Goal: Task Accomplishment & Management: Manage account settings

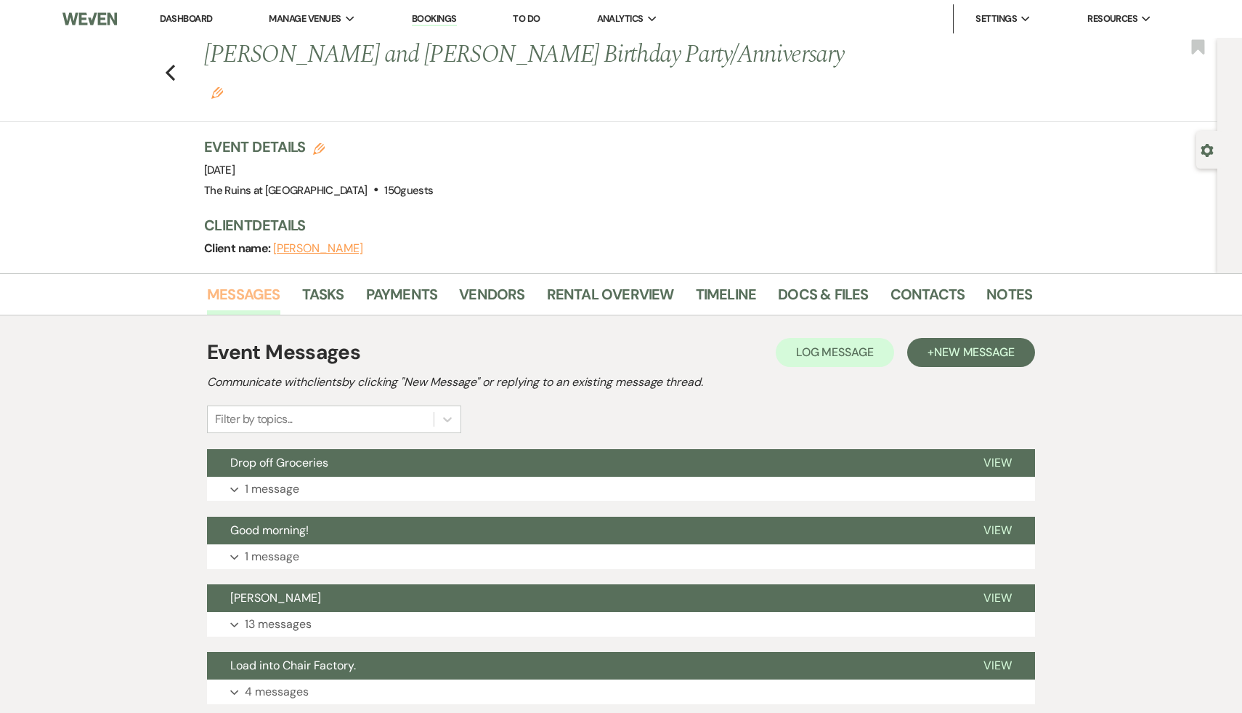
click at [230, 283] on link "Messages" at bounding box center [243, 299] width 73 height 32
click at [181, 19] on link "Dashboard" at bounding box center [186, 18] width 52 height 12
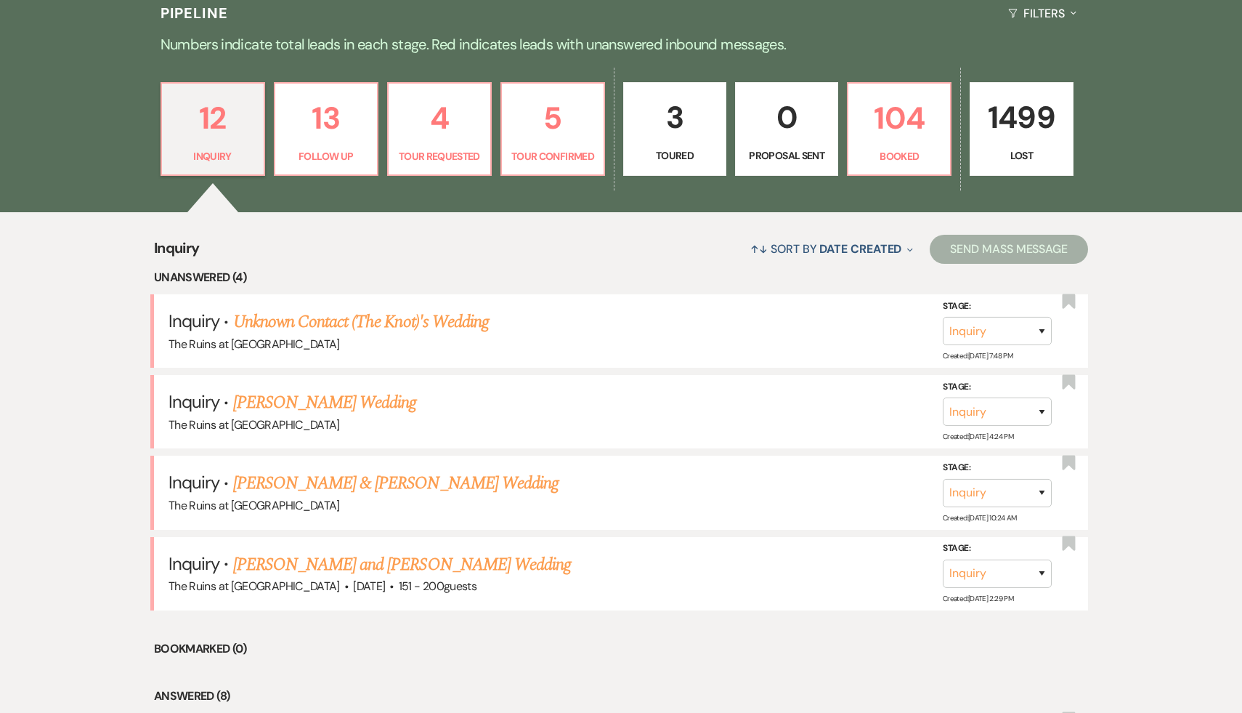
scroll to position [373, 0]
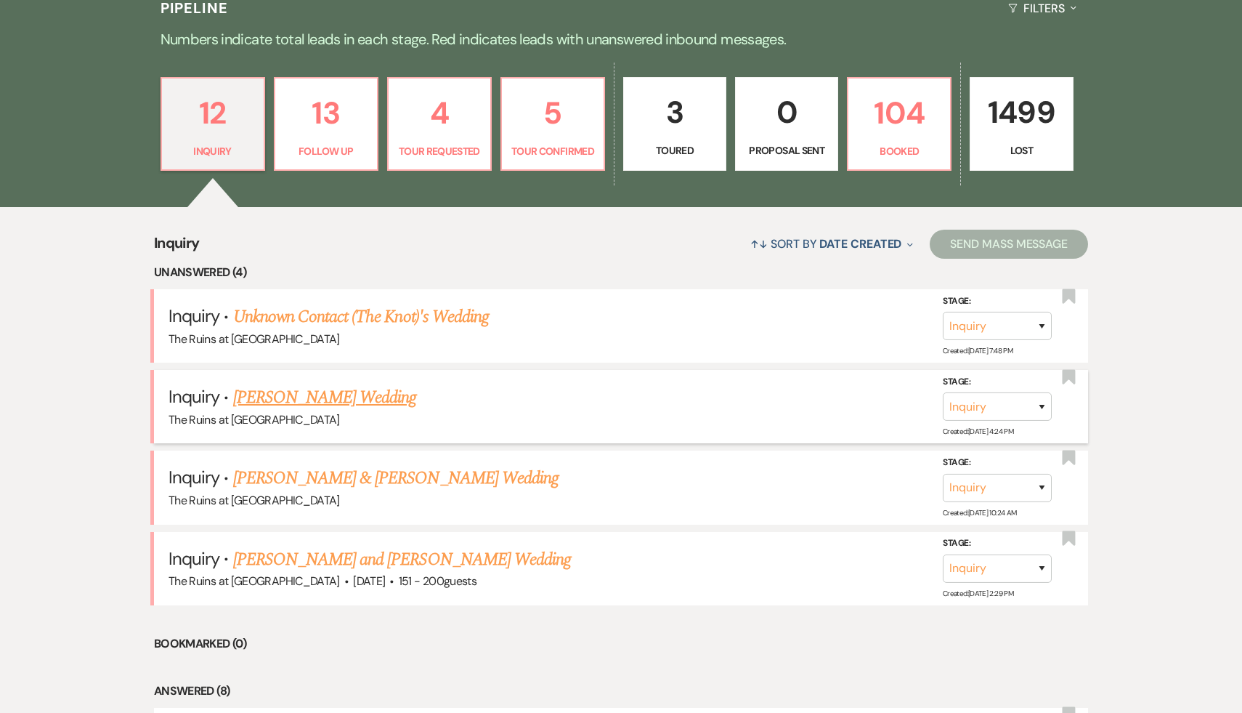
click at [293, 399] on link "[PERSON_NAME] Wedding" at bounding box center [325, 397] width 184 height 26
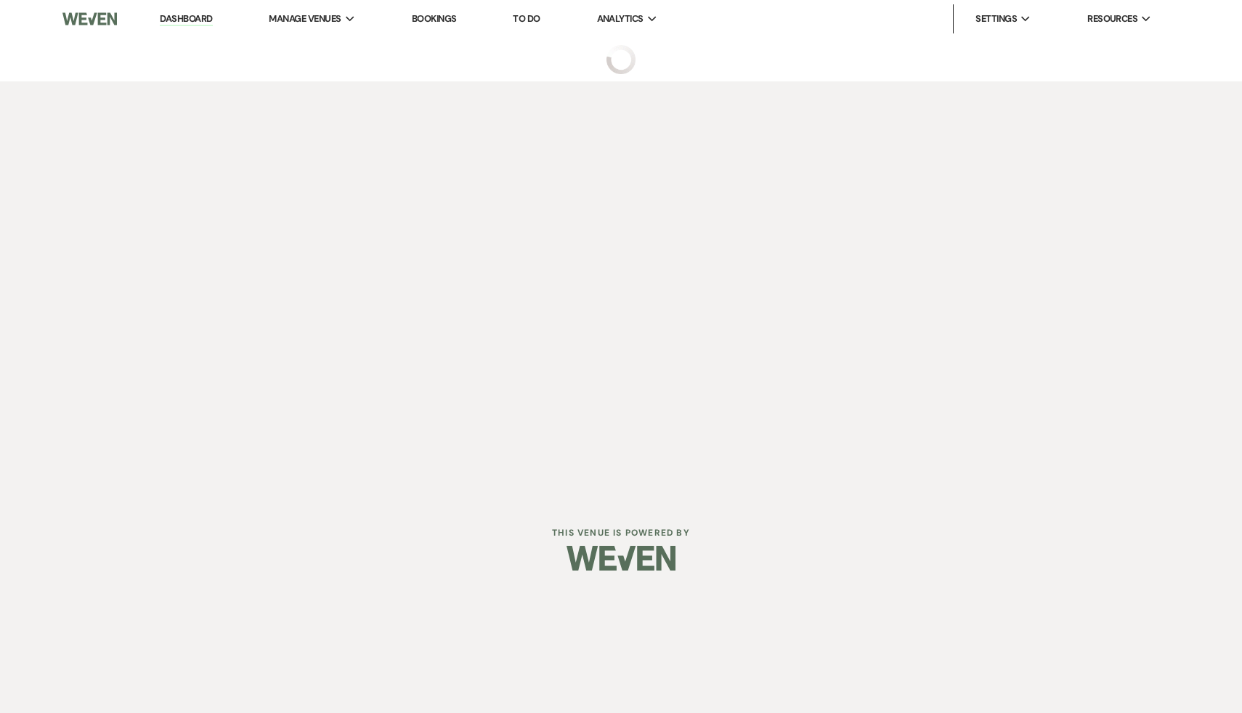
select select "5"
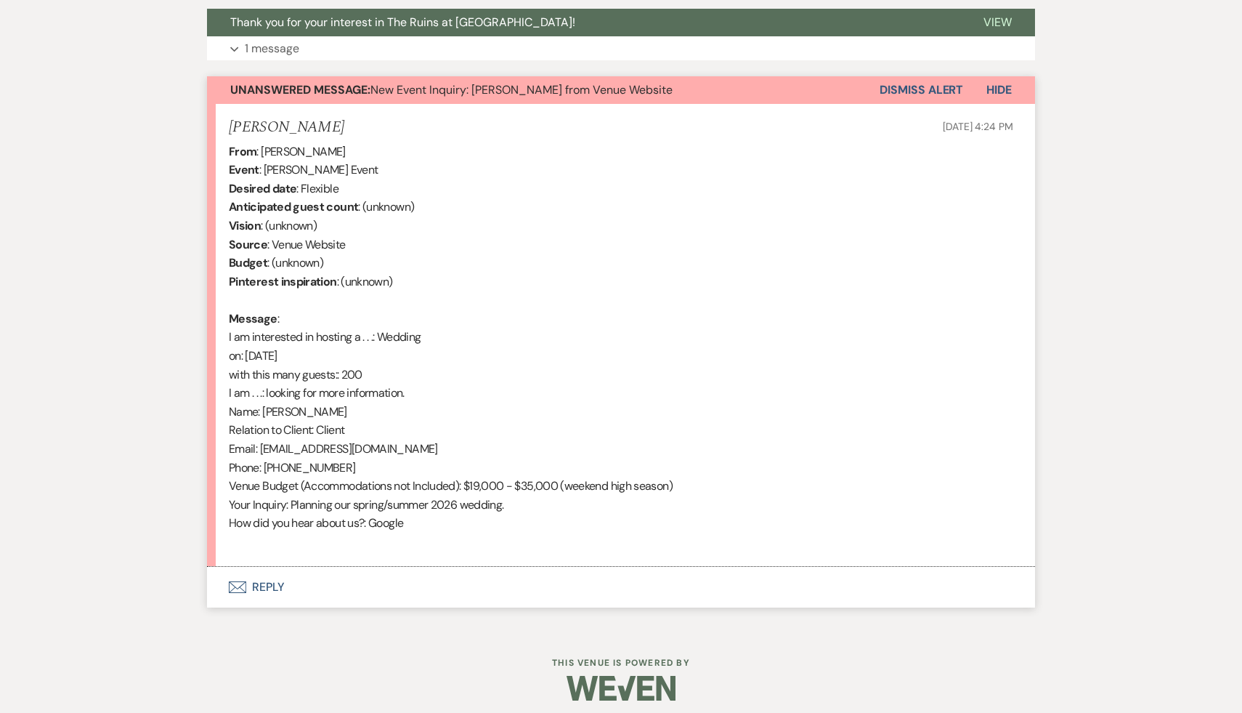
scroll to position [541, 0]
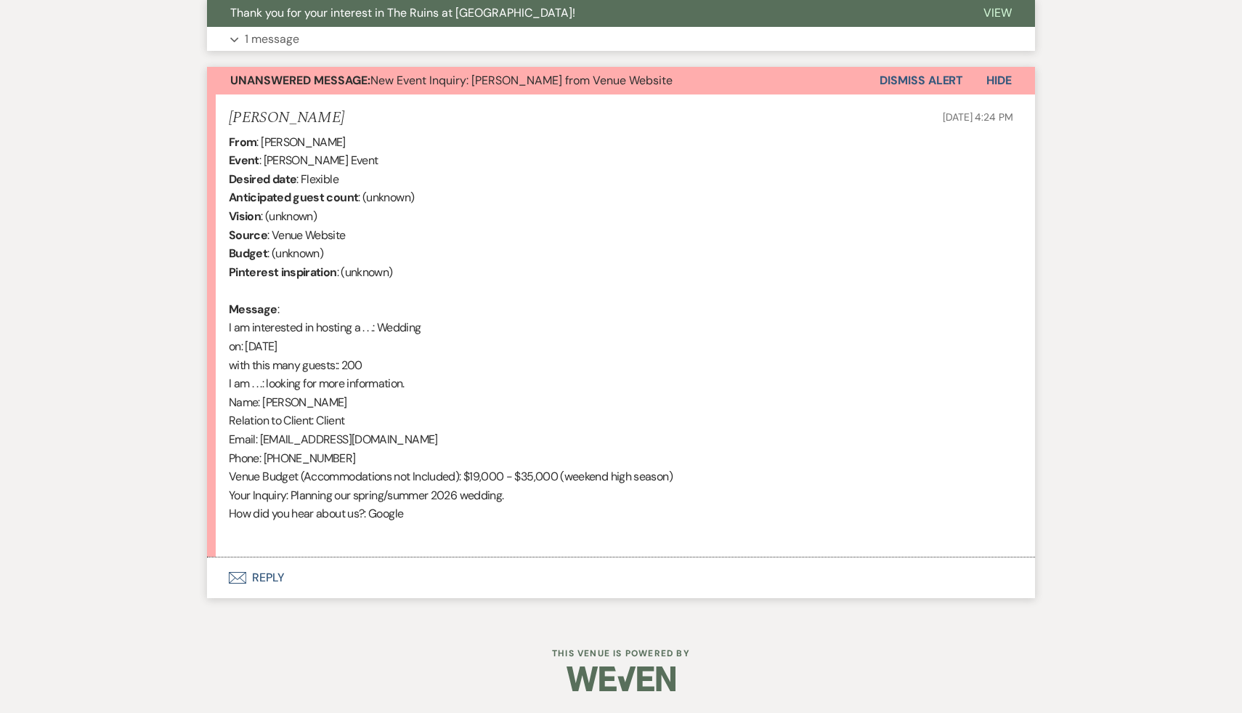
click at [415, 14] on span "Thank you for your interest in The Ruins at [GEOGRAPHIC_DATA]!" at bounding box center [402, 12] width 345 height 15
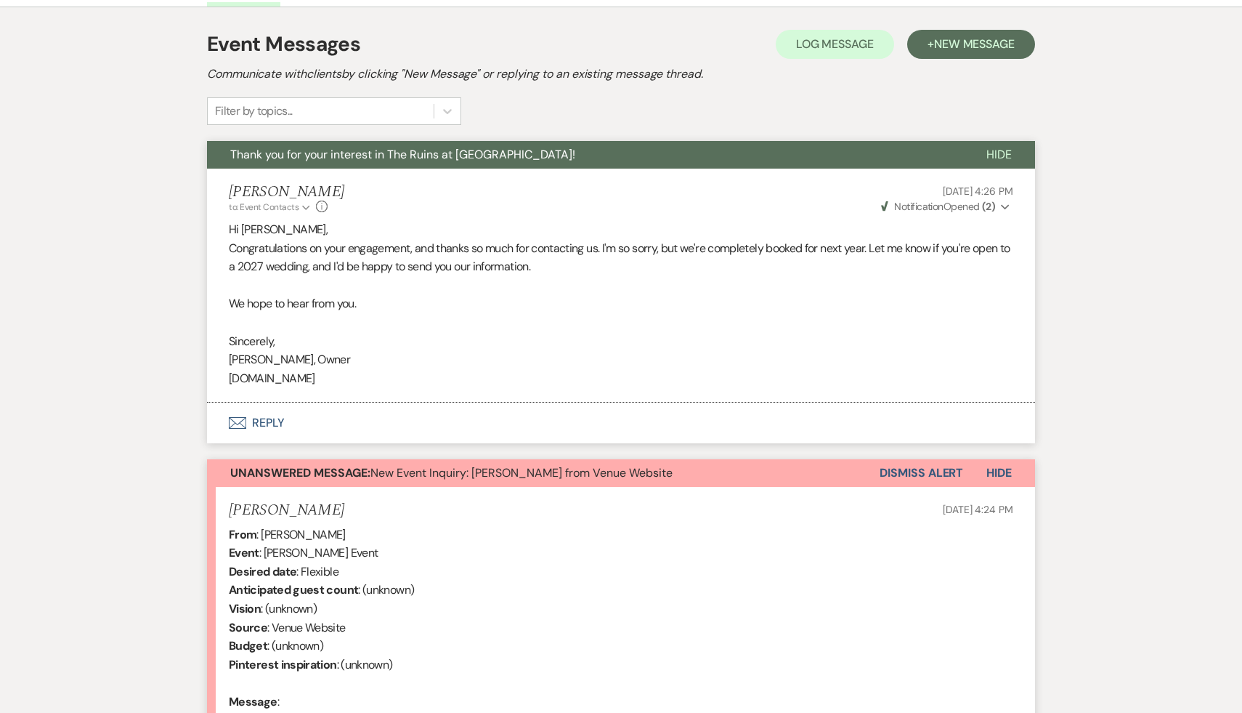
scroll to position [275, 0]
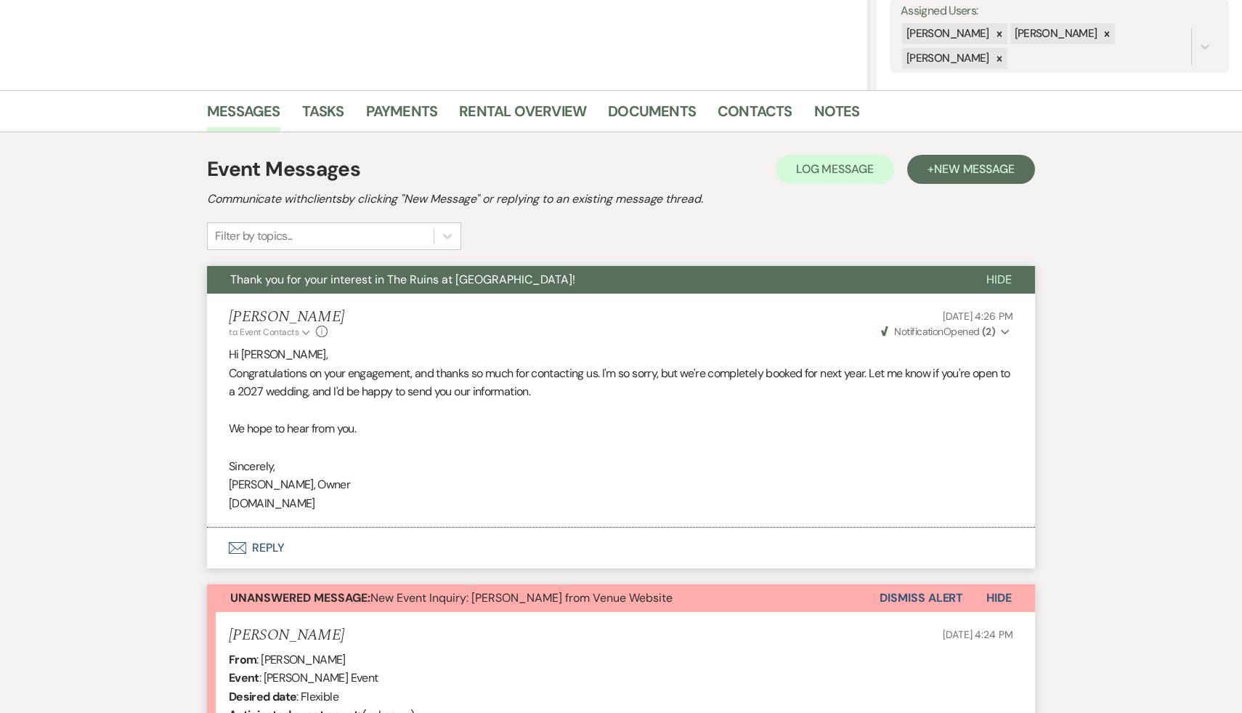
click at [903, 596] on button "Dismiss Alert" at bounding box center [922, 598] width 84 height 28
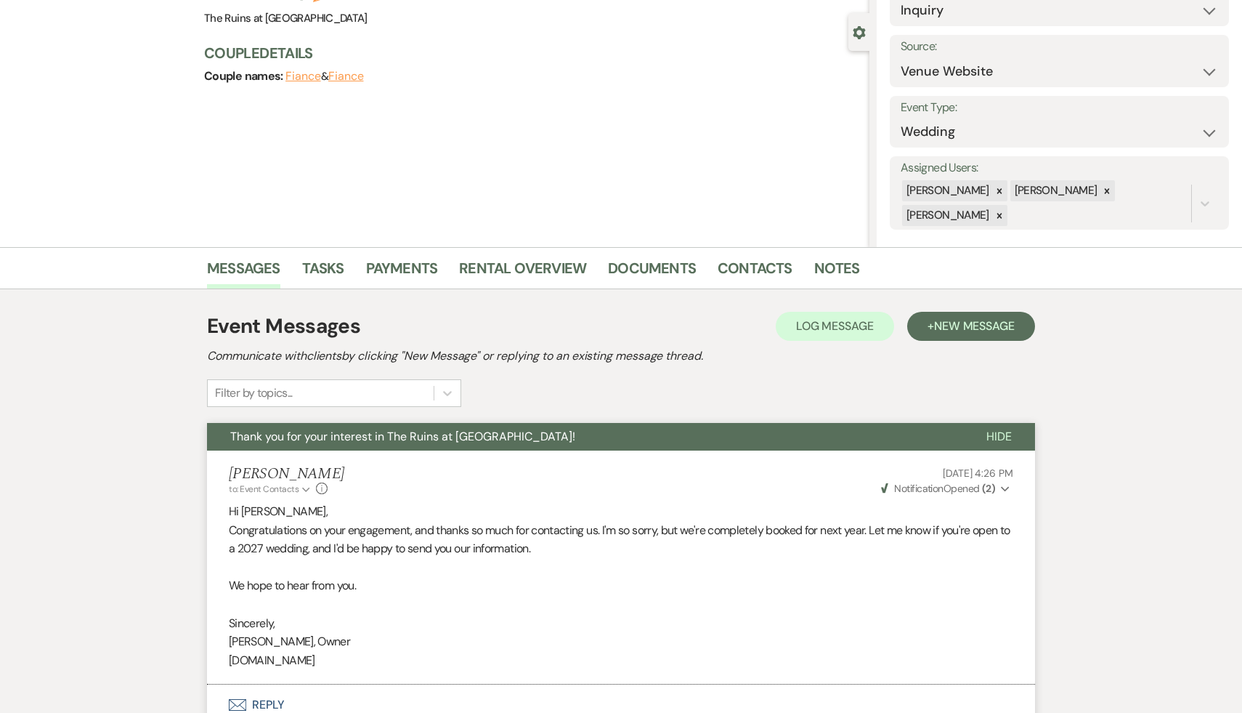
scroll to position [0, 0]
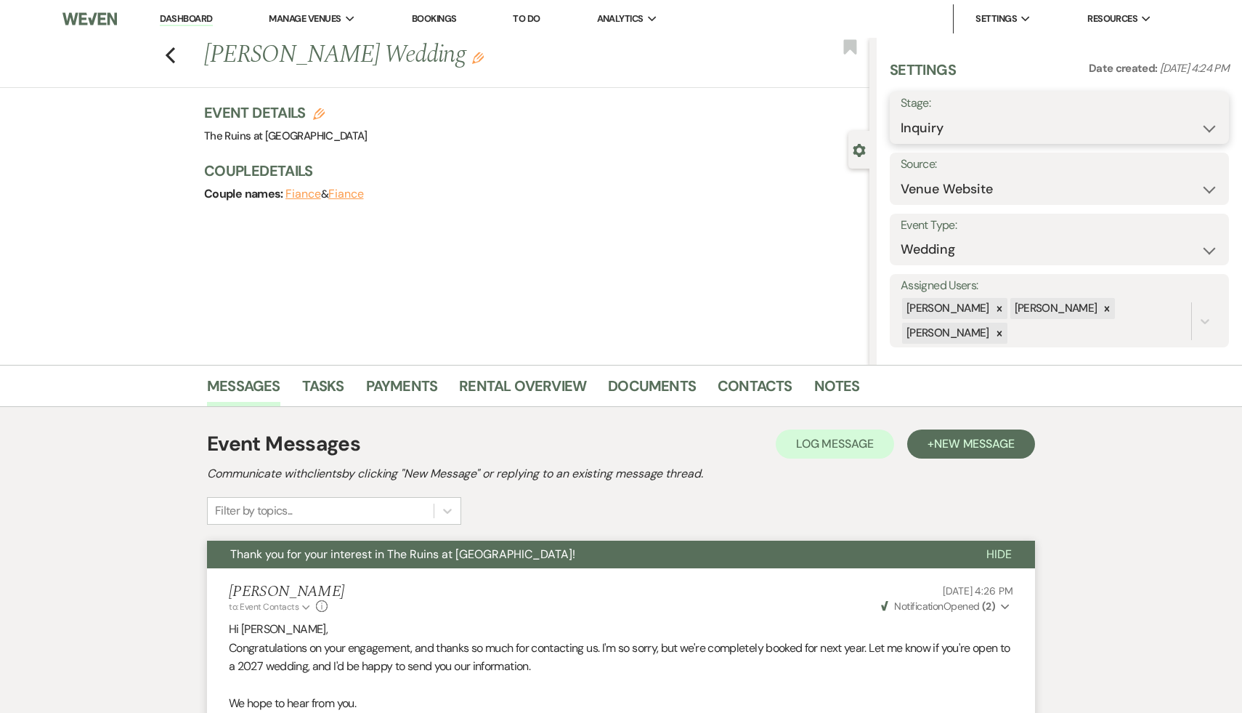
click at [1209, 126] on select "Inquiry Follow Up Tour Requested Tour Confirmed Toured Proposal Sent Booked Lost" at bounding box center [1059, 128] width 317 height 28
select select "8"
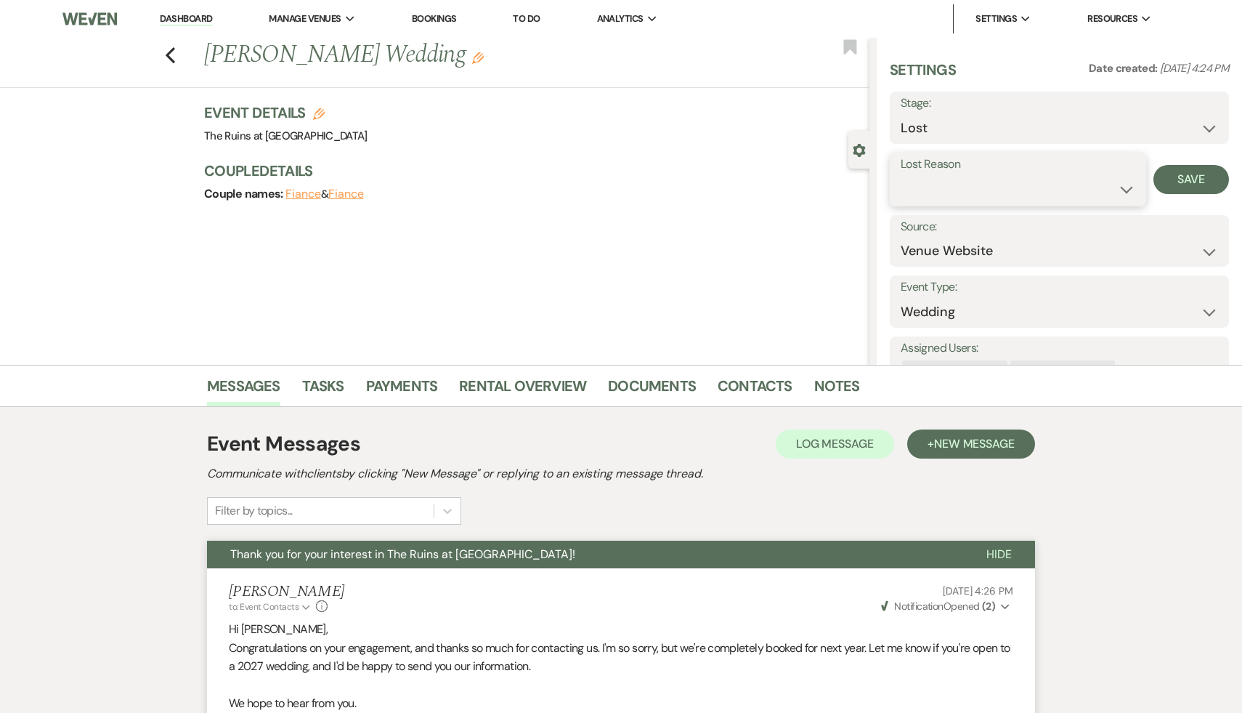
click at [1127, 186] on select "Booked Elsewhere Budget Date Unavailable No Response Not a Good Match Capacity …" at bounding box center [1018, 189] width 235 height 28
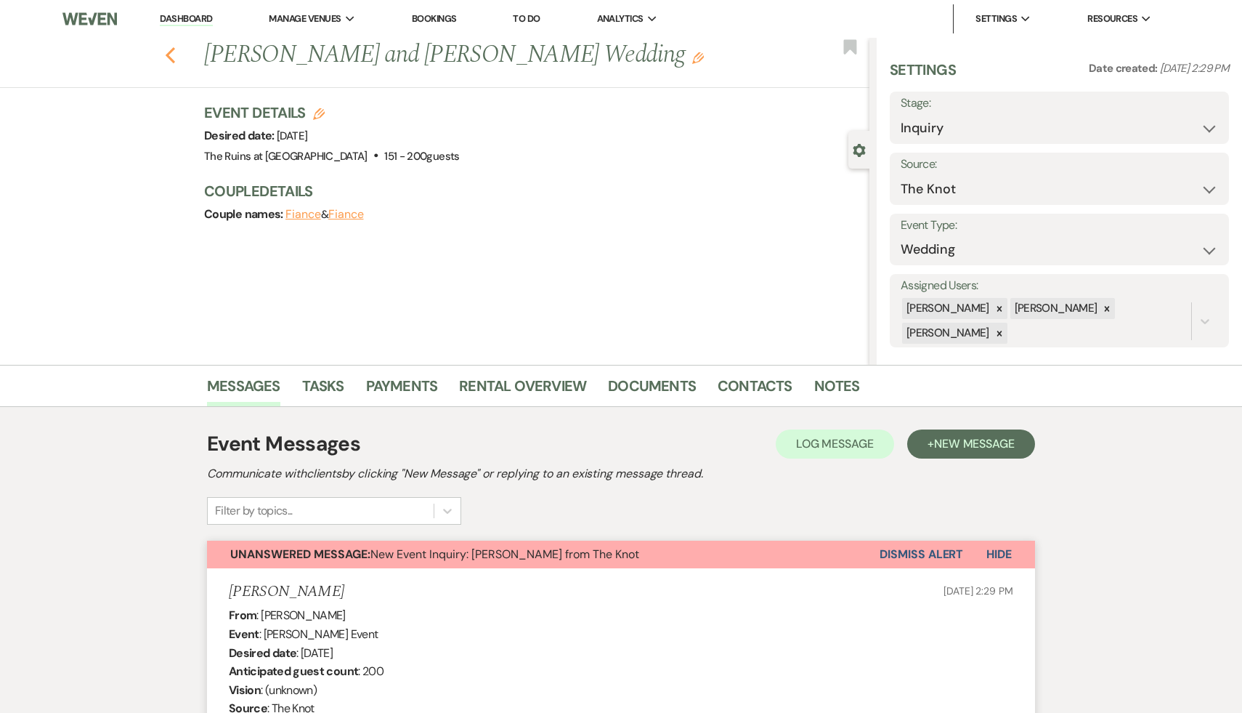
click at [171, 47] on icon "Previous" at bounding box center [170, 54] width 11 height 17
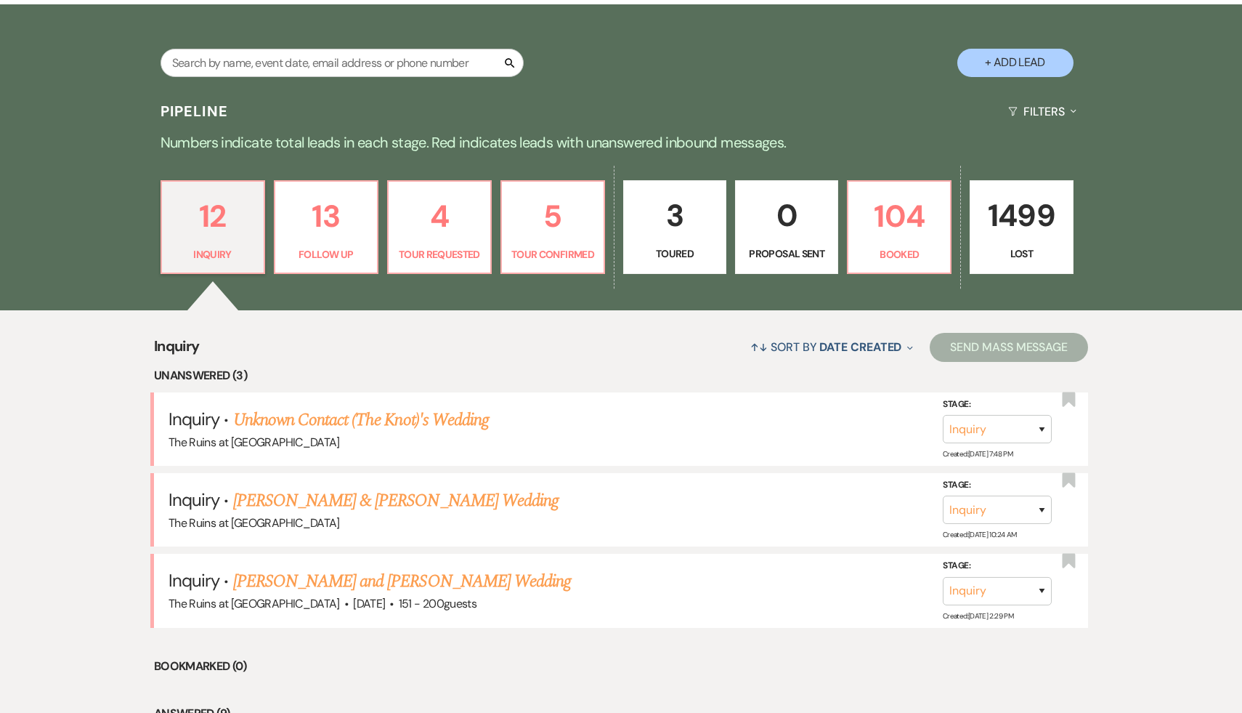
scroll to position [272, 0]
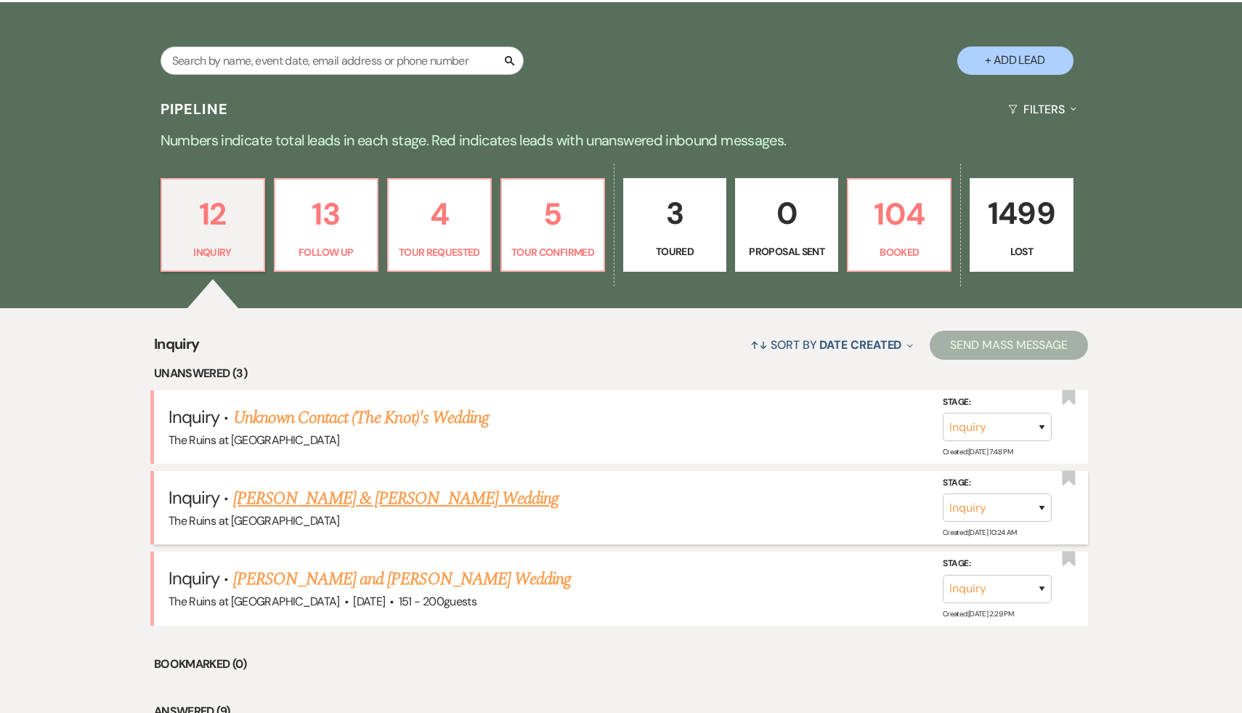
click at [358, 500] on link "[PERSON_NAME] & [PERSON_NAME] Wedding" at bounding box center [395, 498] width 325 height 26
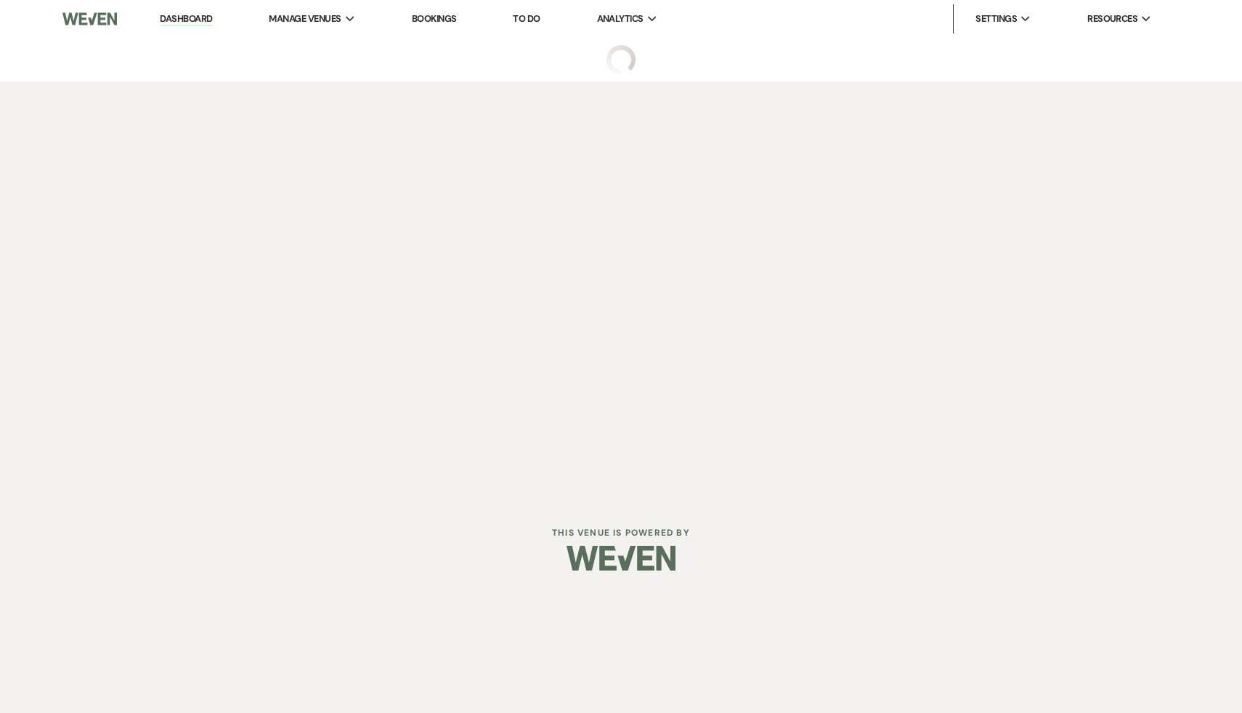
select select "17"
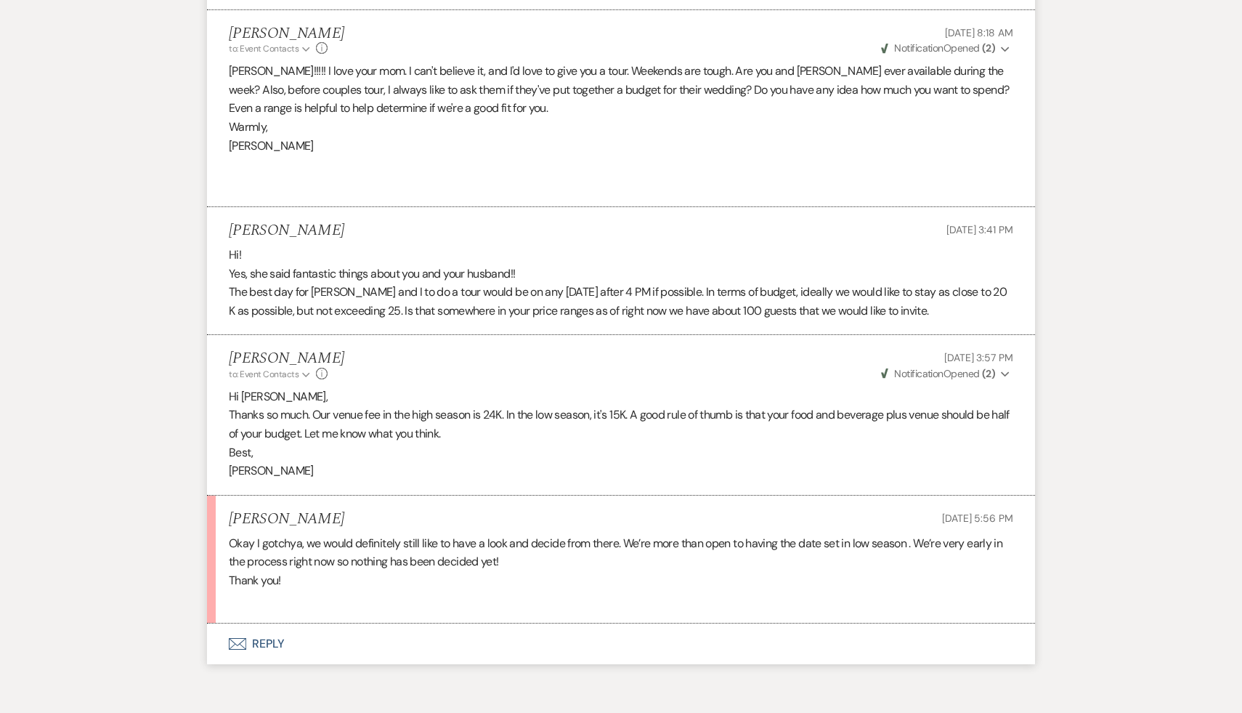
scroll to position [1444, 0]
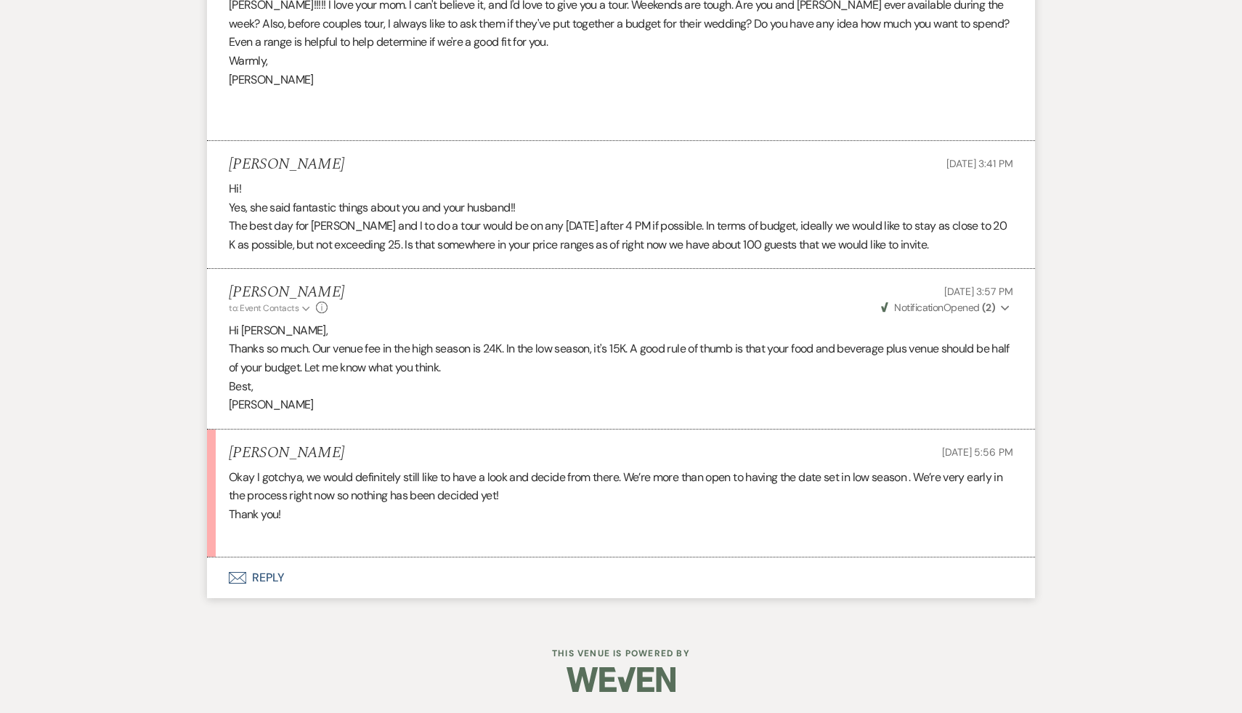
click at [260, 569] on button "Envelope Reply" at bounding box center [621, 577] width 828 height 41
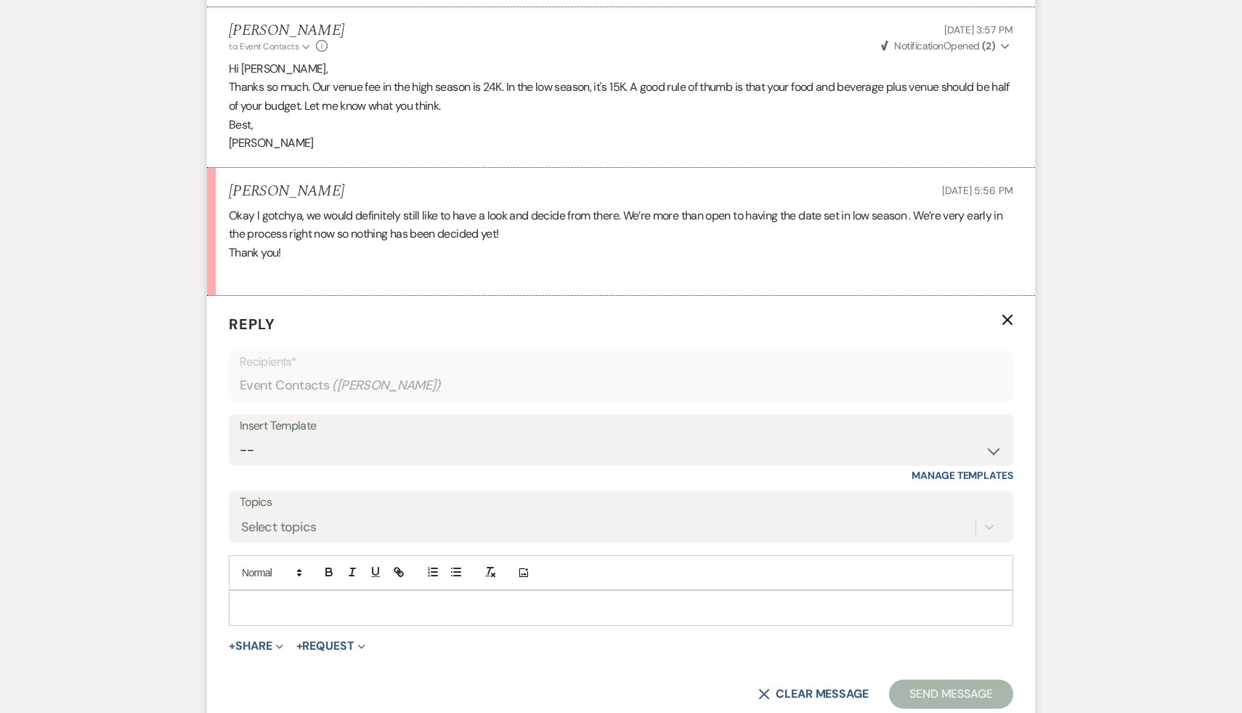
scroll to position [1851, 0]
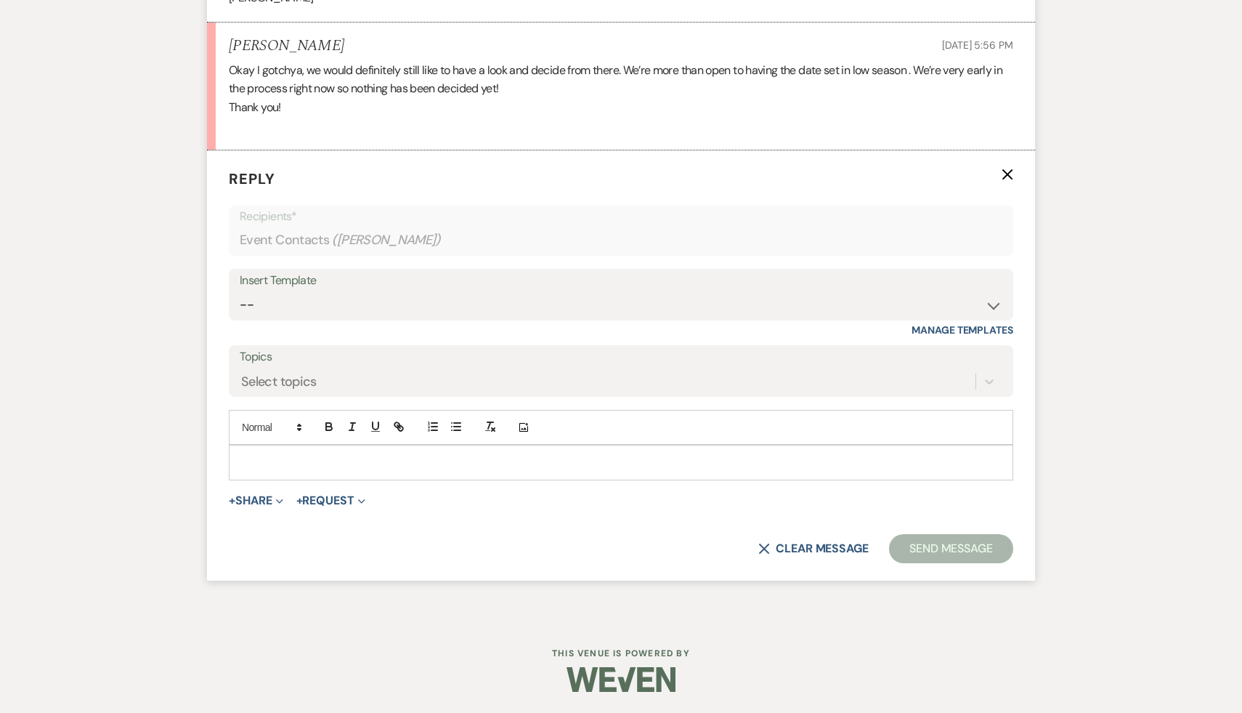
click at [357, 456] on p at bounding box center [620, 462] width 761 height 16
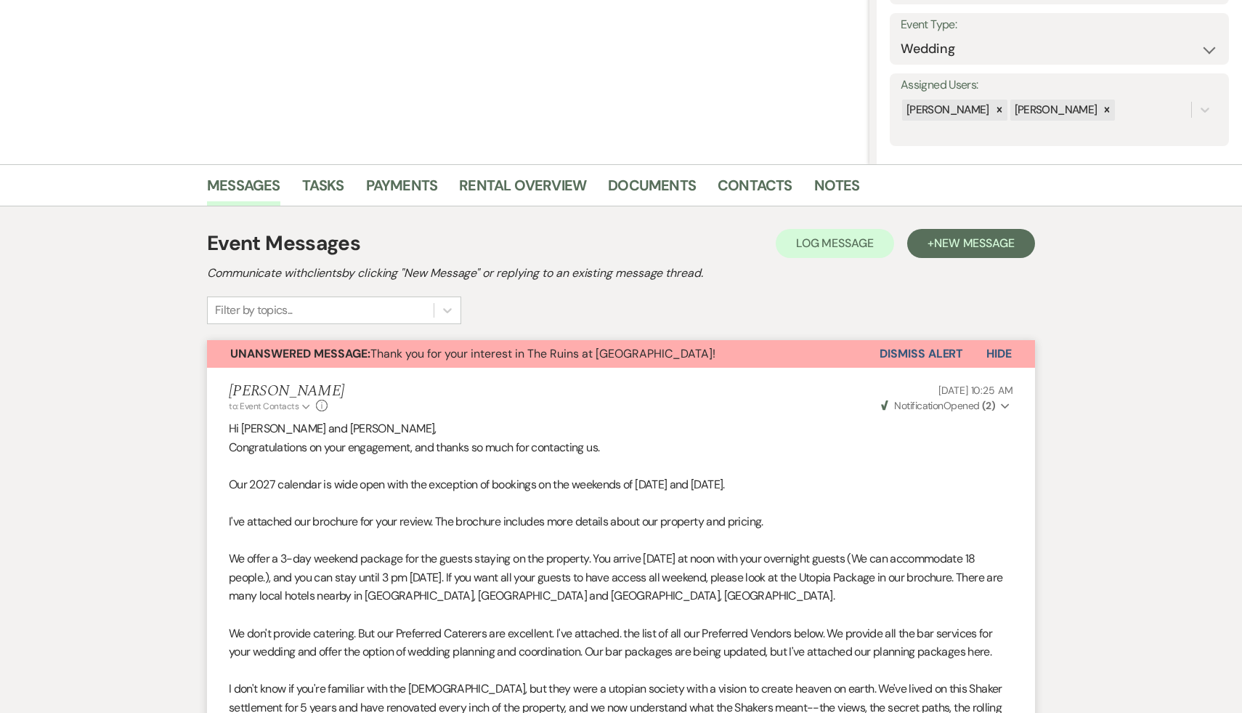
scroll to position [0, 0]
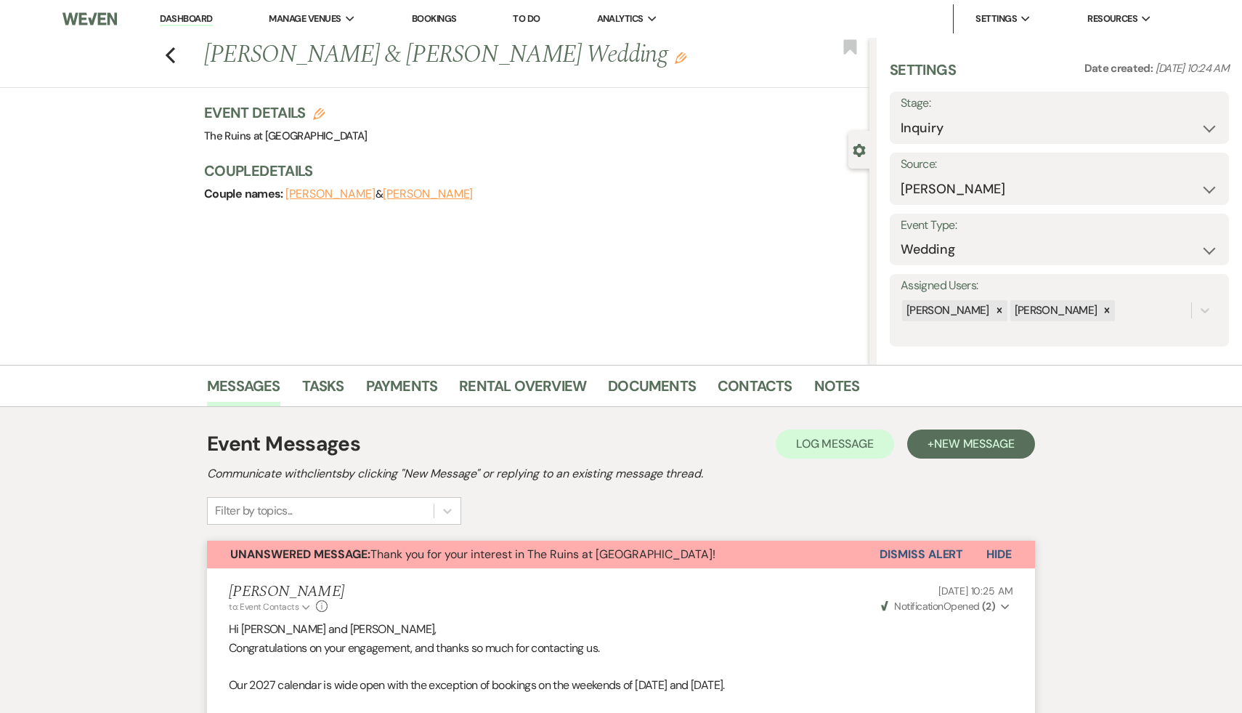
click at [317, 114] on icon "Edit" at bounding box center [319, 114] width 12 height 12
select select "534"
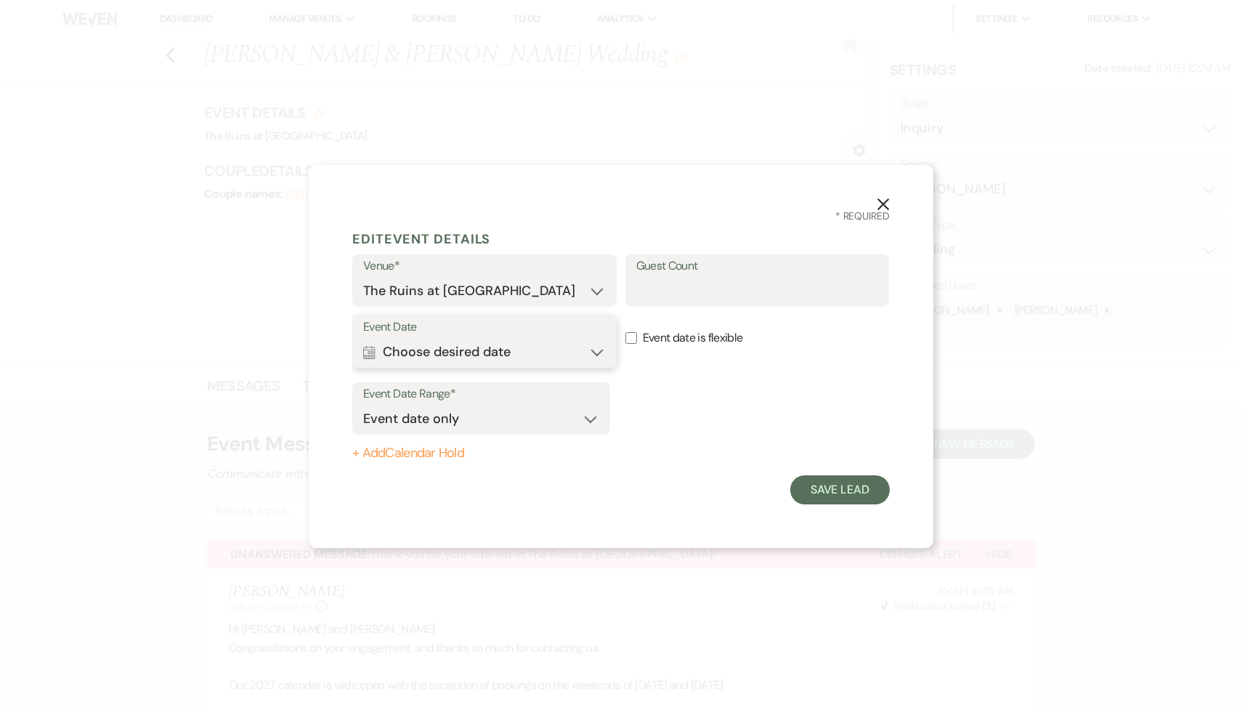
click at [599, 351] on button "Calendar Choose desired date Expand" at bounding box center [484, 351] width 243 height 29
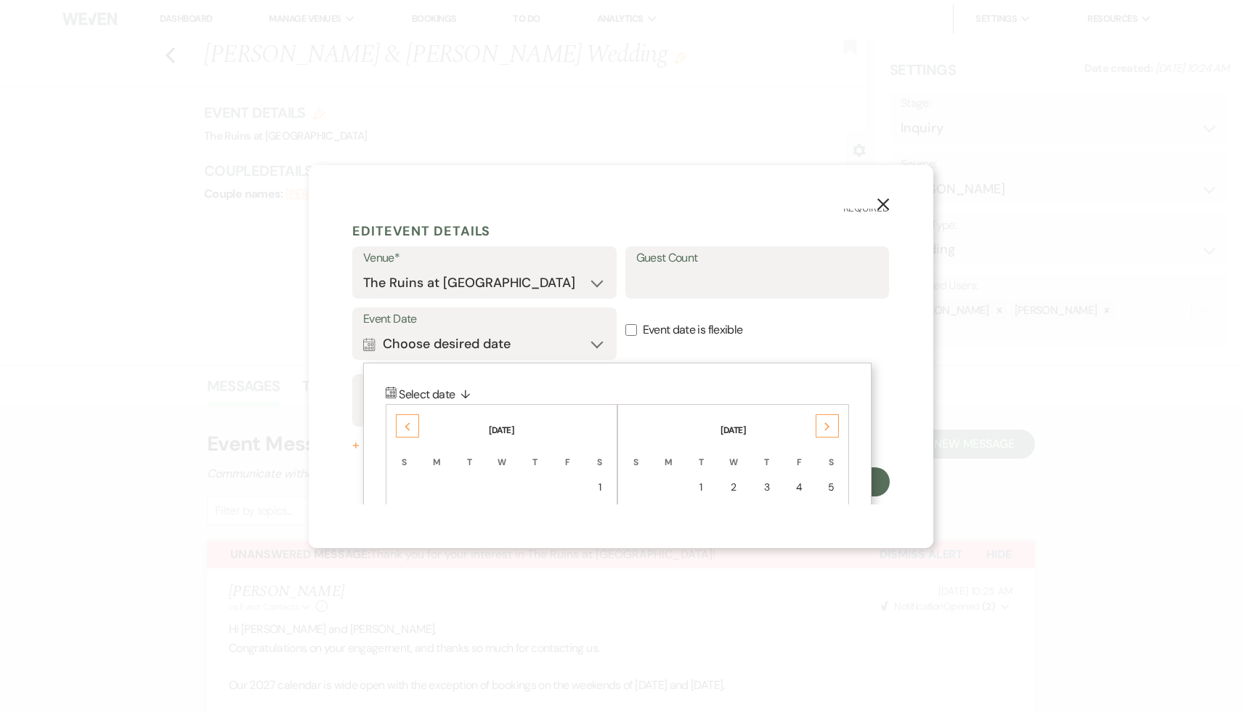
click at [827, 422] on icon "Next" at bounding box center [827, 426] width 7 height 9
click at [833, 483] on div "4" at bounding box center [831, 486] width 12 height 15
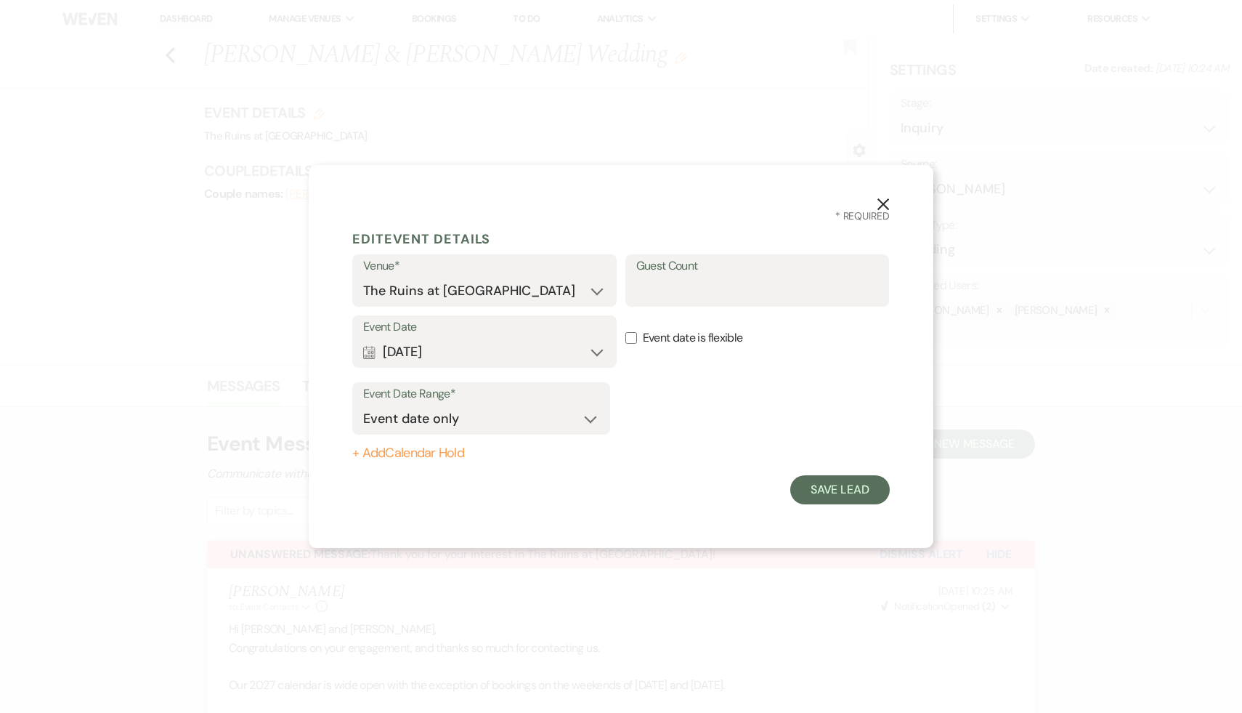
scroll to position [0, 0]
click at [634, 337] on input "Event date is flexible" at bounding box center [631, 338] width 12 height 12
checkbox input "true"
click at [822, 484] on button "Save Lead" at bounding box center [840, 489] width 100 height 29
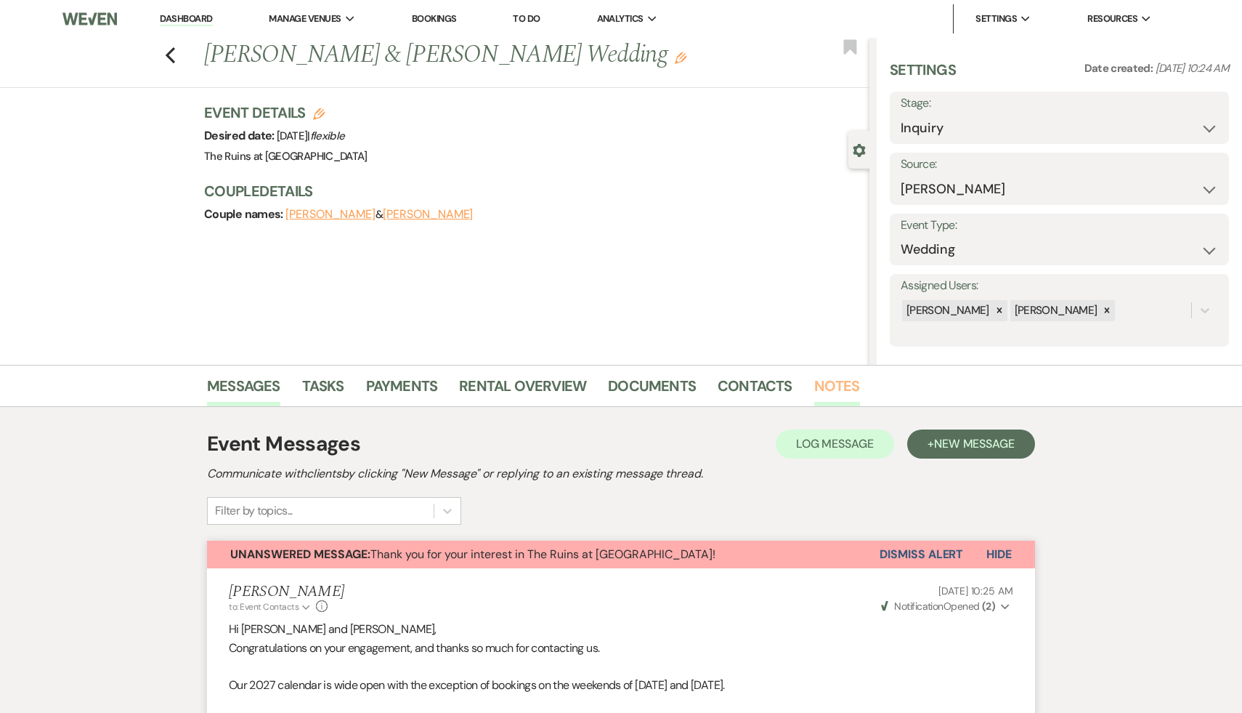
click at [826, 379] on link "Notes" at bounding box center [837, 390] width 46 height 32
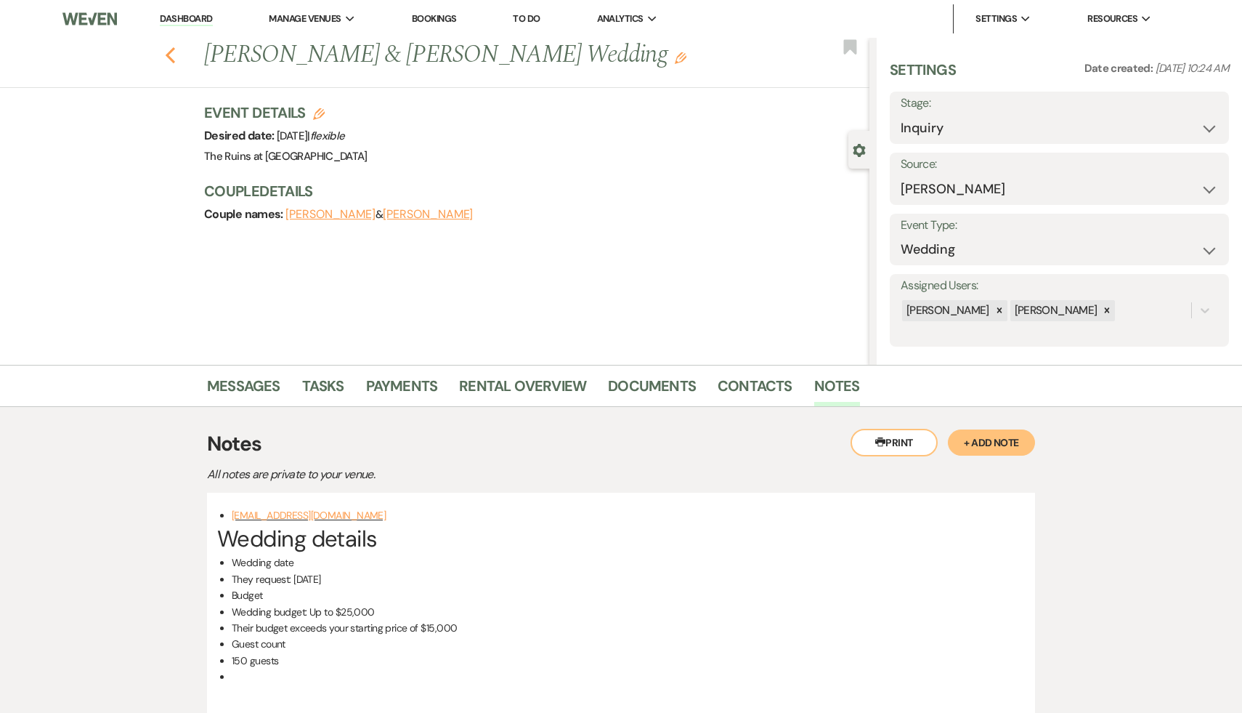
click at [169, 47] on icon "Previous" at bounding box center [170, 54] width 11 height 17
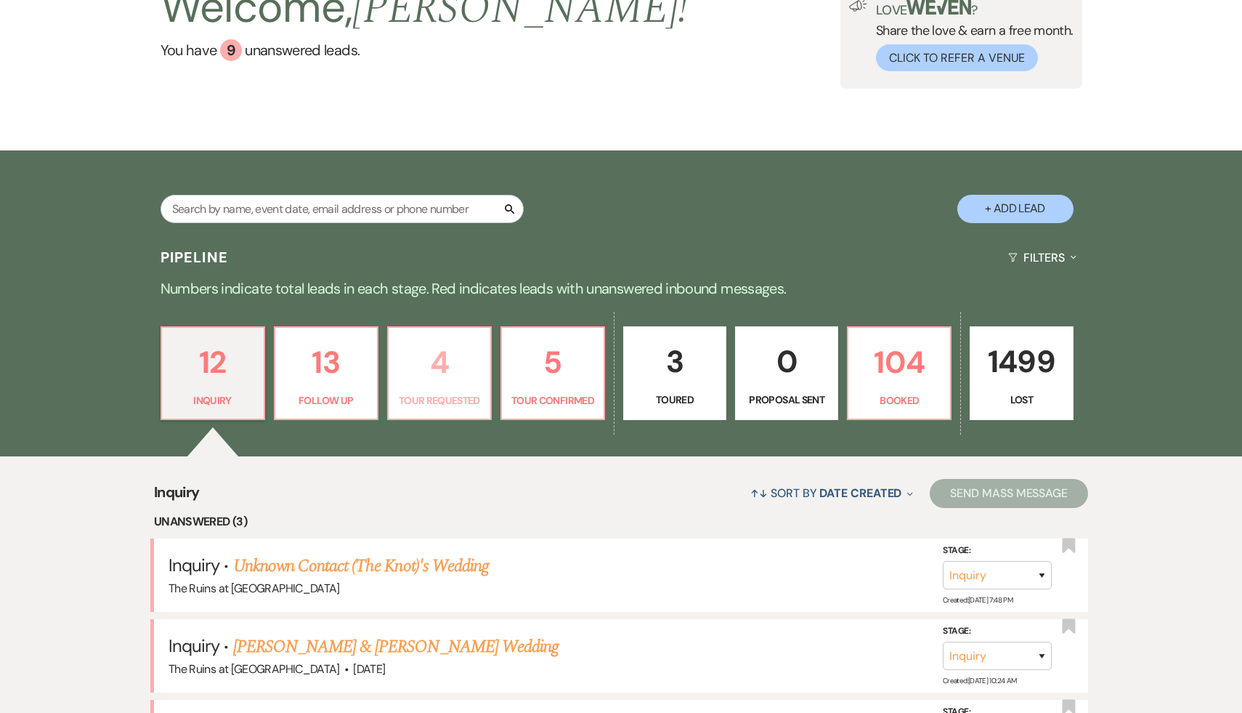
scroll to position [260, 0]
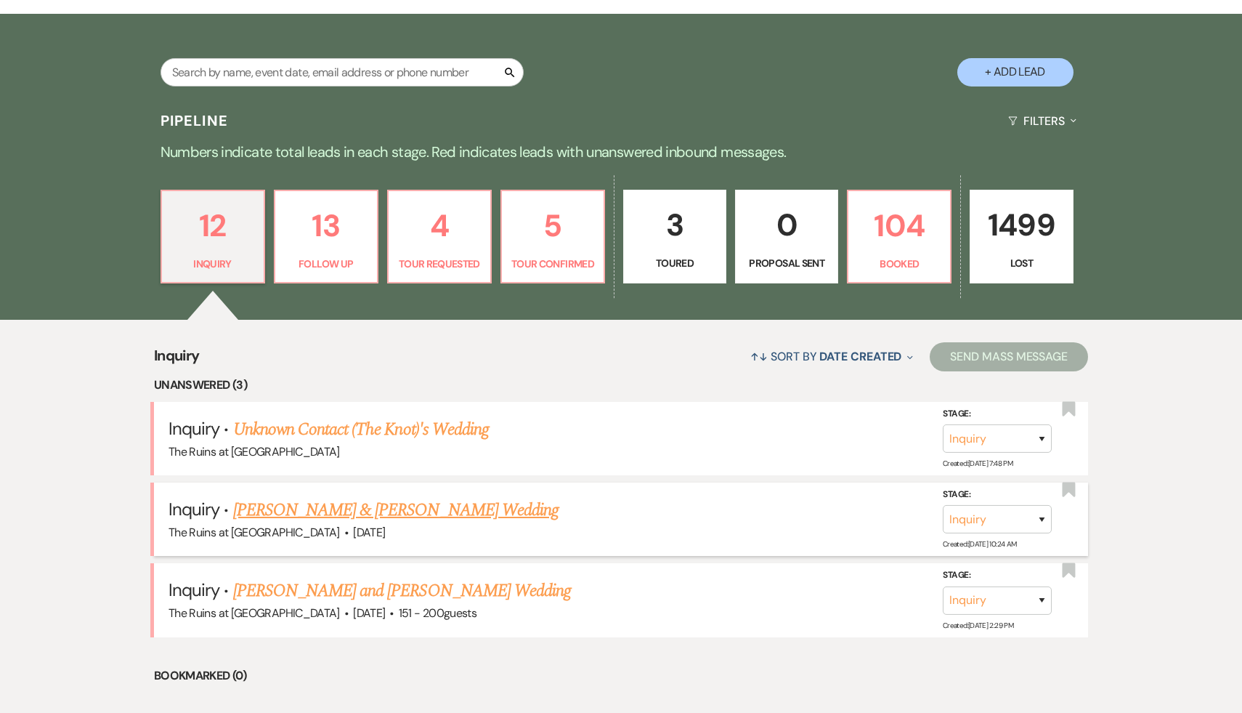
click at [353, 519] on link "Michael & Taylor's Wedding" at bounding box center [395, 510] width 325 height 26
select select "17"
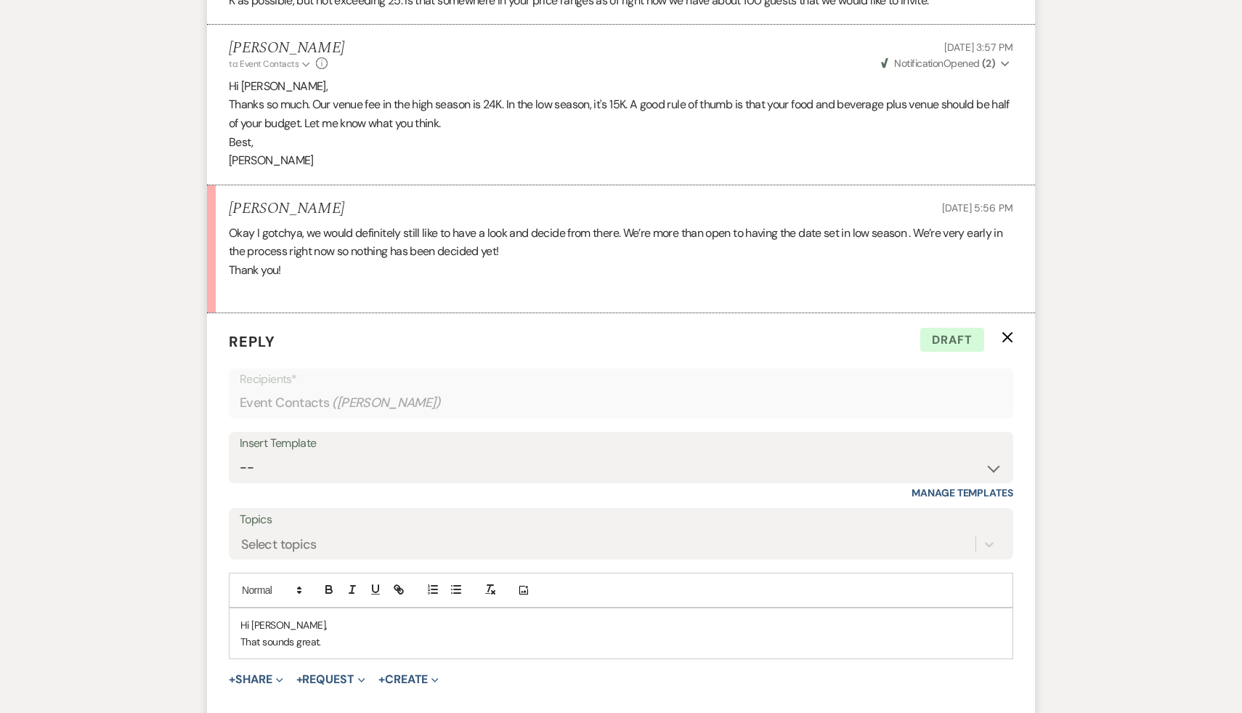
scroll to position [1744, 0]
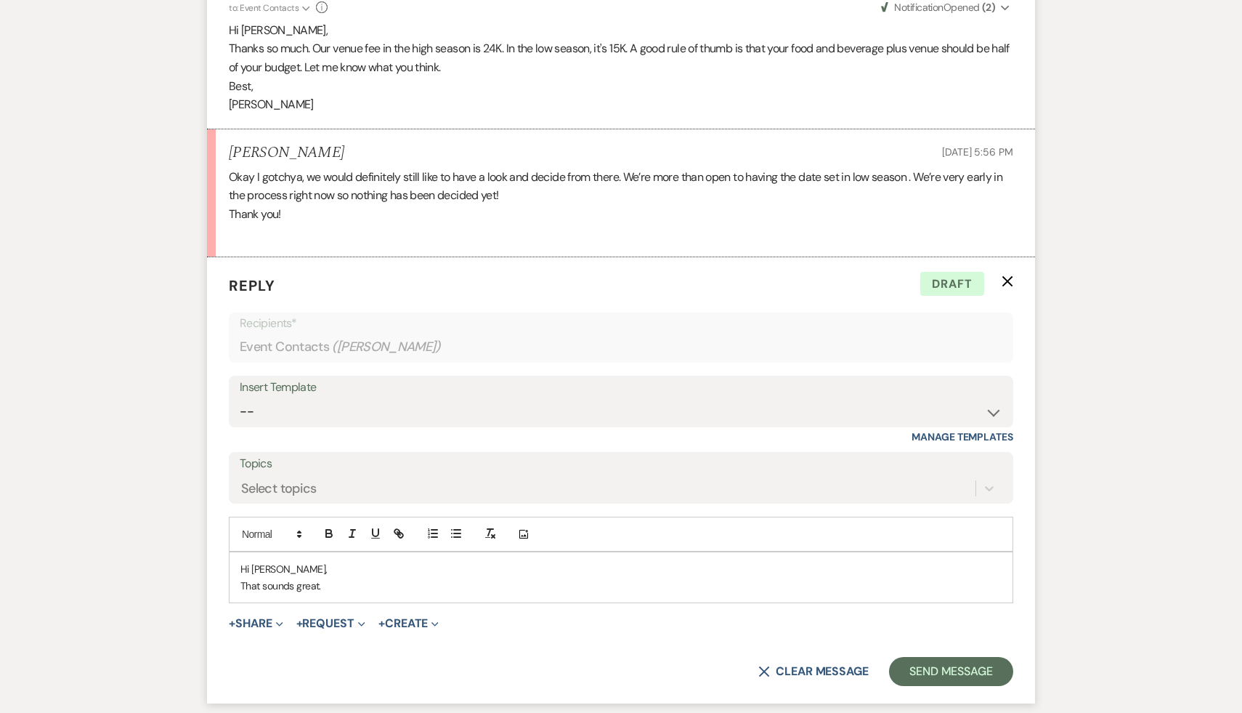
click at [386, 586] on p "That sounds great." at bounding box center [620, 585] width 761 height 16
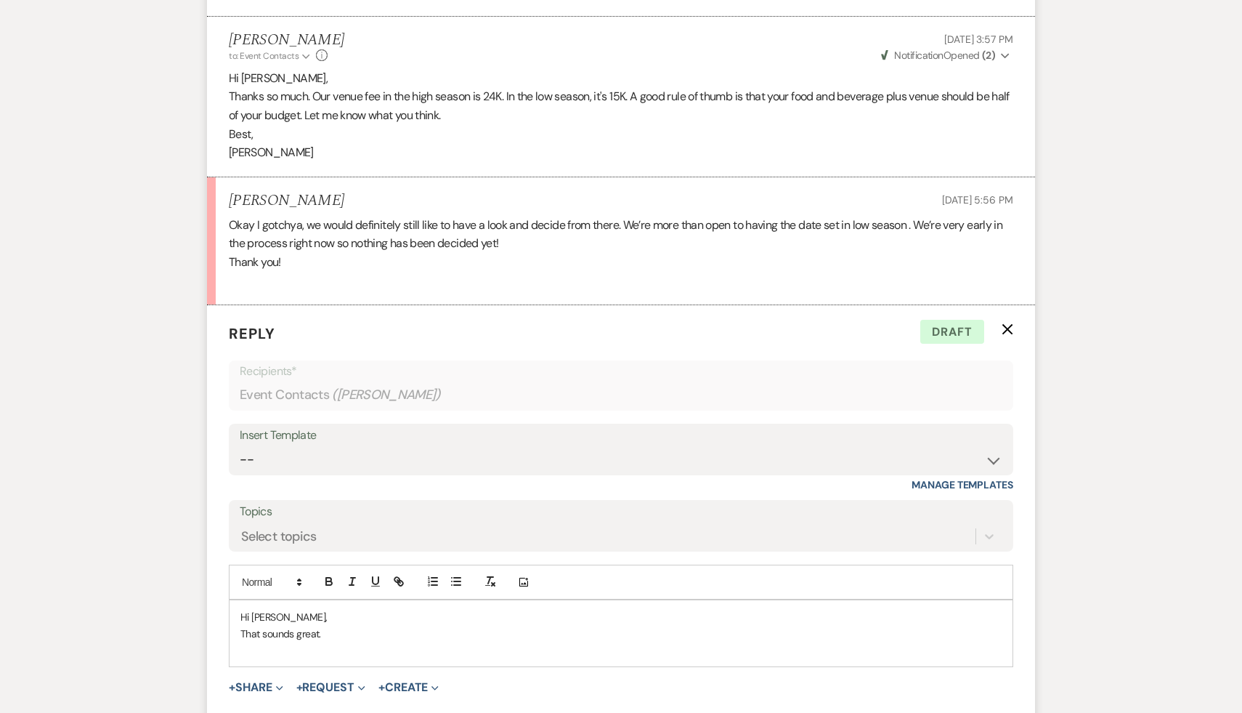
scroll to position [1750, 0]
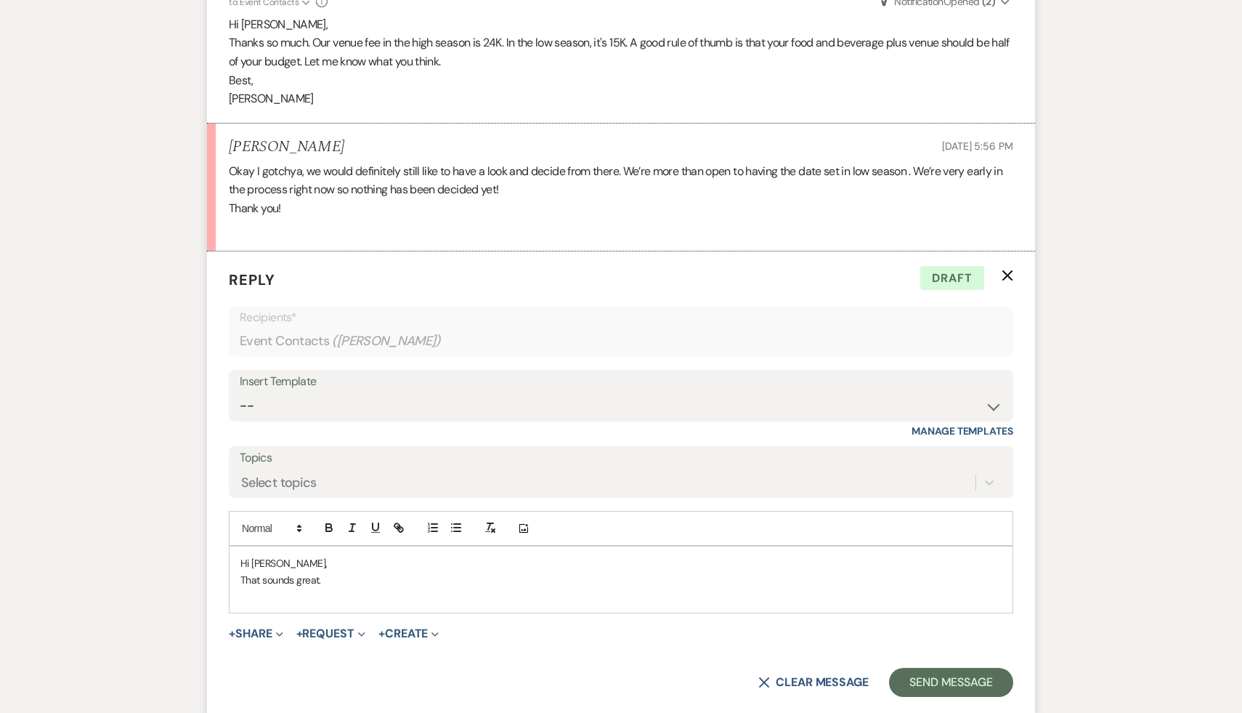
click at [373, 577] on p "That sounds great." at bounding box center [620, 580] width 761 height 16
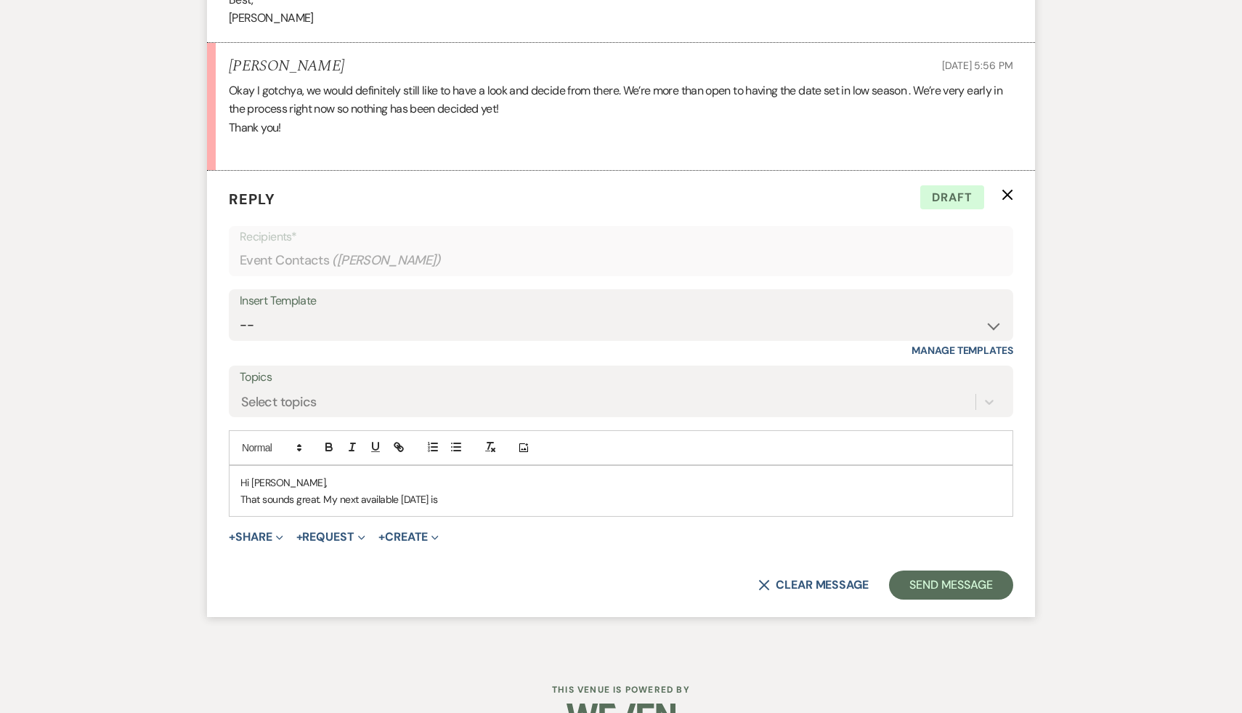
scroll to position [1867, 0]
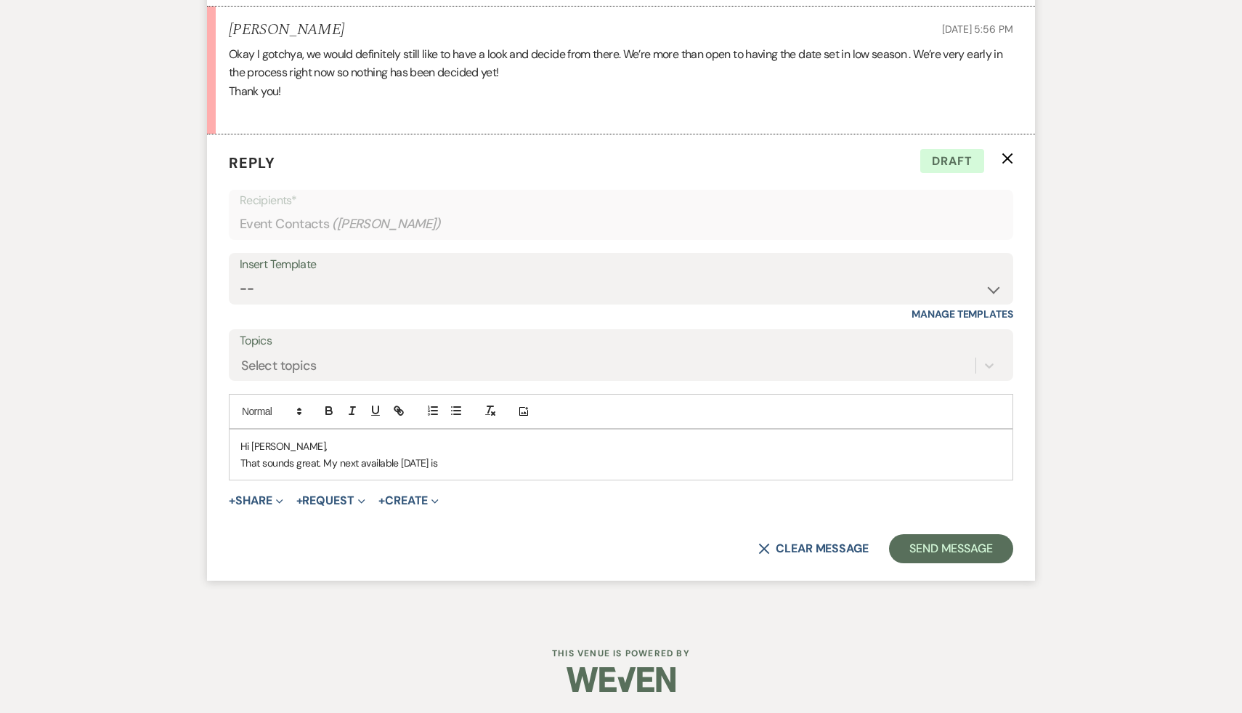
click at [474, 464] on p "That sounds great. My next available Tuesday is" at bounding box center [620, 463] width 761 height 16
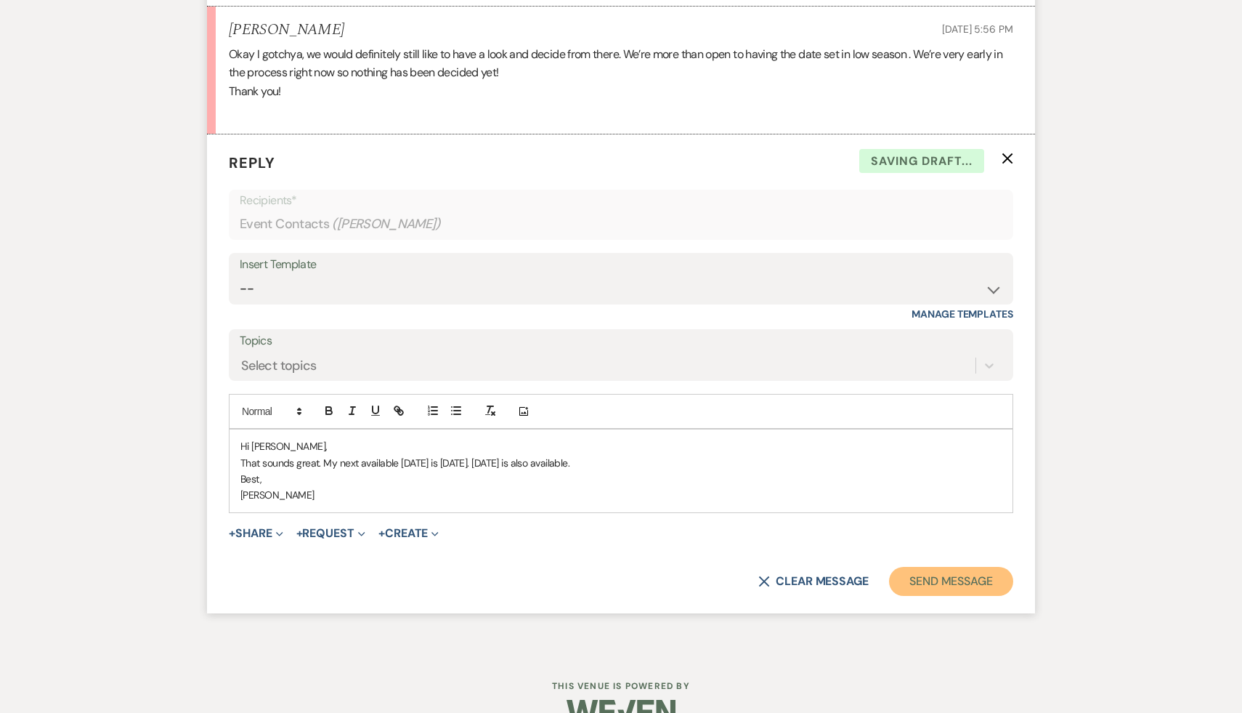
click at [941, 575] on button "Send Message" at bounding box center [951, 581] width 124 height 29
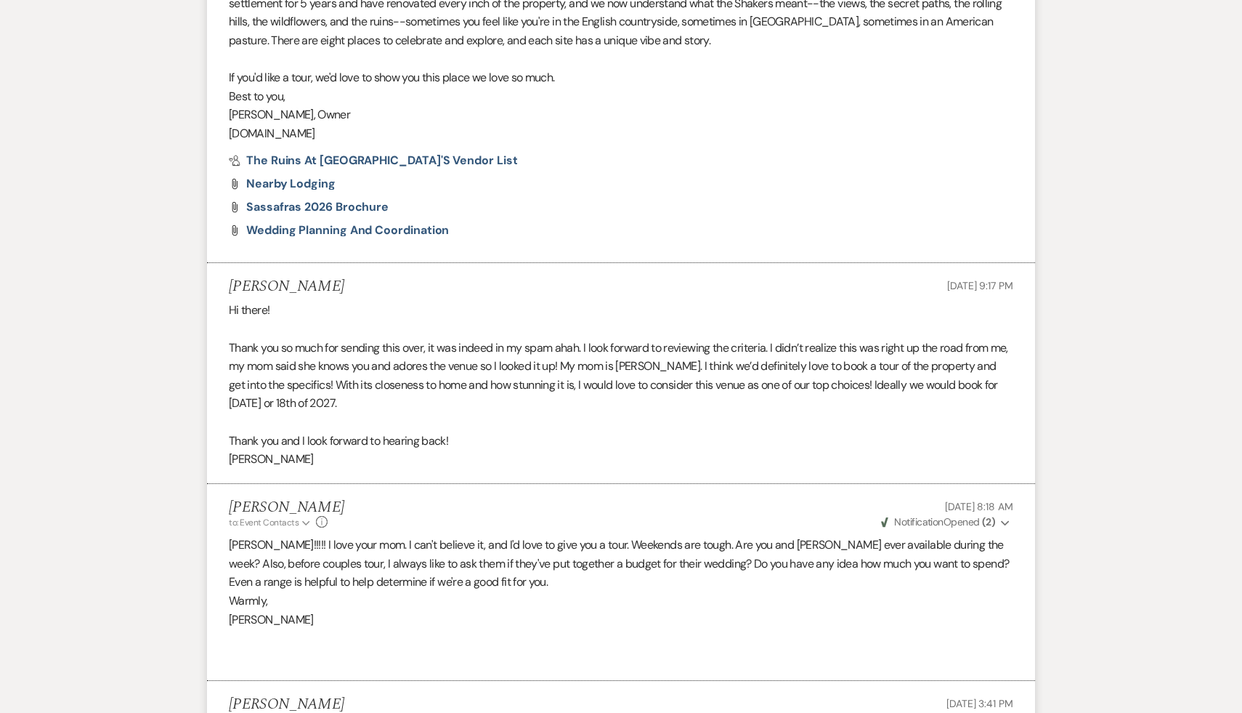
scroll to position [0, 0]
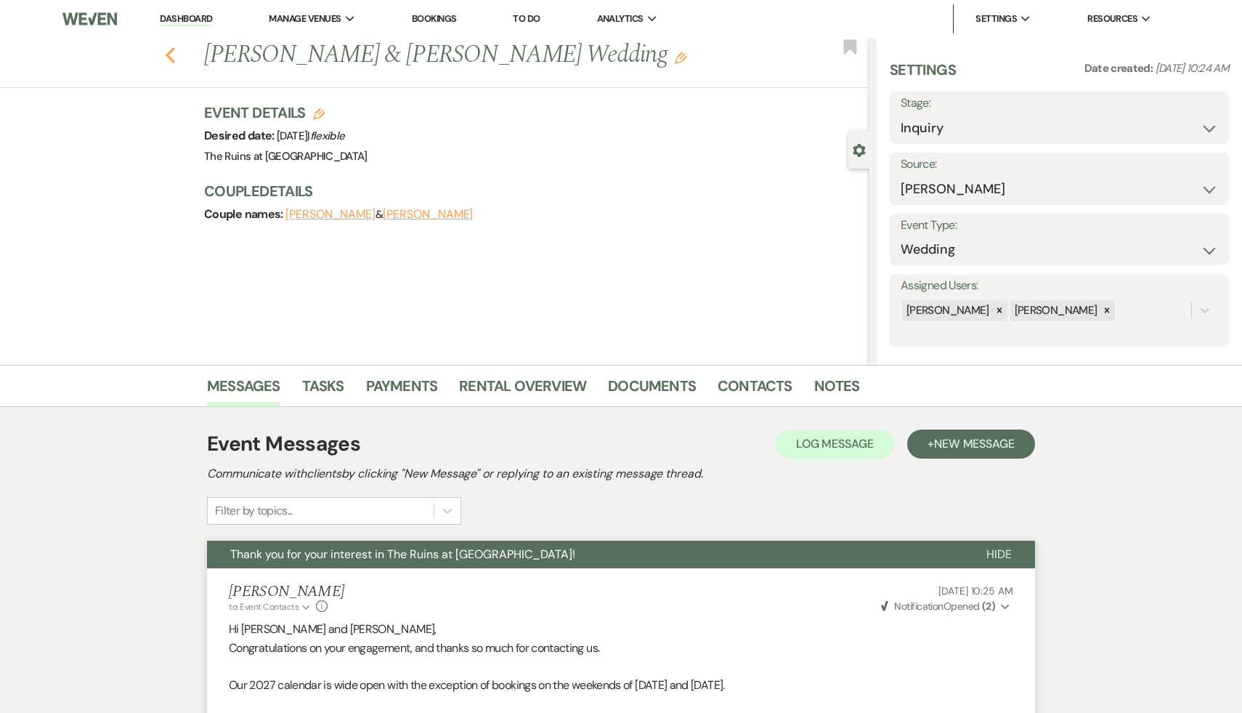
click at [169, 49] on icon "Previous" at bounding box center [170, 54] width 11 height 17
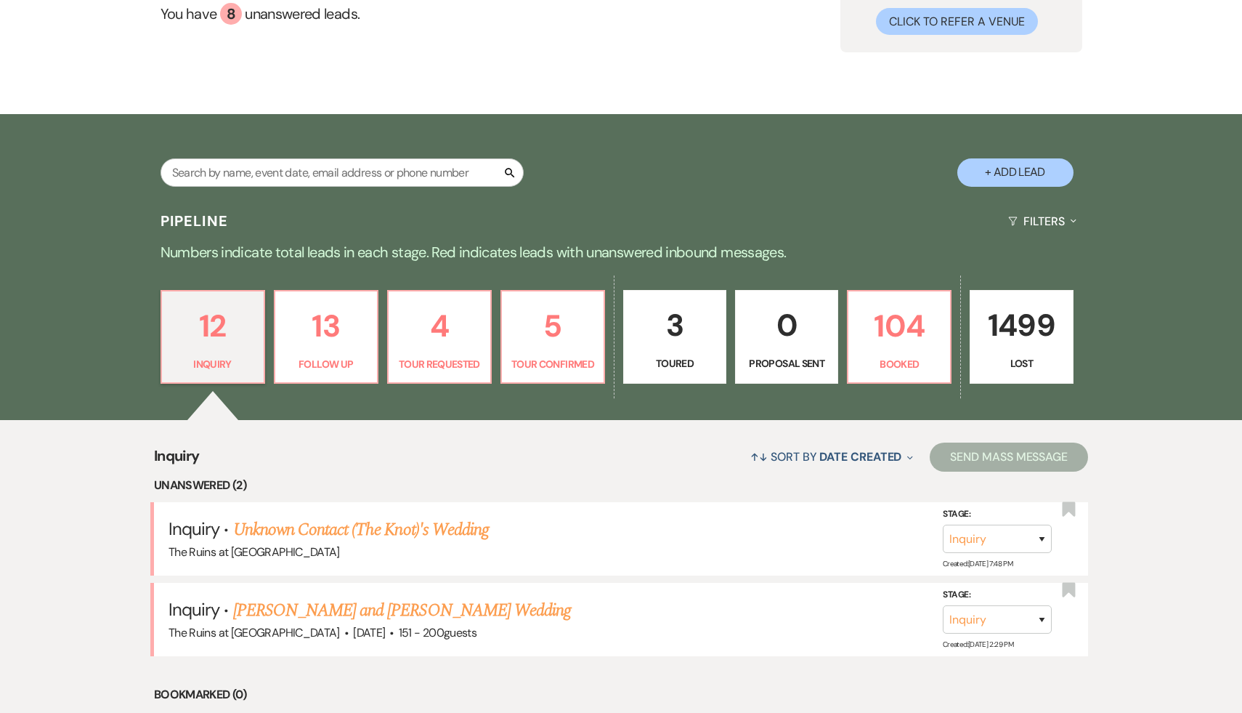
scroll to position [220, 0]
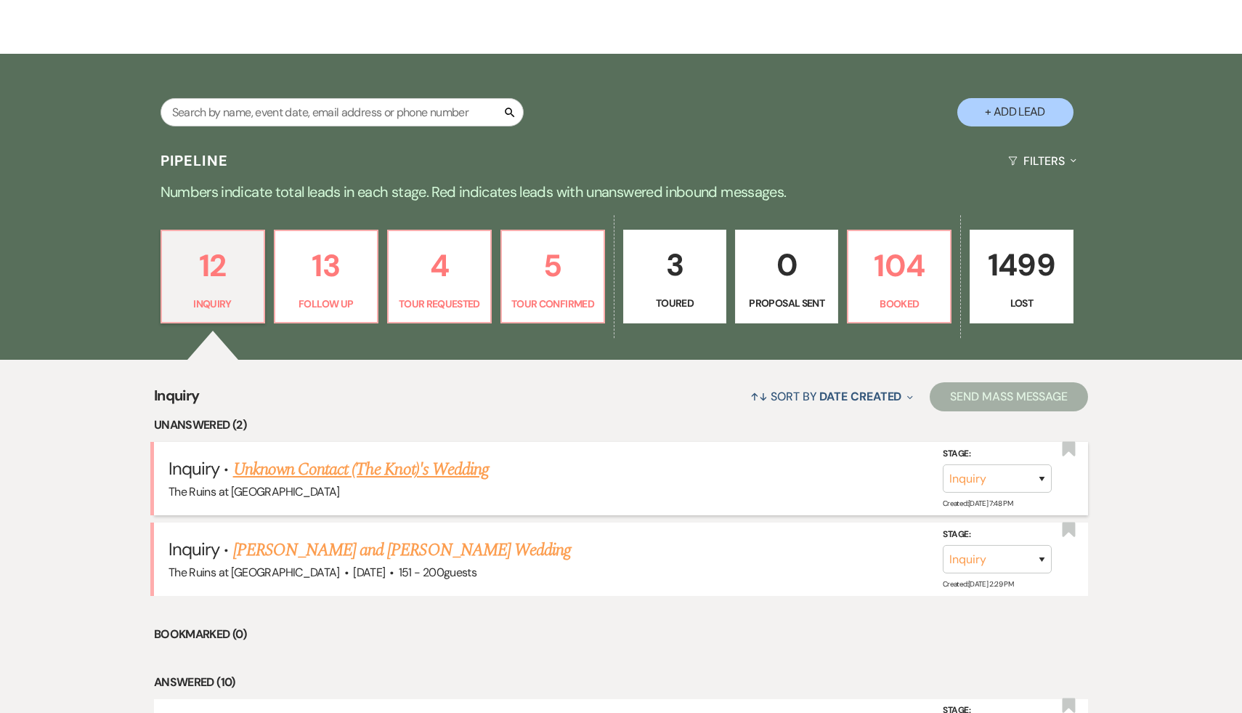
click at [347, 472] on link "Unknown Contact (The Knot)'s Wedding" at bounding box center [361, 469] width 256 height 26
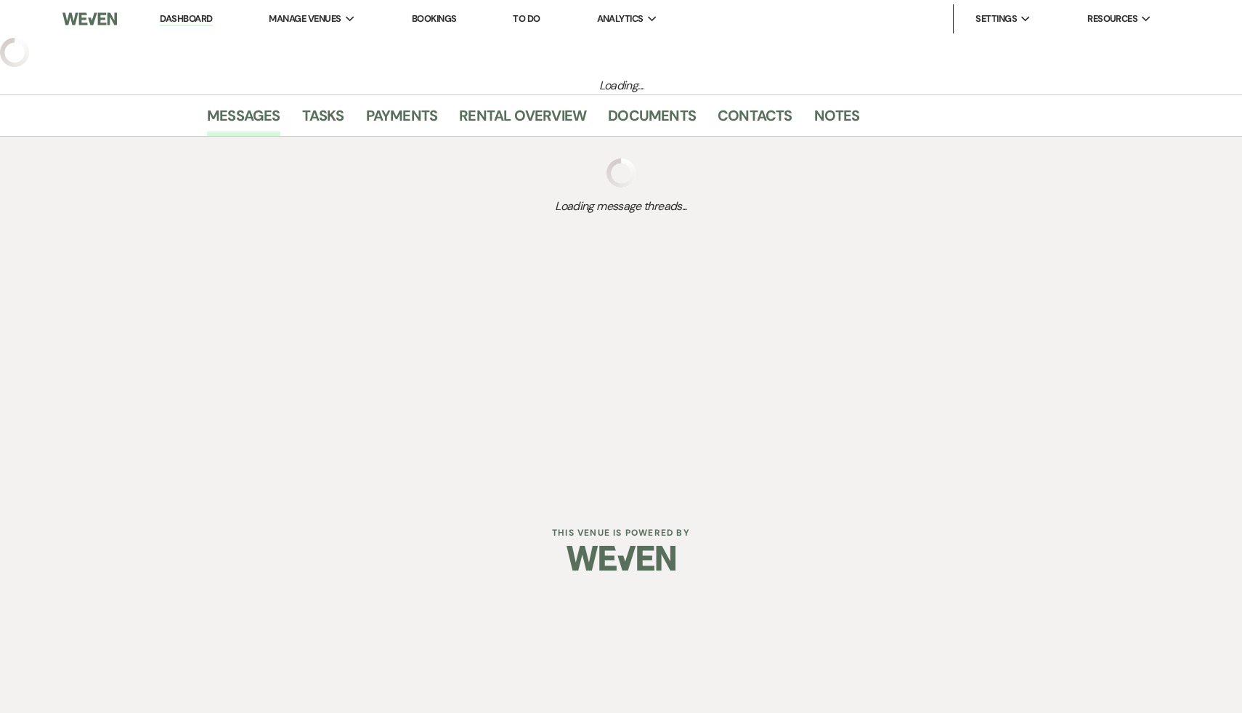
select select "2"
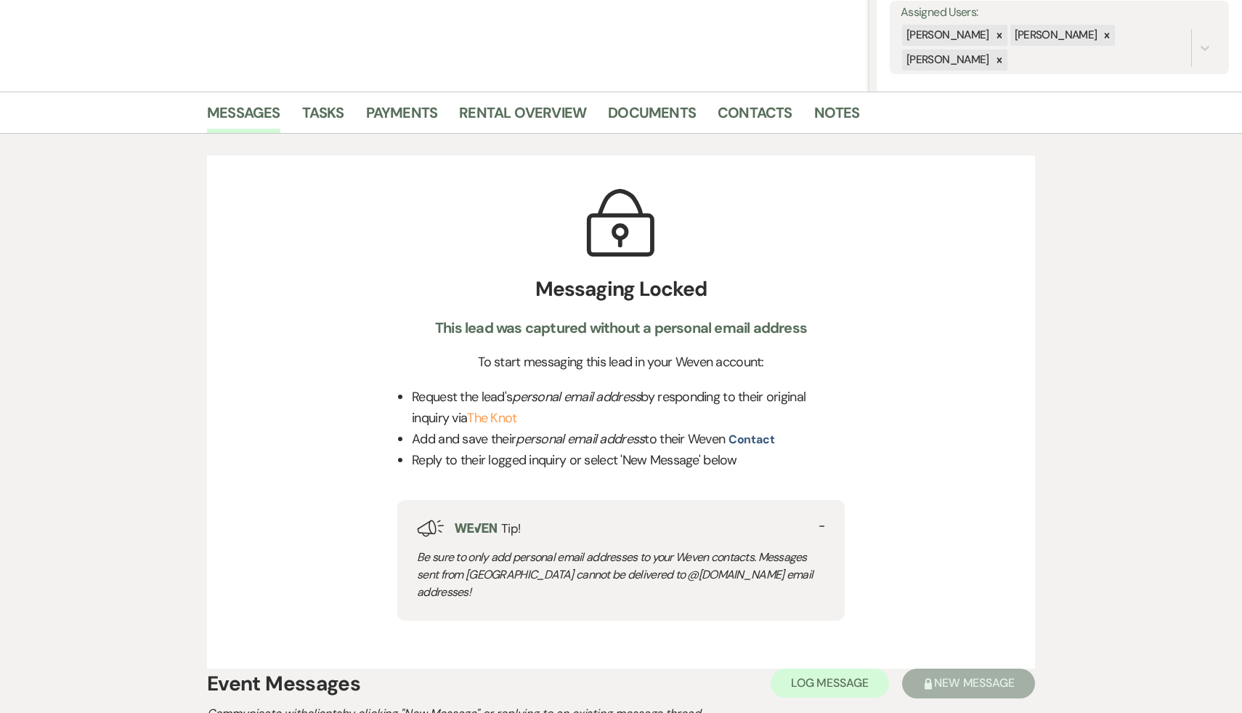
scroll to position [317, 0]
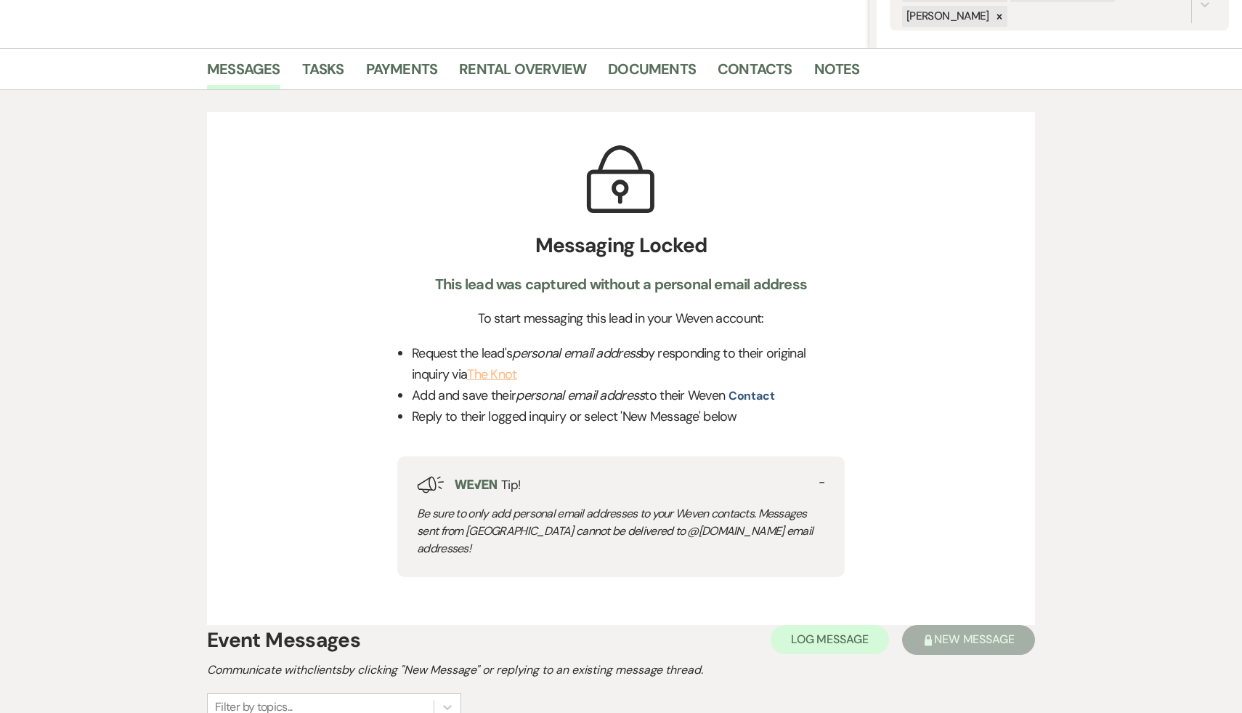
click at [502, 376] on link "The Knot" at bounding box center [491, 373] width 49 height 17
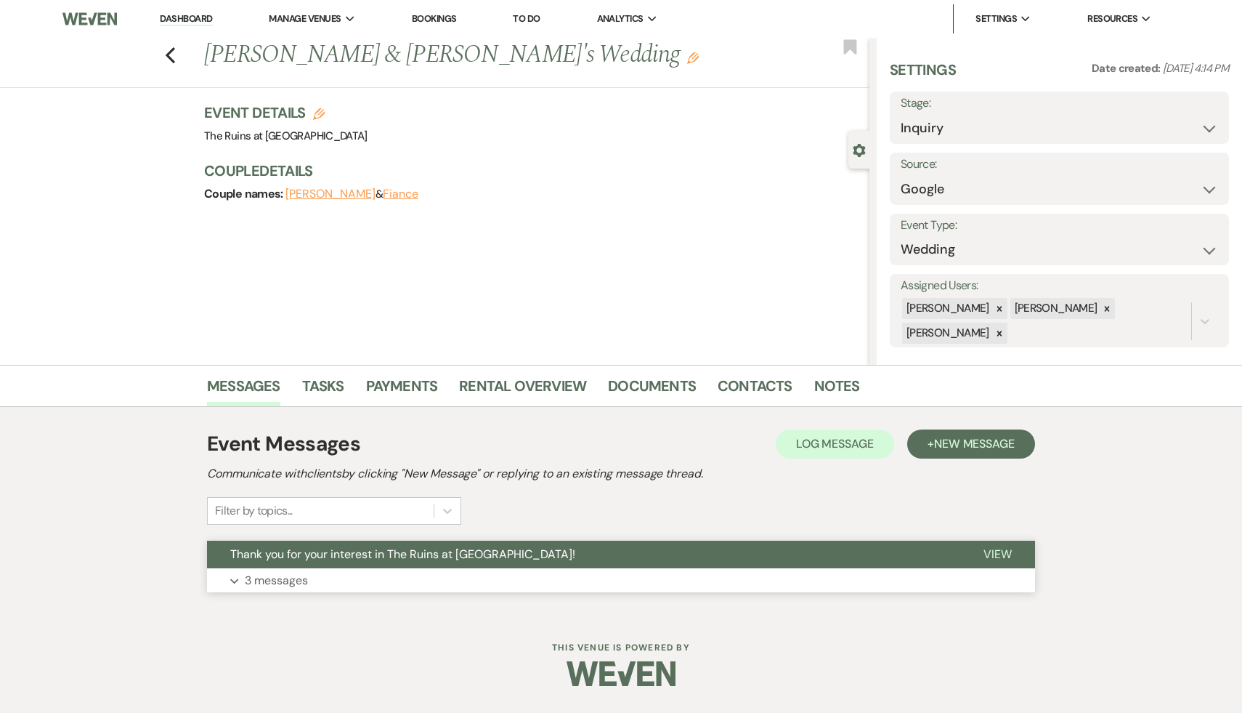
click at [368, 553] on span "Thank you for your interest in The Ruins at [GEOGRAPHIC_DATA]!" at bounding box center [402, 553] width 345 height 15
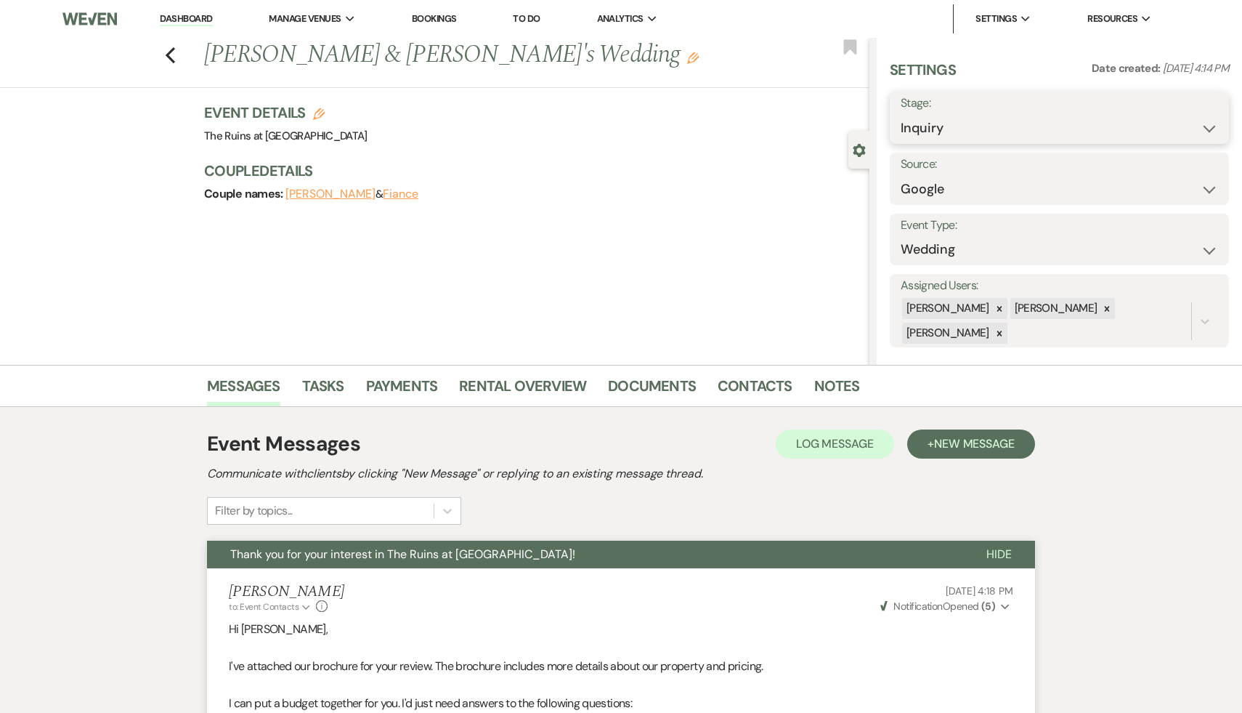
click at [1211, 127] on select "Inquiry Follow Up Tour Requested Tour Confirmed Toured Proposal Sent Booked Lost" at bounding box center [1059, 128] width 317 height 28
select select "2"
click at [1197, 115] on button "Save" at bounding box center [1193, 117] width 72 height 29
click at [166, 50] on icon "Previous" at bounding box center [170, 54] width 11 height 17
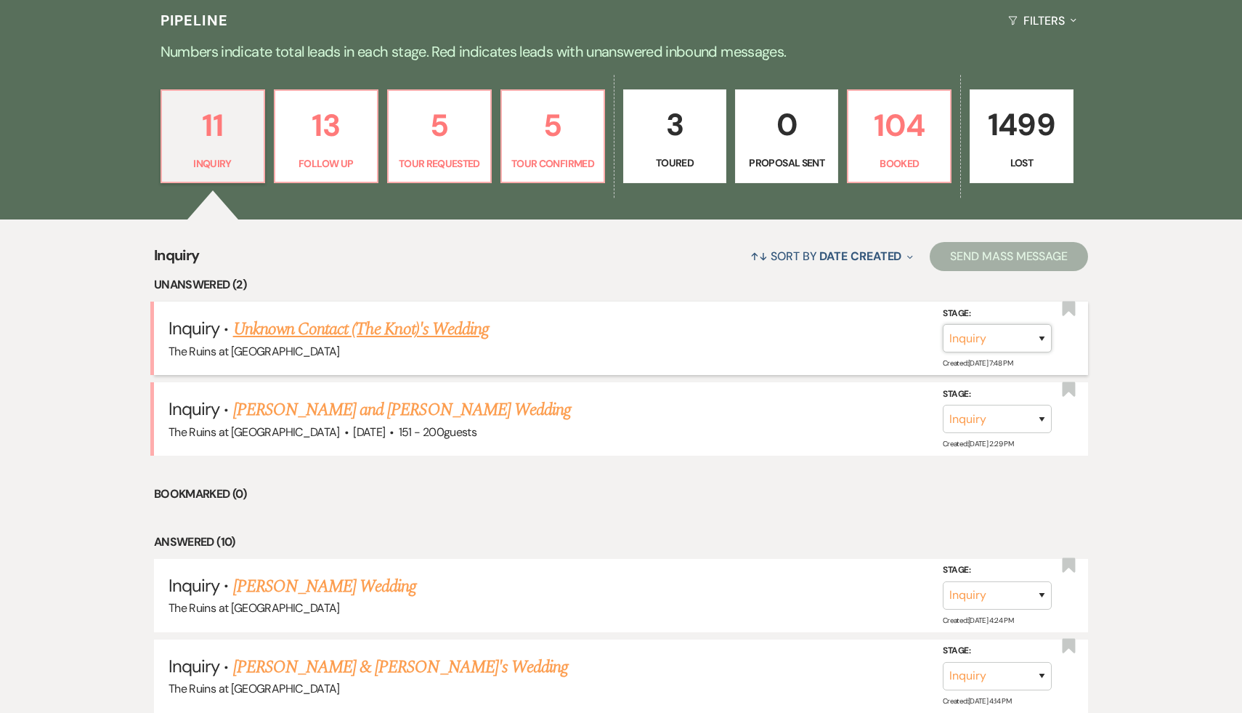
click at [1042, 338] on select "Inquiry Follow Up Tour Requested Tour Confirmed Toured Proposal Sent Booked Lost" at bounding box center [997, 338] width 109 height 28
select select "8"
click at [844, 336] on select "Booked Elsewhere Budget Date Unavailable No Response Not a Good Match Capacity …" at bounding box center [793, 338] width 125 height 28
select select "8"
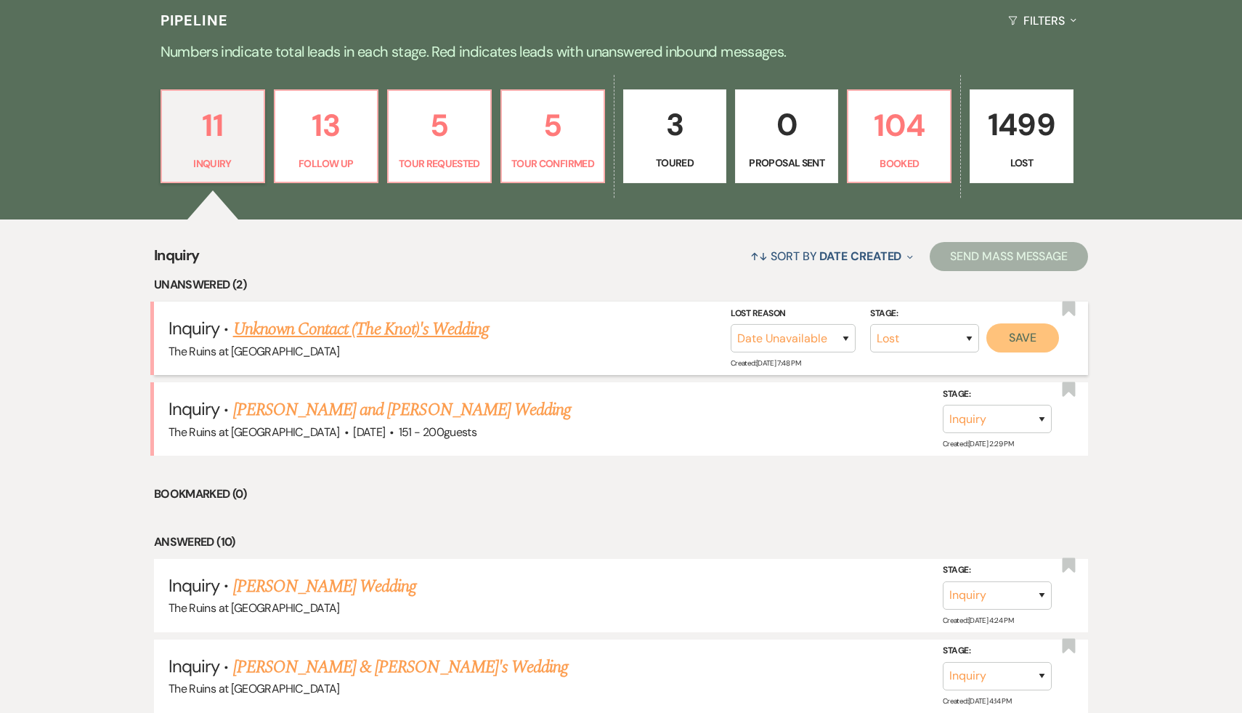
click at [1035, 336] on button "Save" at bounding box center [1022, 337] width 73 height 29
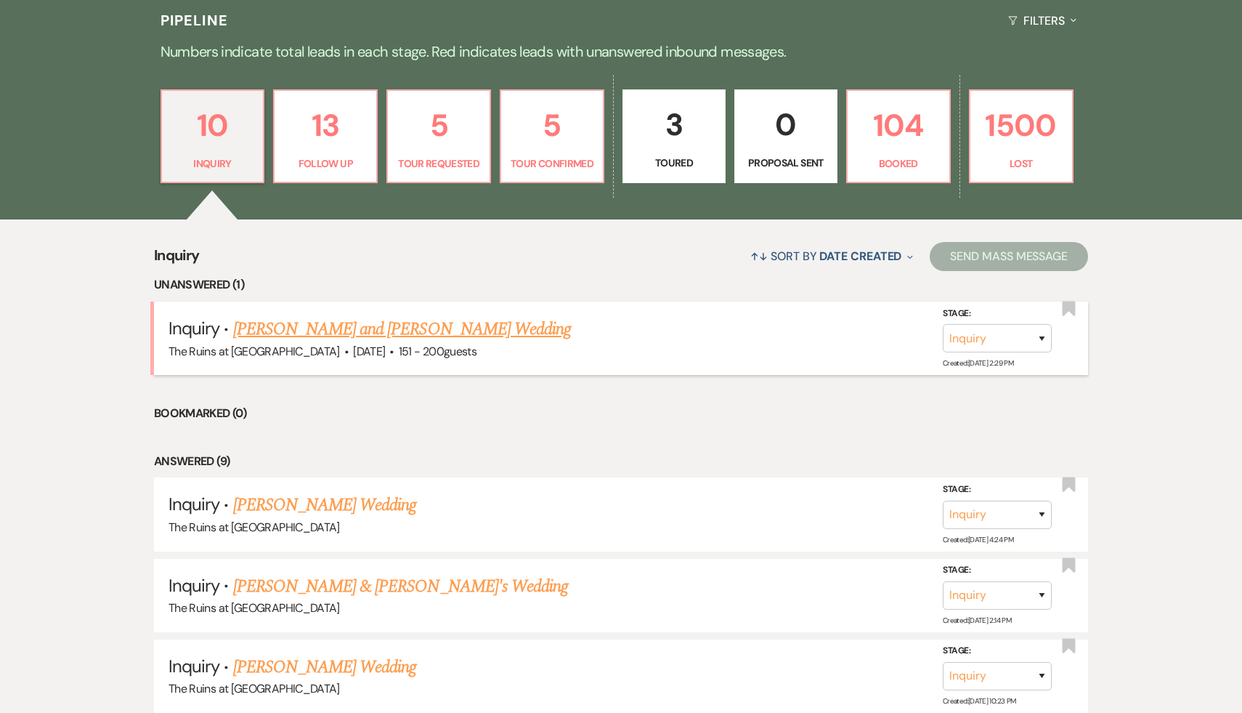
click at [423, 331] on link "Claire Fitzpatrick and Riley's Wedding" at bounding box center [402, 329] width 338 height 26
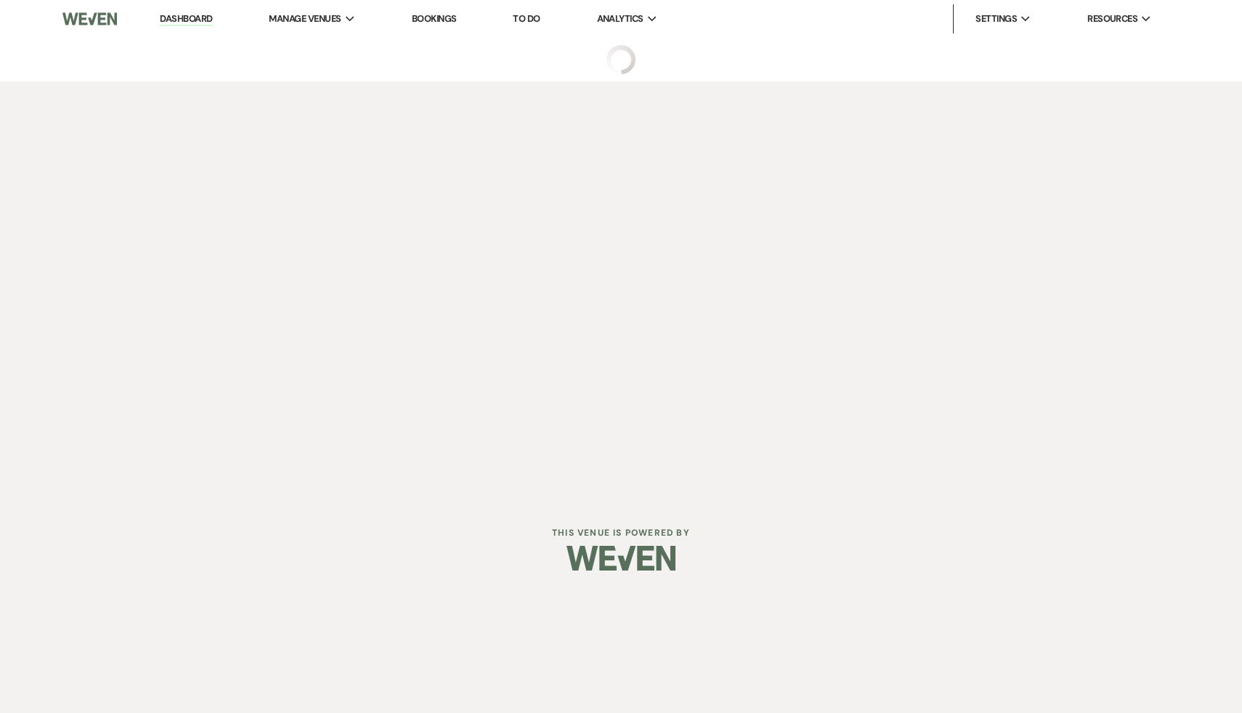
select select "2"
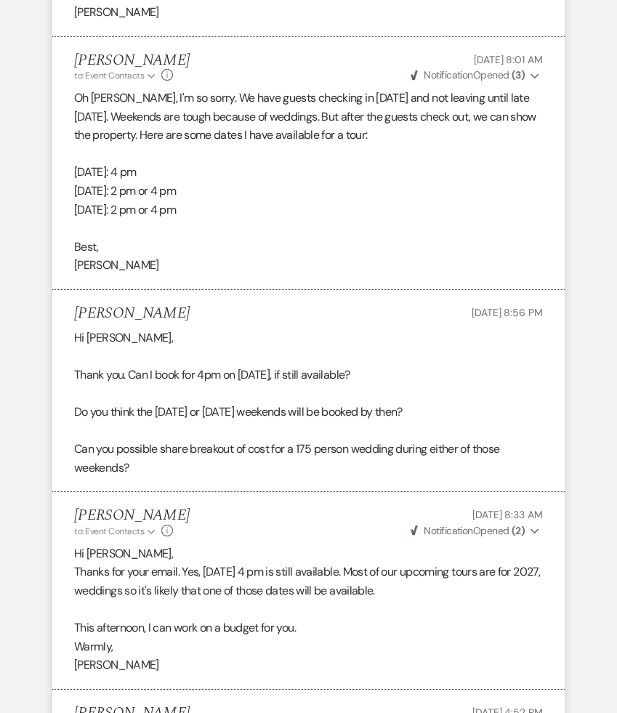
scroll to position [3929, 0]
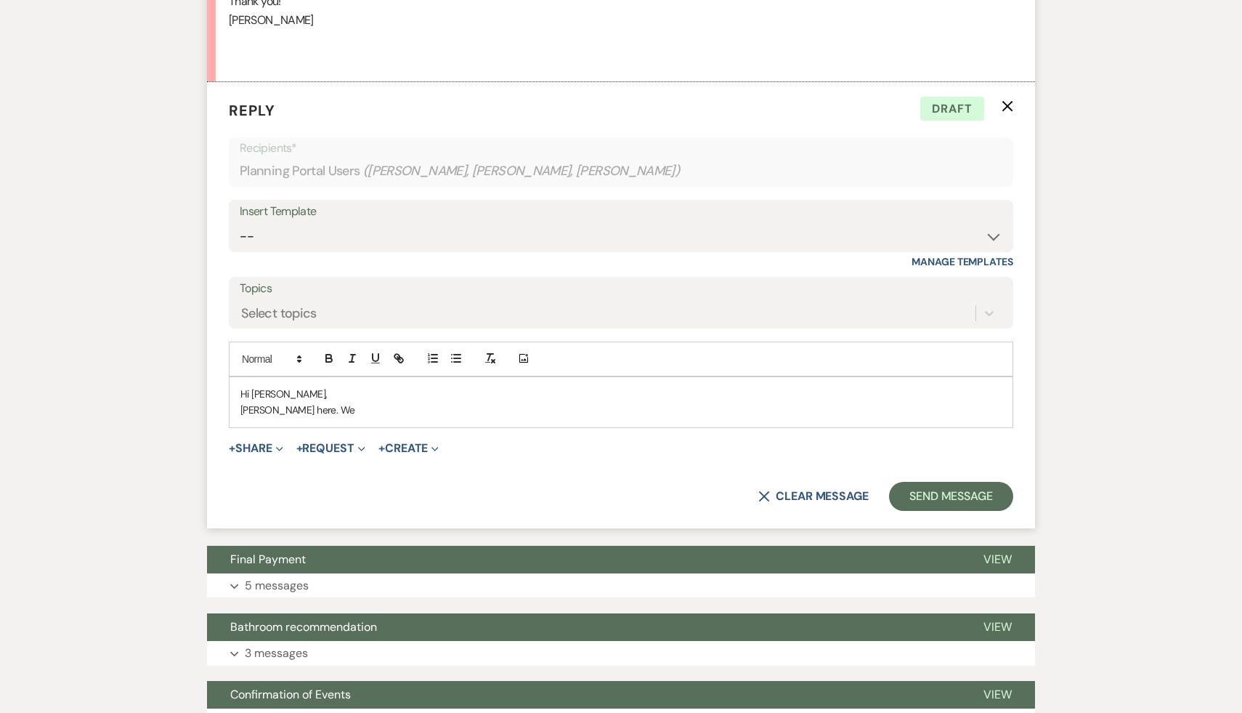
scroll to position [2803, 0]
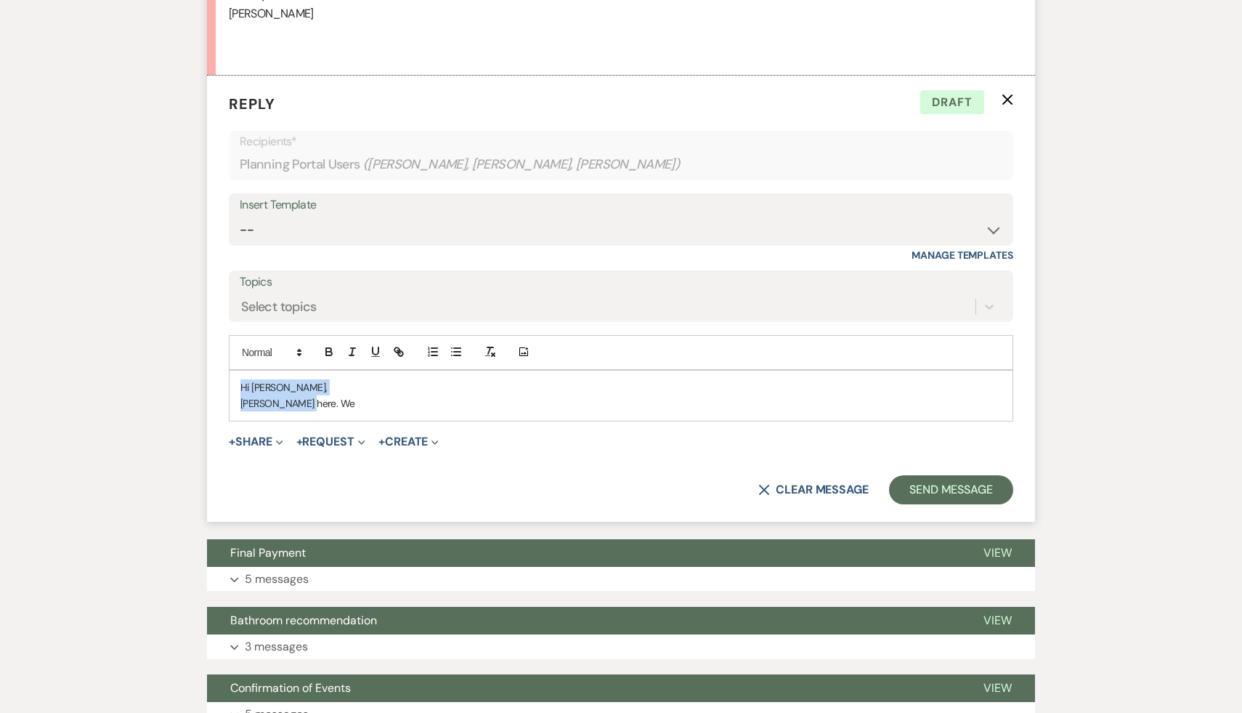
drag, startPoint x: 313, startPoint y: 439, endPoint x: 219, endPoint y: 422, distance: 95.9
click at [219, 422] on form "Reply X Draft Recipients* Planning Portal Users ( [PERSON_NAME], [PERSON_NAME],…" at bounding box center [621, 299] width 828 height 446
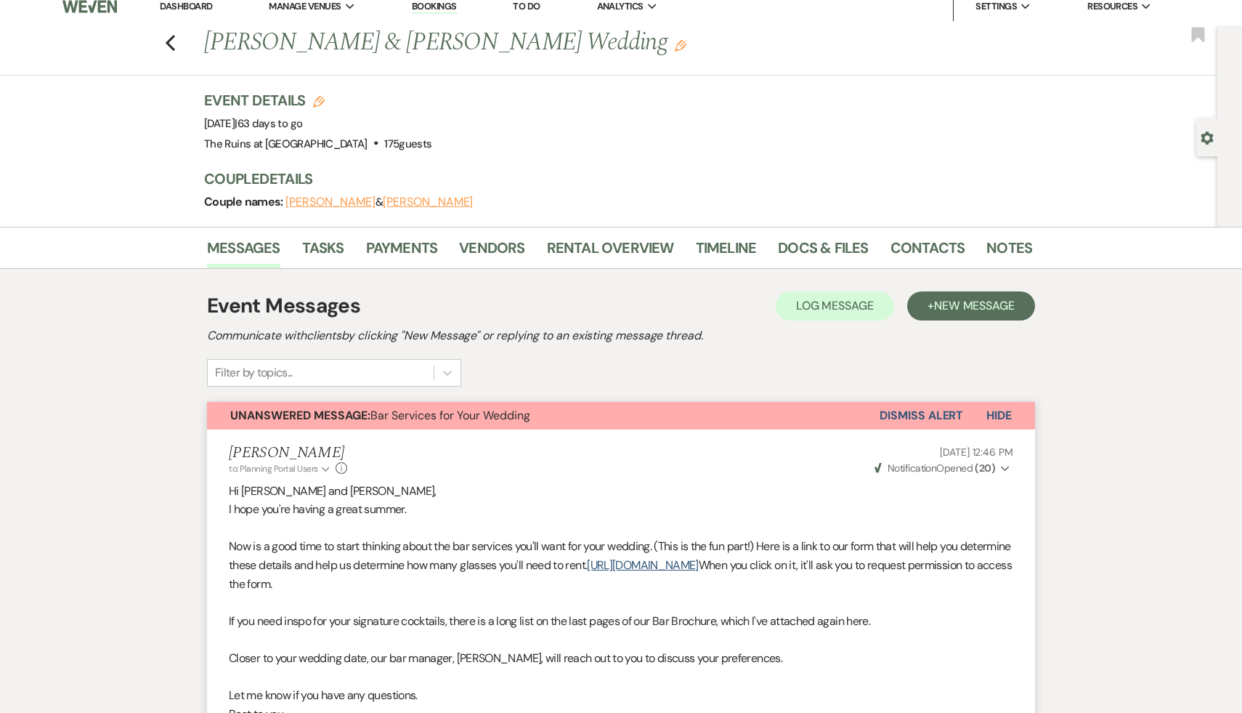
scroll to position [0, 0]
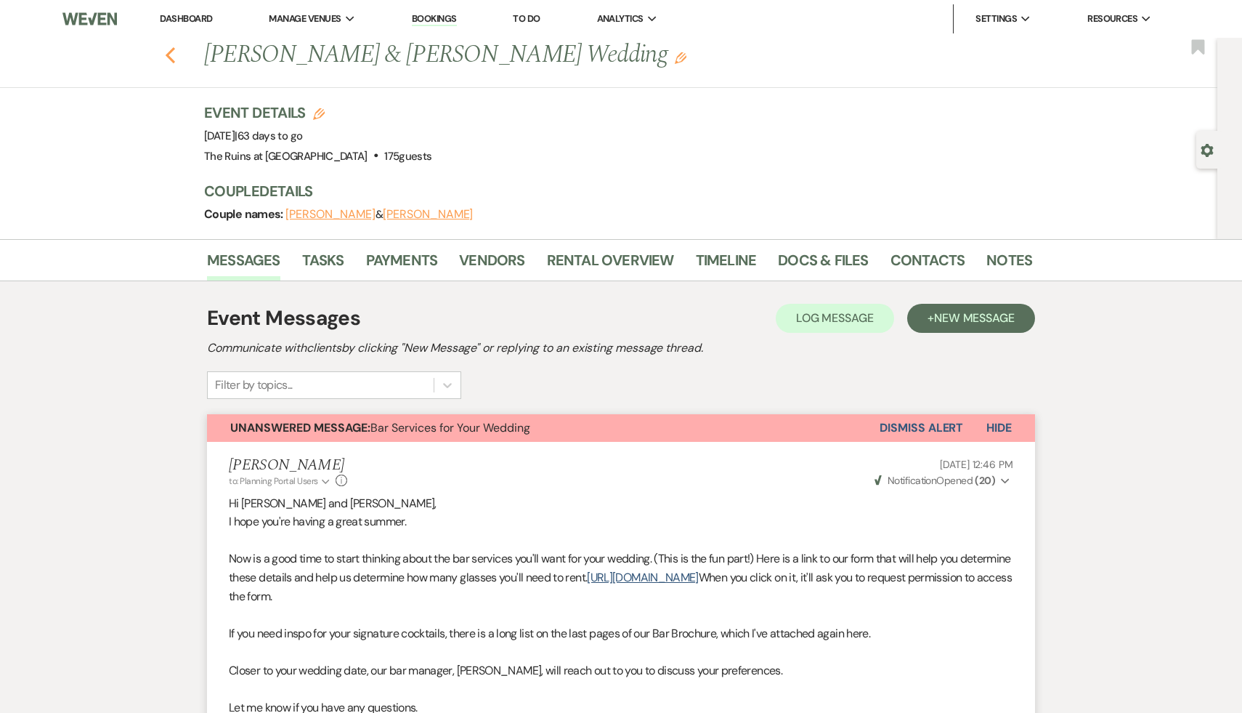
click at [171, 57] on icon "Previous" at bounding box center [170, 54] width 11 height 17
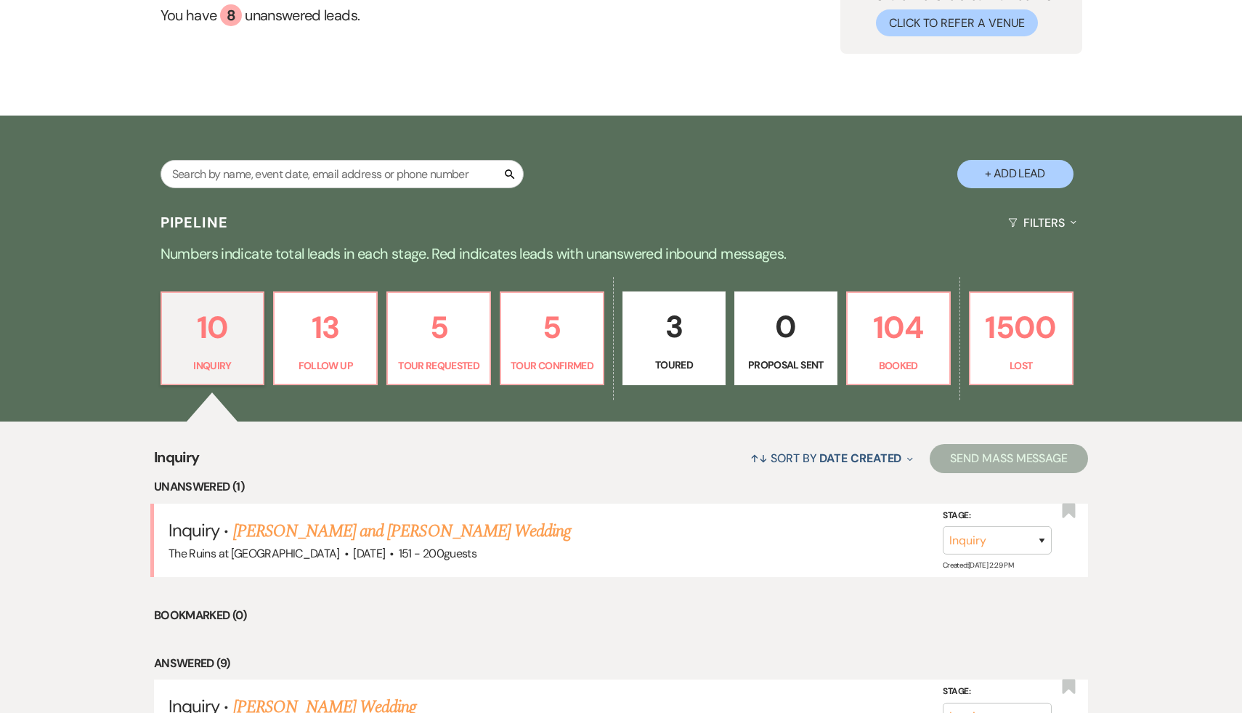
scroll to position [192, 0]
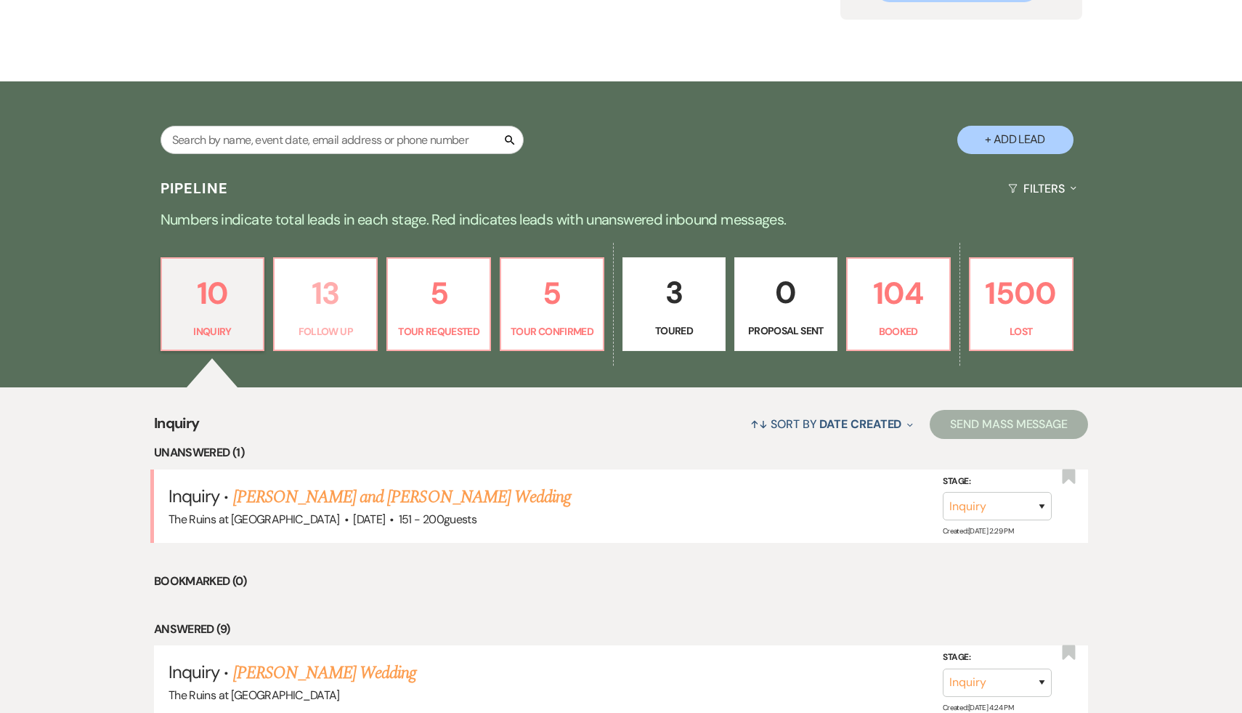
click at [332, 295] on p "13" at bounding box center [325, 293] width 84 height 49
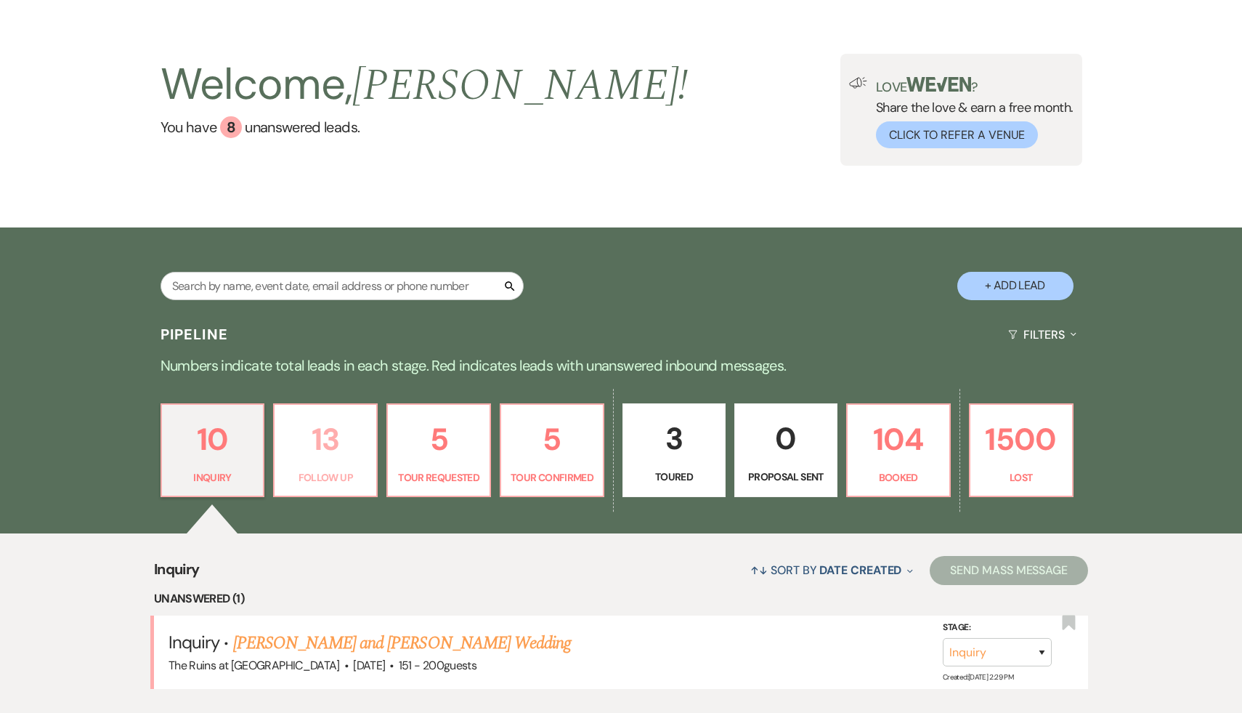
select select "9"
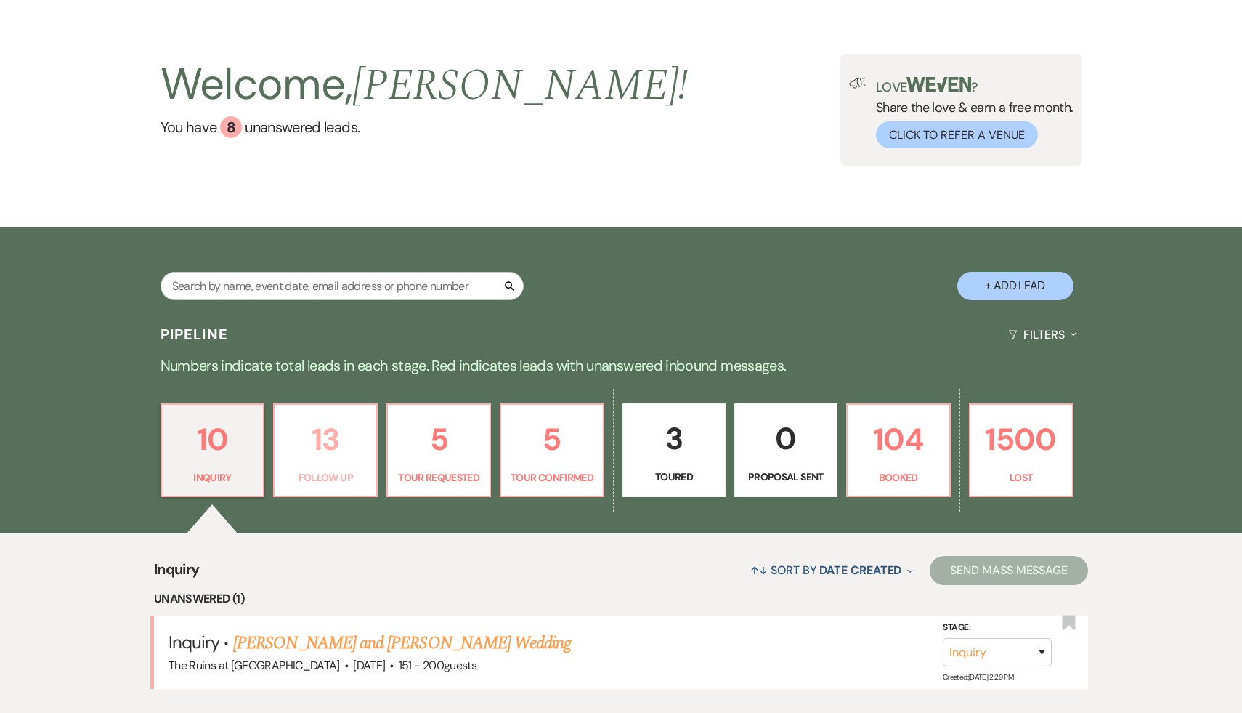
select select "9"
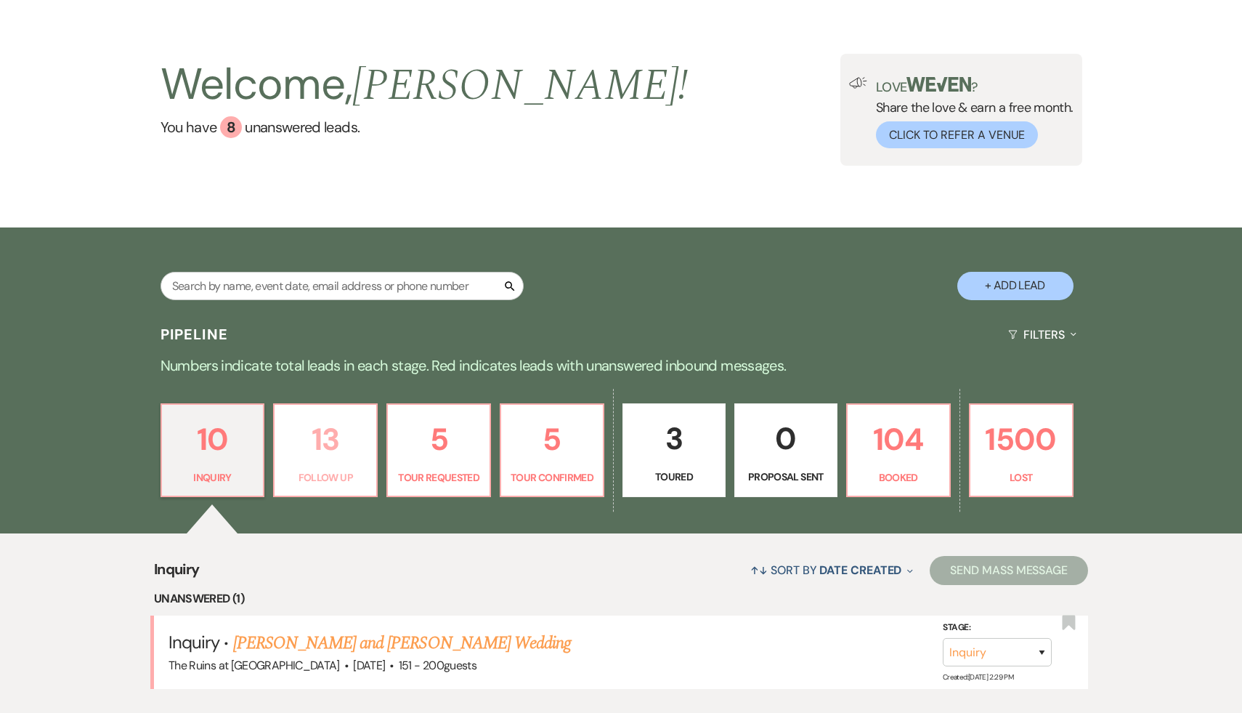
select select "9"
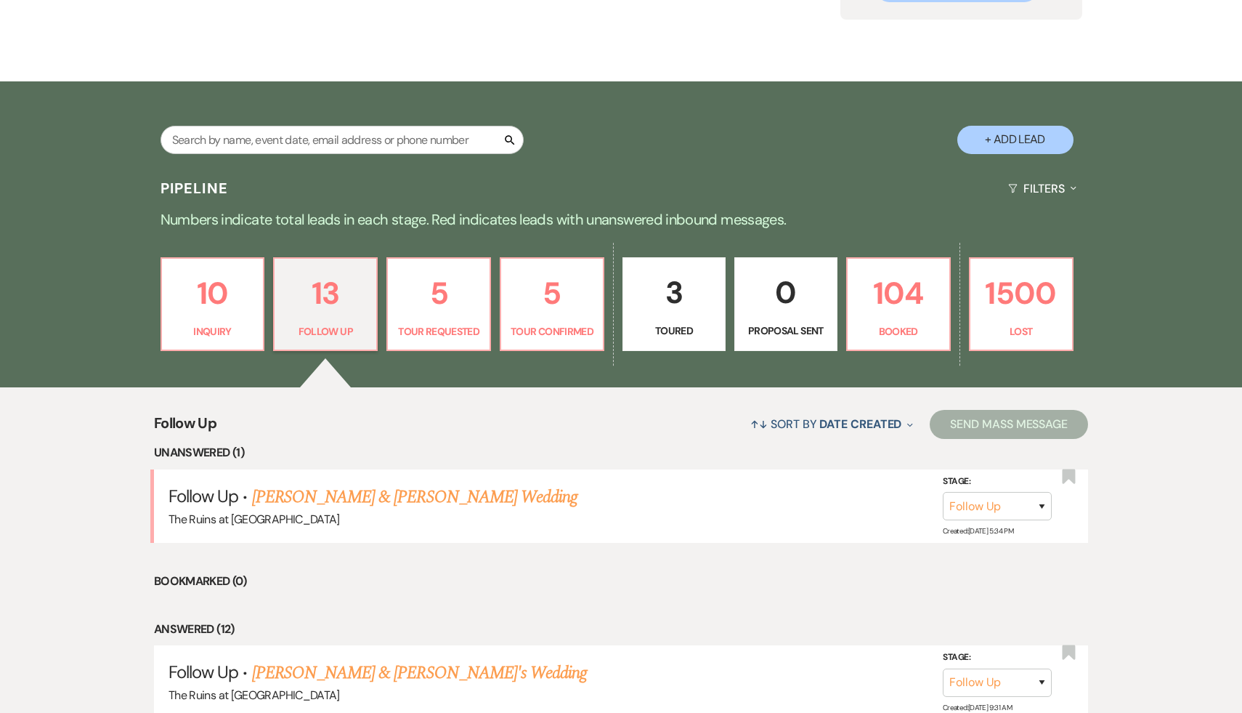
scroll to position [195, 0]
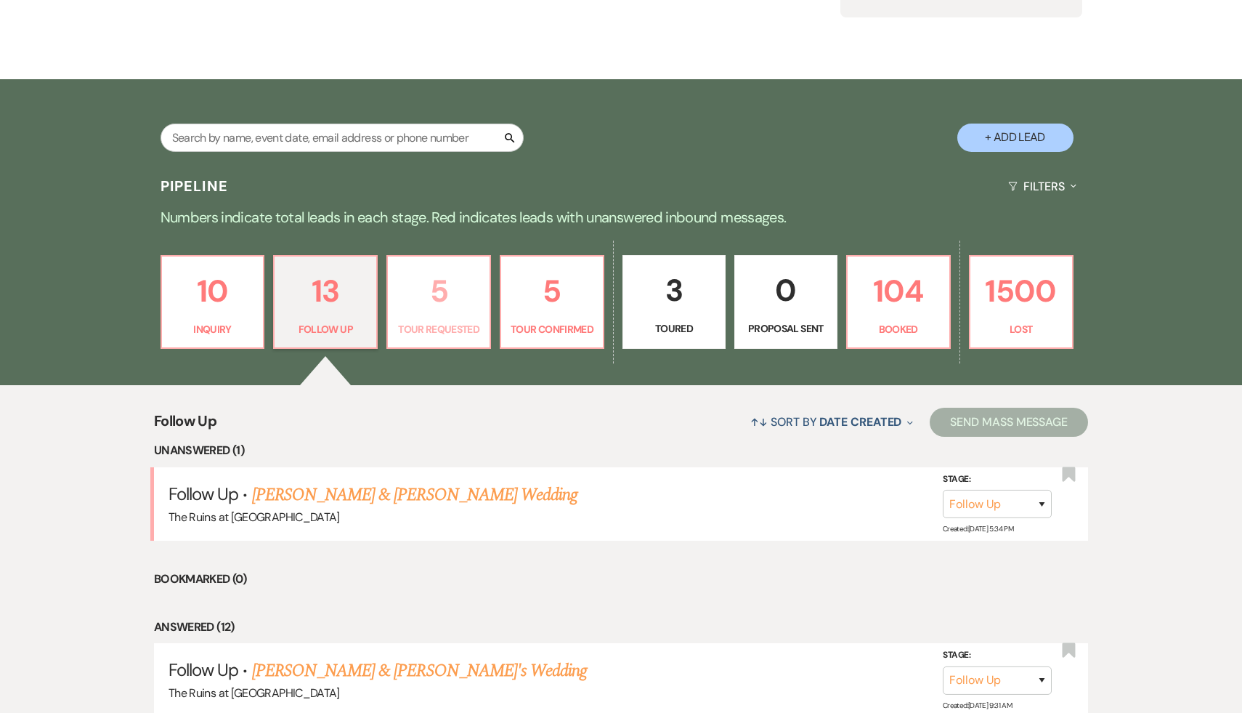
click at [439, 296] on p "5" at bounding box center [439, 291] width 84 height 49
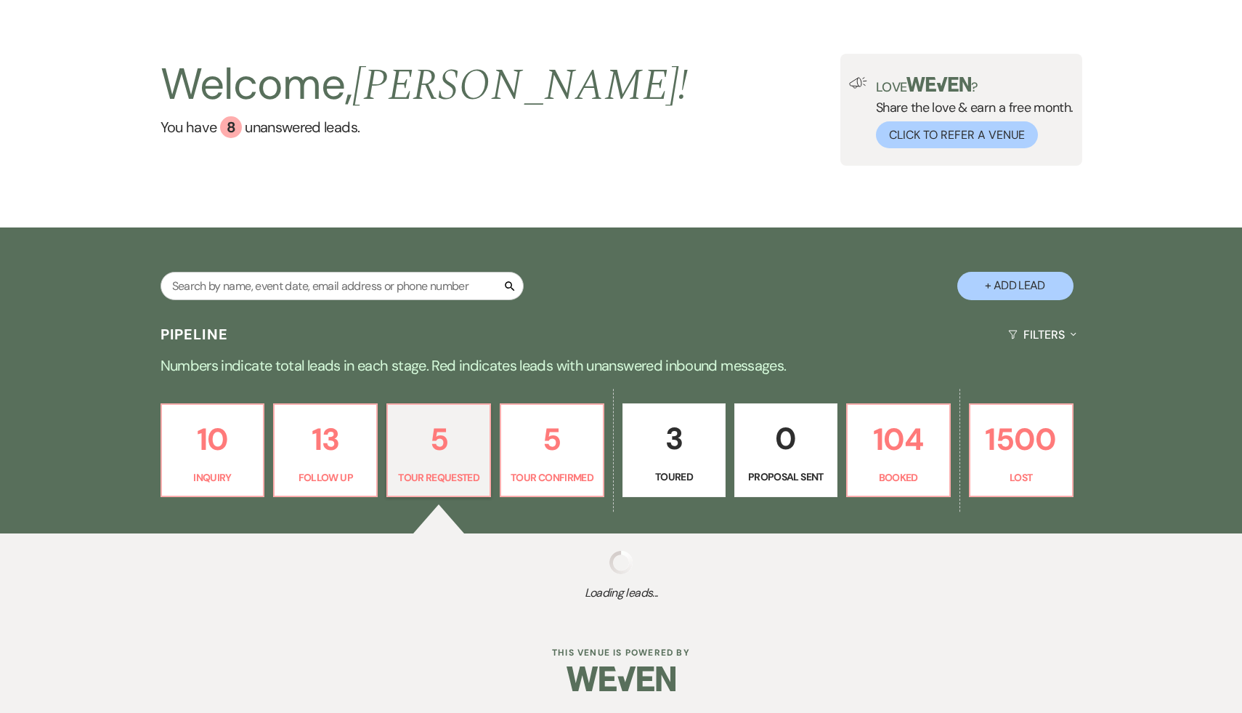
scroll to position [195, 0]
select select "2"
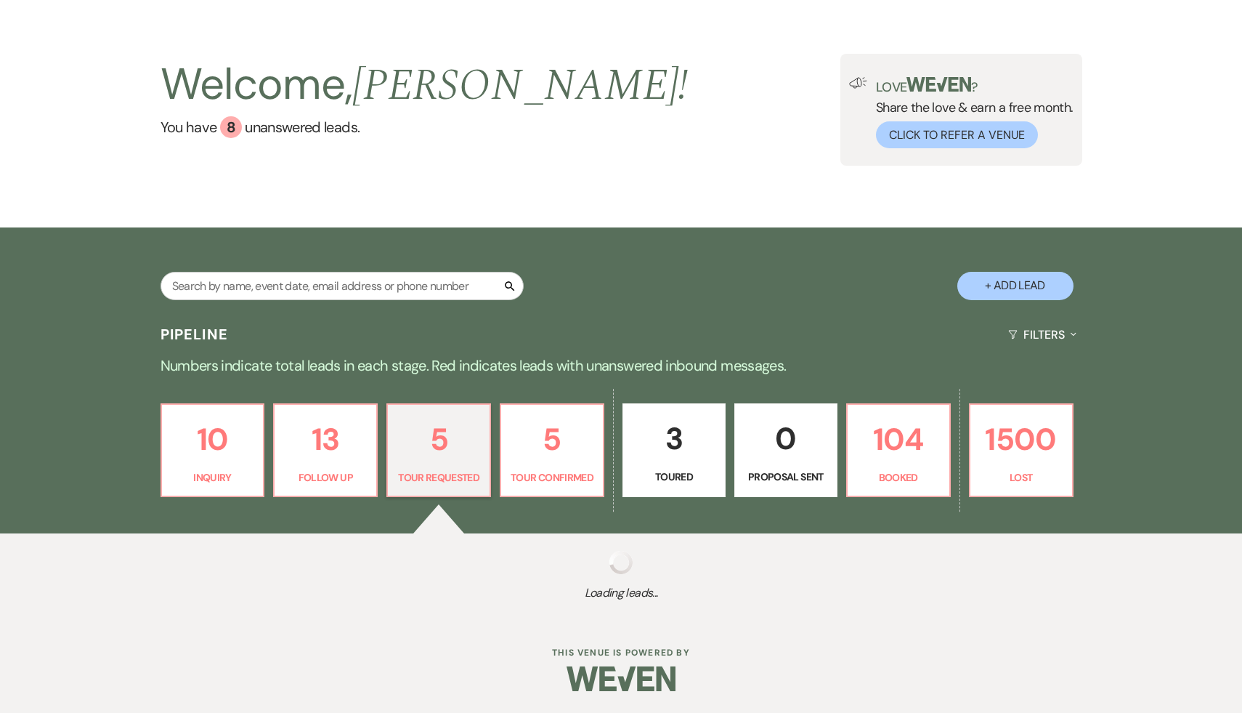
select select "2"
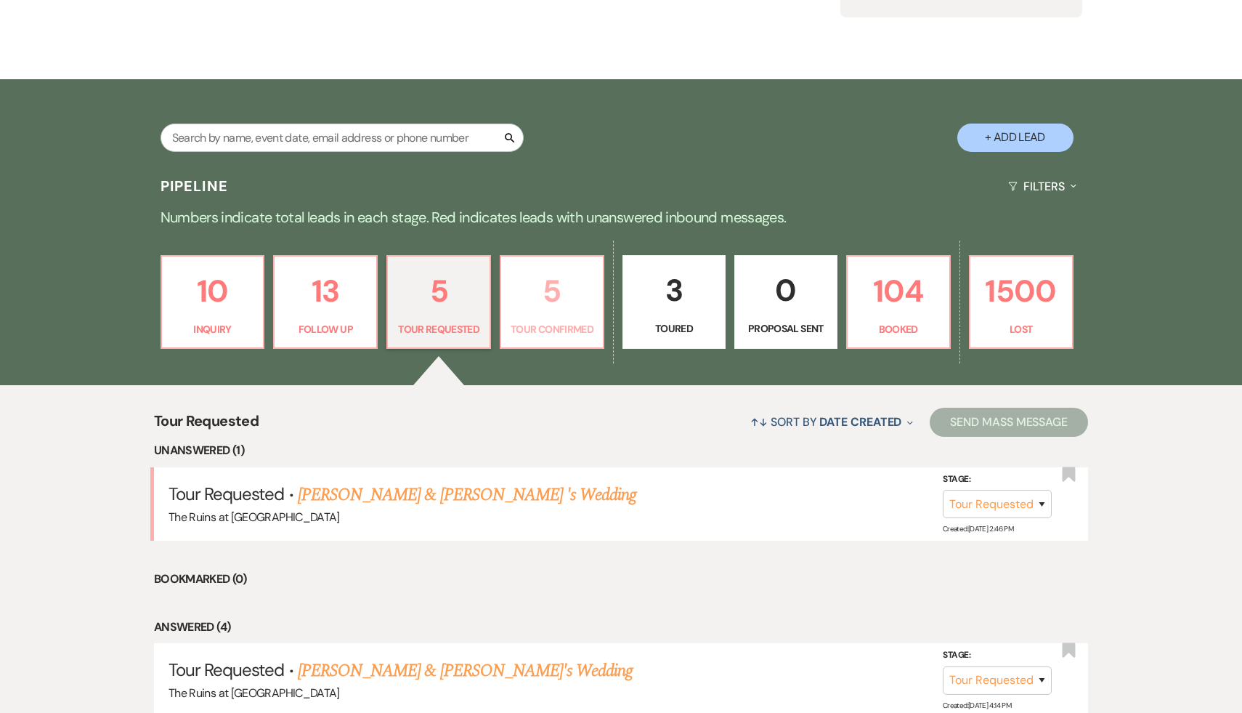
click at [555, 294] on p "5" at bounding box center [552, 291] width 84 height 49
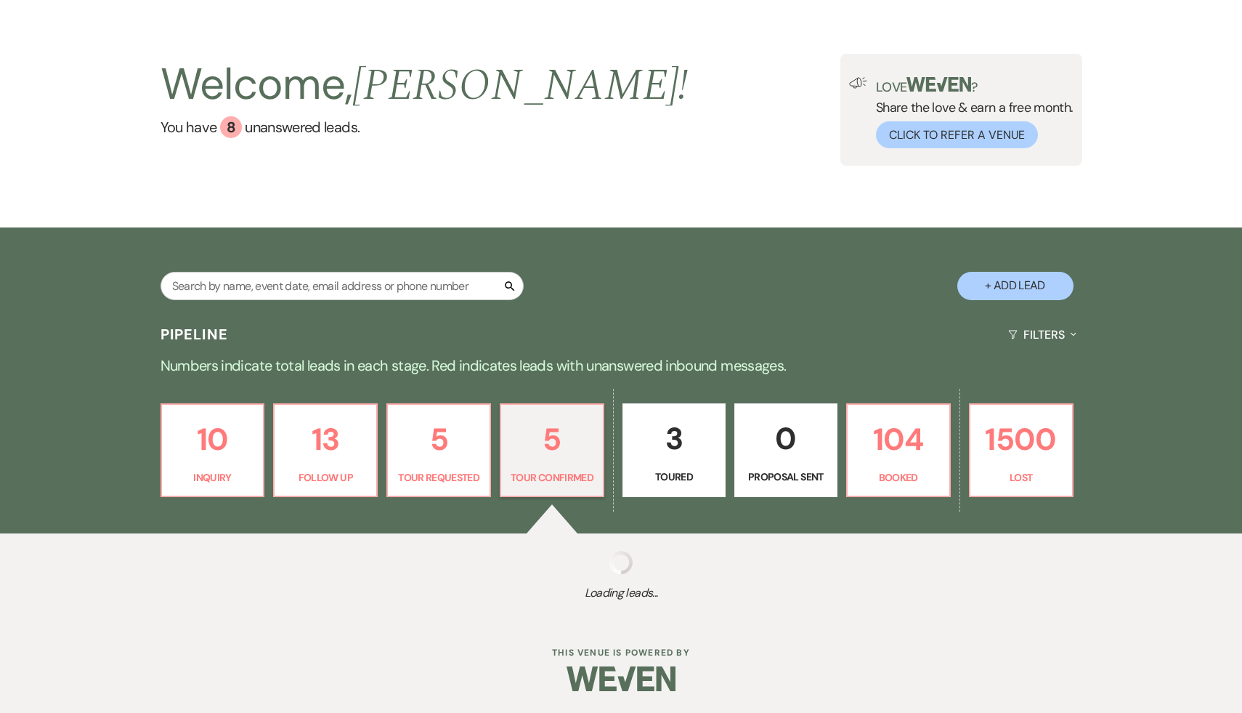
select select "4"
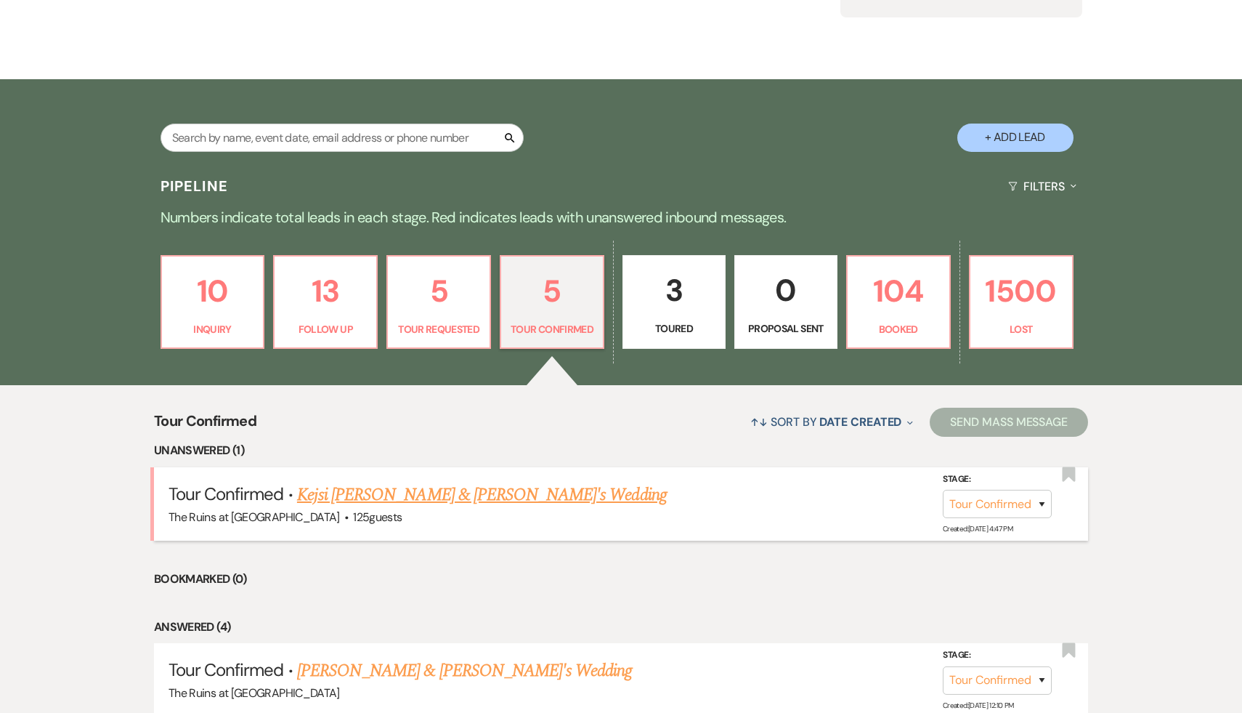
click at [447, 495] on link "Kejsi Kaca & Nick Zorbs's Wedding" at bounding box center [482, 495] width 370 height 26
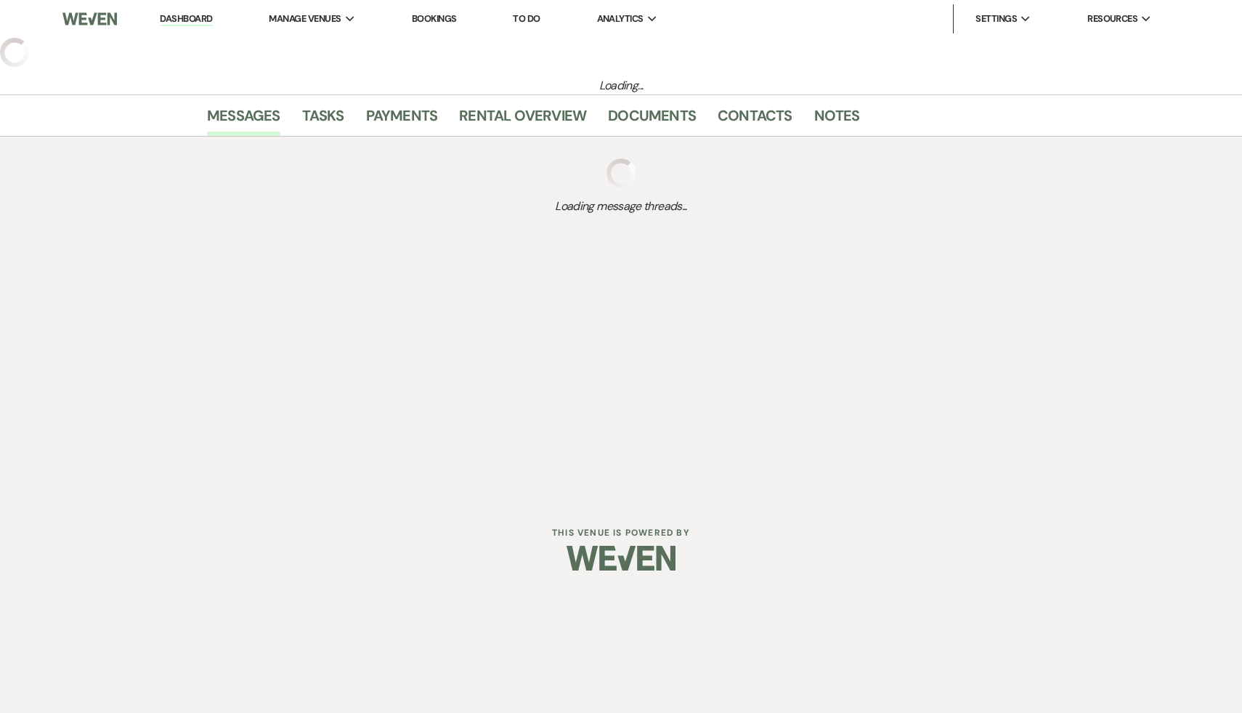
select select "4"
select select "6"
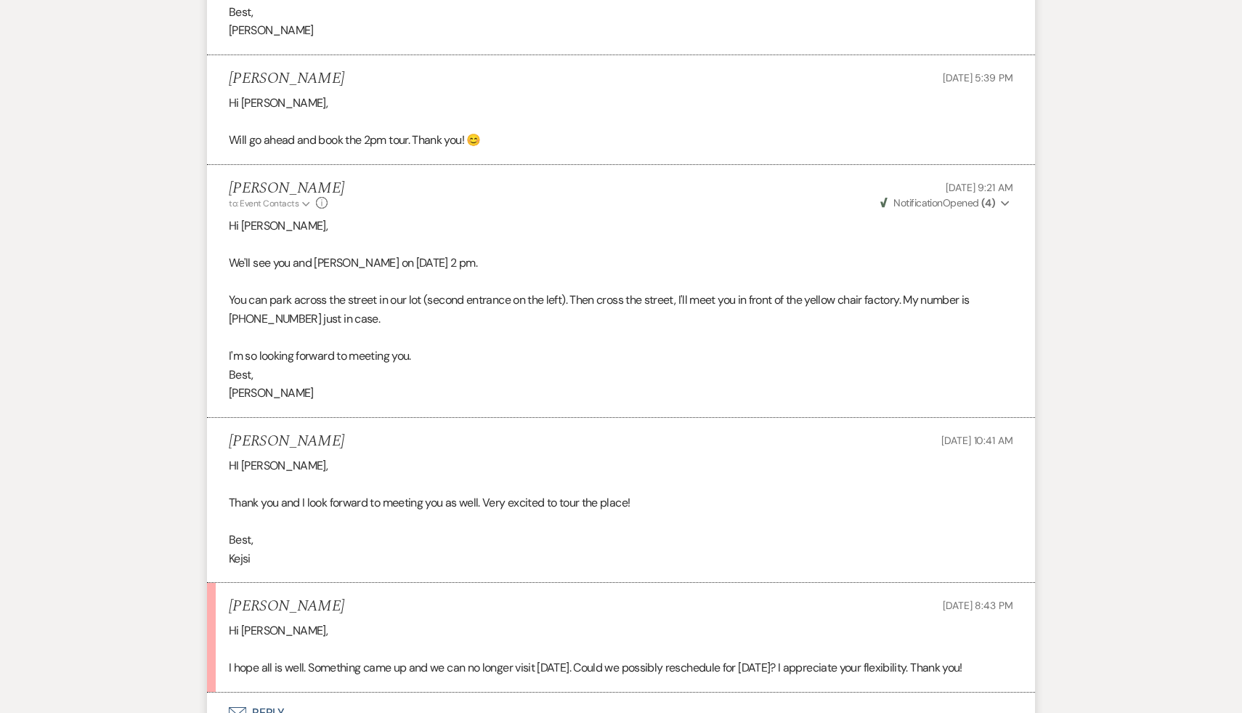
scroll to position [3432, 0]
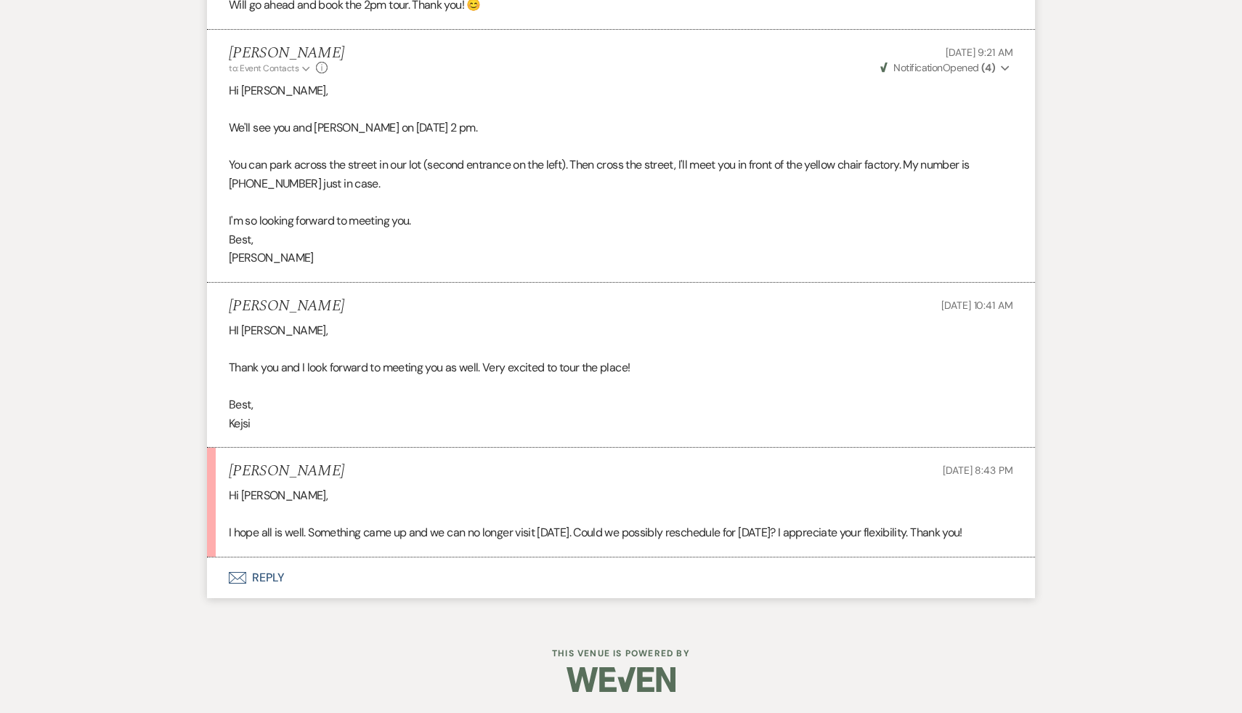
click at [266, 577] on button "Envelope Reply" at bounding box center [621, 577] width 828 height 41
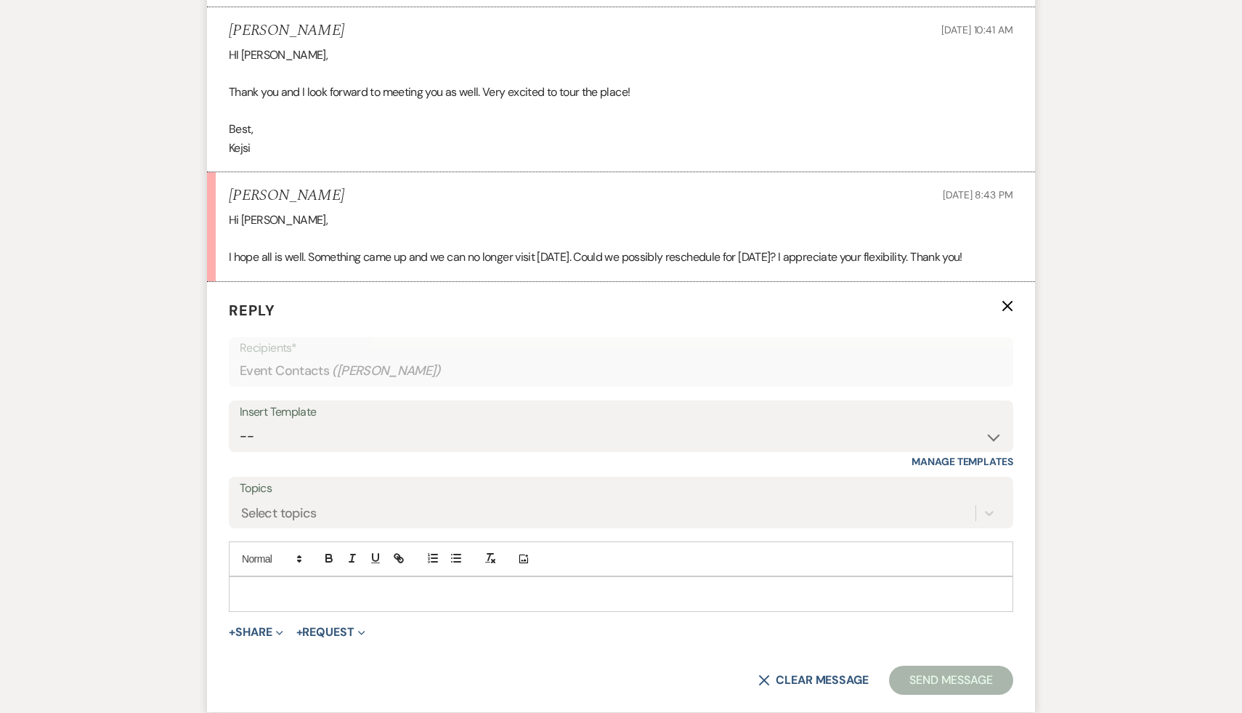
scroll to position [3742, 0]
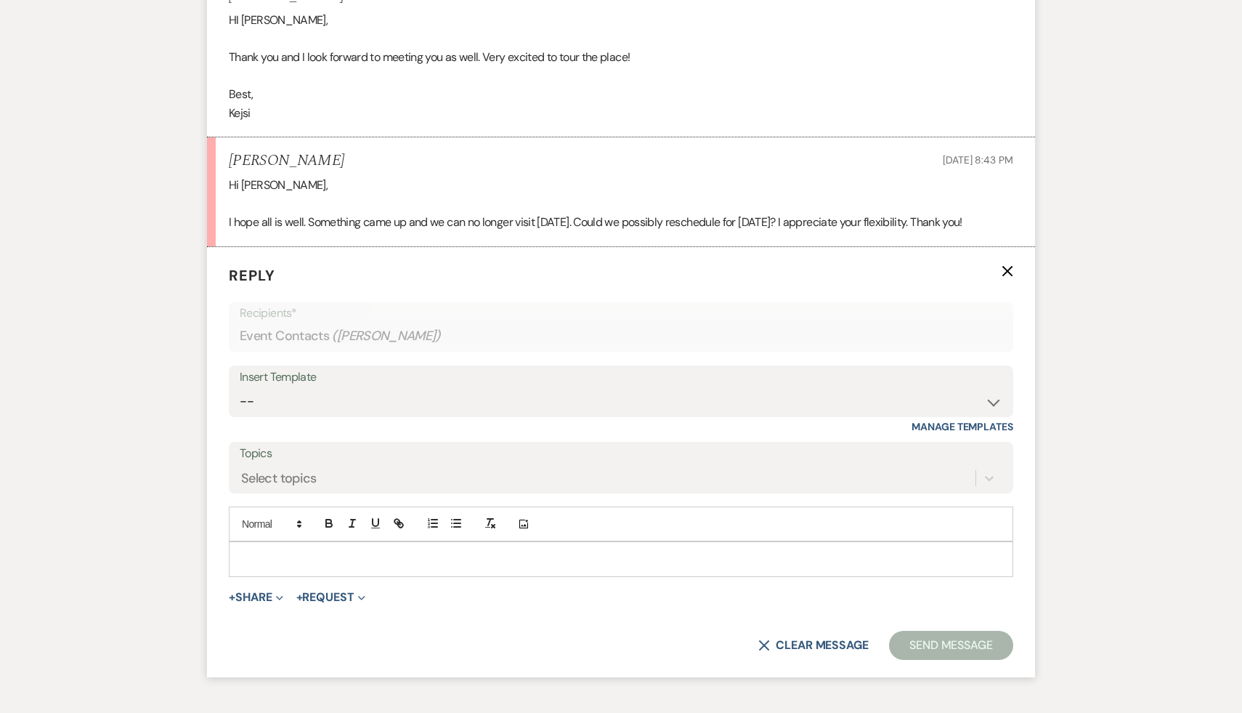
click at [290, 551] on p at bounding box center [620, 559] width 761 height 16
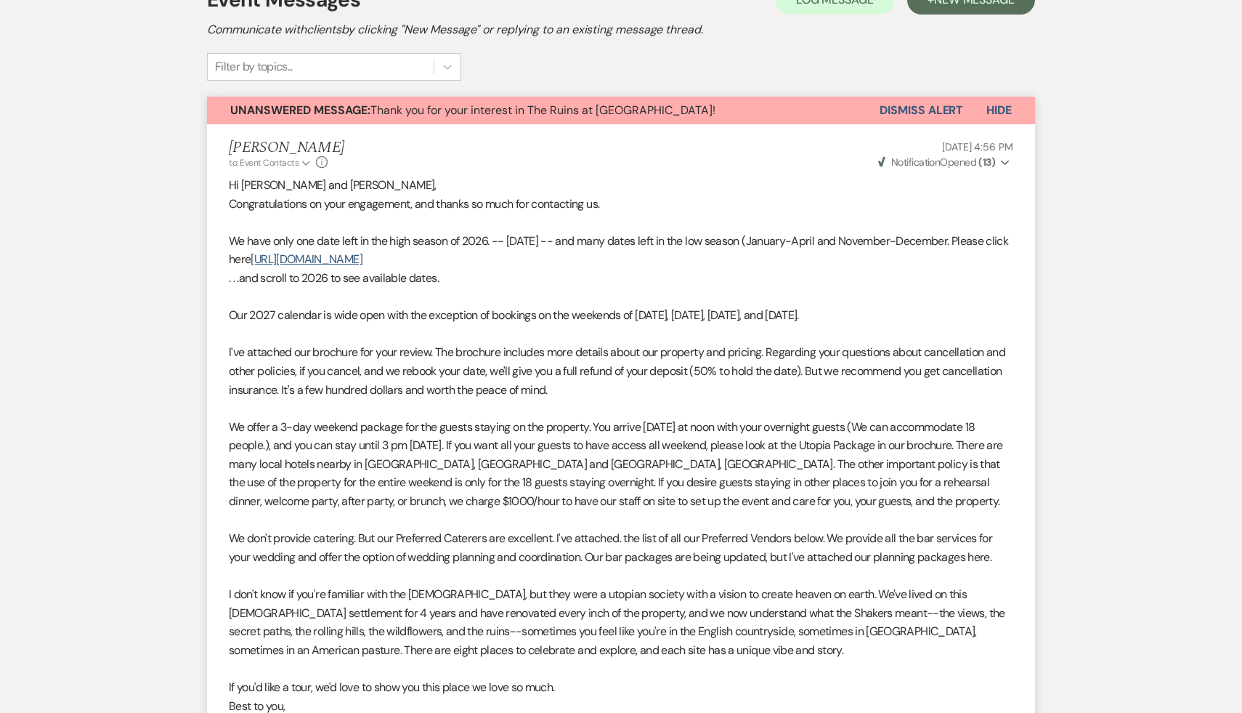
scroll to position [0, 0]
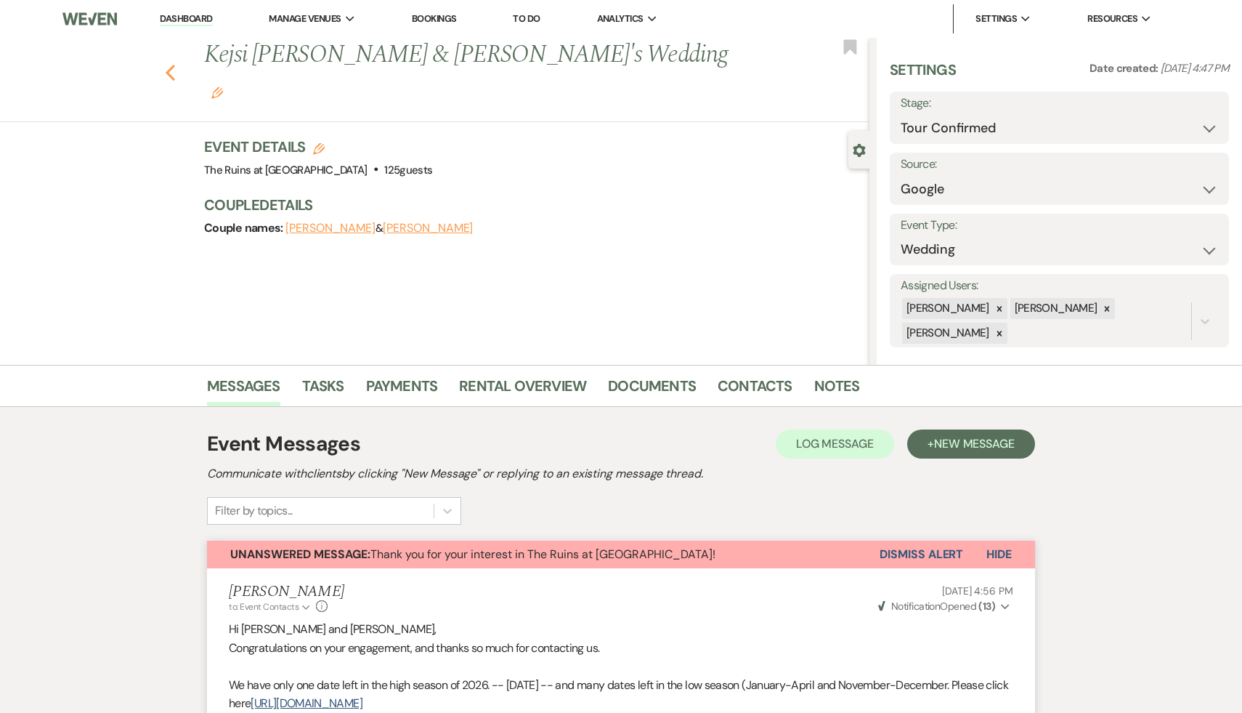
click at [169, 65] on use "button" at bounding box center [170, 73] width 9 height 16
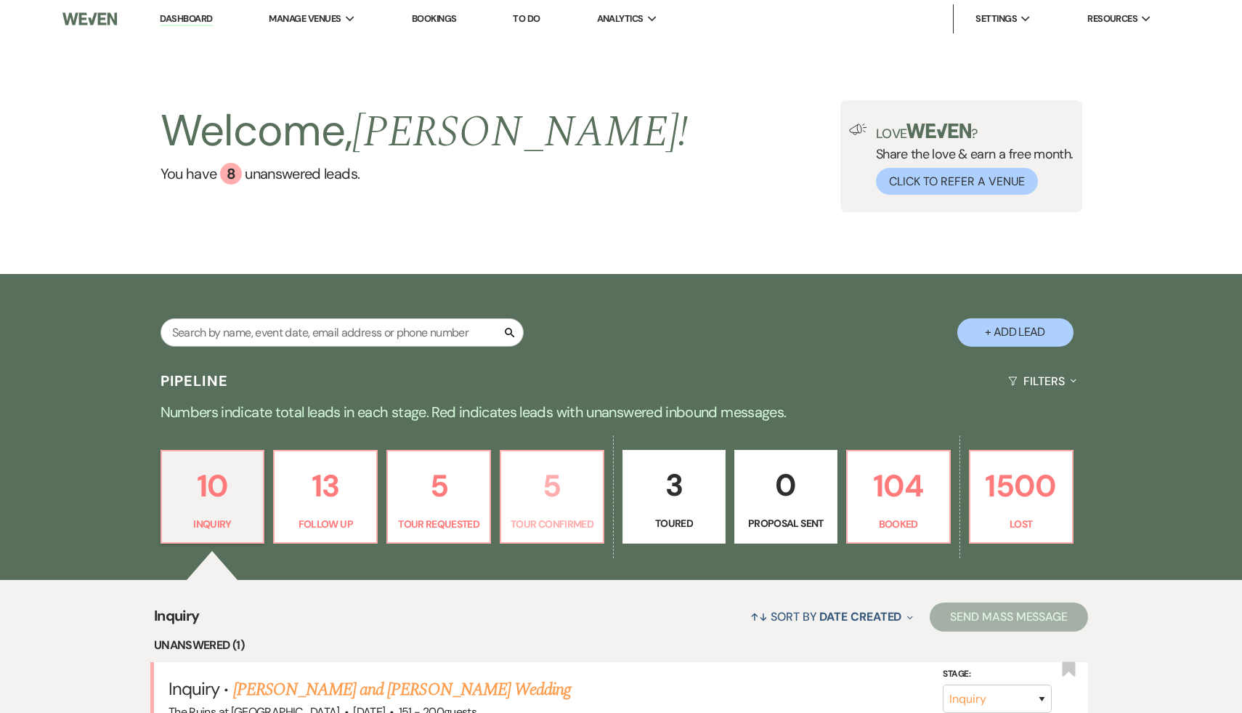
click at [546, 493] on p "5" at bounding box center [552, 485] width 84 height 49
select select "4"
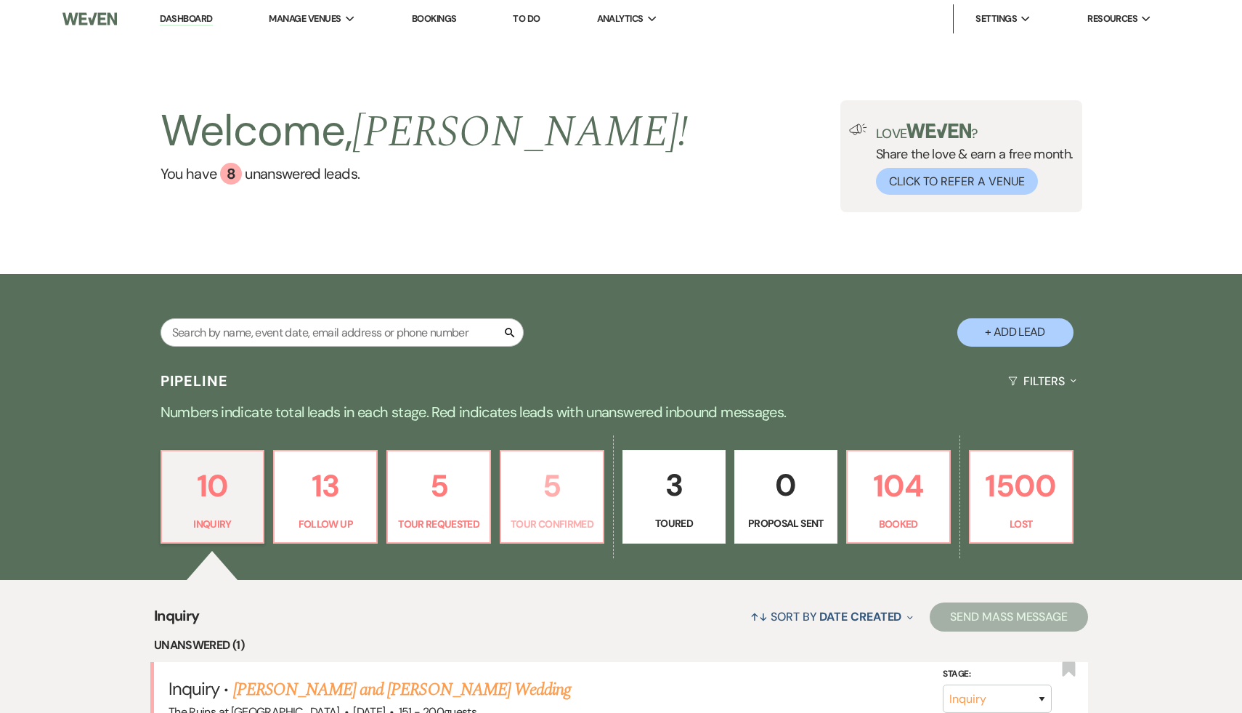
select select "4"
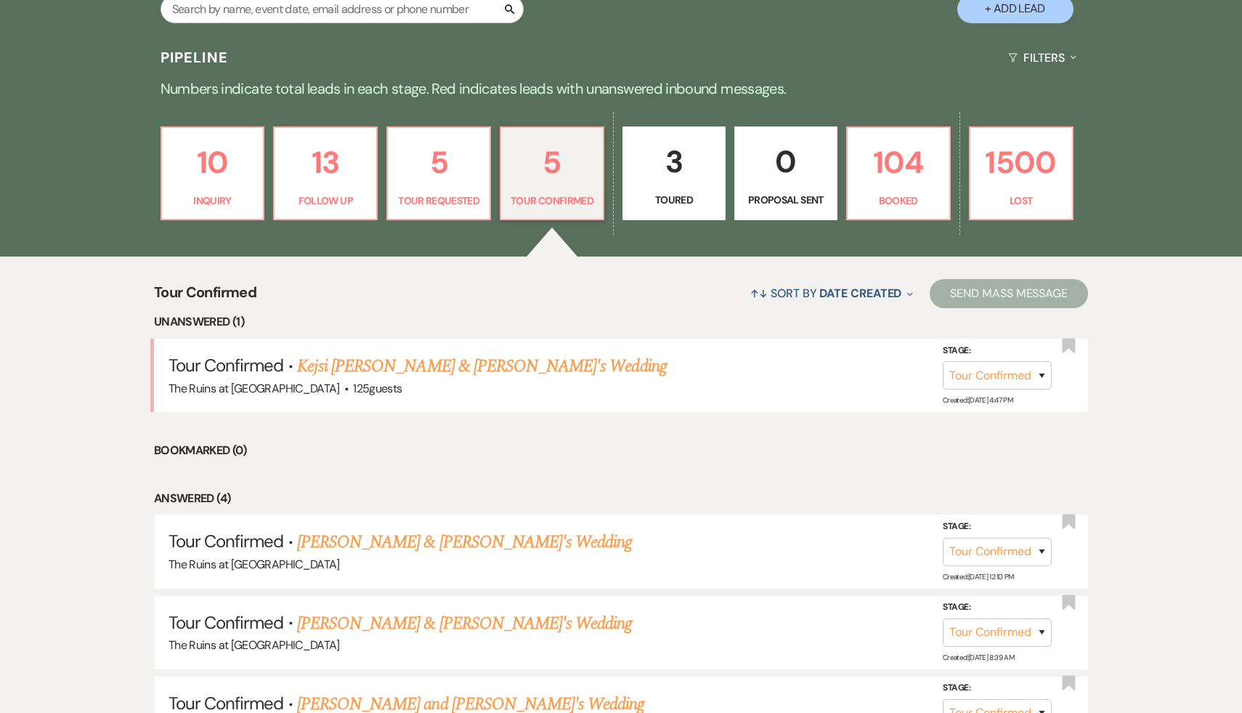
scroll to position [314, 0]
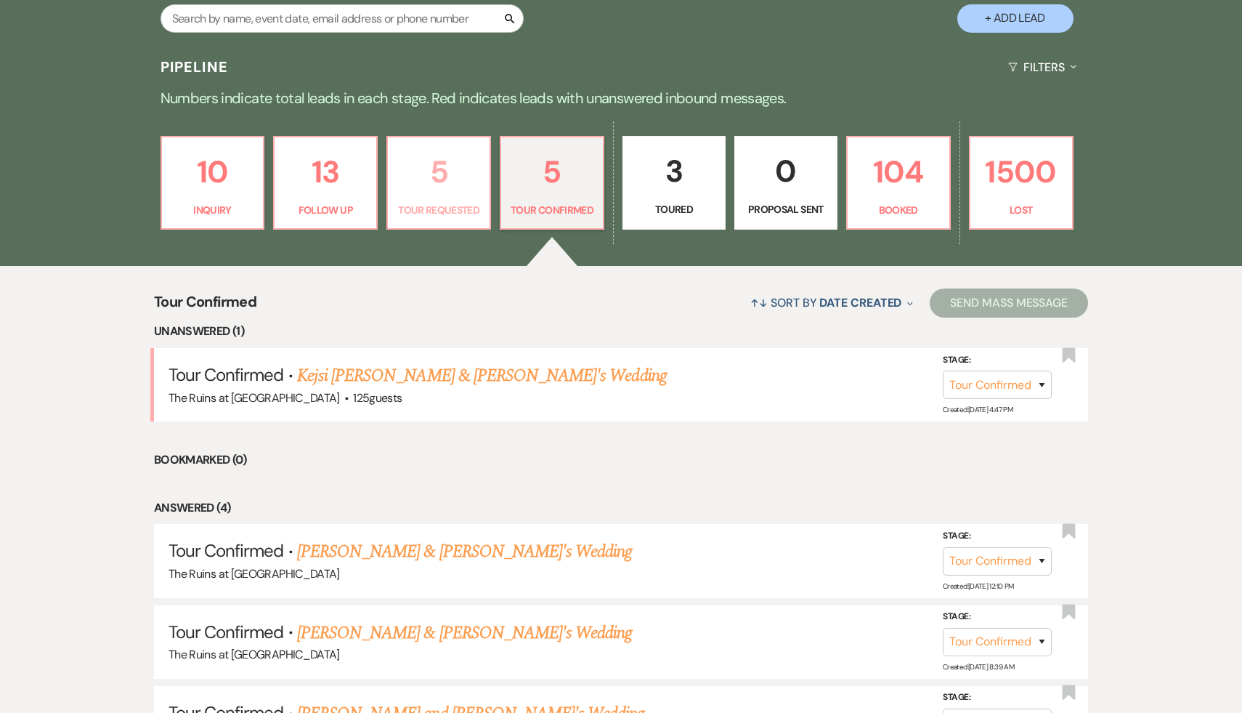
click at [441, 179] on p "5" at bounding box center [439, 171] width 84 height 49
select select "2"
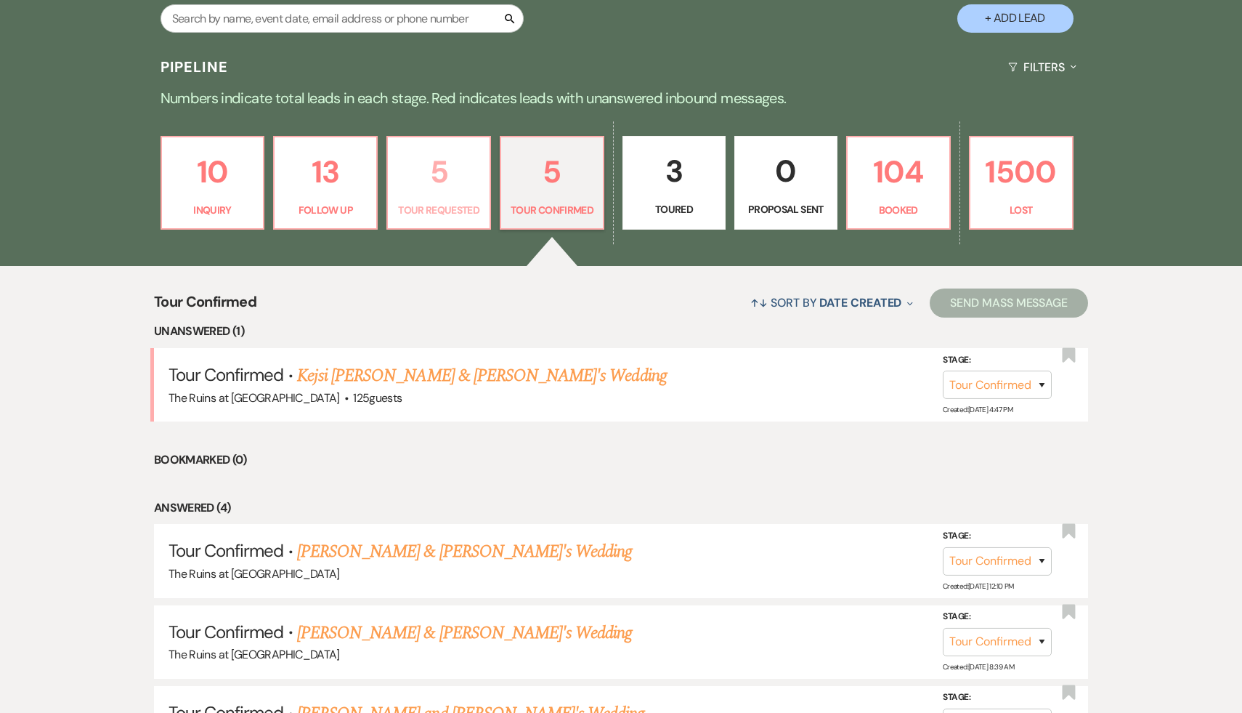
select select "2"
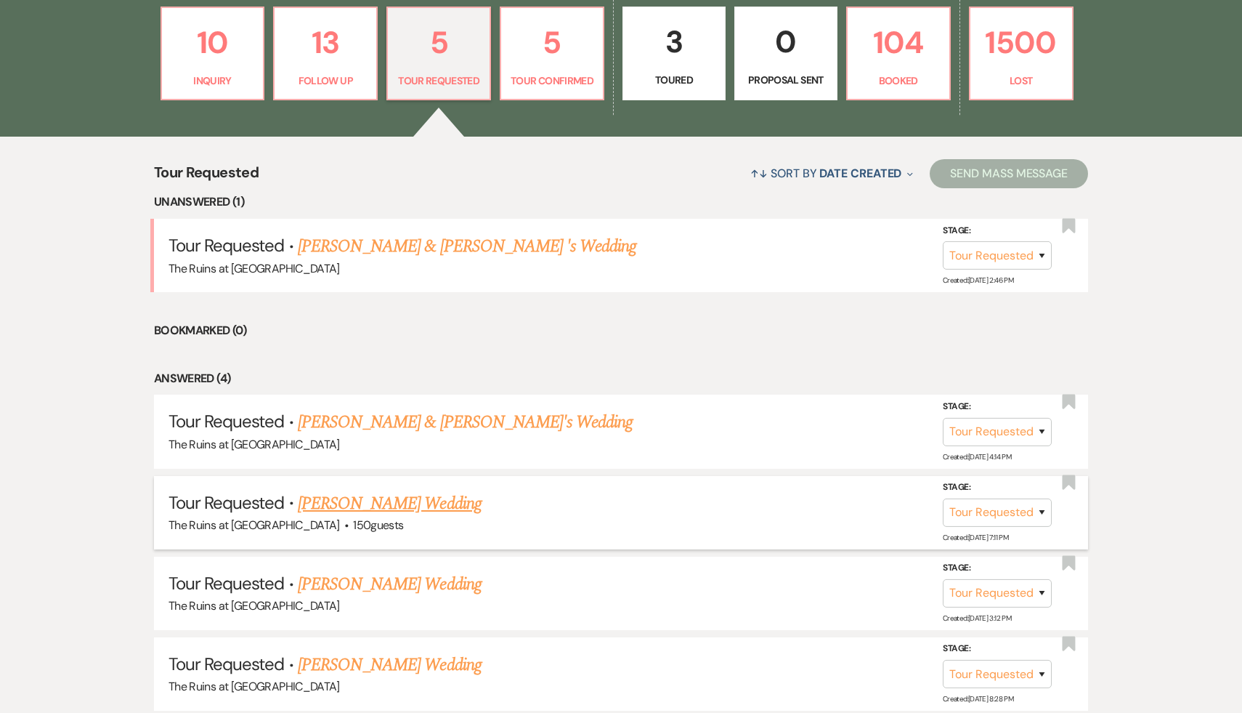
scroll to position [447, 0]
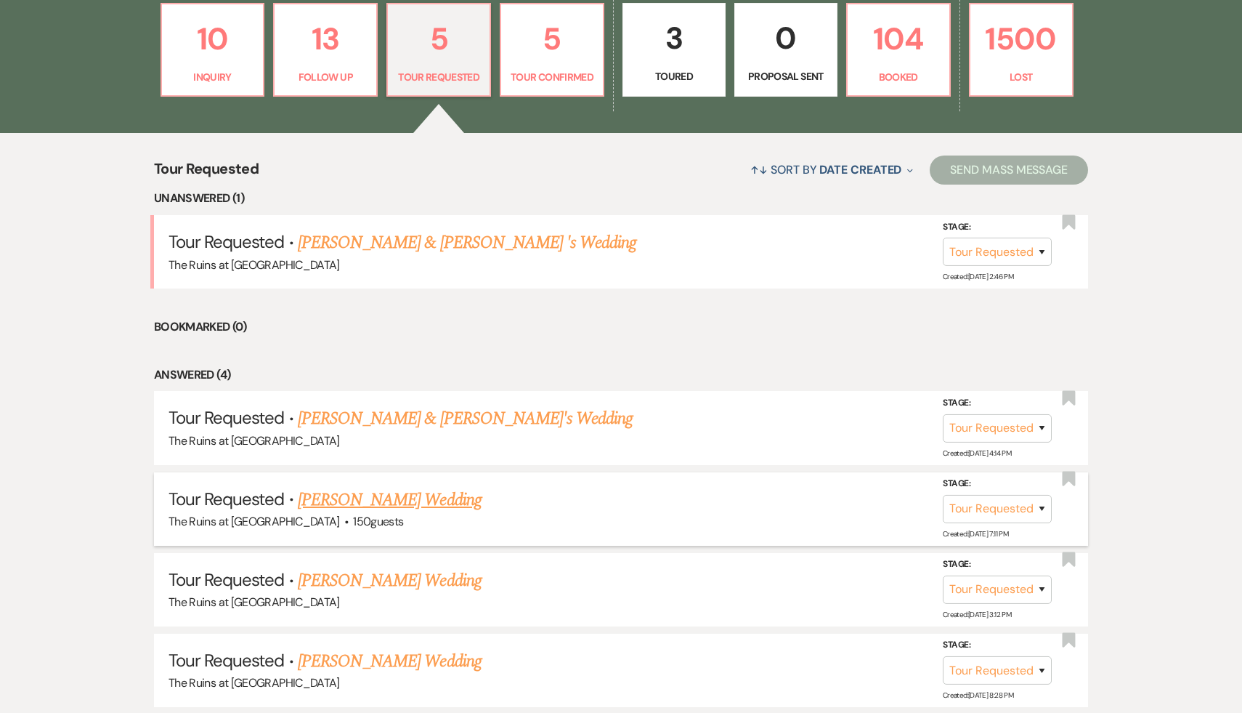
click at [398, 497] on link "Ryan Gao's Wedding" at bounding box center [390, 500] width 184 height 26
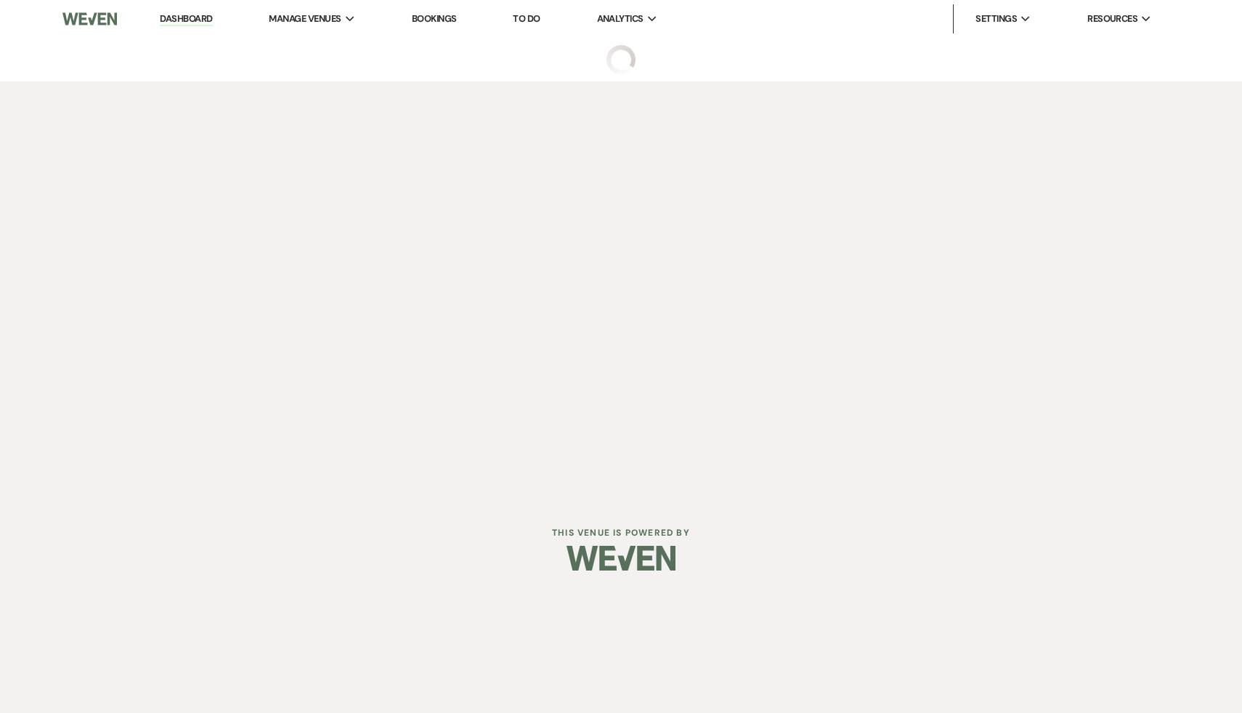
select select "2"
select select "20"
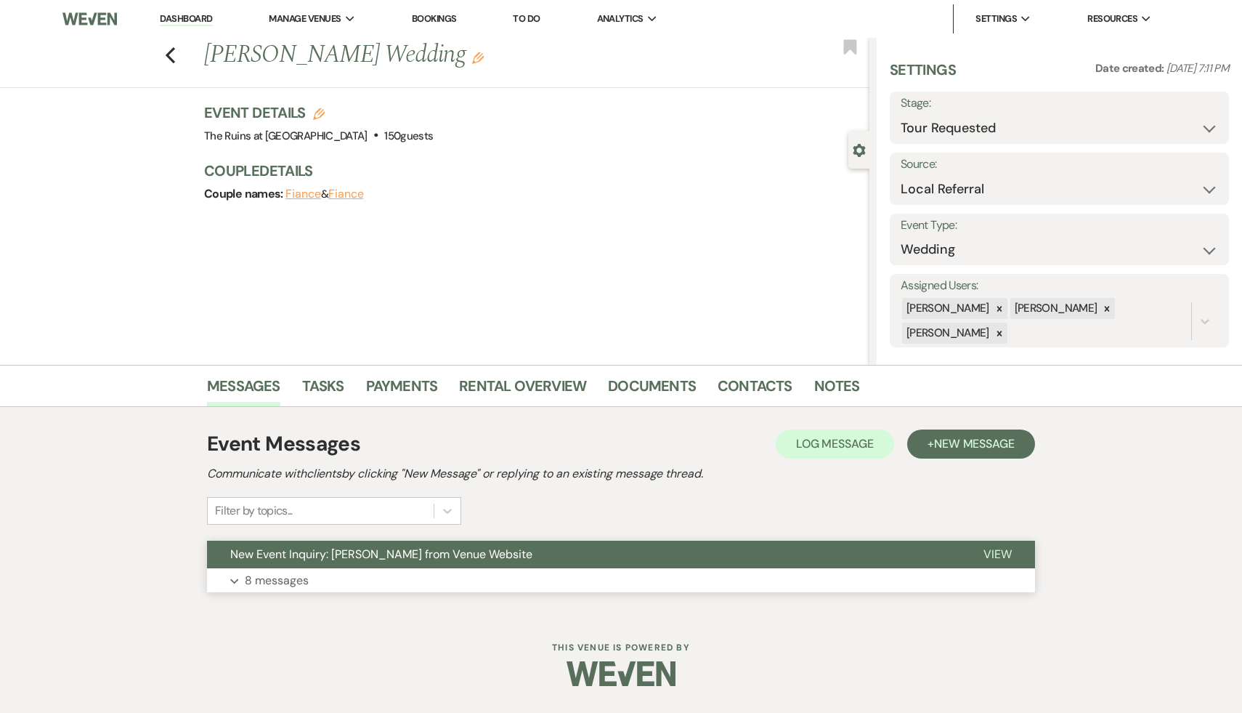
click at [397, 556] on span "New Event Inquiry: Ryan Gao from Venue Website" at bounding box center [381, 553] width 302 height 15
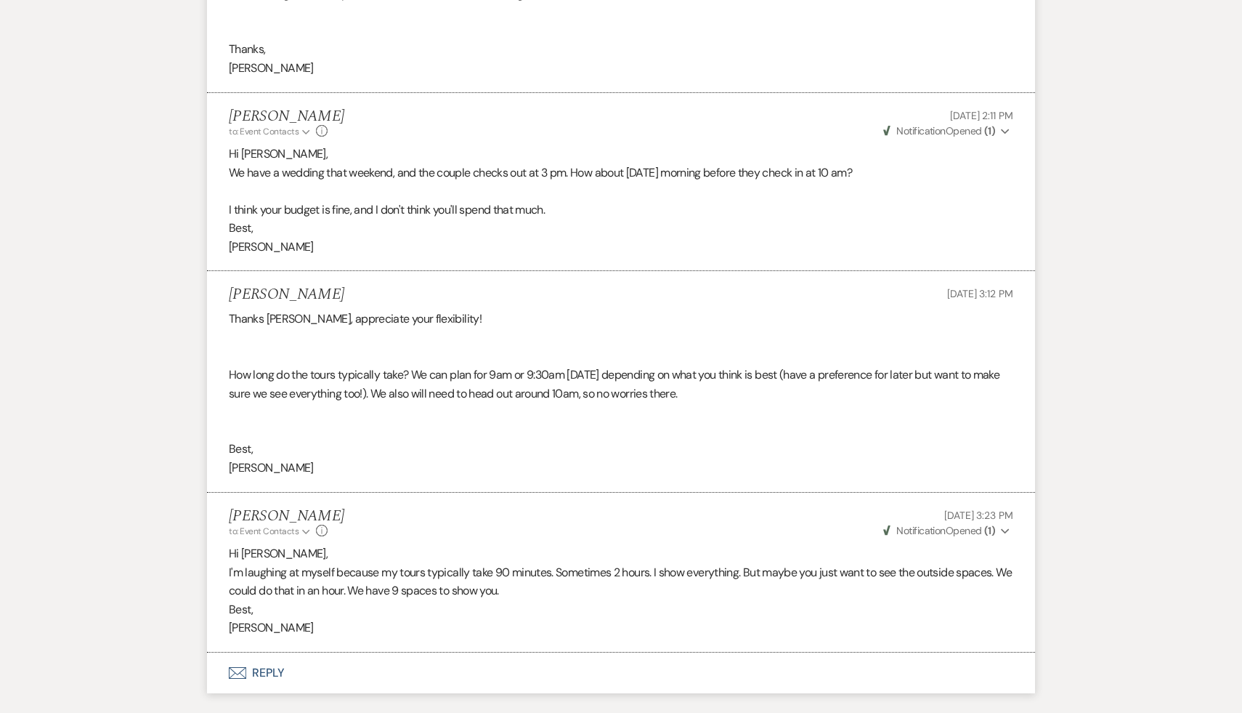
scroll to position [2401, 0]
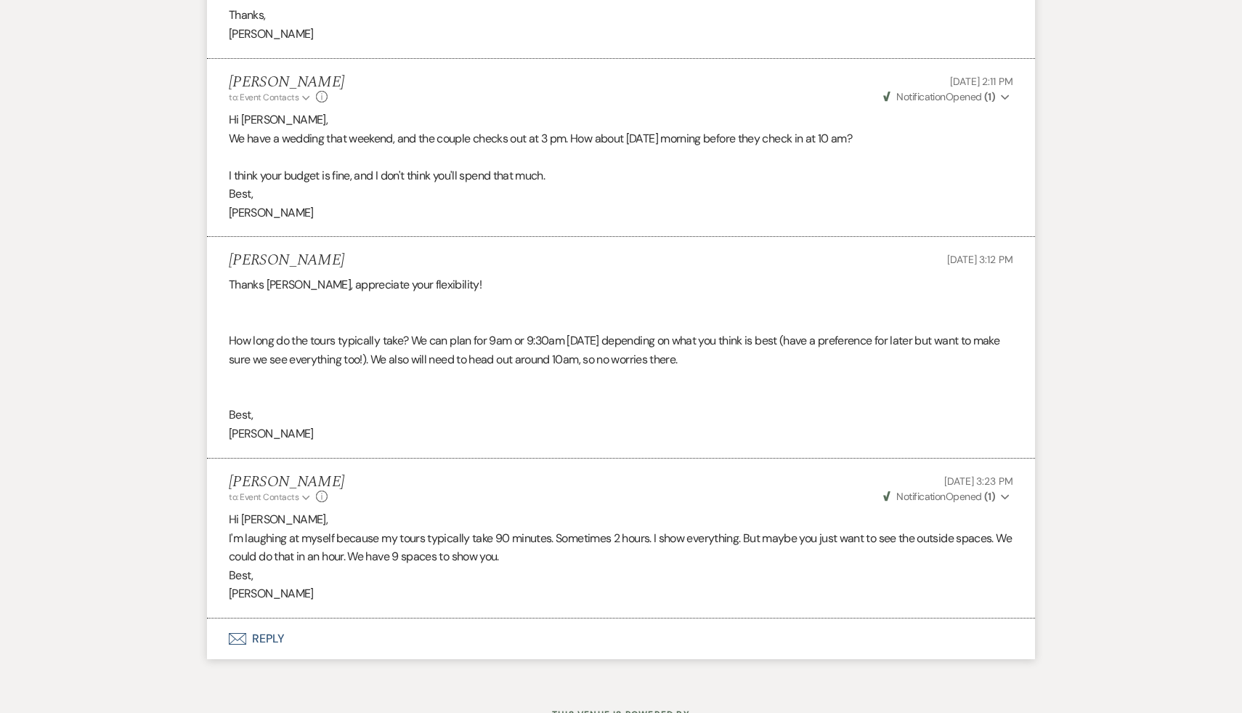
select select "2"
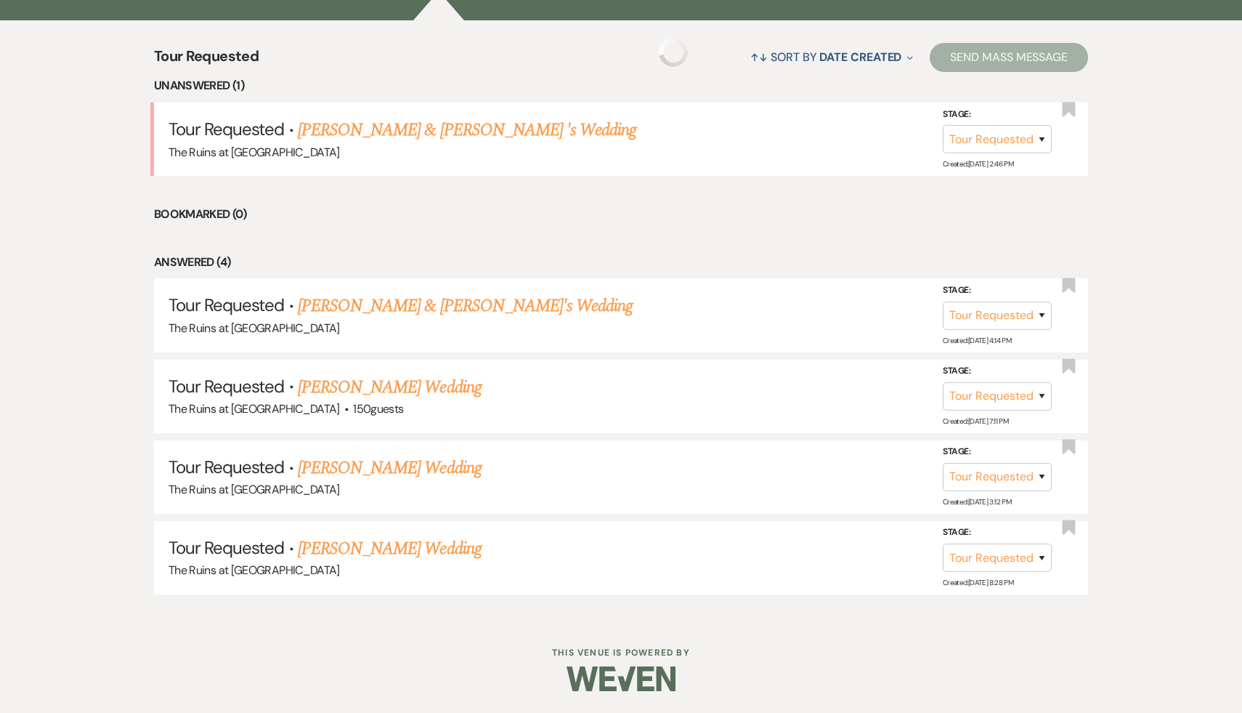
scroll to position [447, 0]
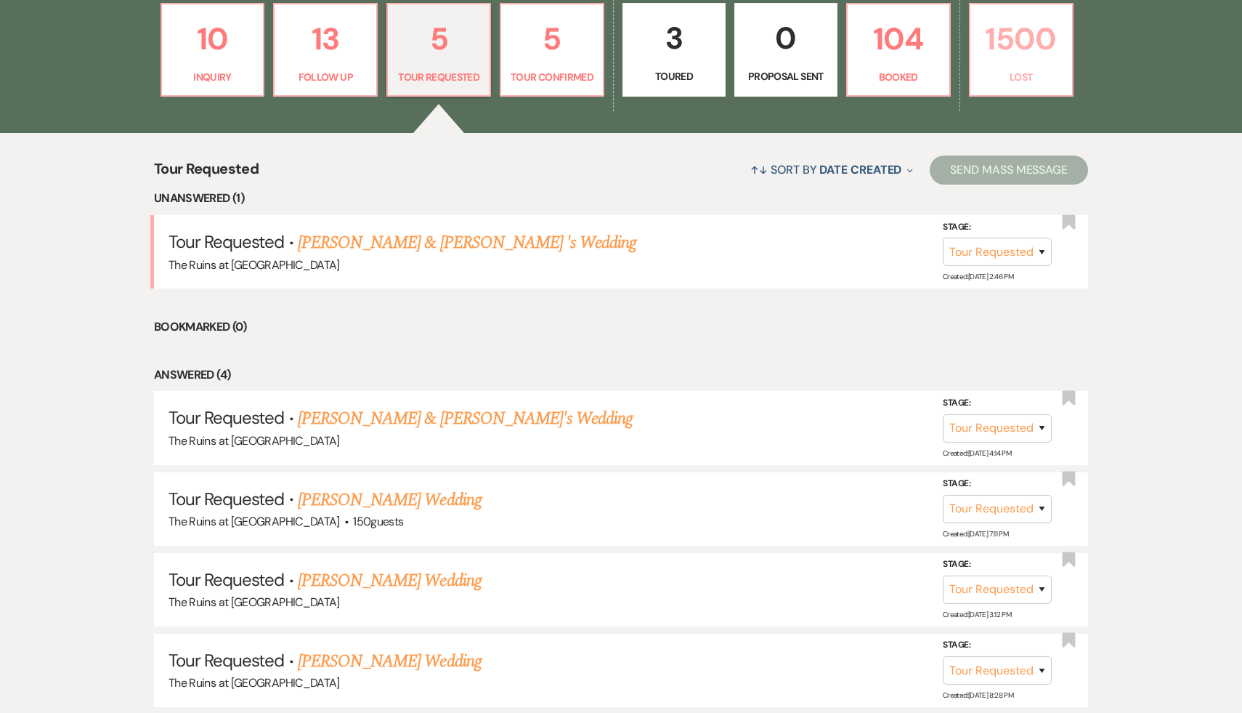
click at [1025, 34] on p "1500" at bounding box center [1021, 39] width 84 height 49
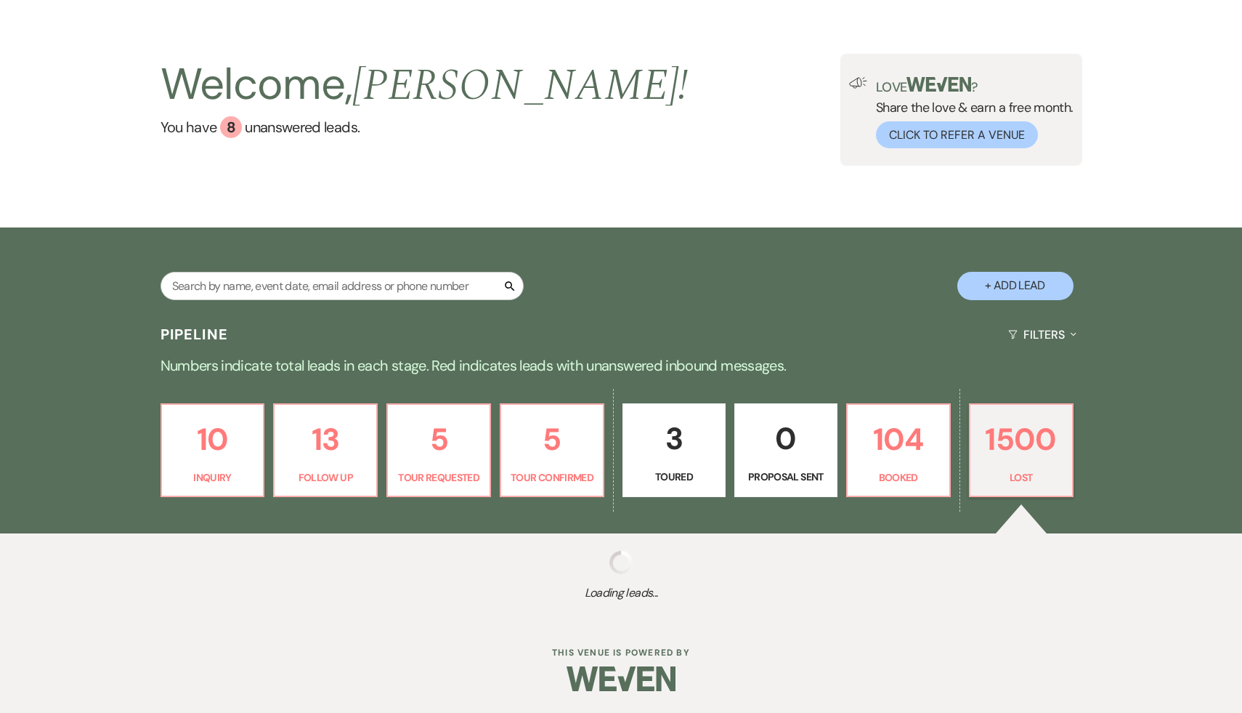
scroll to position [46, 0]
select select "8"
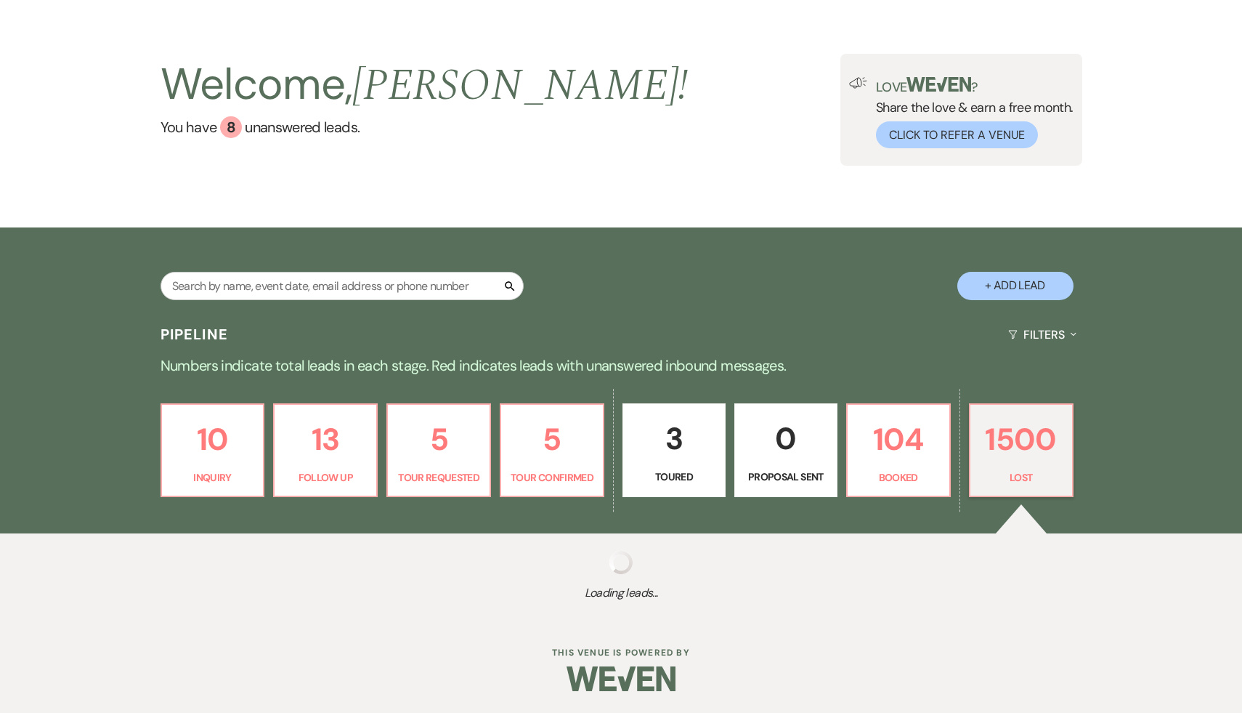
select select "8"
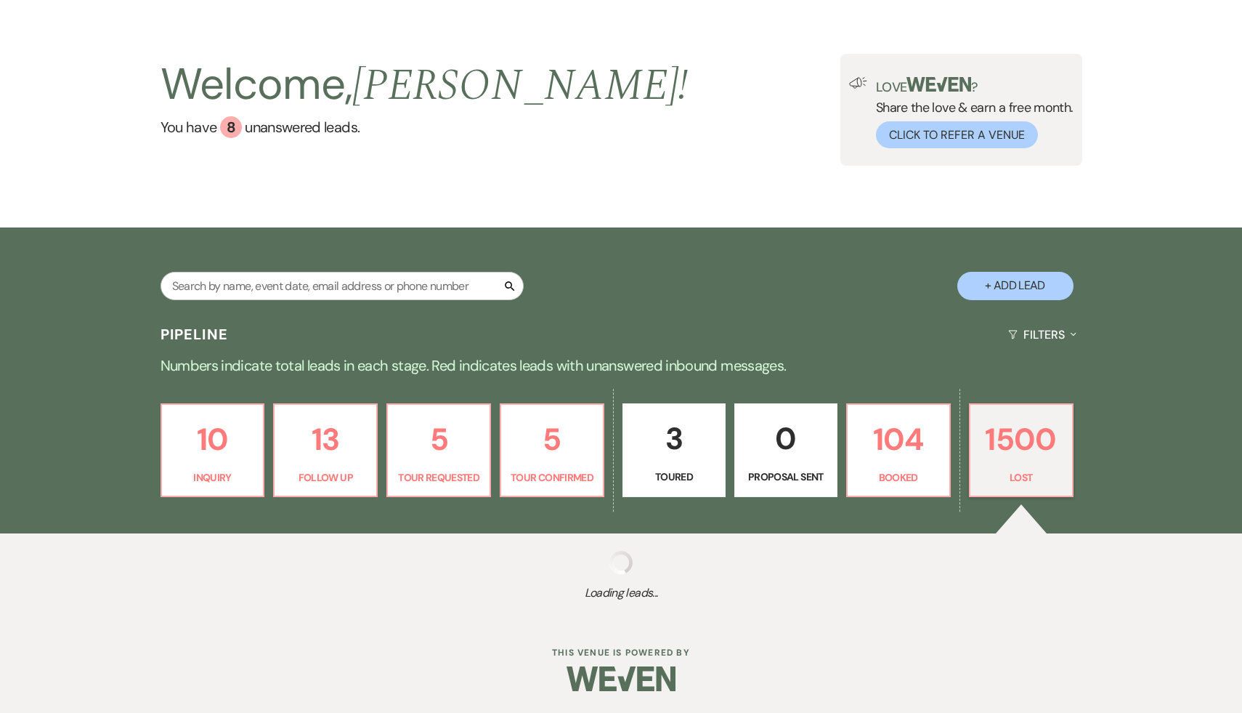
select select "8"
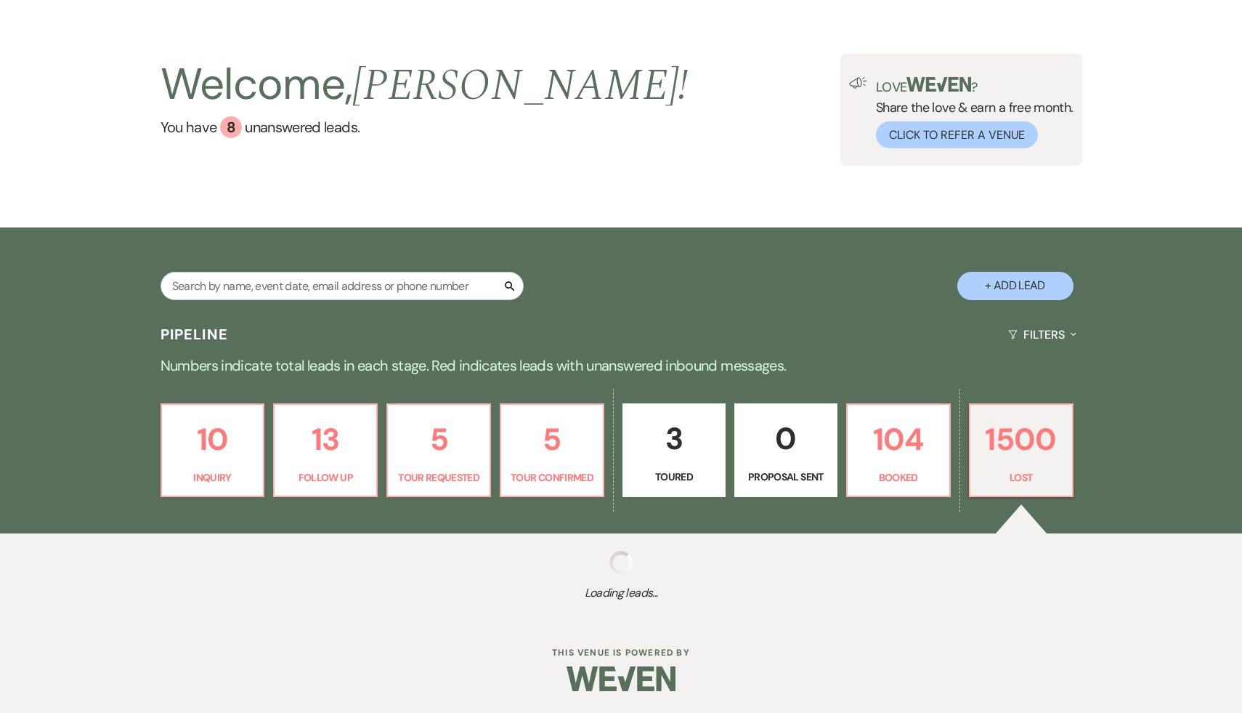
select select "8"
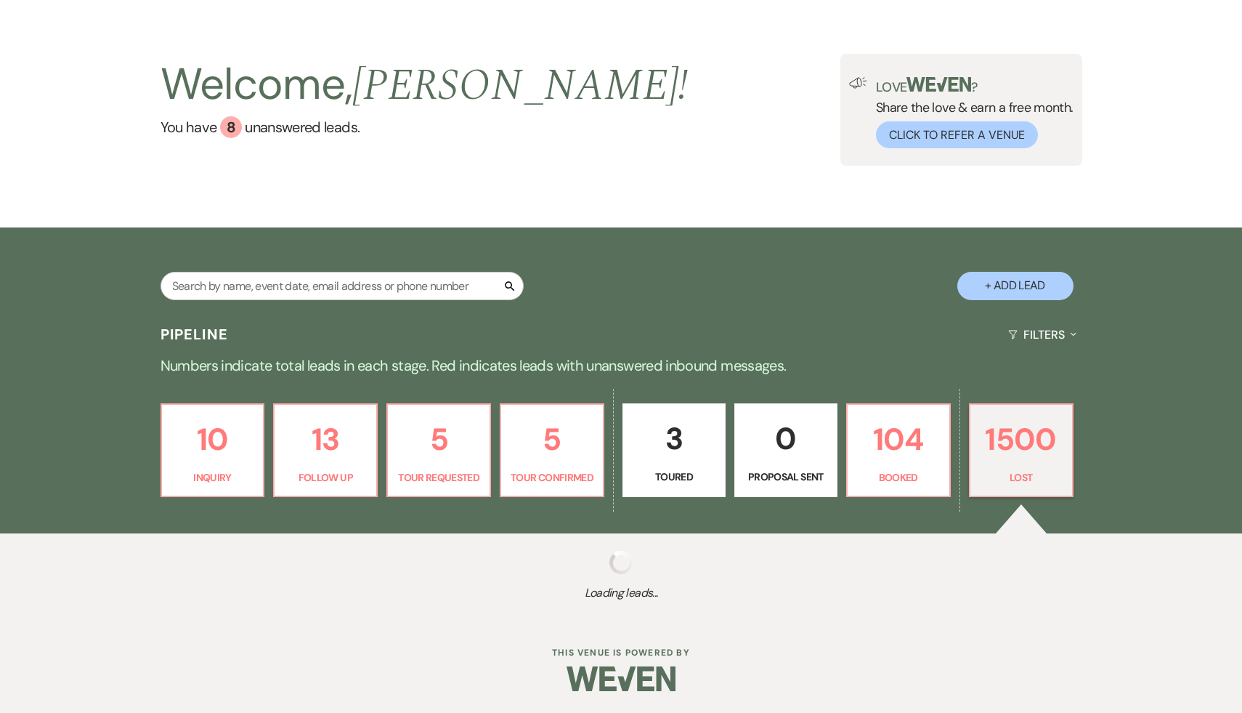
select select "8"
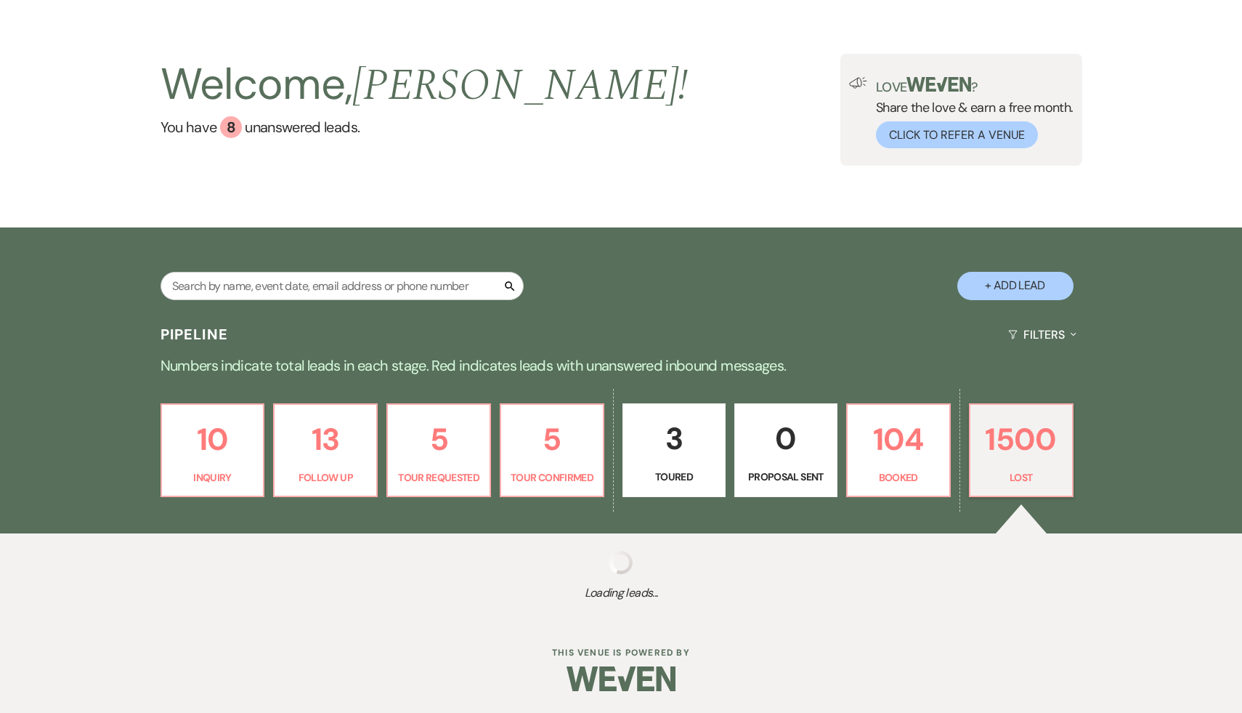
select select "8"
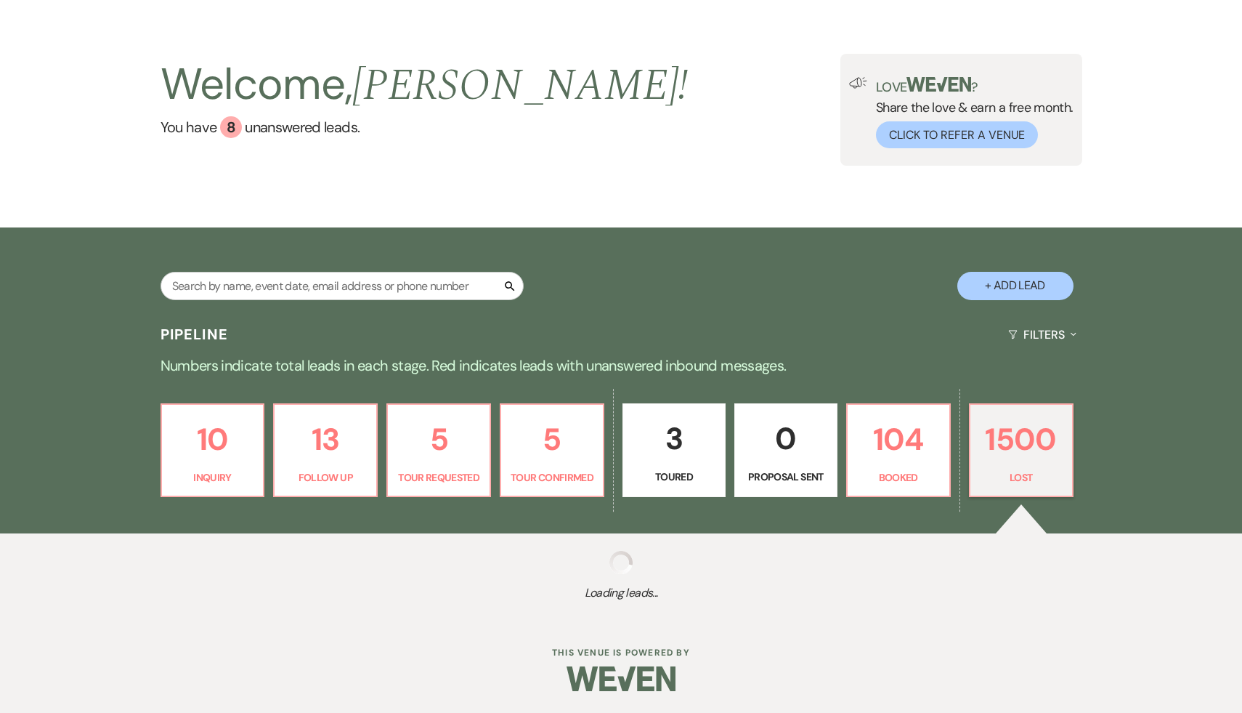
select select "8"
select select "5"
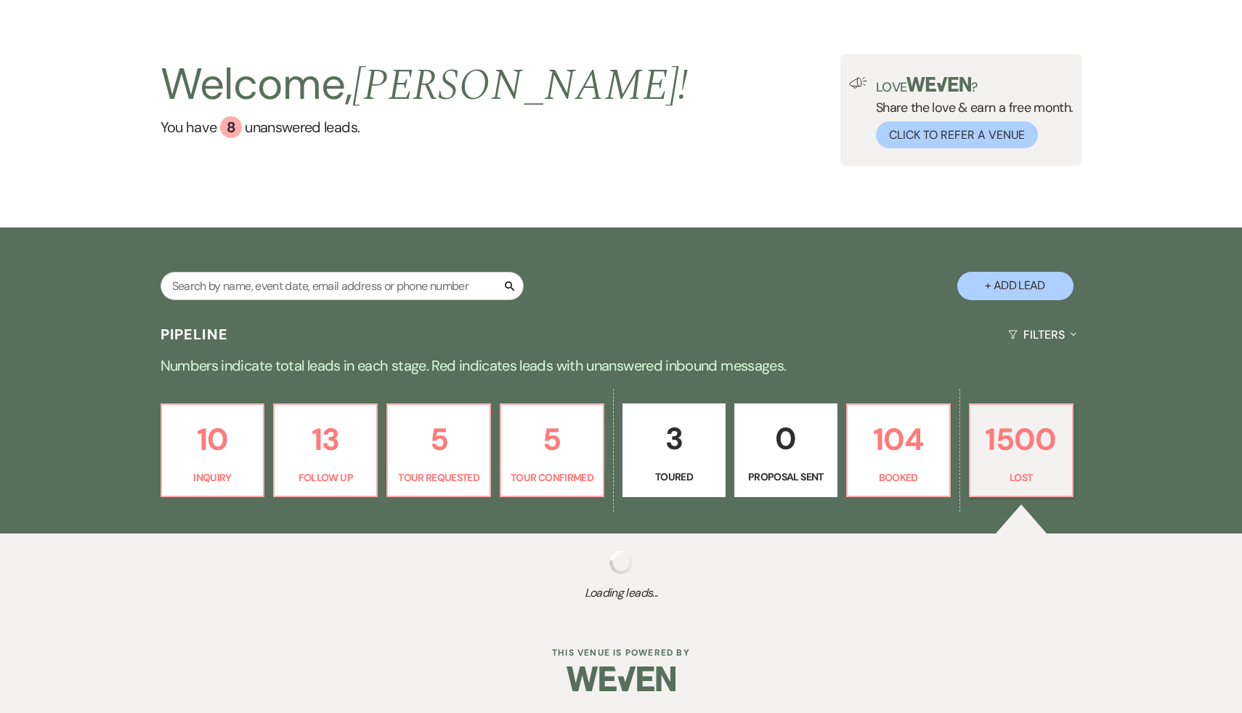
select select "8"
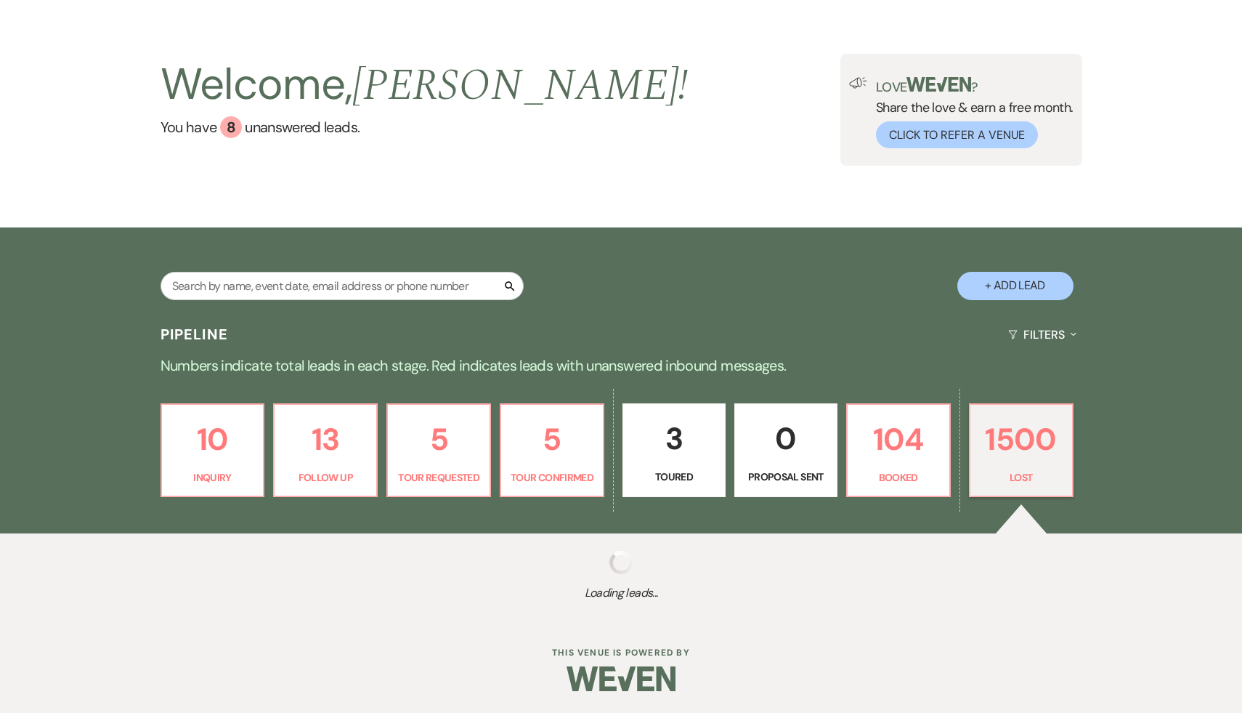
select select "8"
select select "5"
select select "8"
select select "7"
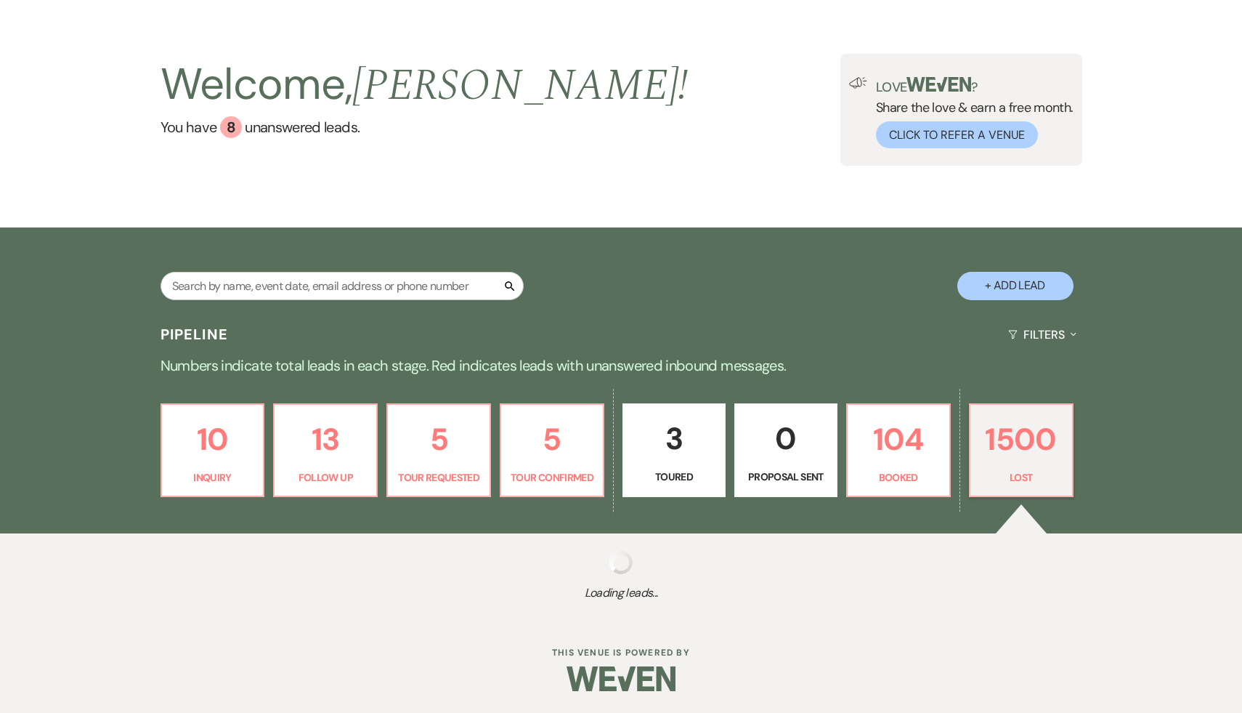
select select "8"
select select "7"
select select "8"
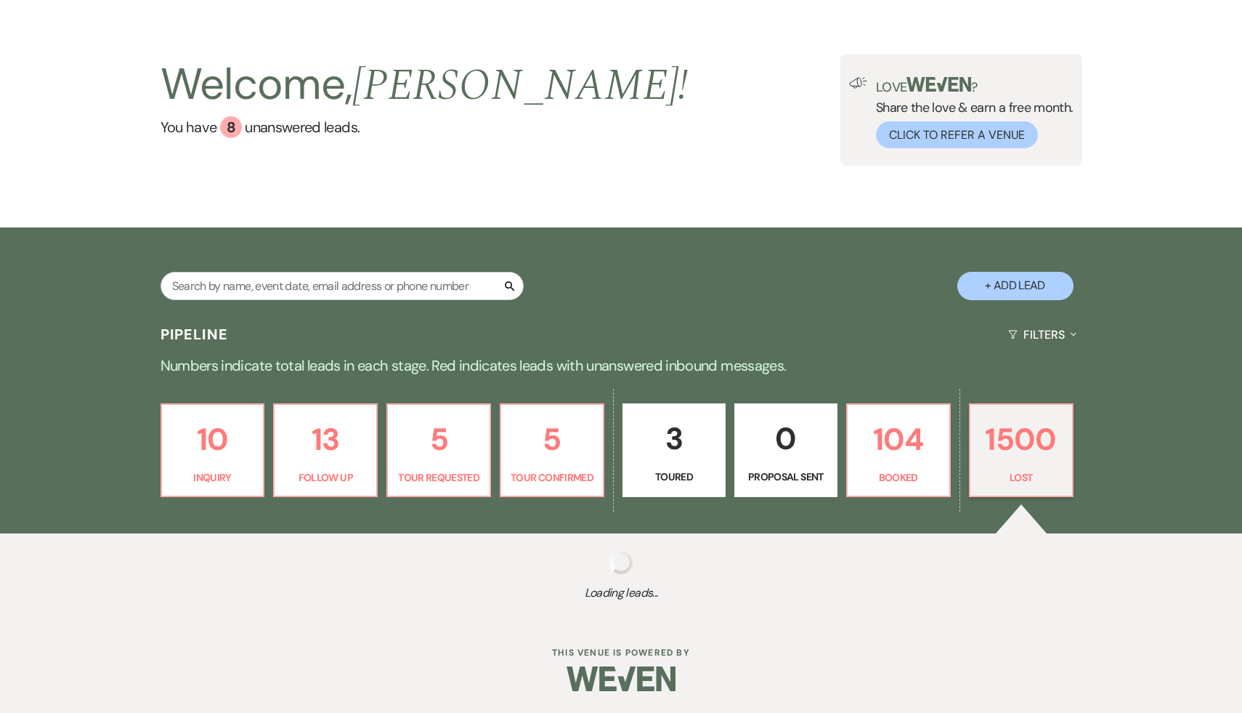
select select "8"
select select "5"
select select "8"
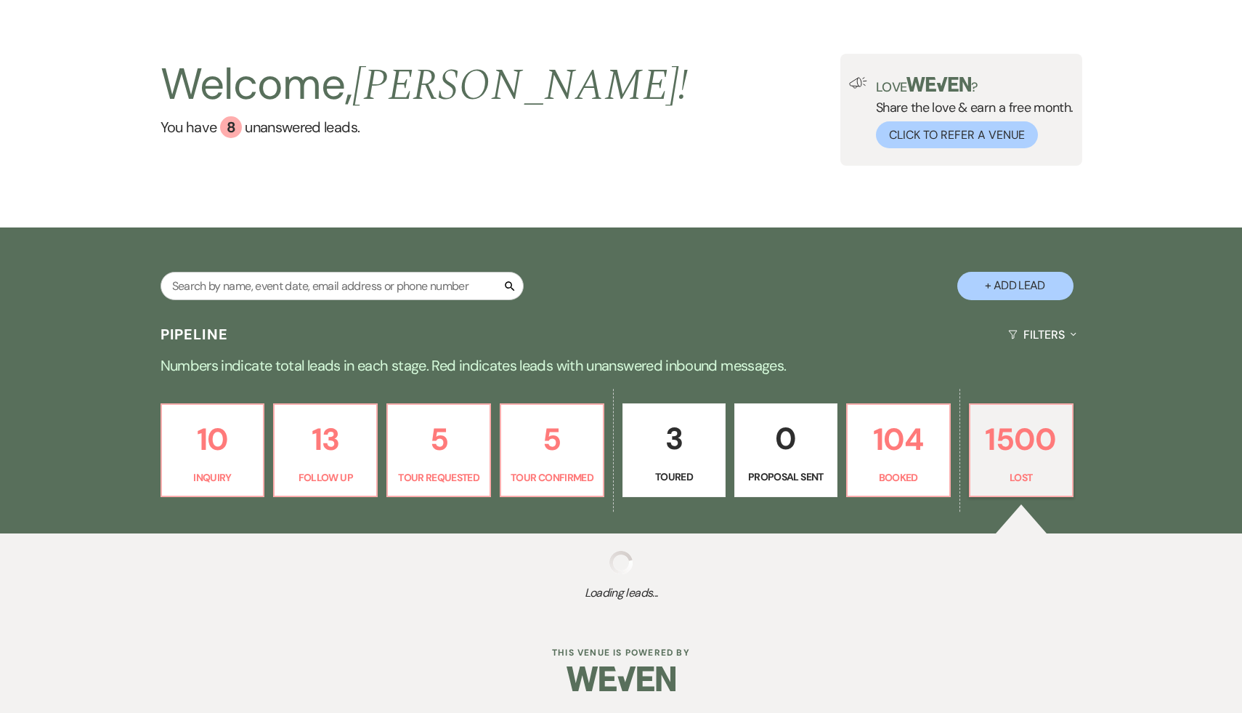
select select "8"
select select "7"
select select "8"
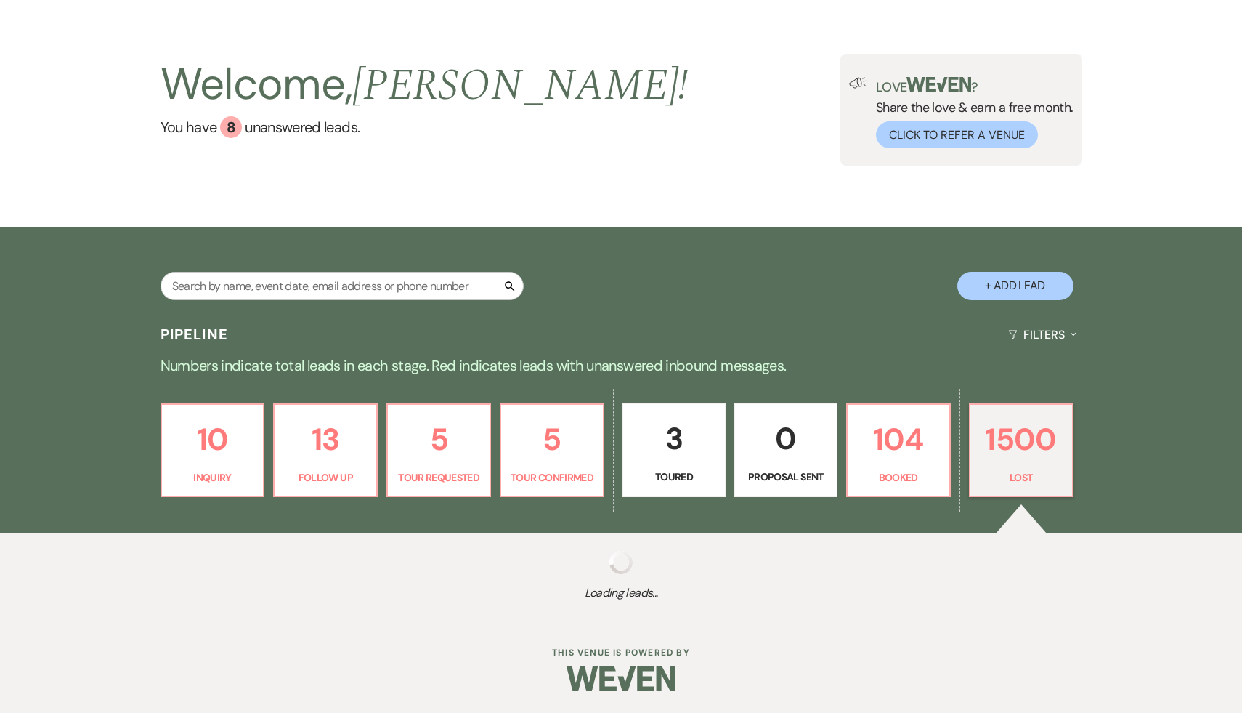
select select "8"
select select "5"
select select "8"
select select "5"
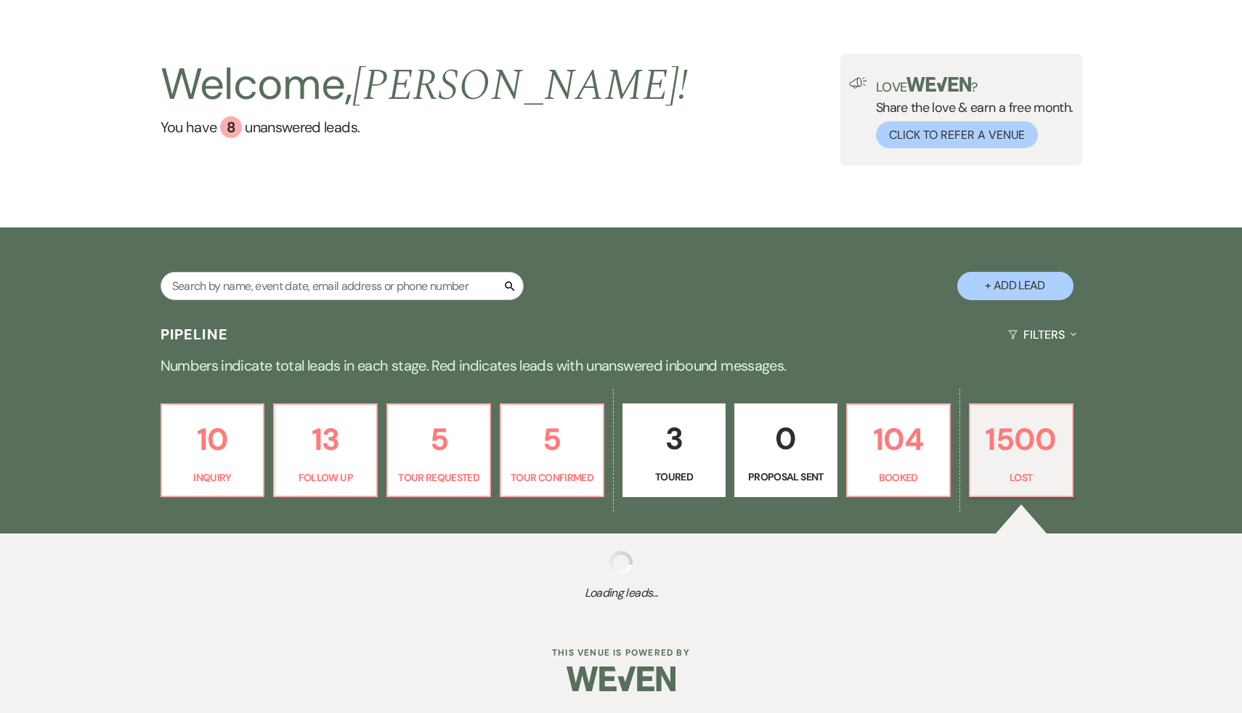
select select "8"
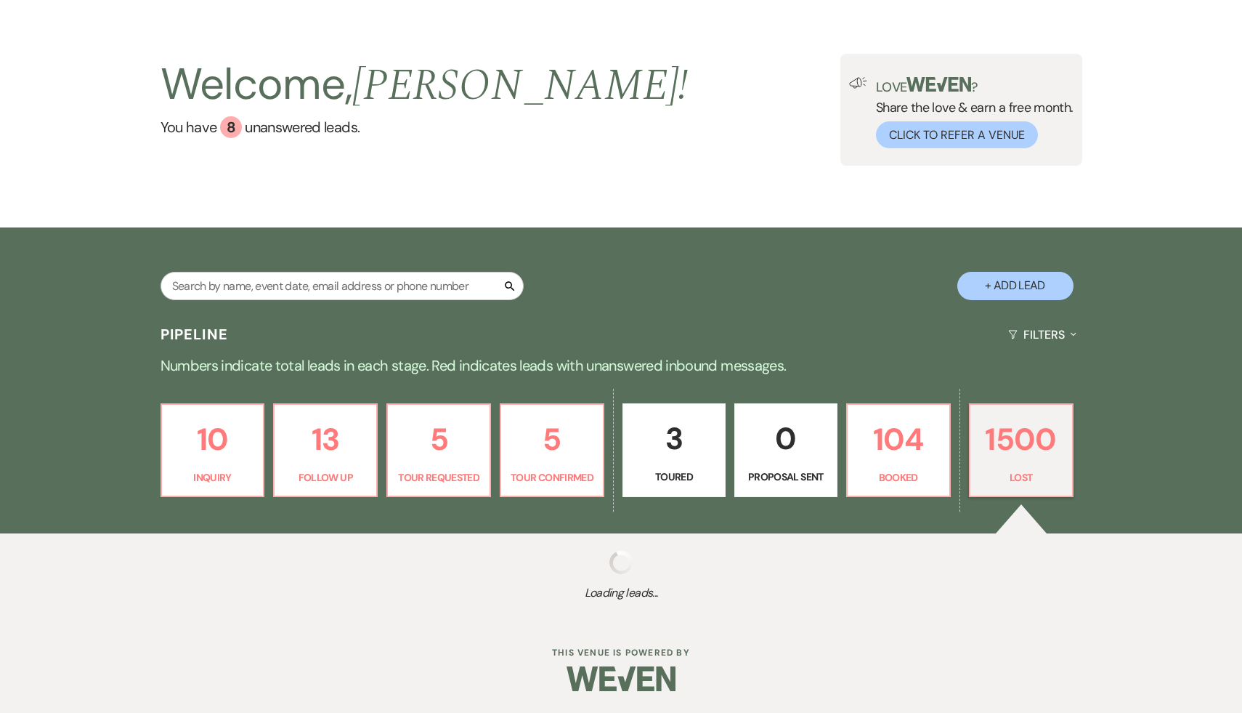
select select "8"
select select "5"
select select "8"
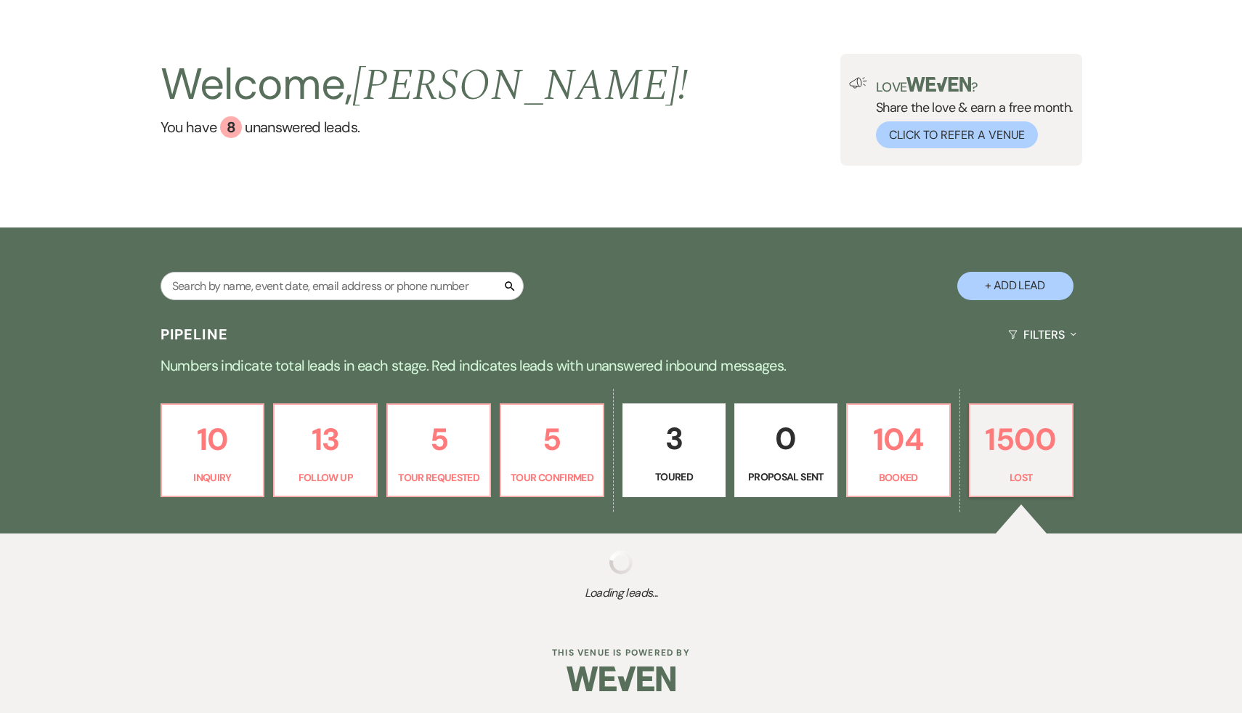
select select "8"
select select "5"
select select "8"
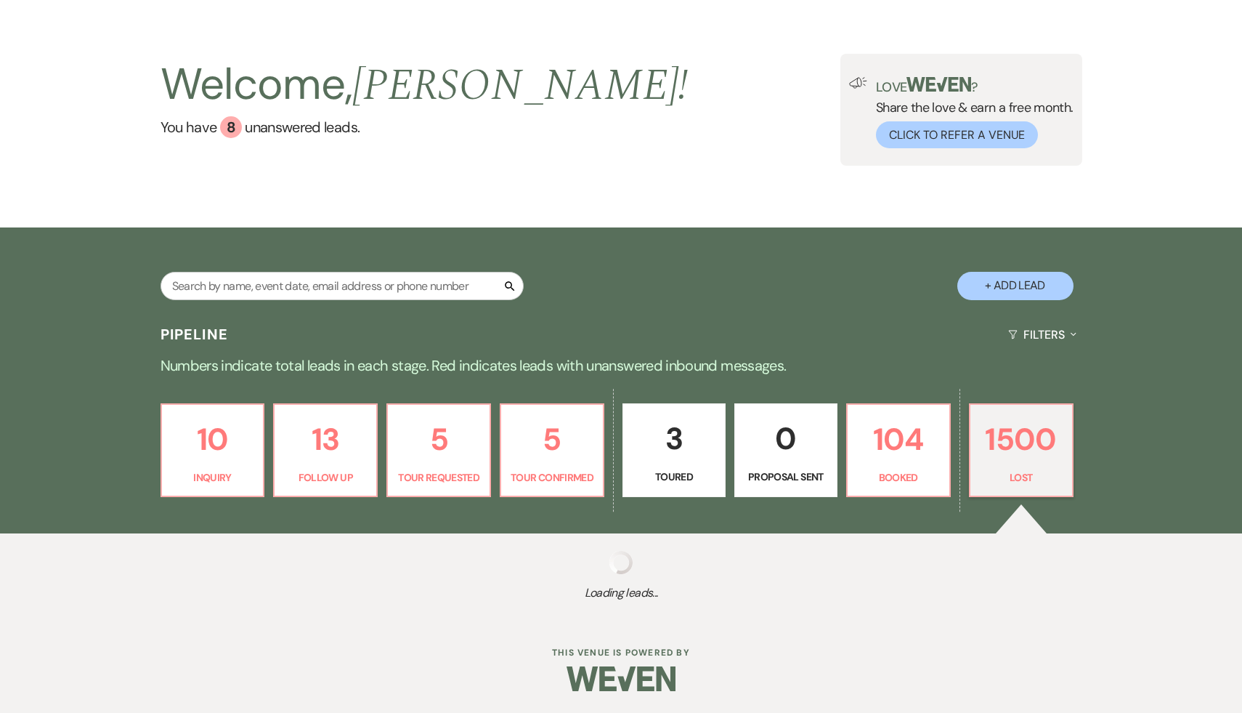
select select "8"
select select "5"
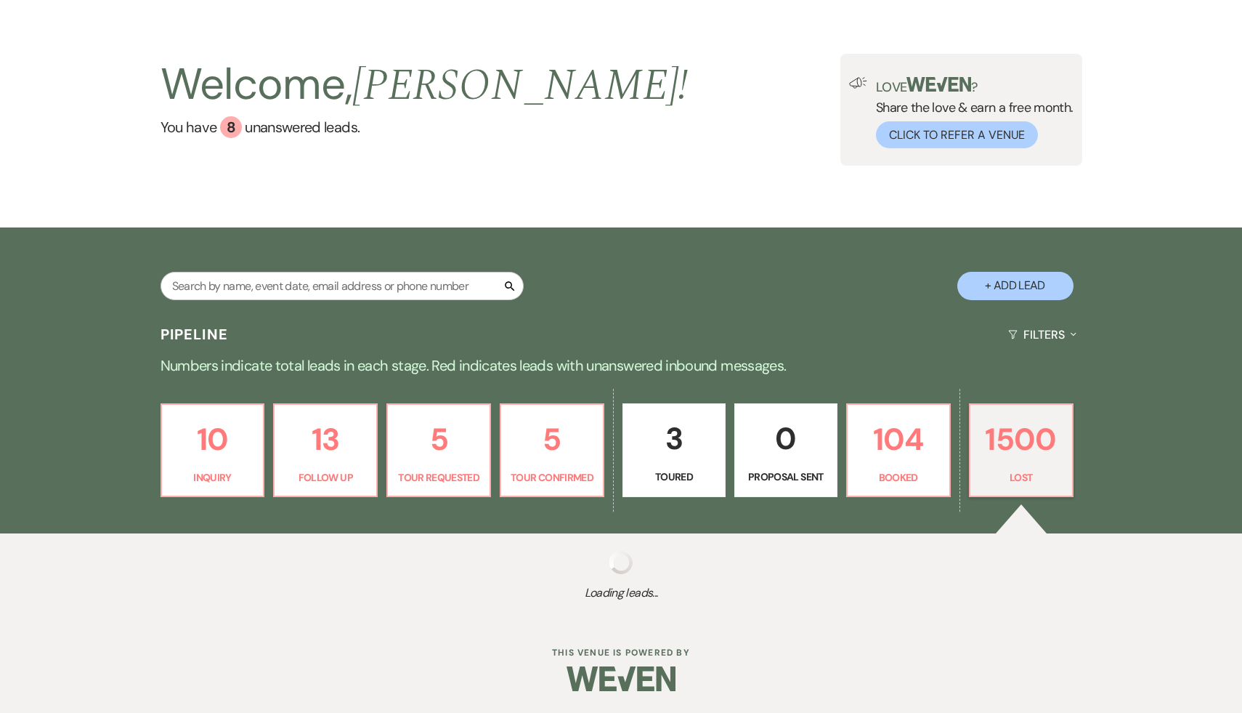
select select "8"
select select "6"
select select "8"
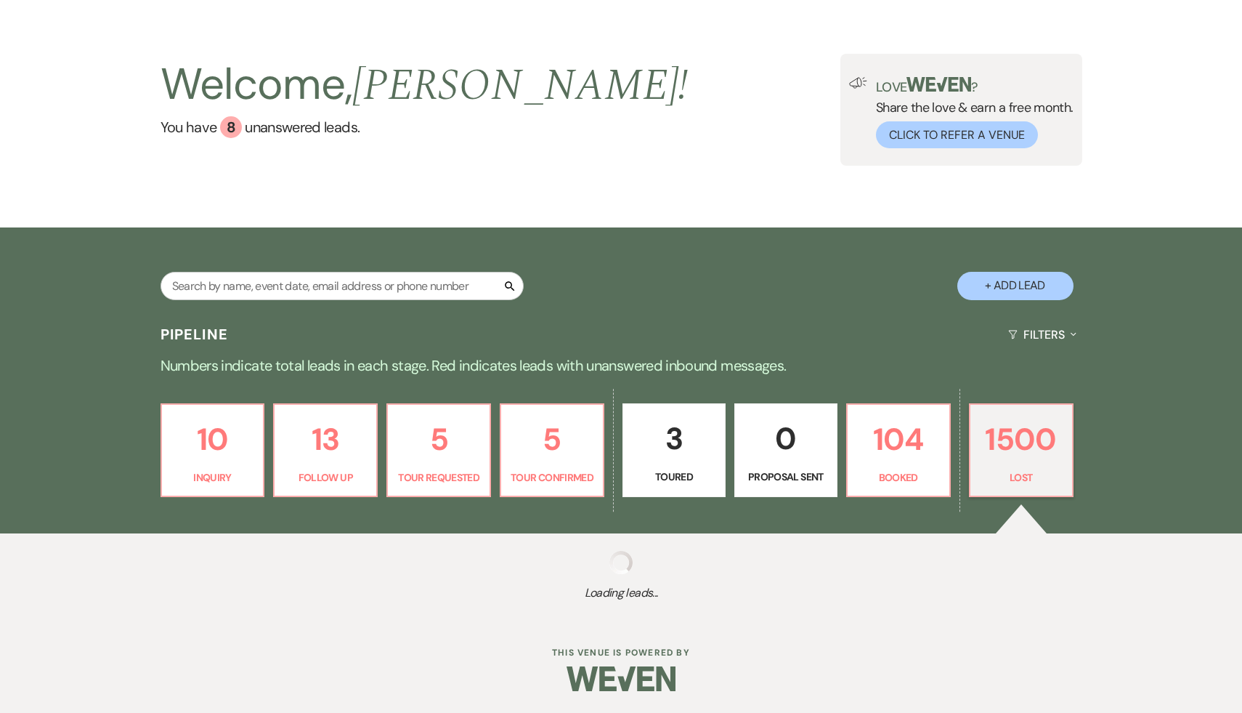
select select "8"
select select "5"
select select "8"
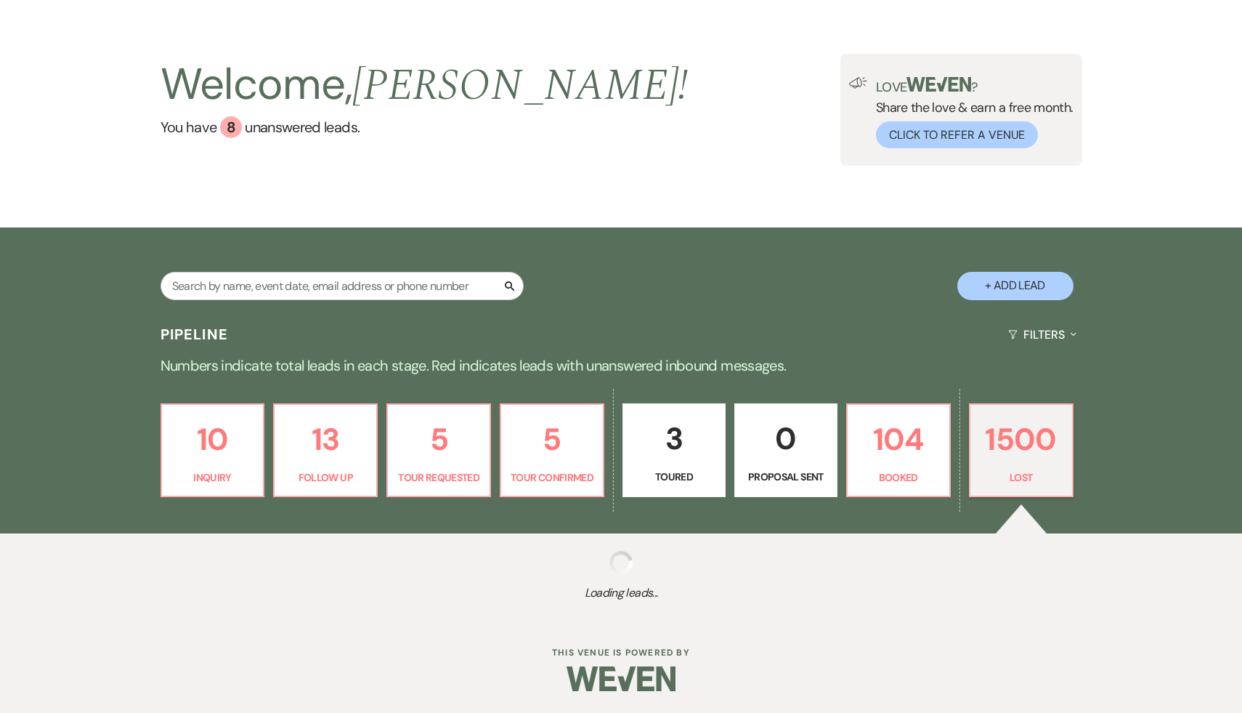
select select "8"
select select "7"
select select "8"
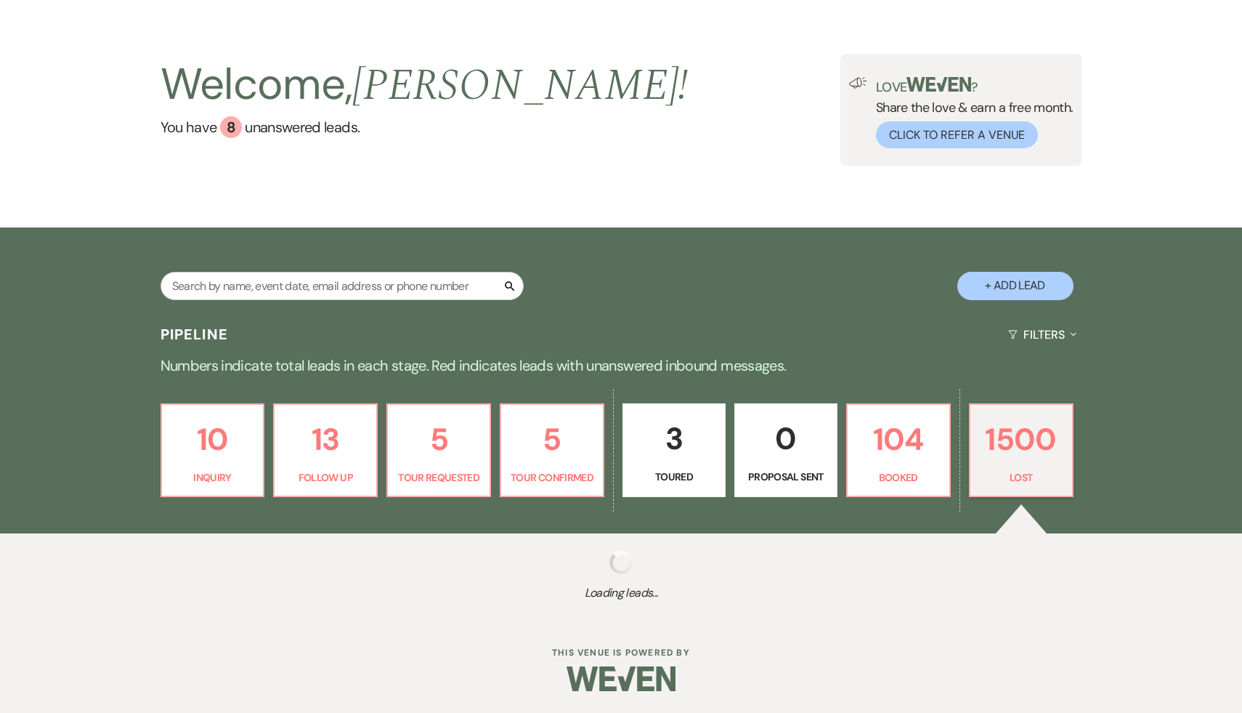
select select "8"
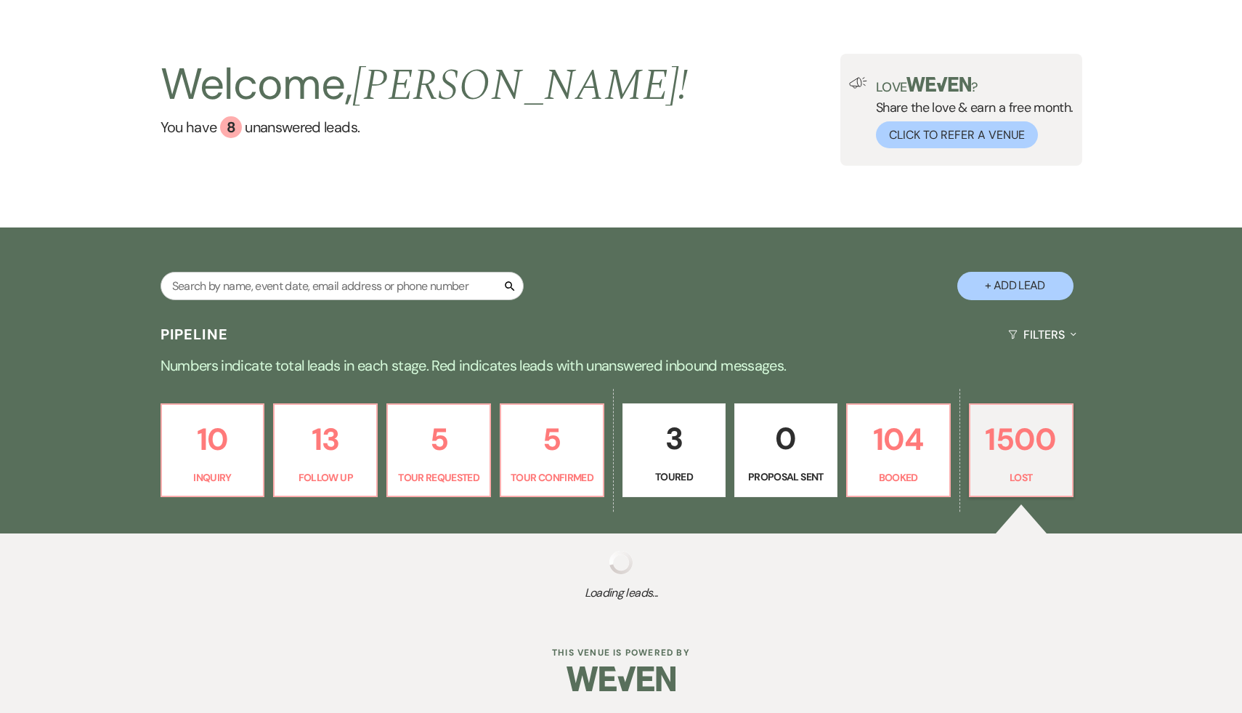
select select "8"
select select "5"
select select "8"
select select "7"
select select "8"
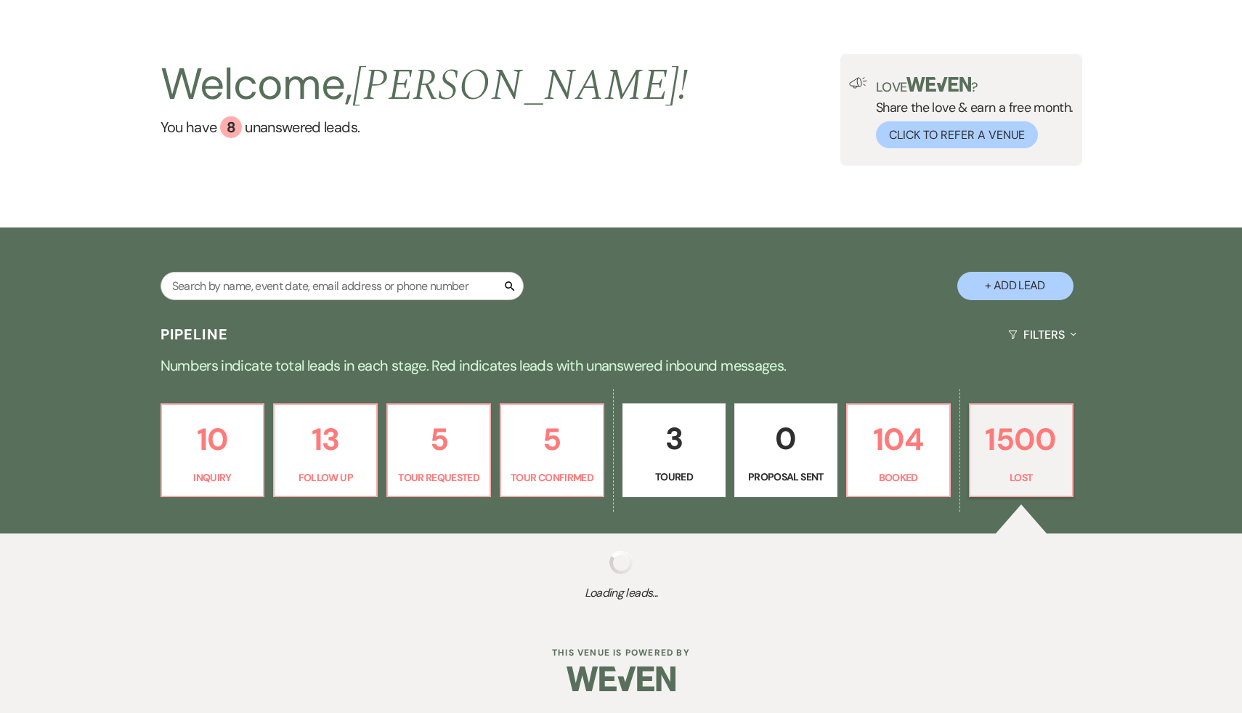
select select "7"
select select "8"
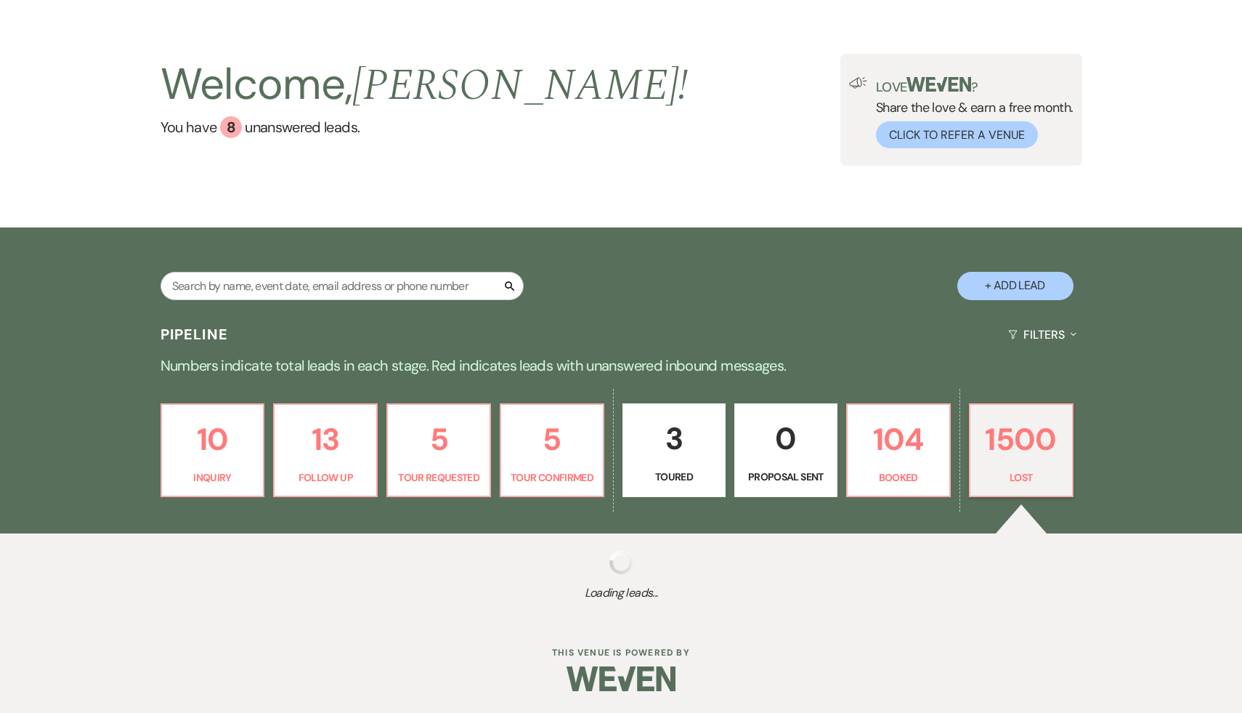
select select "8"
select select "7"
select select "8"
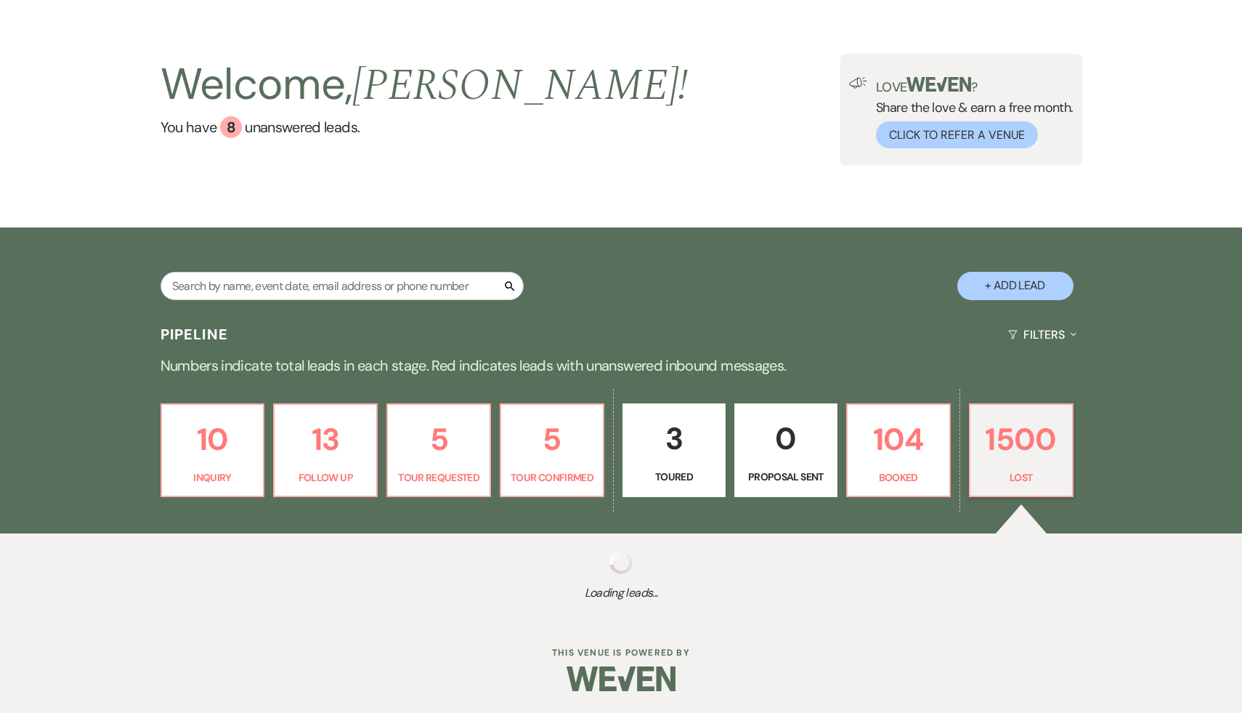
select select "10"
select select "8"
select select "5"
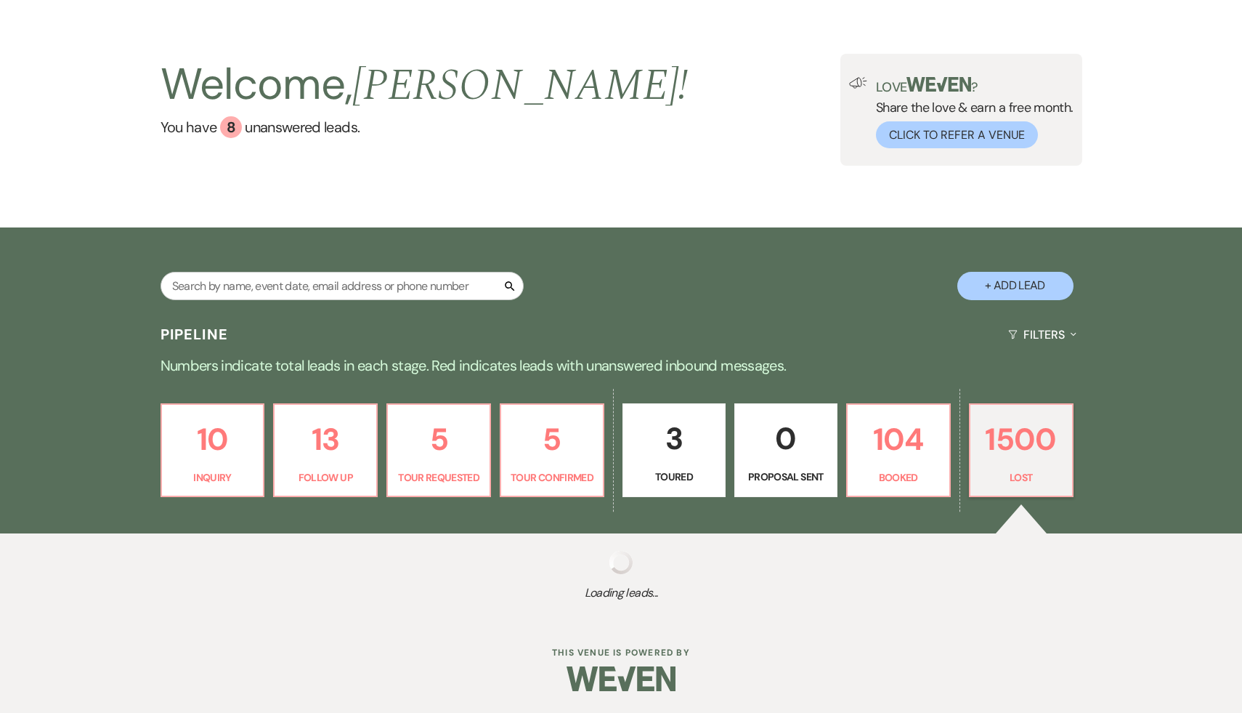
select select "8"
select select "7"
select select "8"
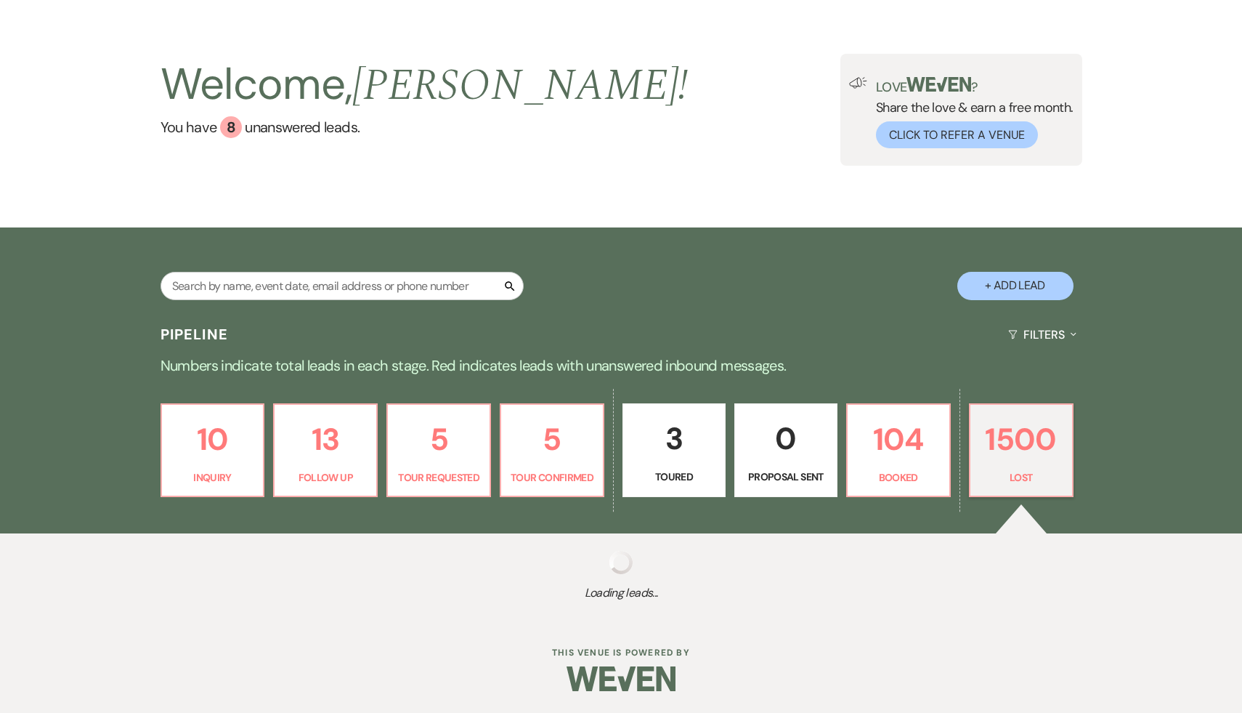
select select "8"
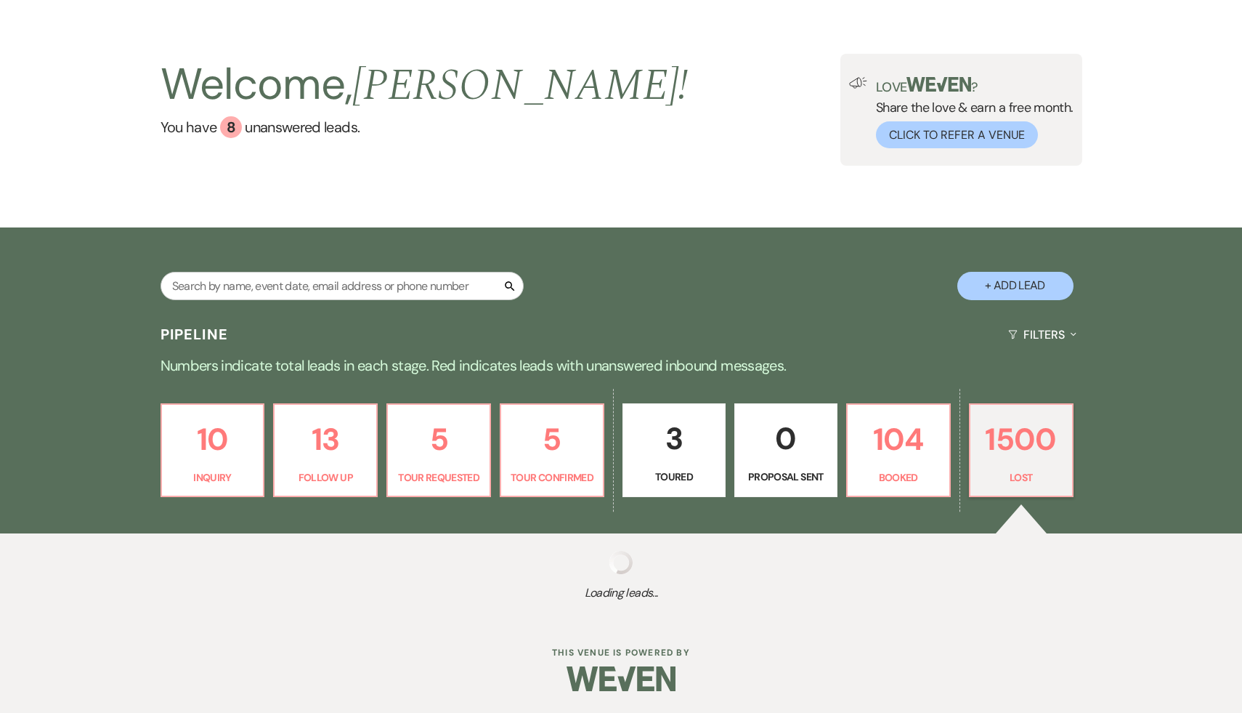
select select "8"
select select "7"
select select "8"
select select "7"
select select "8"
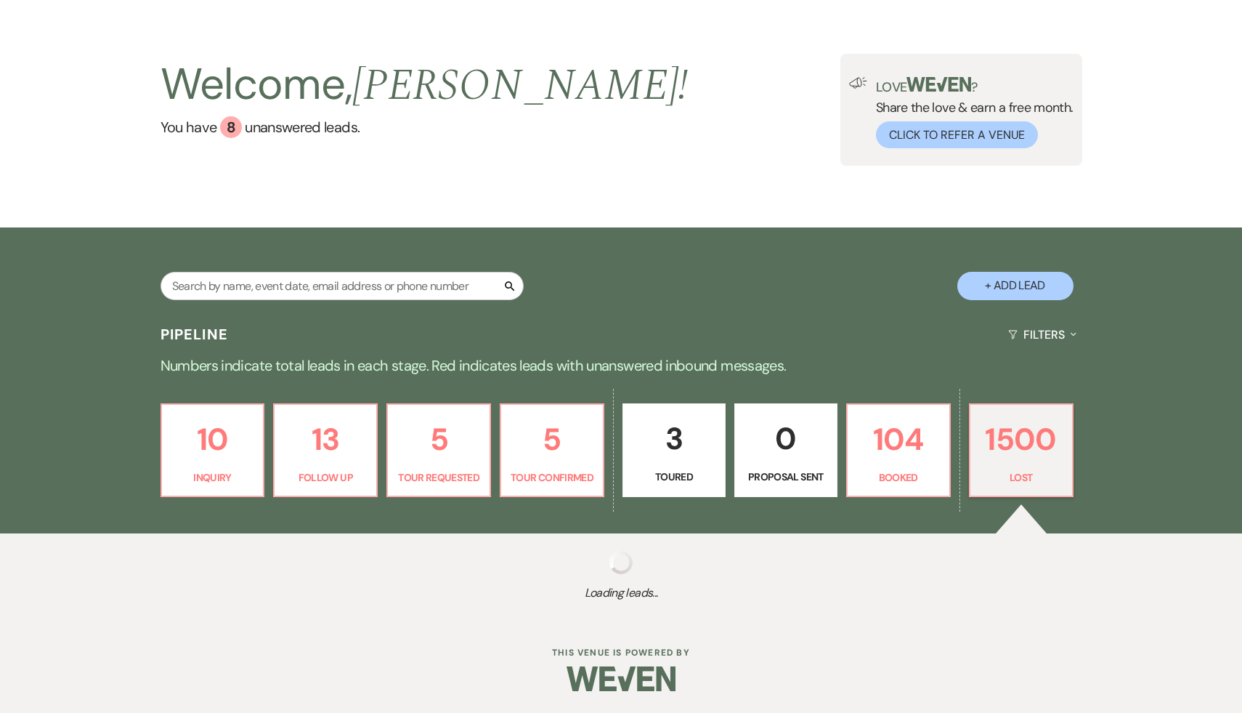
select select "8"
select select "7"
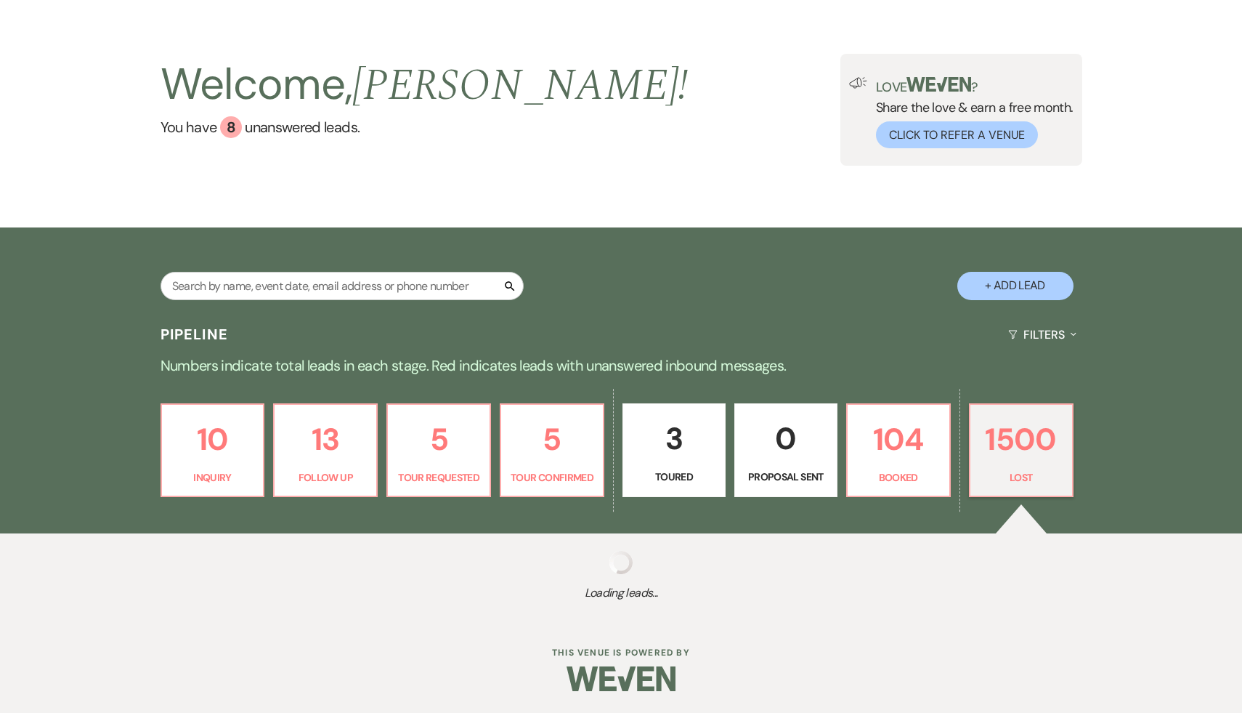
select select "8"
select select "5"
select select "8"
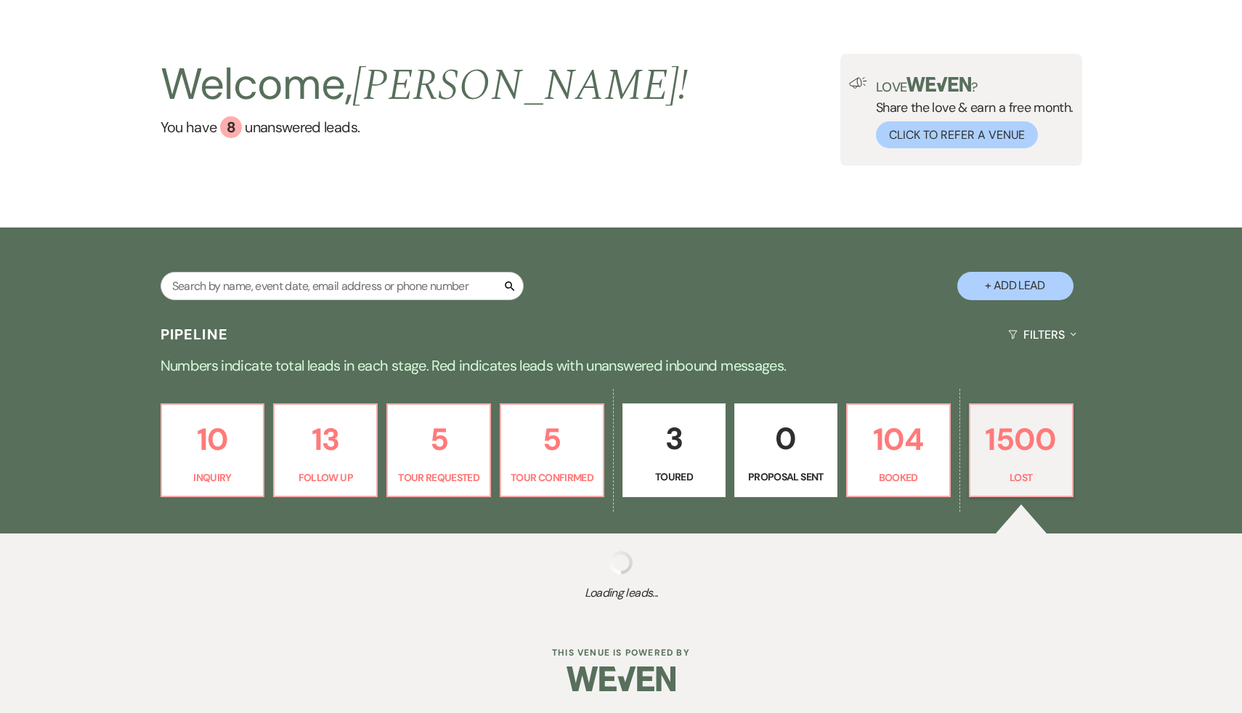
select select "7"
select select "8"
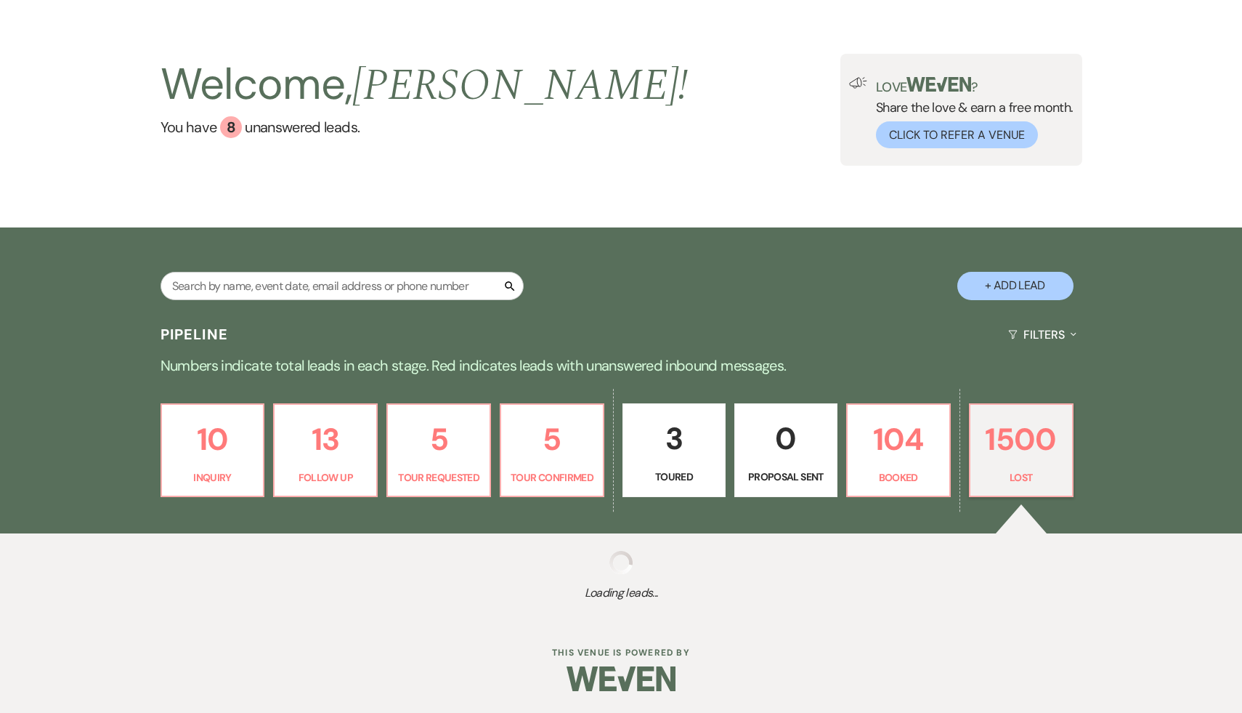
select select "8"
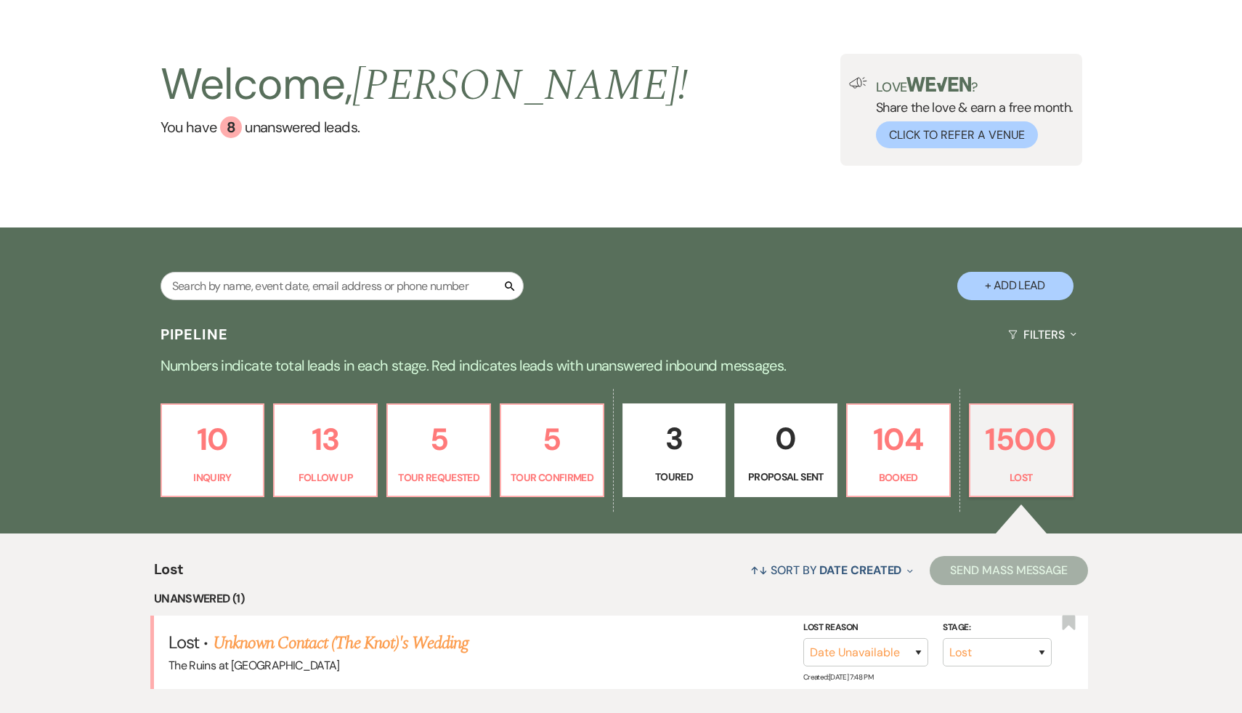
scroll to position [447, 0]
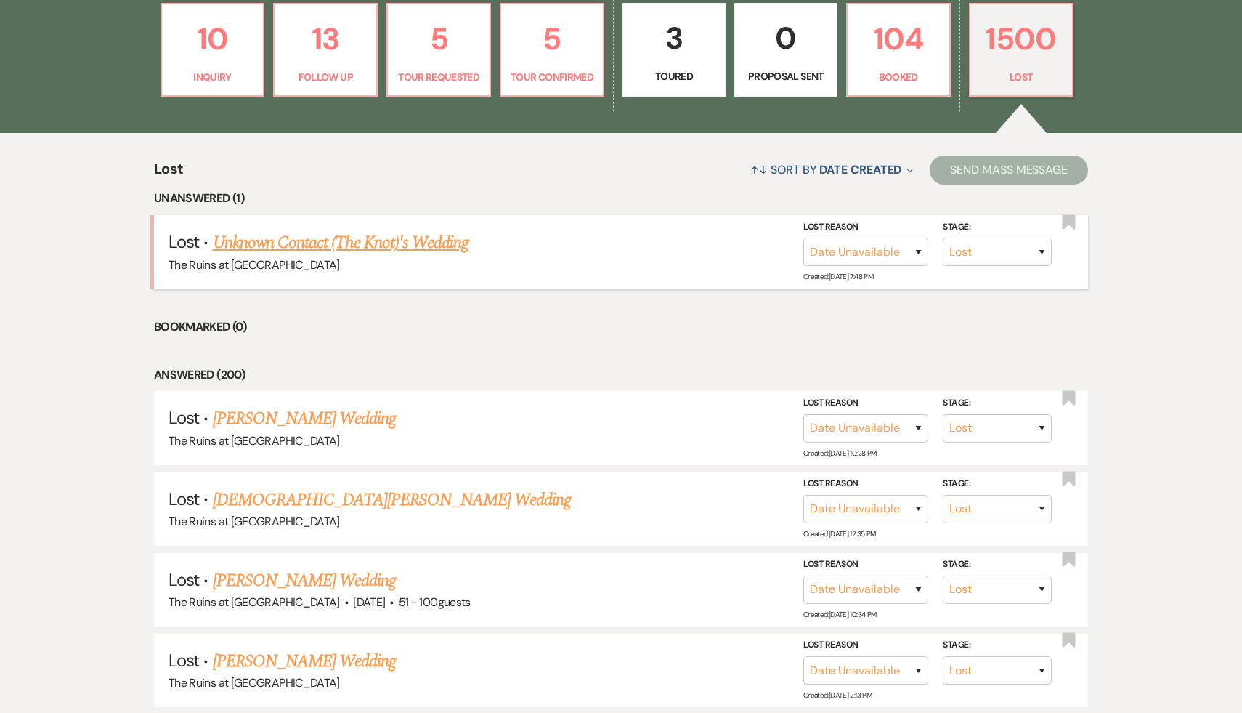
click at [446, 239] on link "Unknown Contact (The Knot)'s Wedding" at bounding box center [341, 243] width 256 height 26
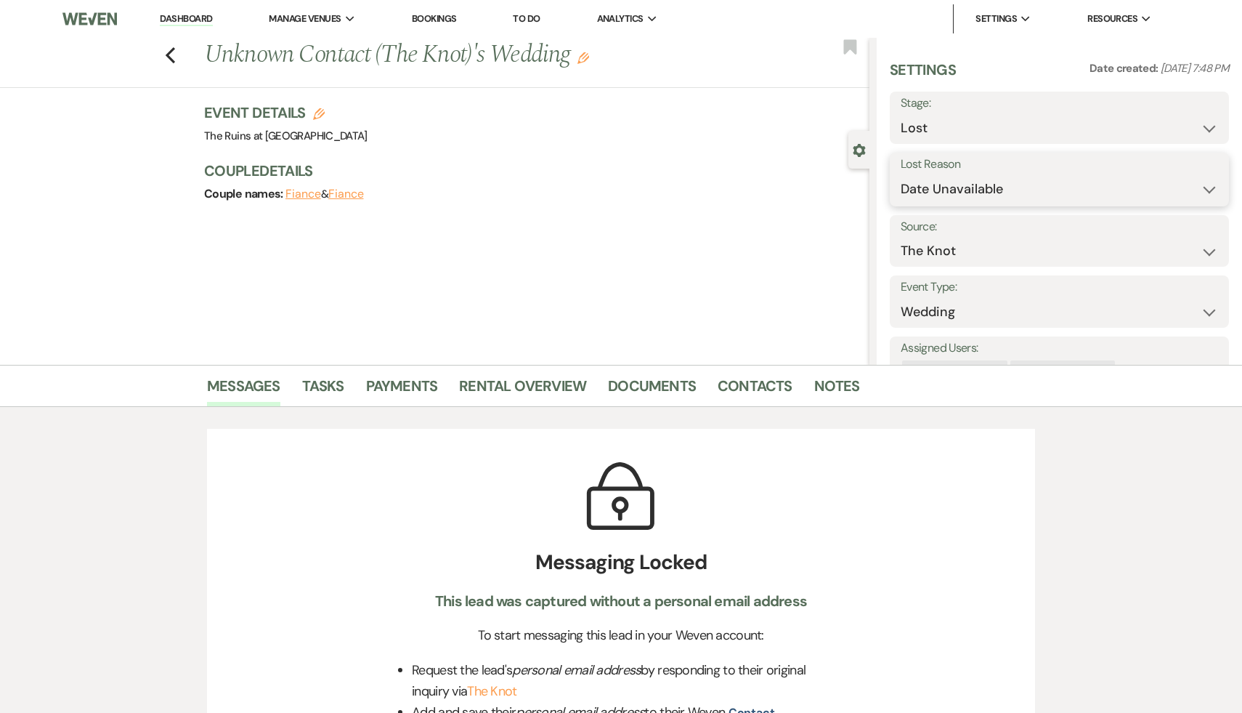
click at [1210, 187] on select "Booked Elsewhere Budget Date Unavailable No Response Not a Good Match Capacity …" at bounding box center [1059, 189] width 317 height 28
click at [1199, 184] on button "Save" at bounding box center [1191, 179] width 76 height 29
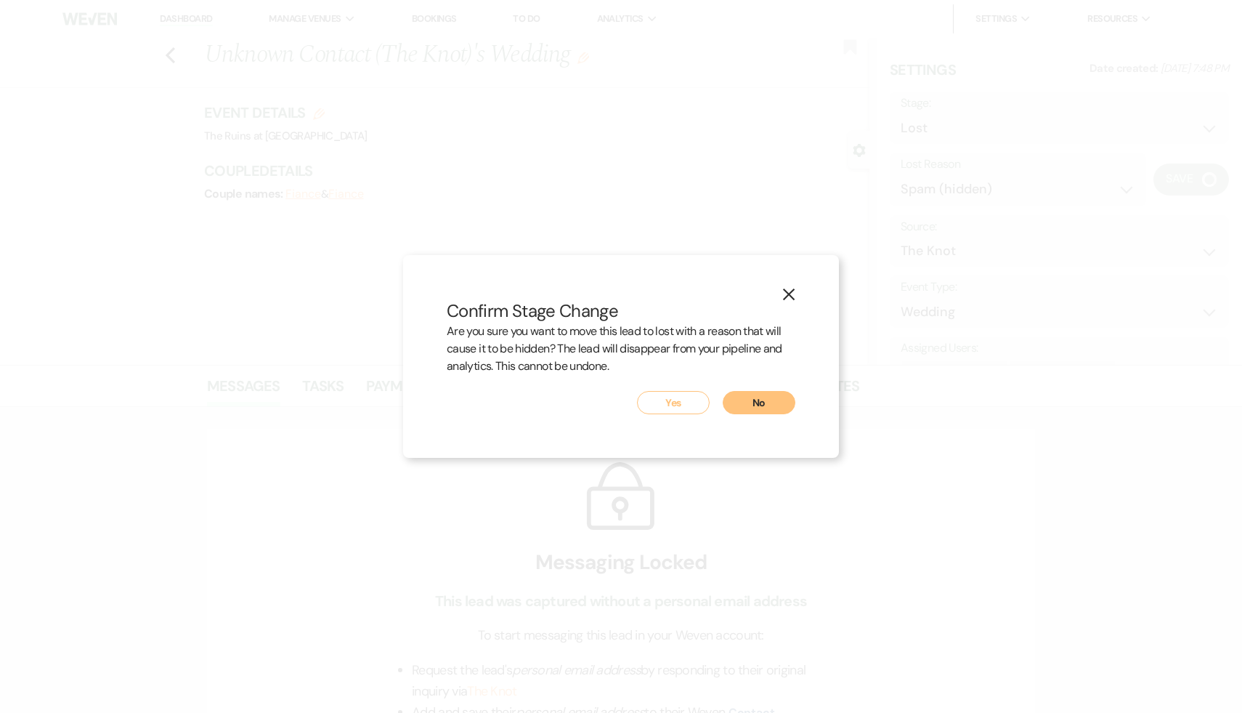
click at [679, 399] on button "Yes" at bounding box center [673, 402] width 73 height 23
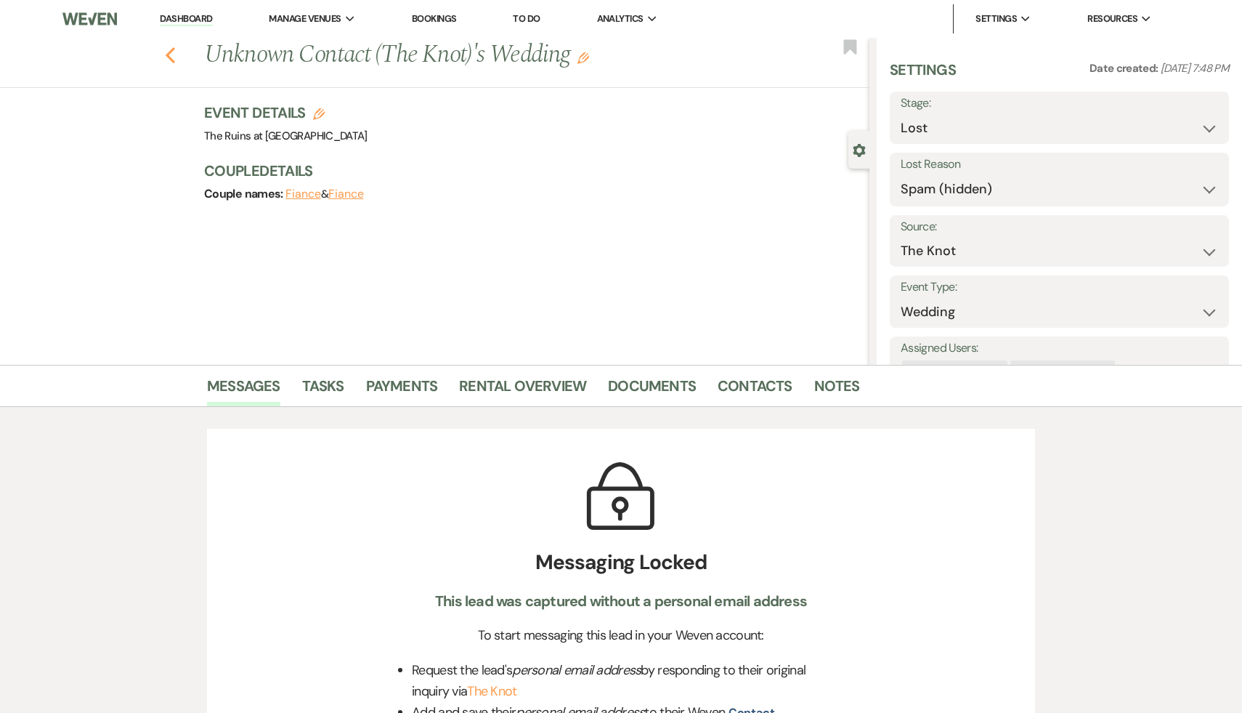
click at [167, 49] on icon "Previous" at bounding box center [170, 54] width 11 height 17
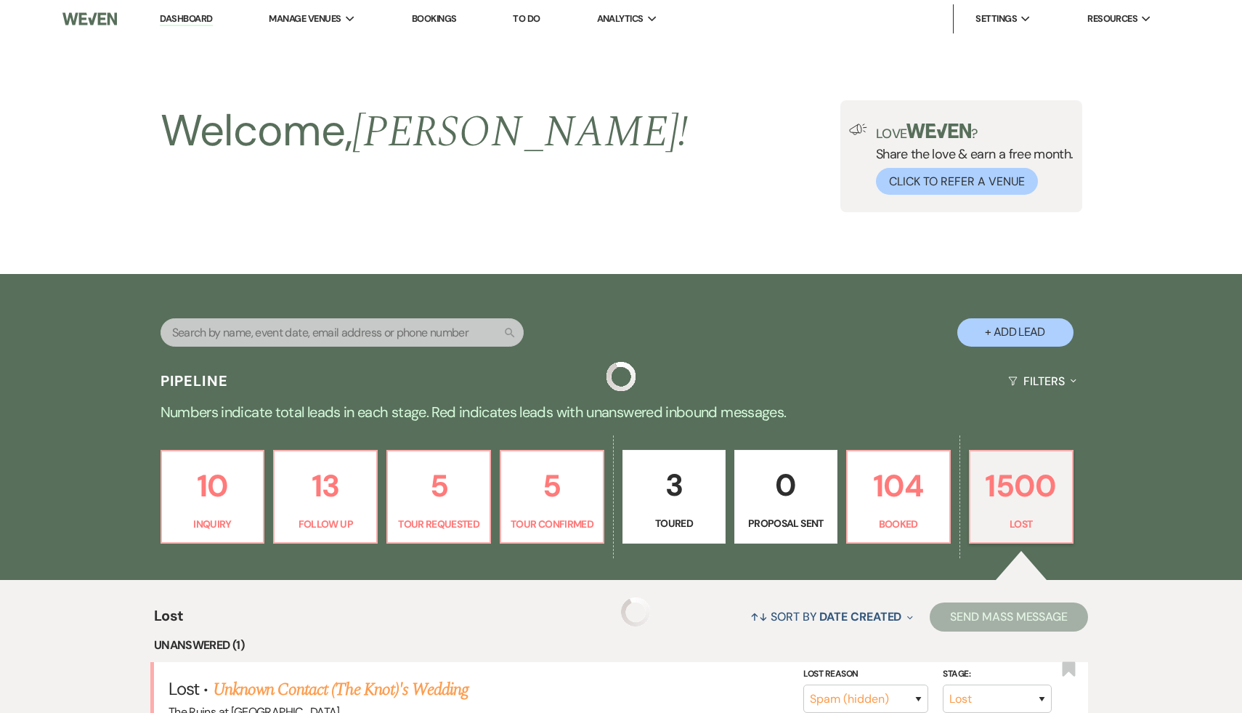
scroll to position [447, 0]
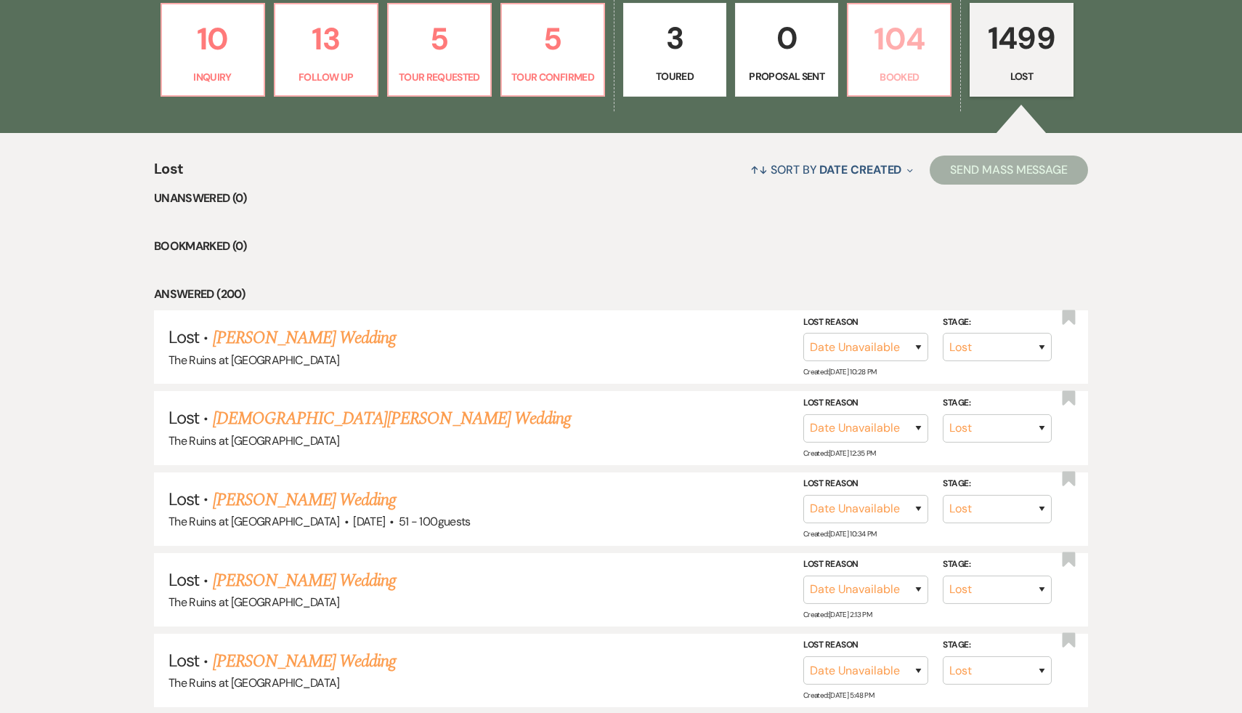
click at [900, 47] on p "104" at bounding box center [899, 39] width 84 height 49
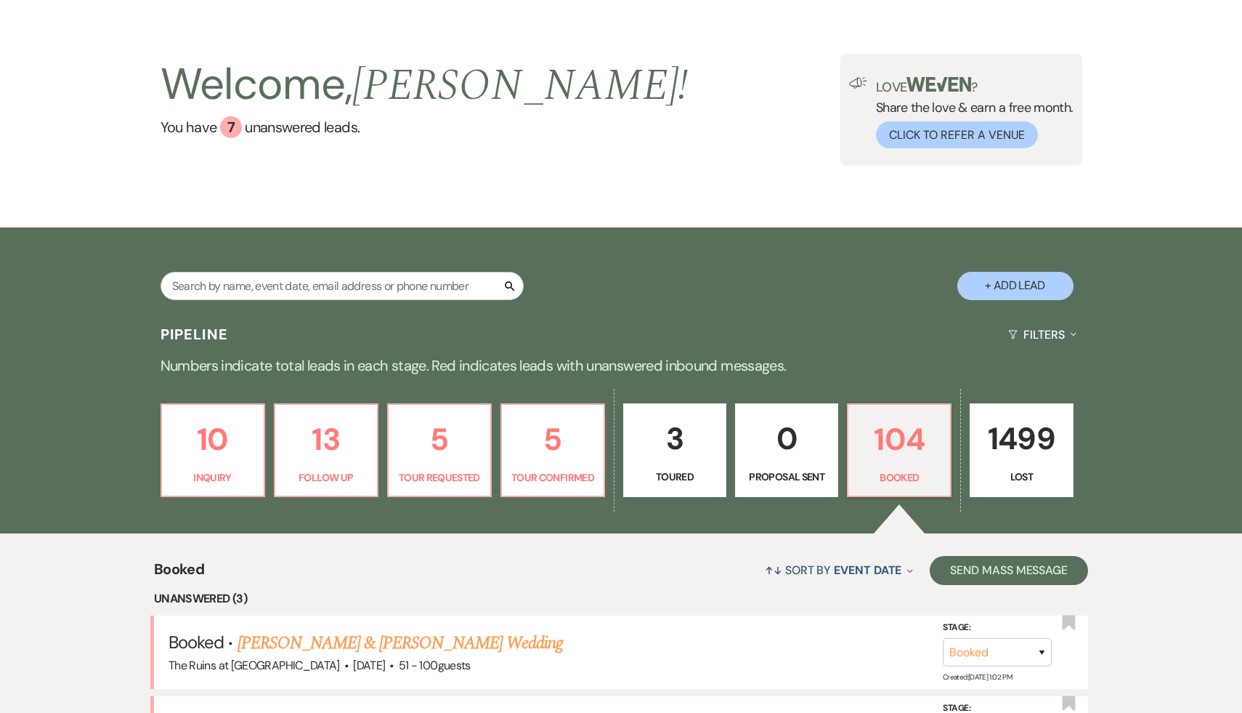
scroll to position [447, 0]
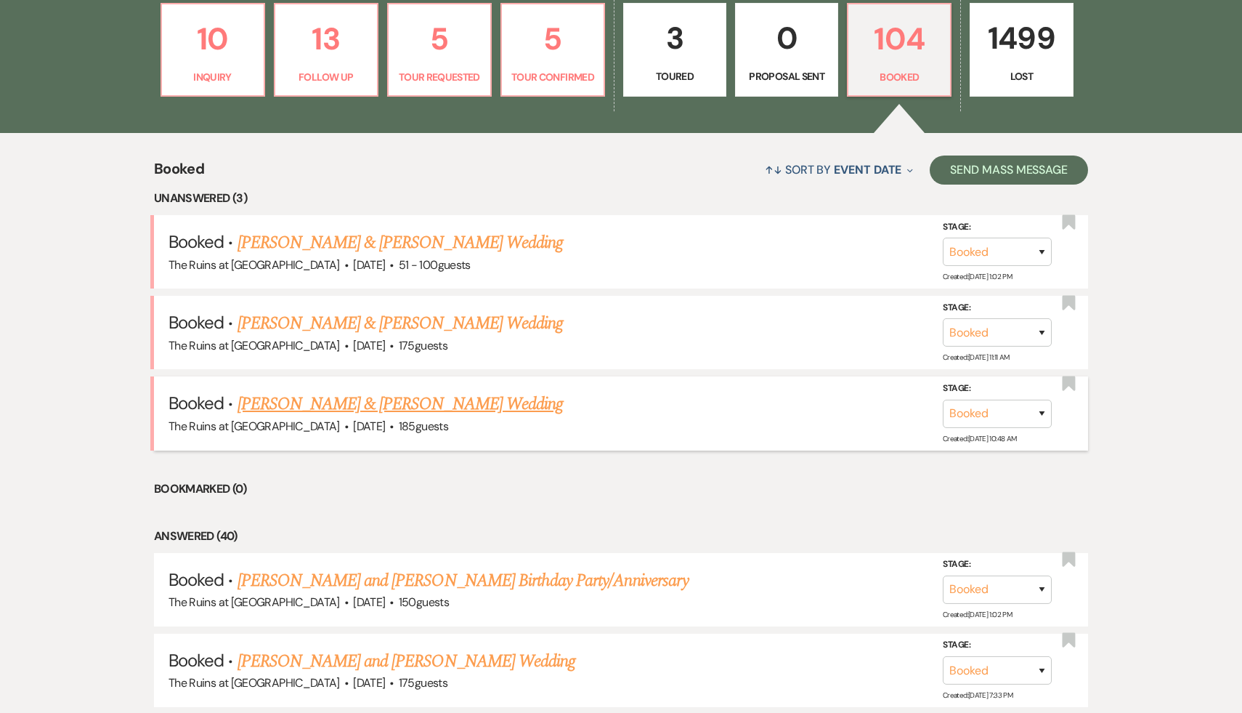
click at [492, 405] on link "Samara Petigrow & Doug Gusick's Wedding" at bounding box center [400, 404] width 325 height 26
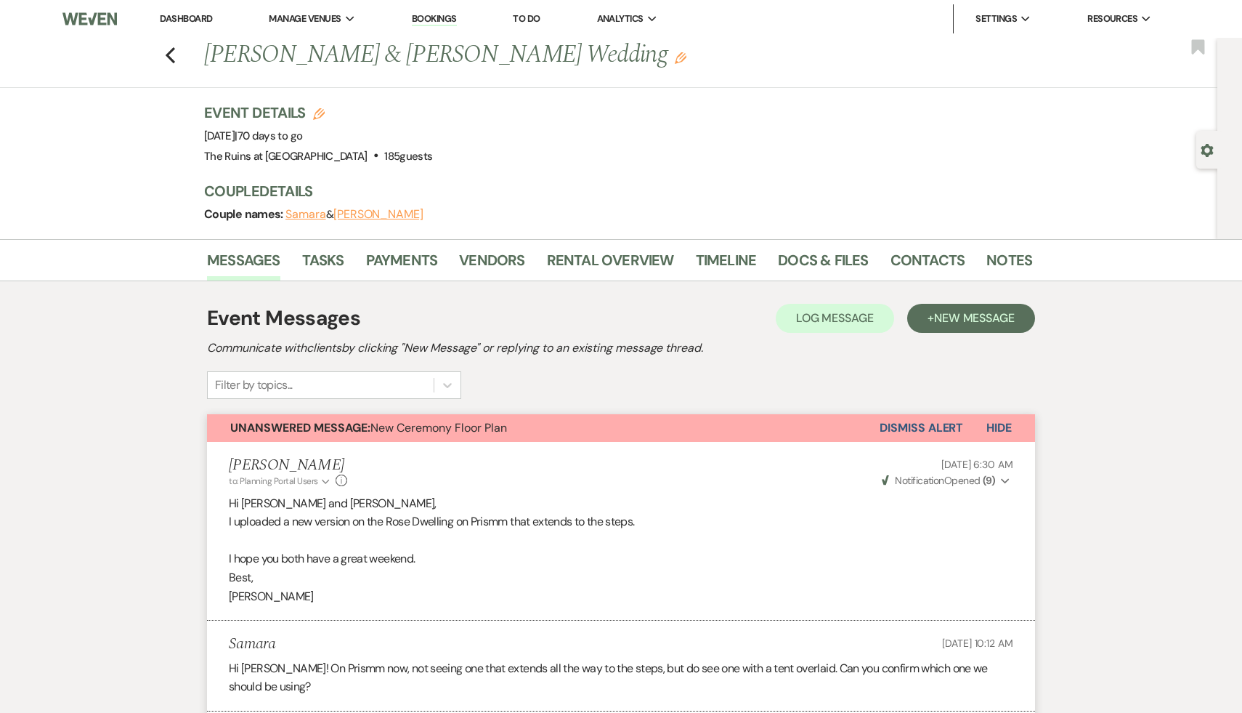
click at [938, 419] on button "Dismiss Alert" at bounding box center [922, 428] width 84 height 28
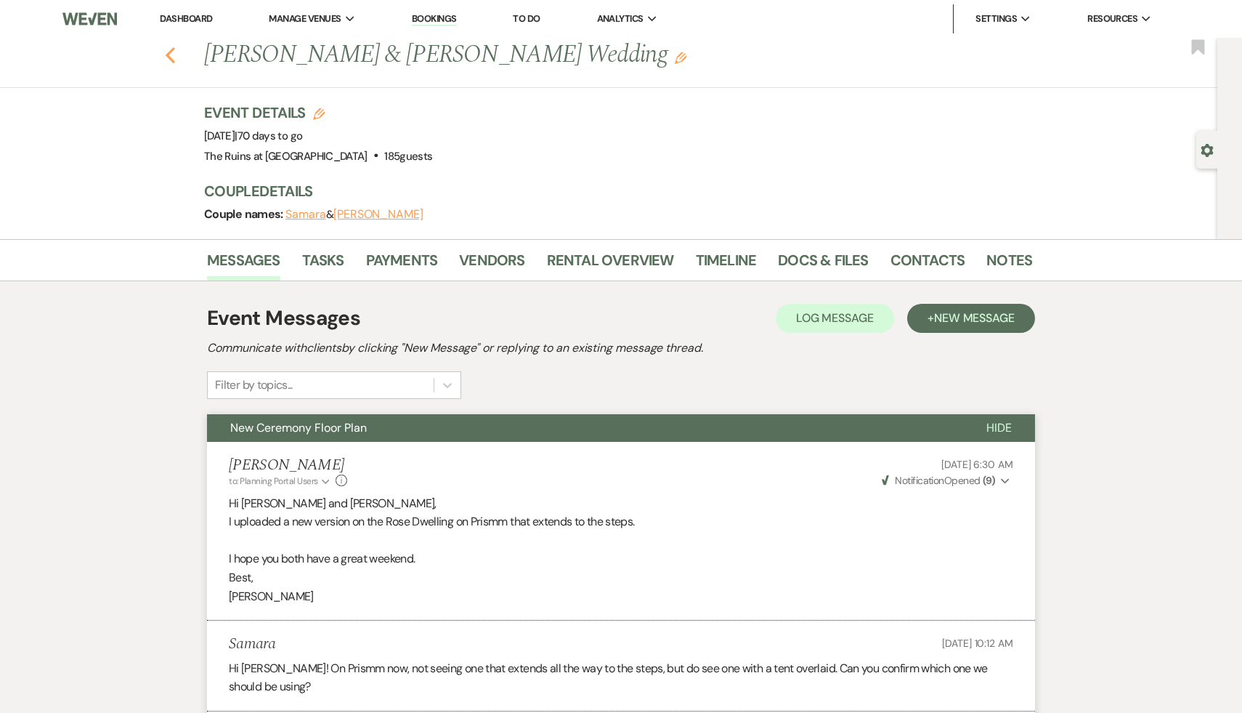
click at [169, 53] on use "button" at bounding box center [170, 55] width 9 height 16
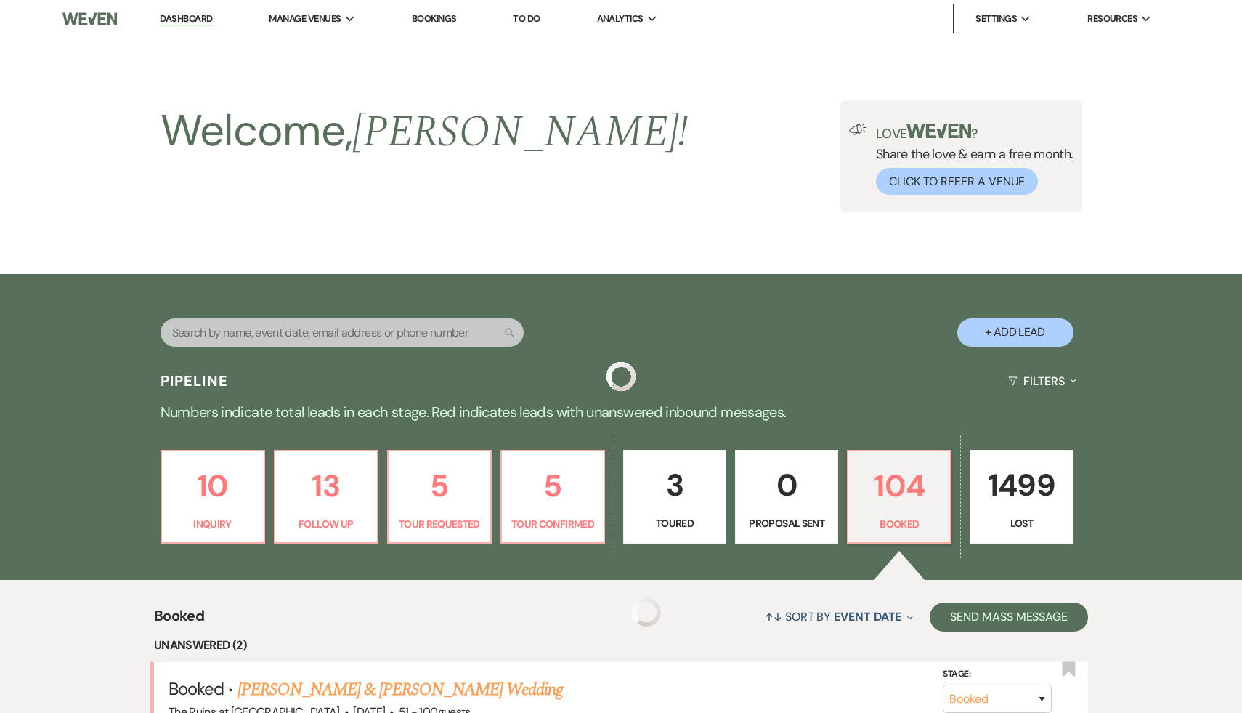
scroll to position [447, 0]
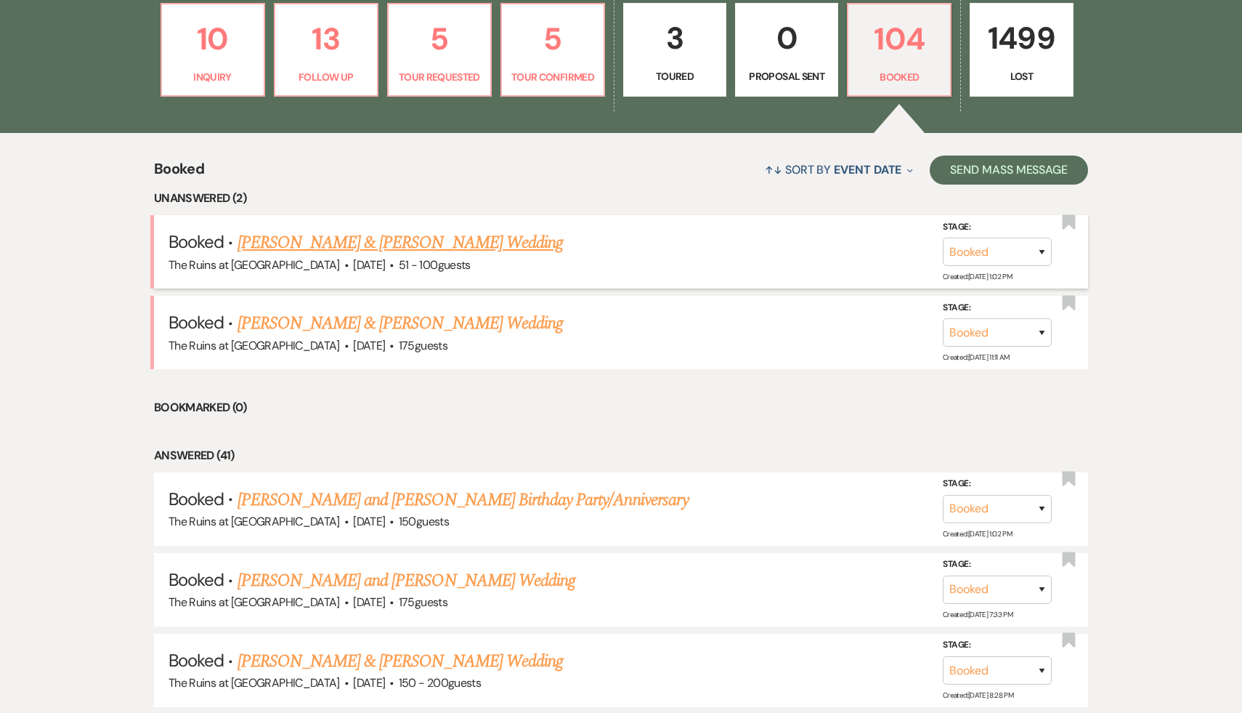
click at [476, 244] on link "Dan Shaughnessy & Whitney Michel's Wedding" at bounding box center [400, 243] width 325 height 26
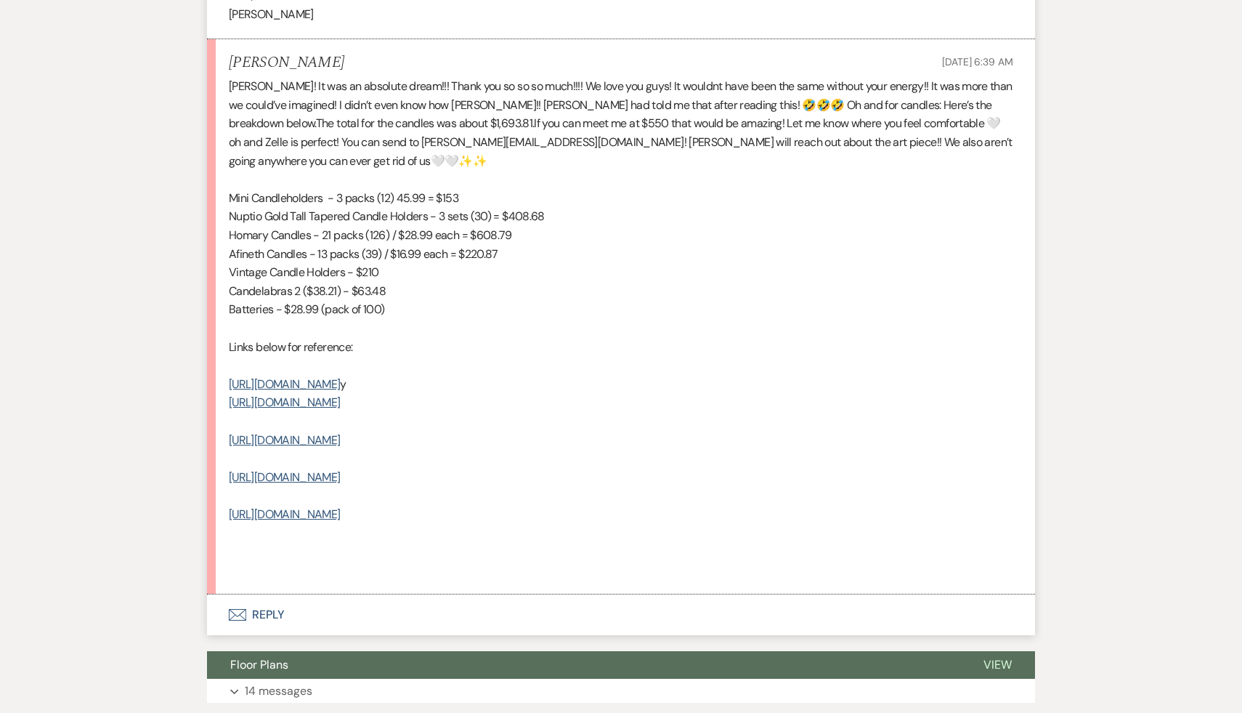
scroll to position [641, 0]
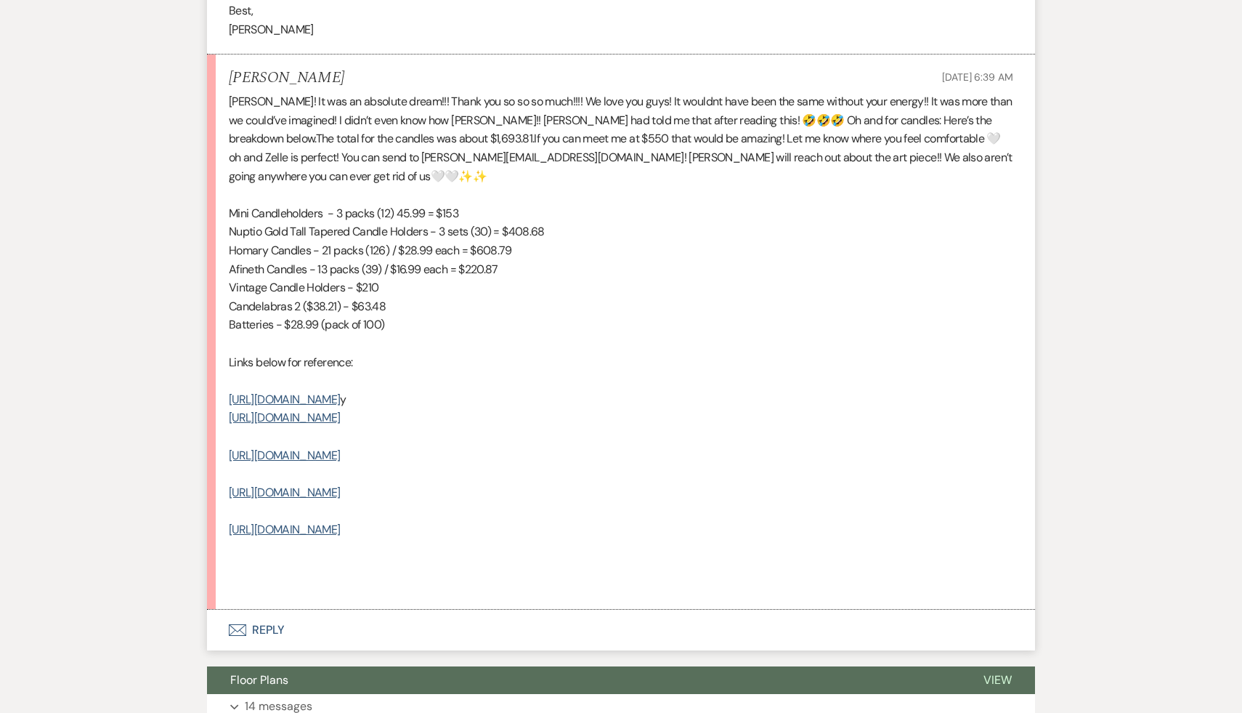
click at [609, 390] on p "https://a.co/d/iU1INkc y" at bounding box center [621, 399] width 784 height 19
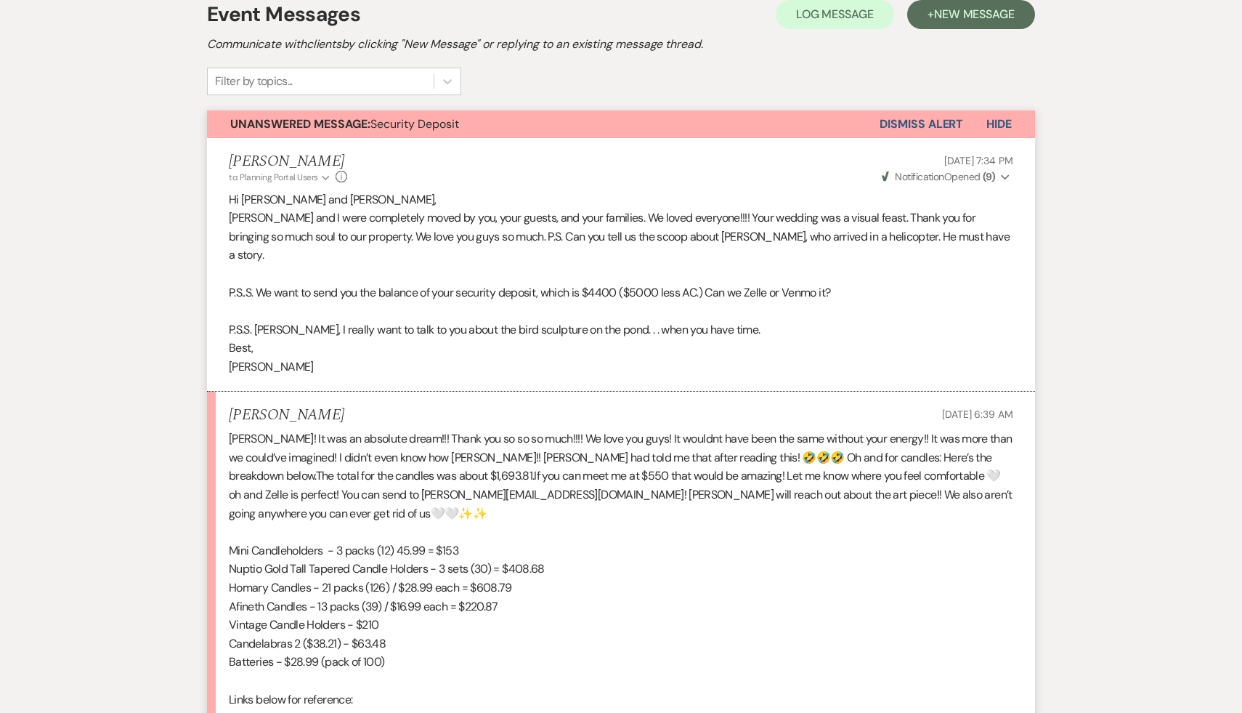
scroll to position [309, 0]
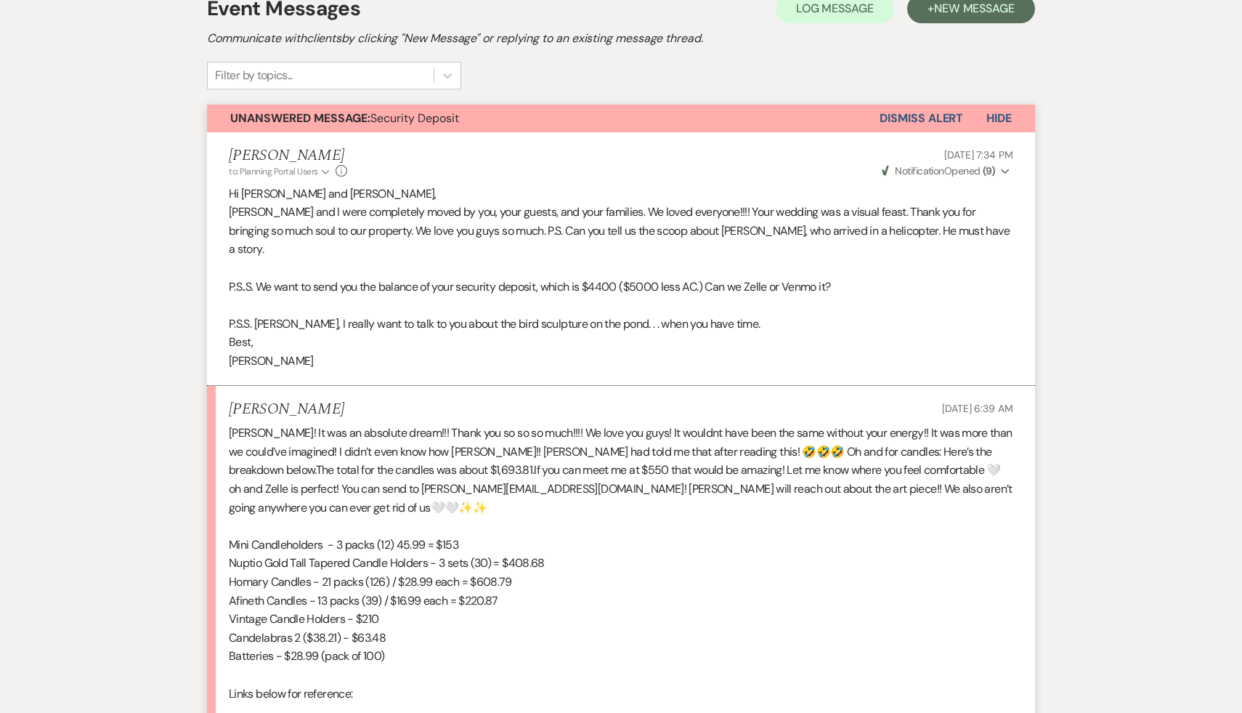
click at [597, 572] on p "Homary Candles - 21 packs (126) / $28.99 each = $608.79" at bounding box center [621, 581] width 784 height 19
click at [545, 646] on p "Batteries - $28.99 (pack of 100)" at bounding box center [621, 655] width 784 height 19
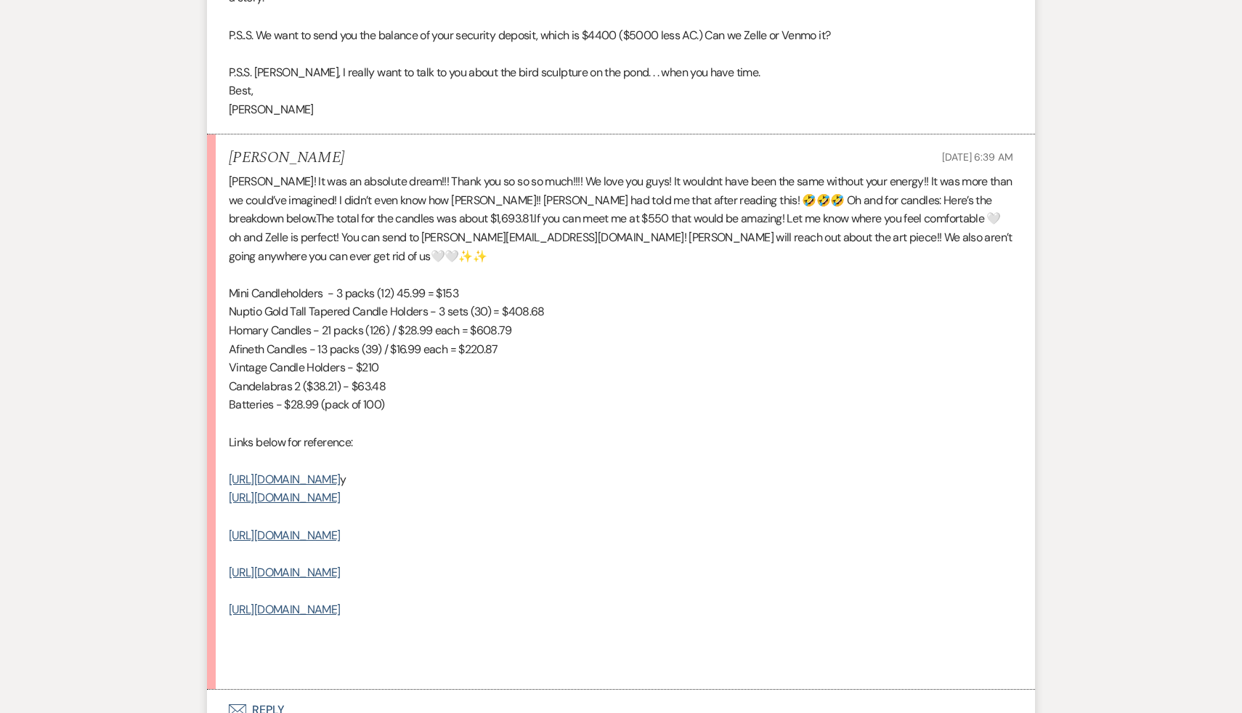
scroll to position [0, 0]
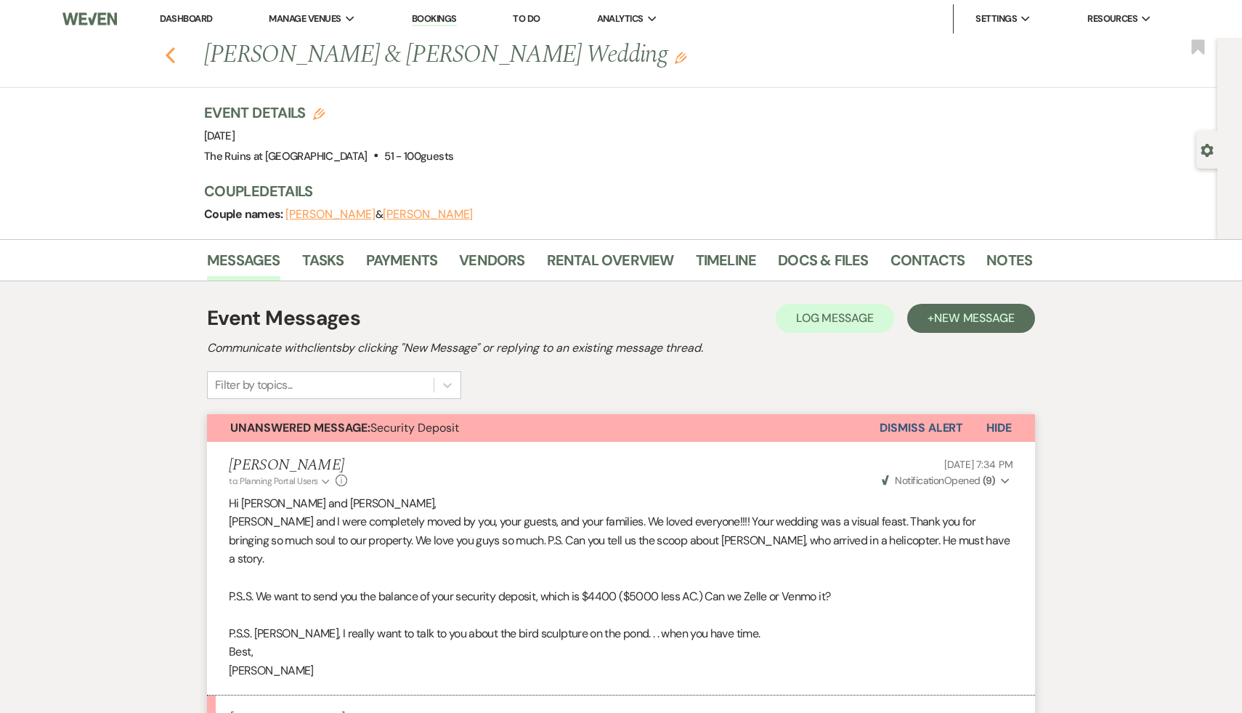
click at [166, 52] on icon "Previous" at bounding box center [170, 54] width 11 height 17
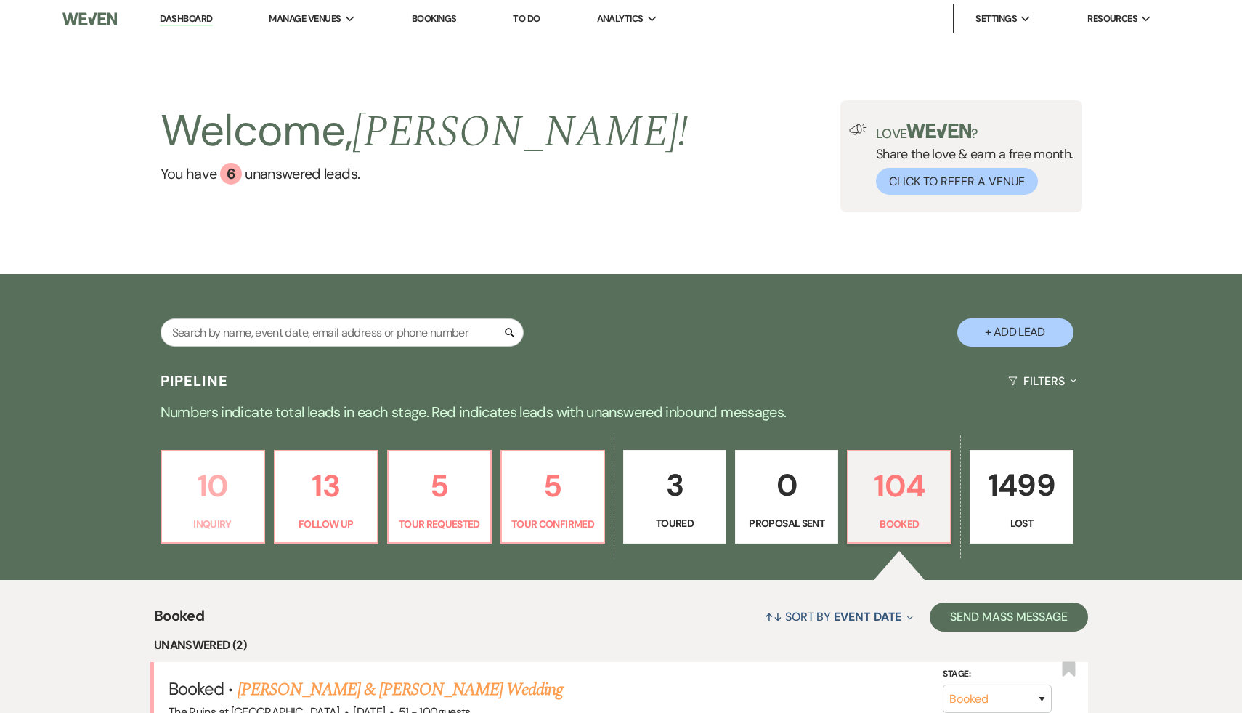
click at [209, 510] on link "10 Inquiry" at bounding box center [213, 497] width 105 height 94
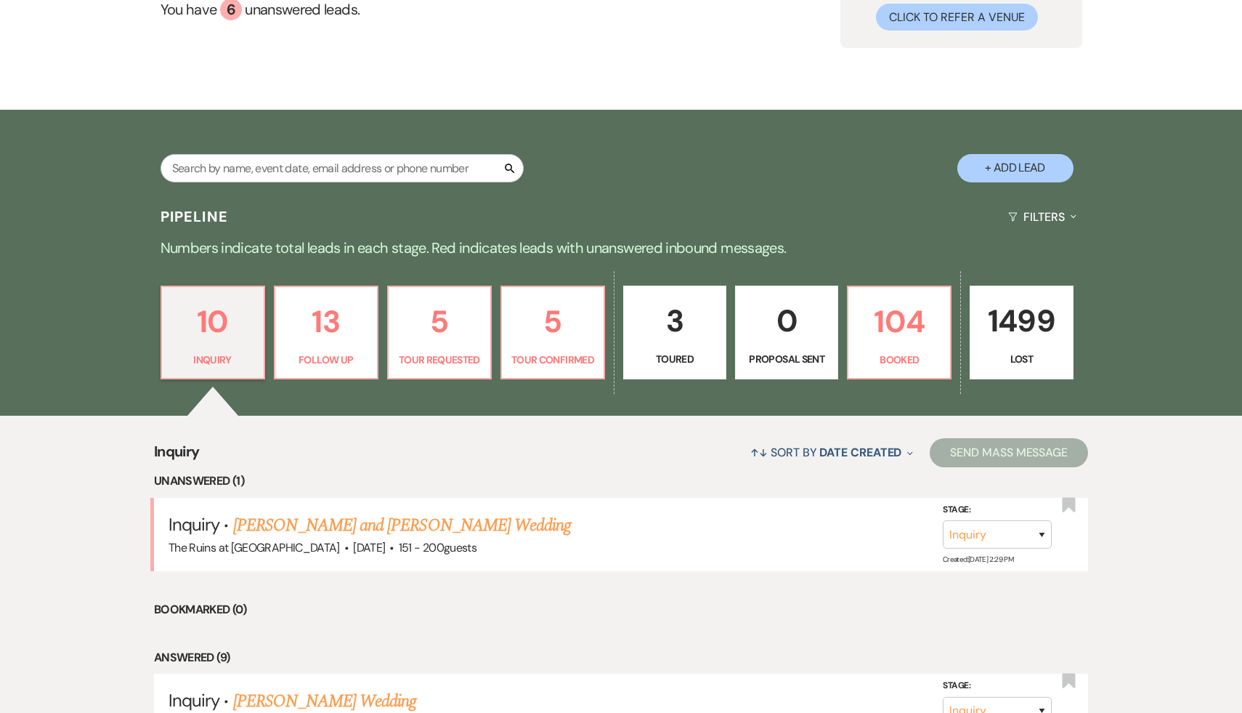
scroll to position [171, 0]
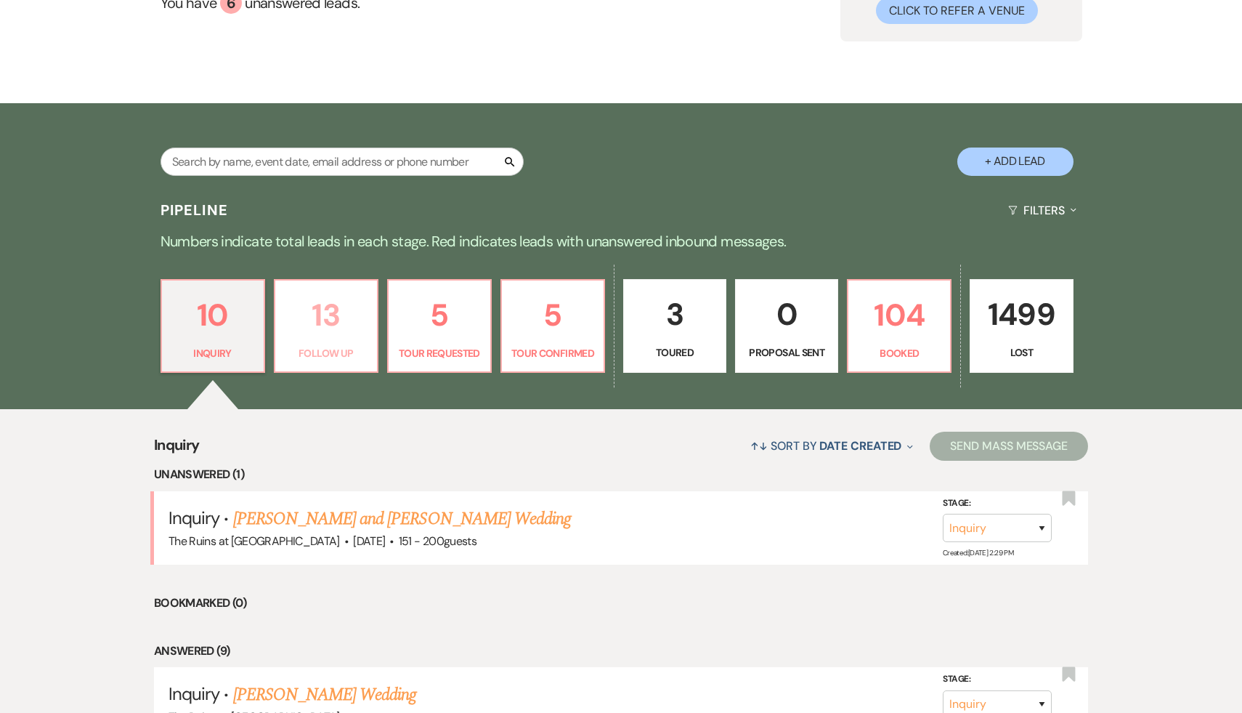
click at [325, 318] on p "13" at bounding box center [326, 315] width 84 height 49
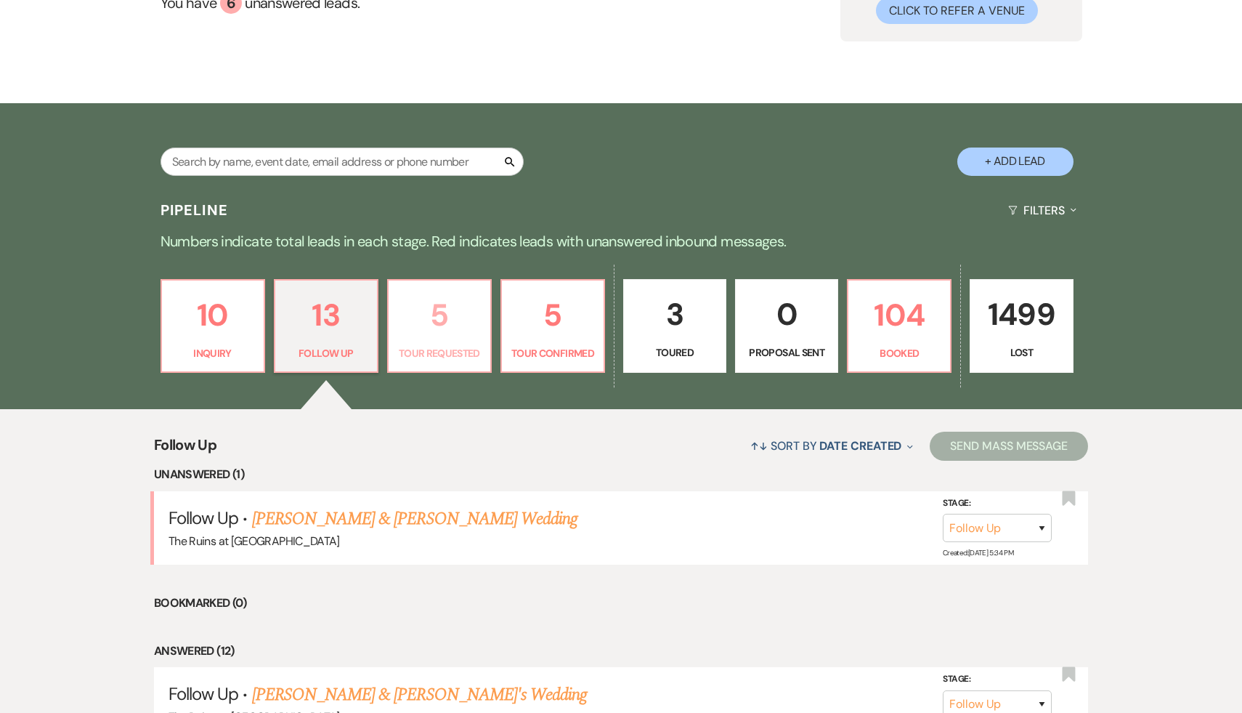
click at [443, 317] on p "5" at bounding box center [439, 315] width 84 height 49
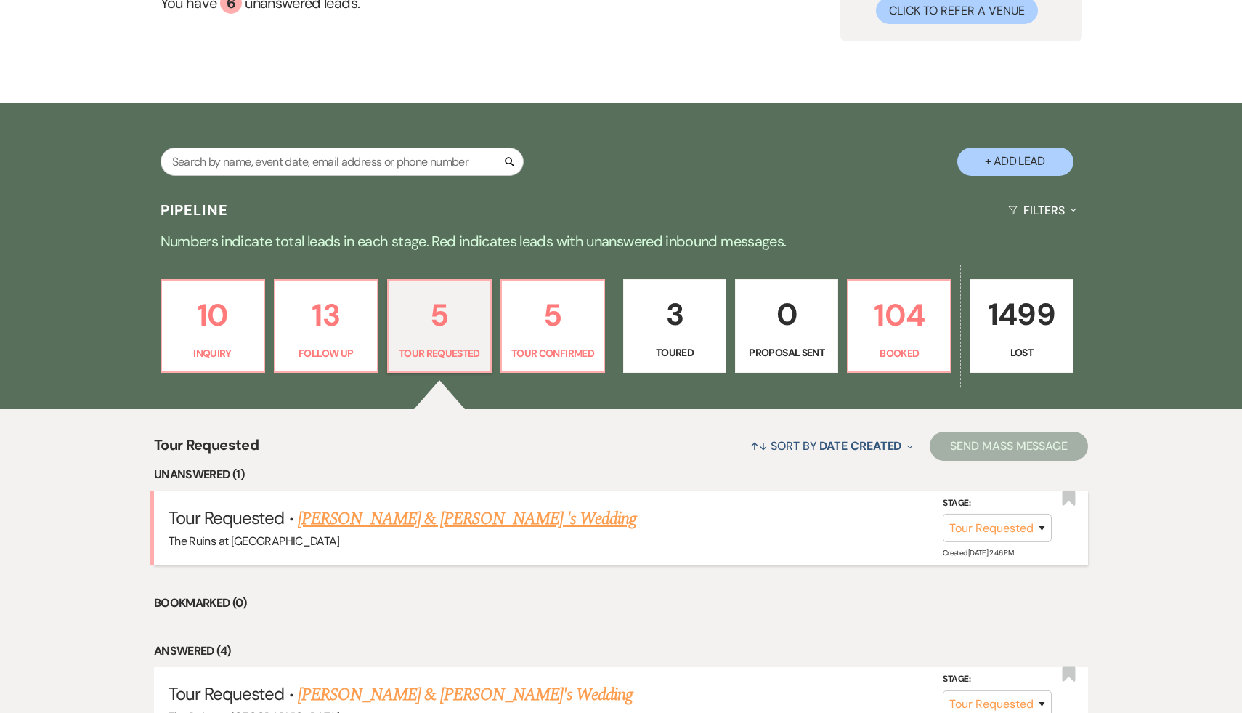
click at [417, 522] on link "Jessica Borey & Mark Picarello 's Wedding" at bounding box center [467, 519] width 339 height 26
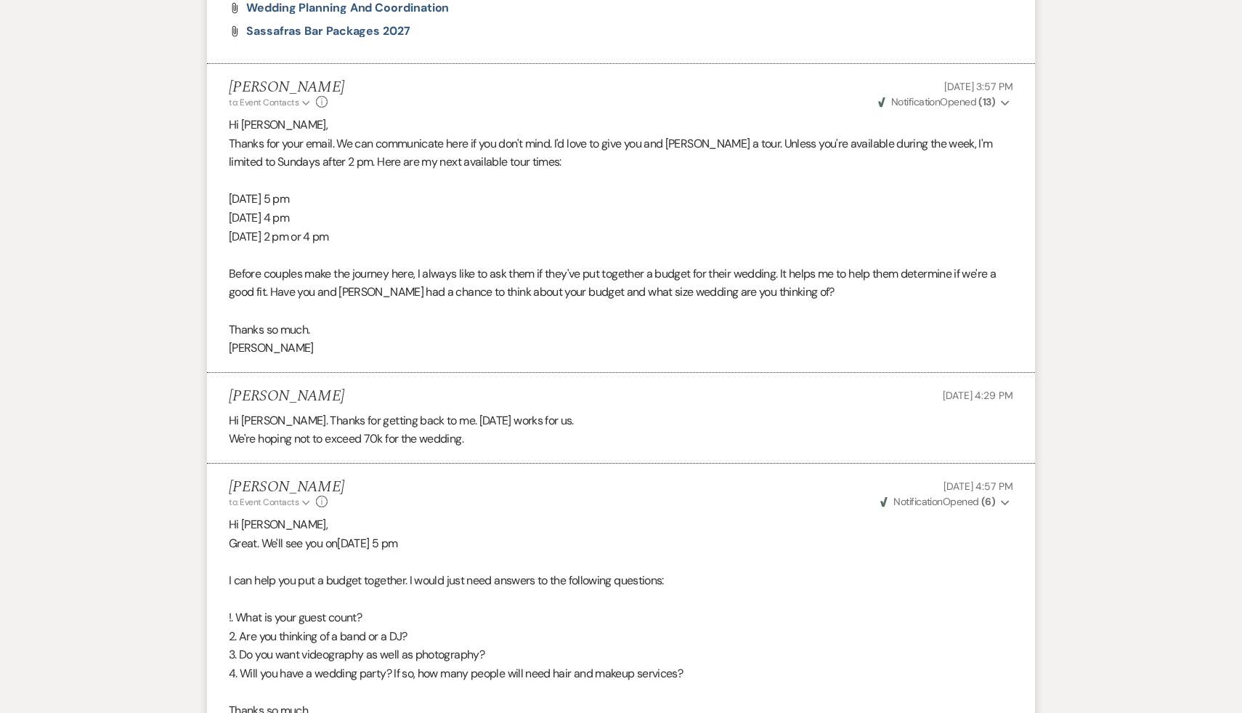
scroll to position [1504, 0]
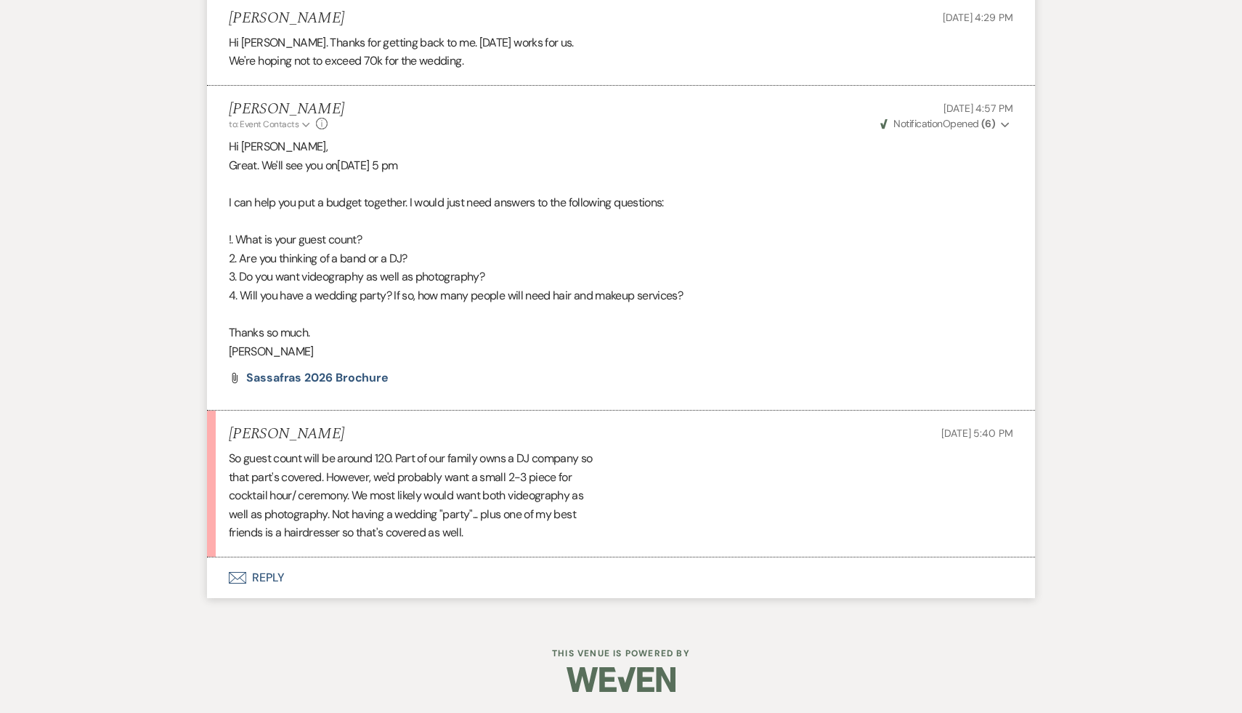
click at [267, 574] on button "Envelope Reply" at bounding box center [621, 577] width 828 height 41
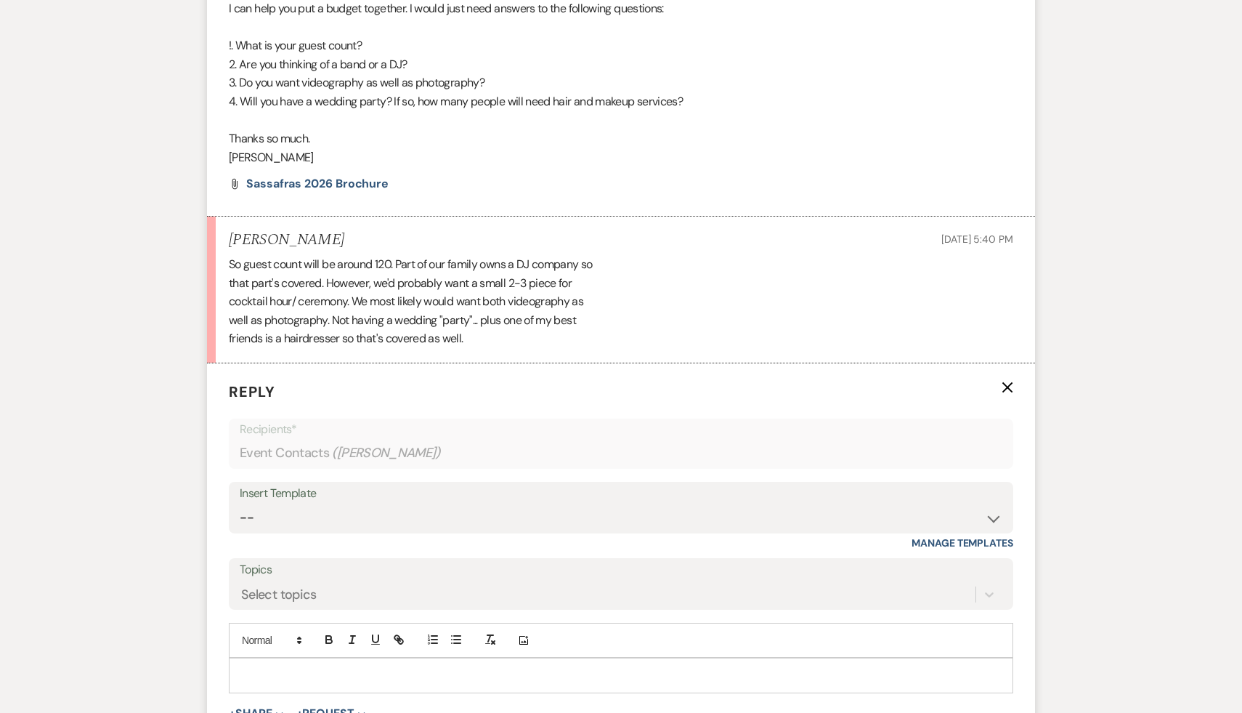
scroll to position [1809, 0]
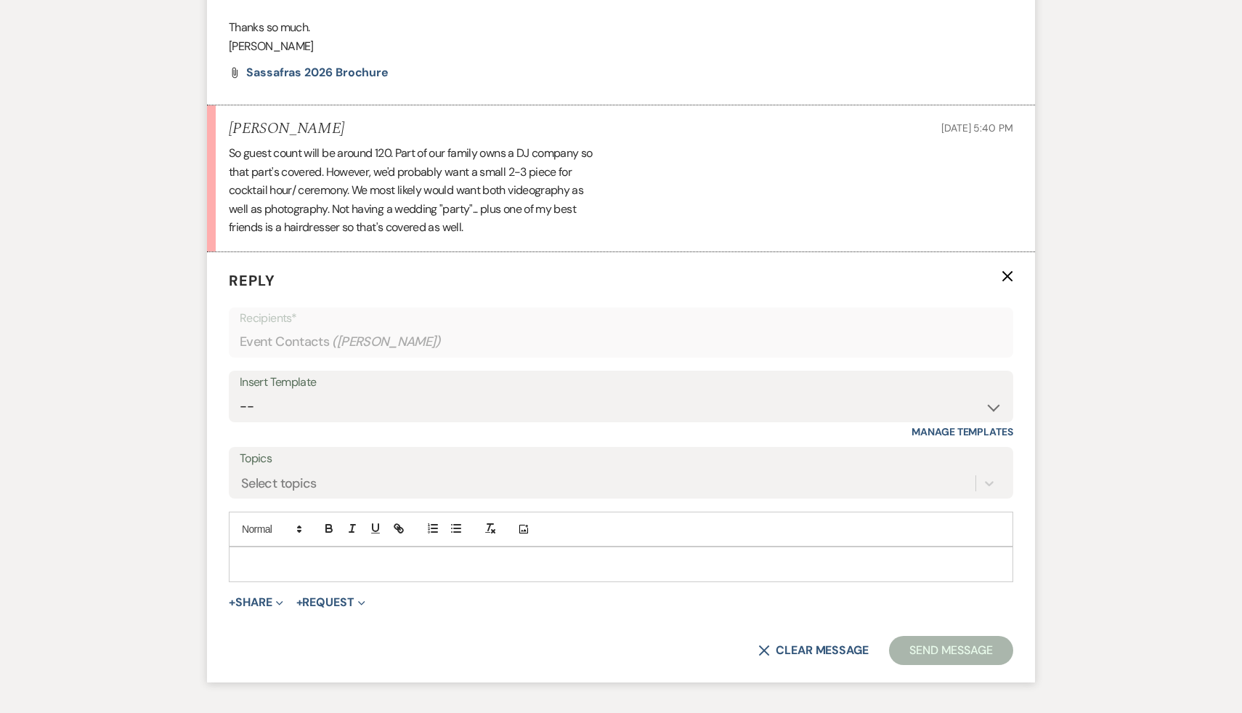
click at [272, 556] on p at bounding box center [620, 564] width 761 height 16
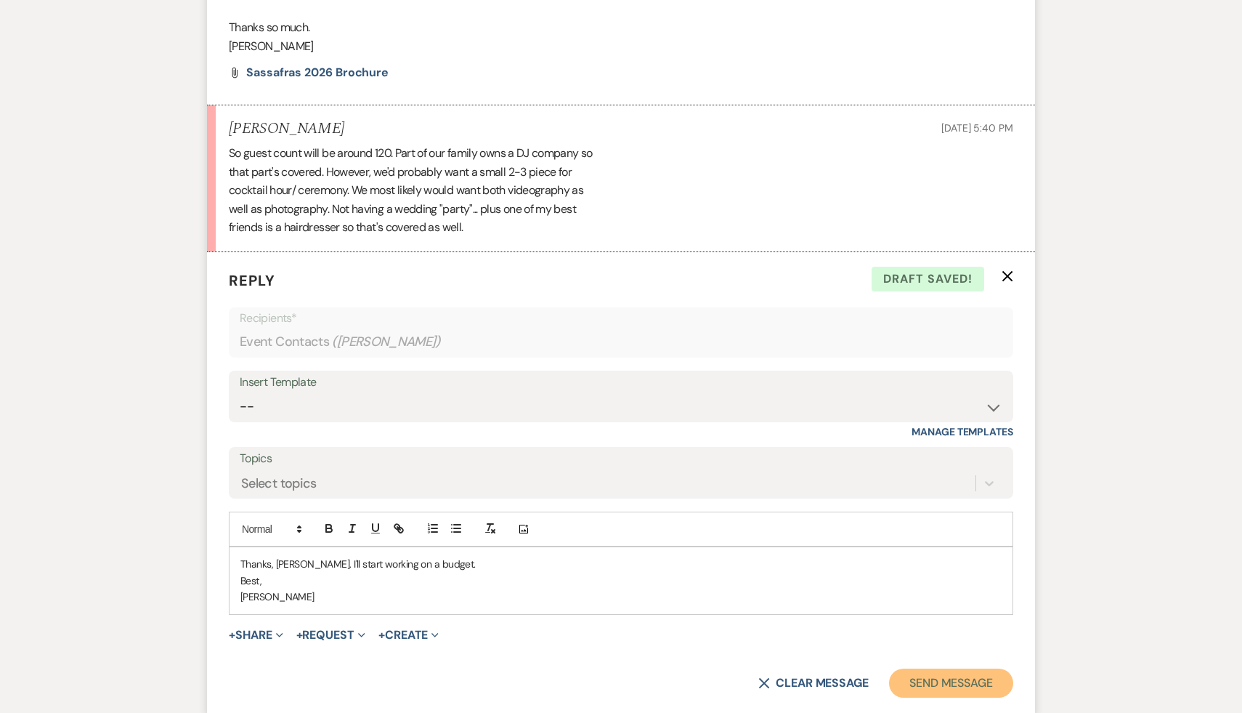
click at [970, 678] on button "Send Message" at bounding box center [951, 682] width 124 height 29
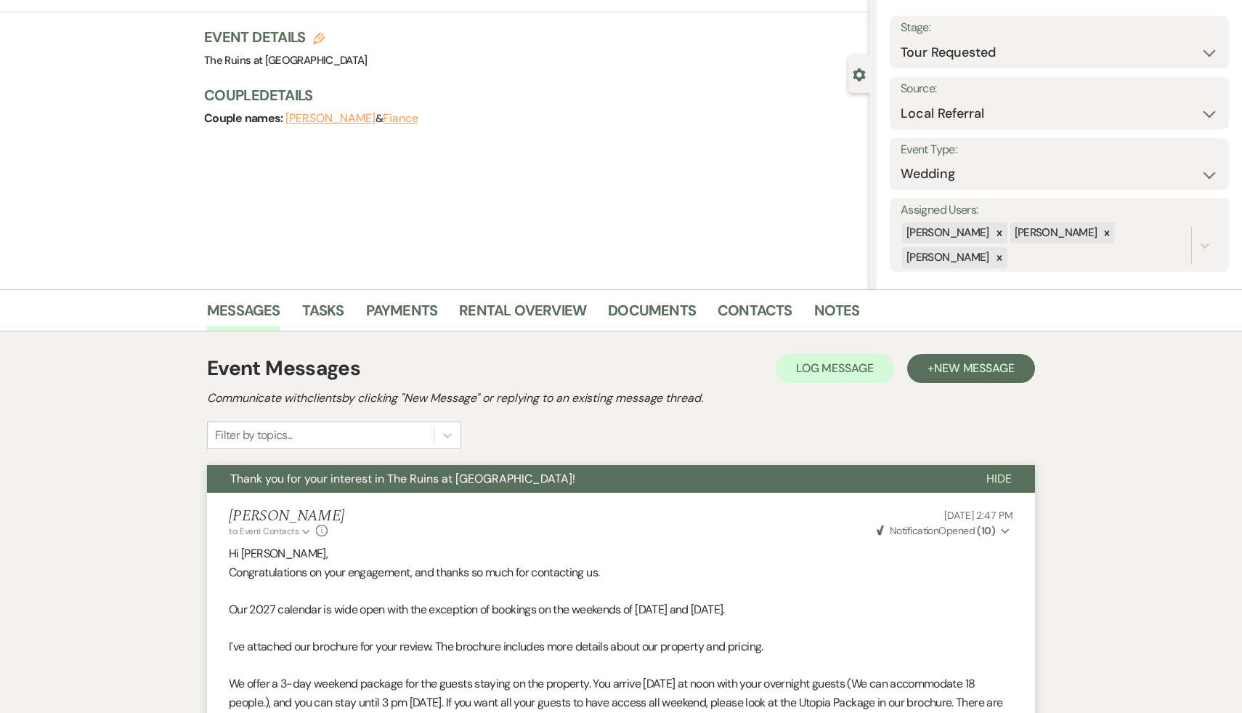
scroll to position [0, 0]
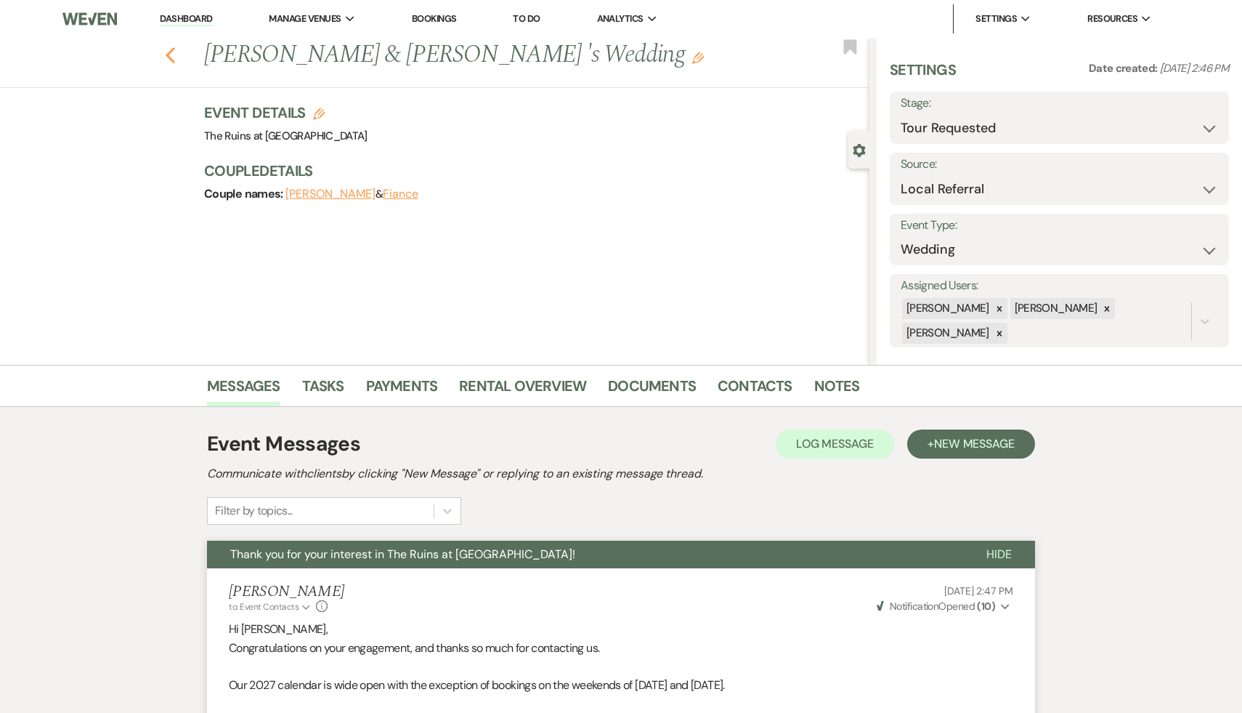
click at [170, 55] on icon "Previous" at bounding box center [170, 54] width 11 height 17
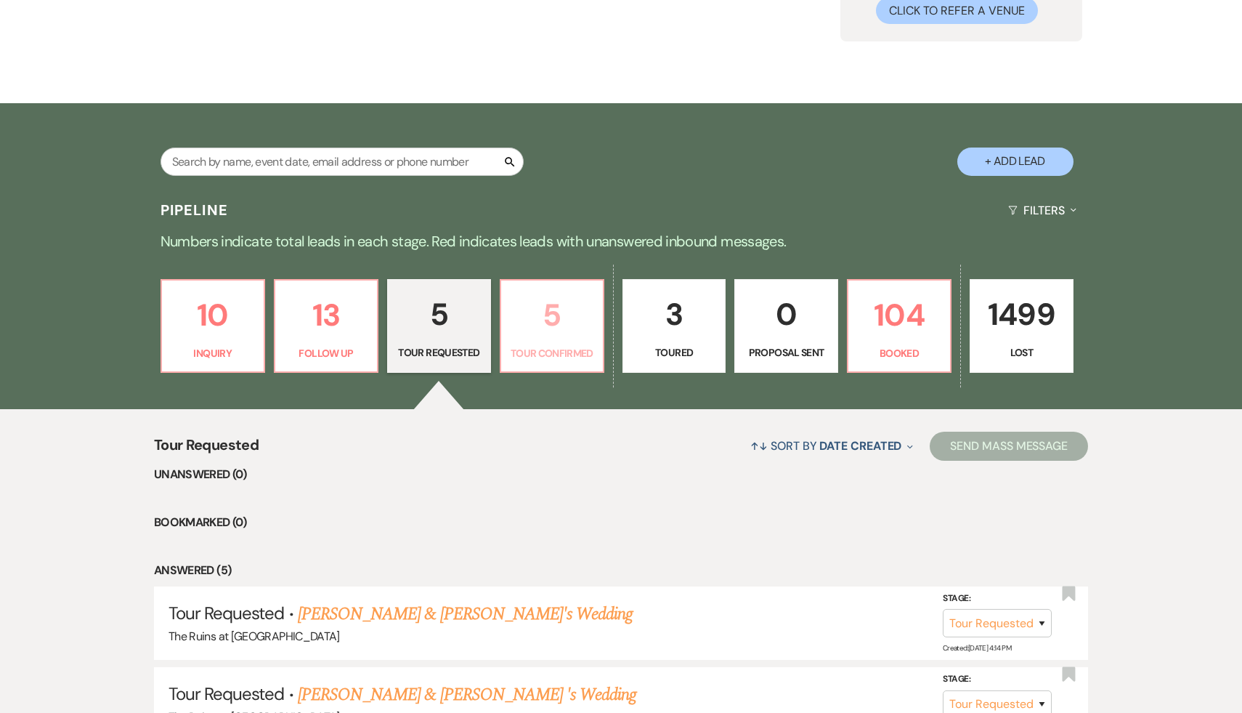
click at [548, 311] on p "5" at bounding box center [552, 315] width 84 height 49
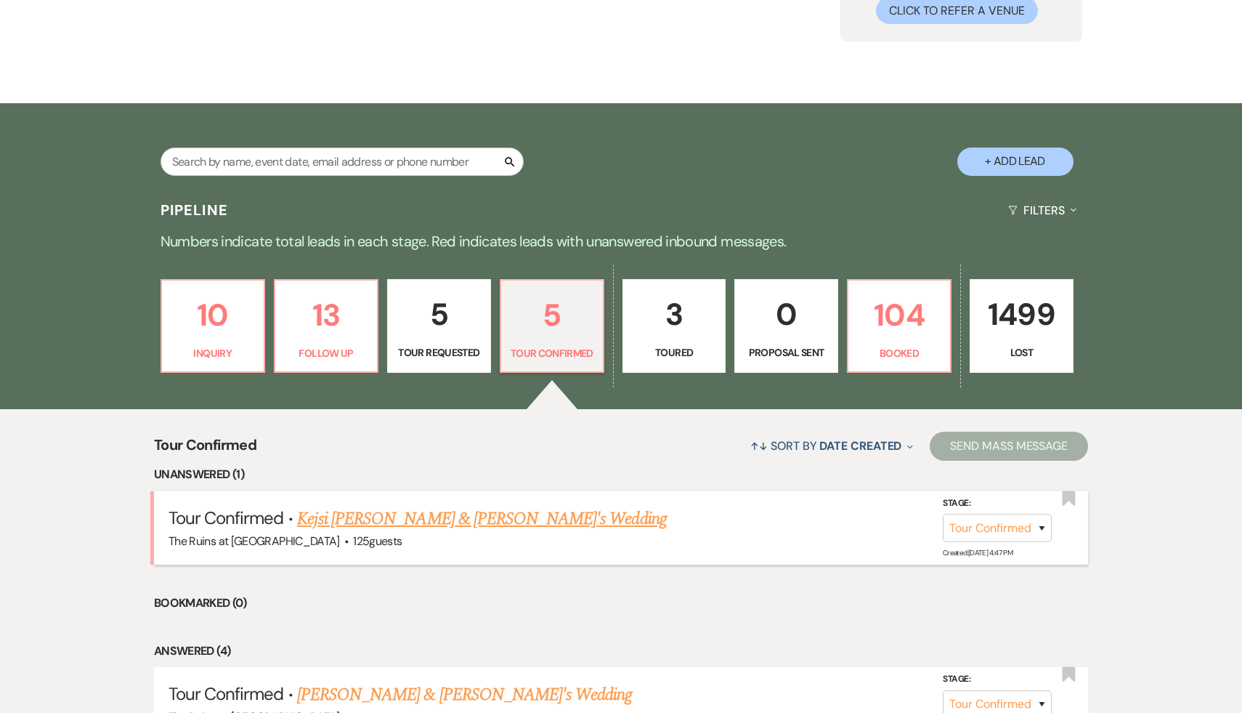
click at [451, 517] on link "Kejsi Kaca & Nick Zorbs's Wedding" at bounding box center [482, 519] width 370 height 26
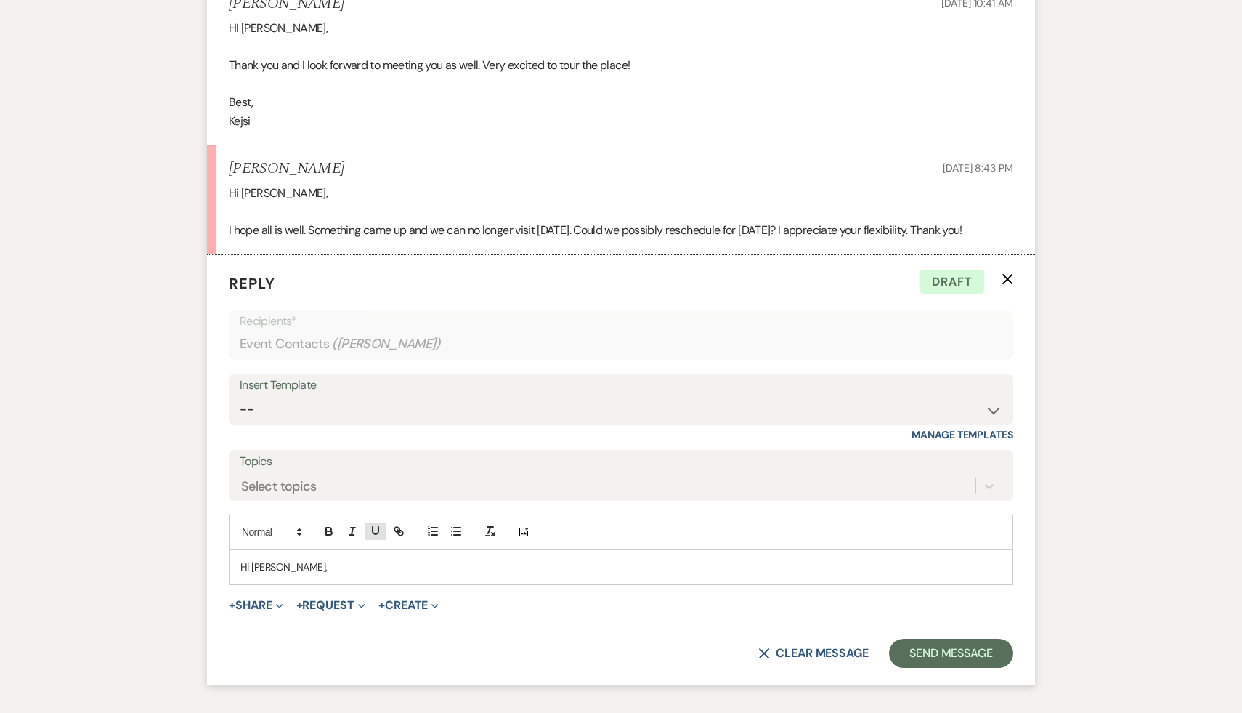
scroll to position [3747, 0]
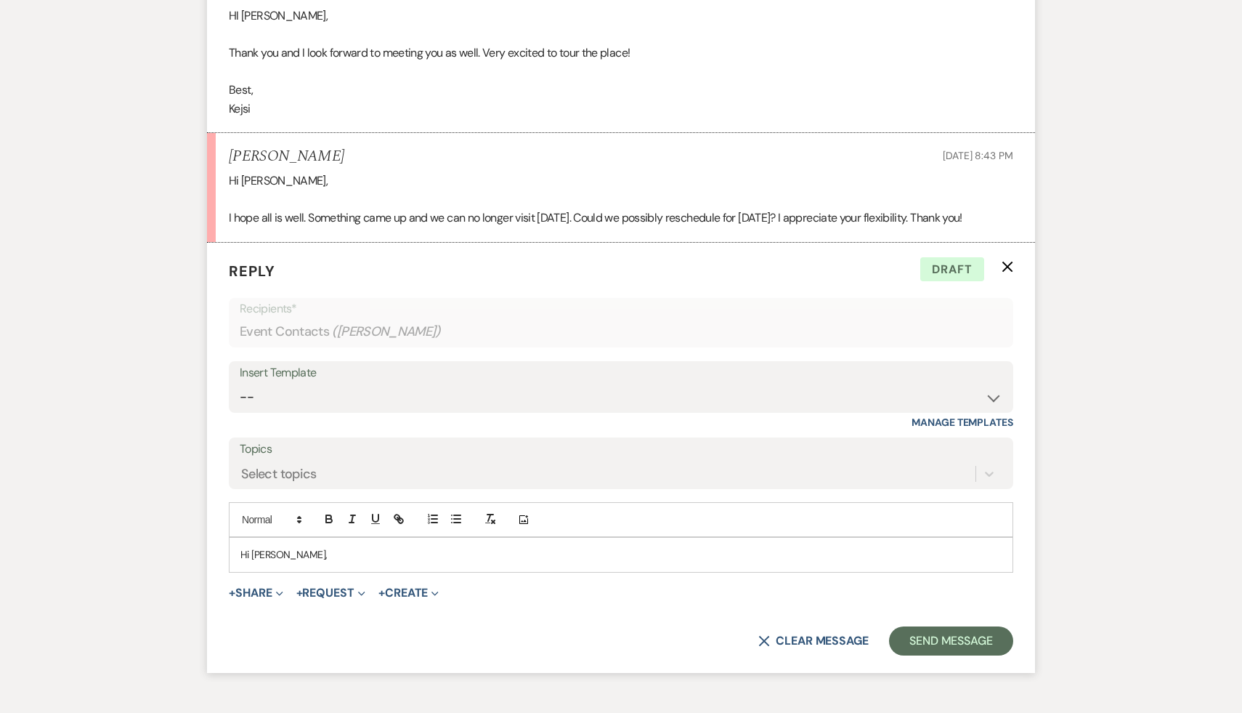
click at [308, 554] on p "Hi Kejsi," at bounding box center [620, 554] width 761 height 16
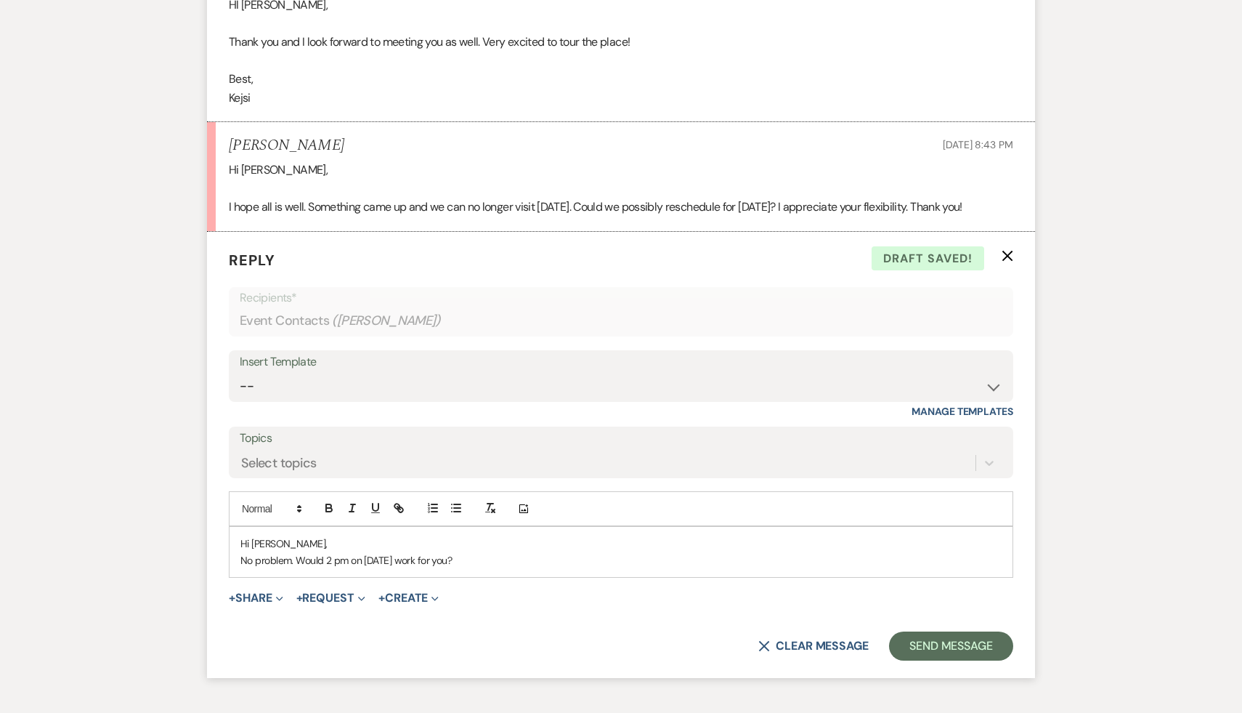
scroll to position [3855, 0]
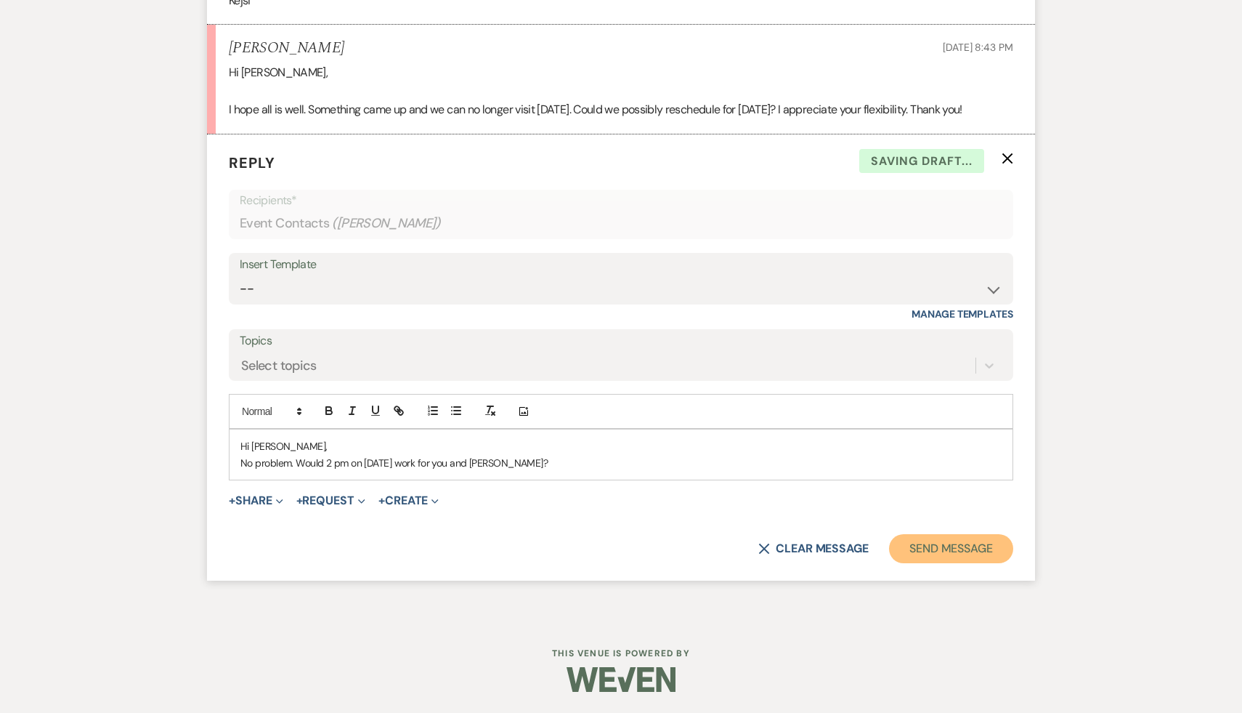
click at [957, 550] on button "Send Message" at bounding box center [951, 548] width 124 height 29
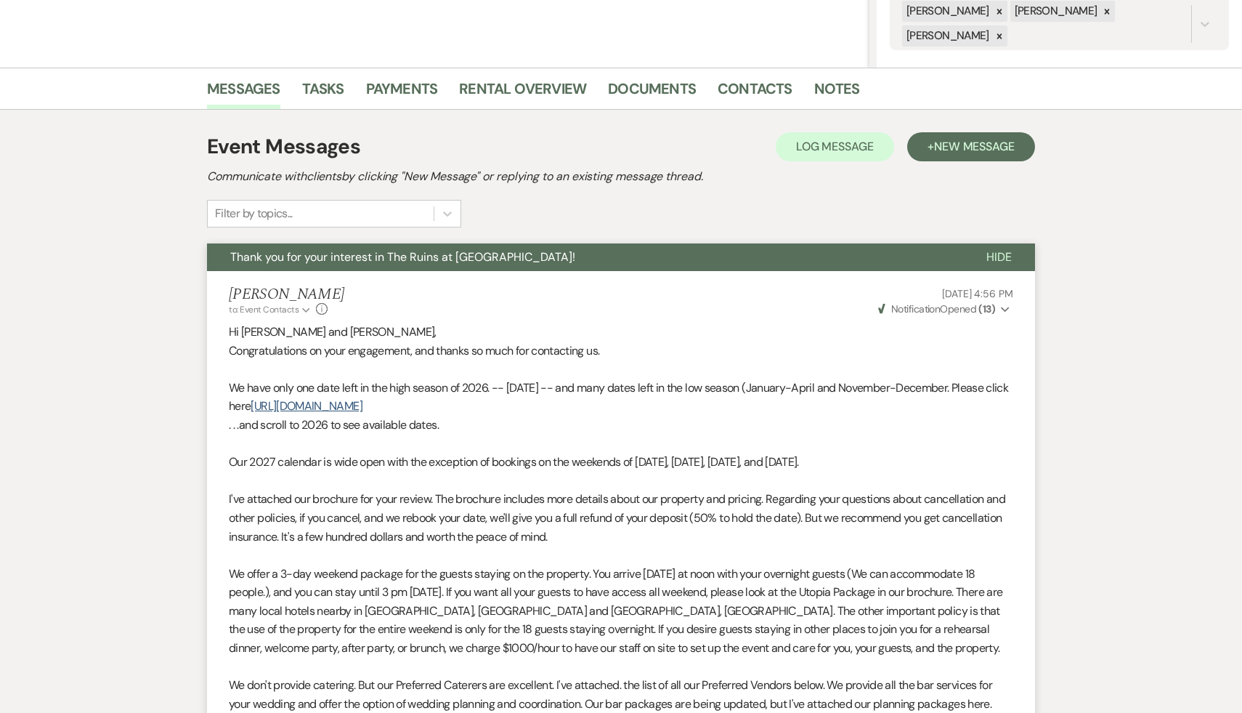
scroll to position [0, 0]
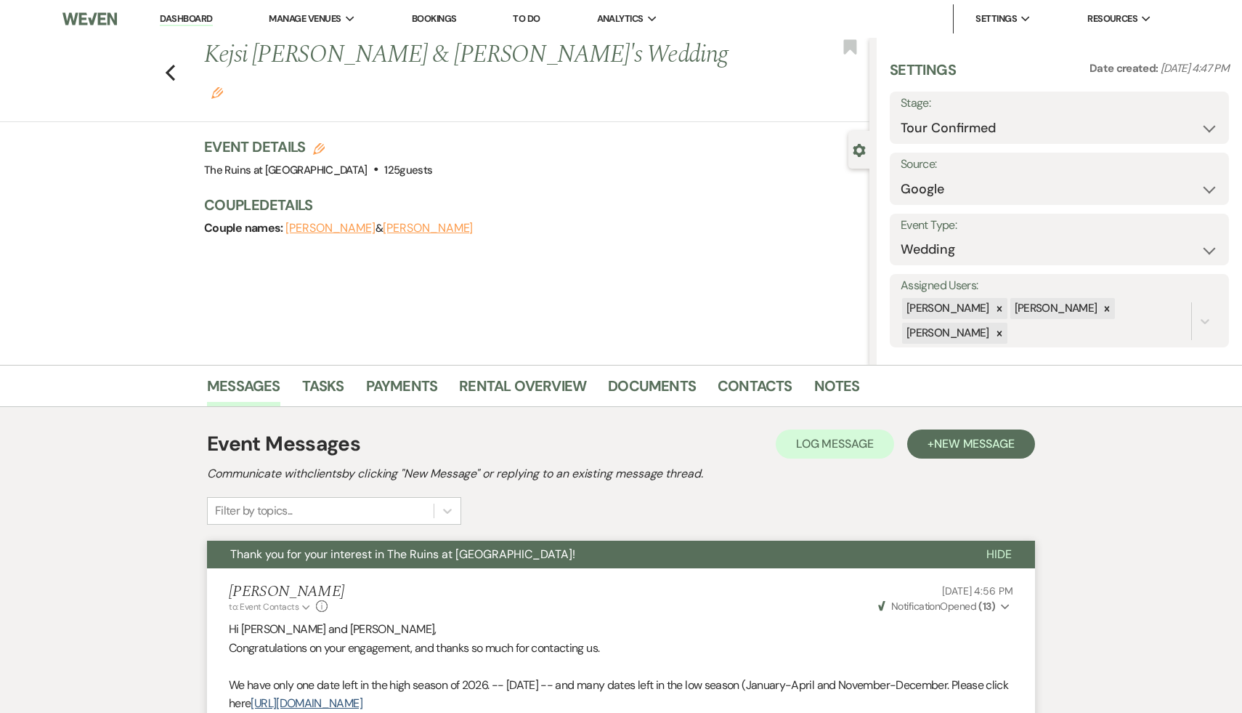
click at [199, 18] on link "Dashboard" at bounding box center [186, 19] width 52 height 14
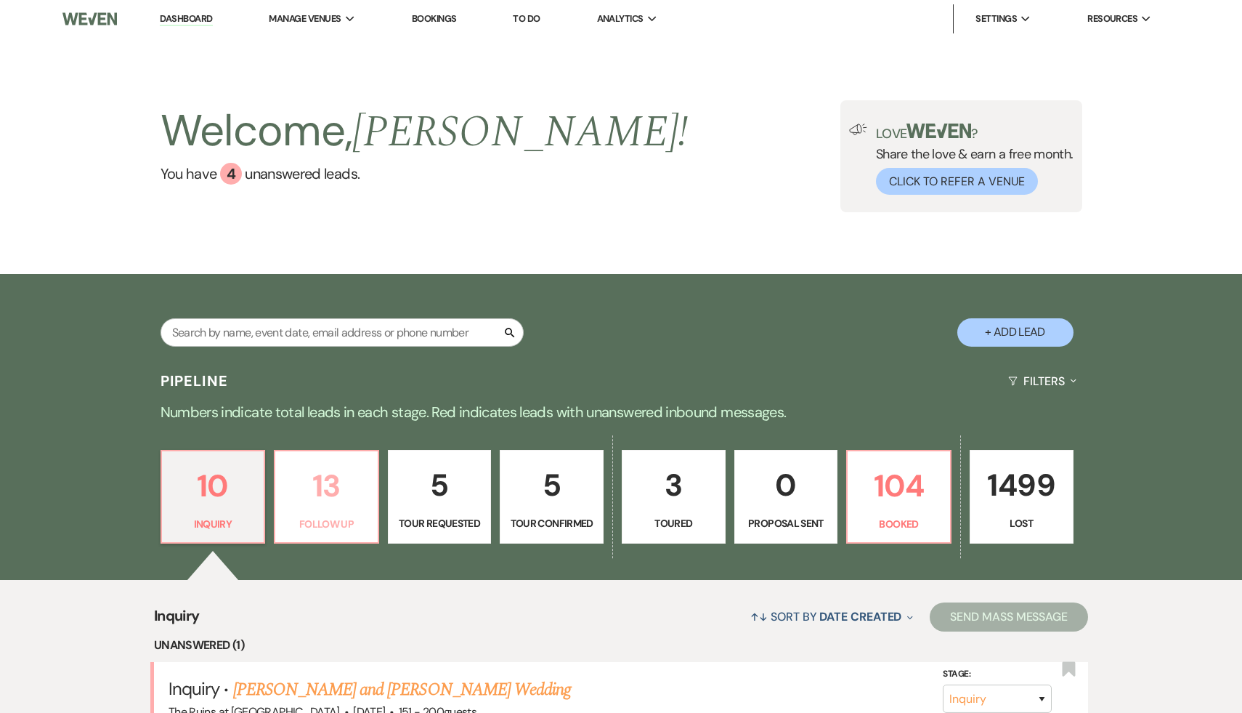
click at [325, 485] on p "13" at bounding box center [326, 485] width 85 height 49
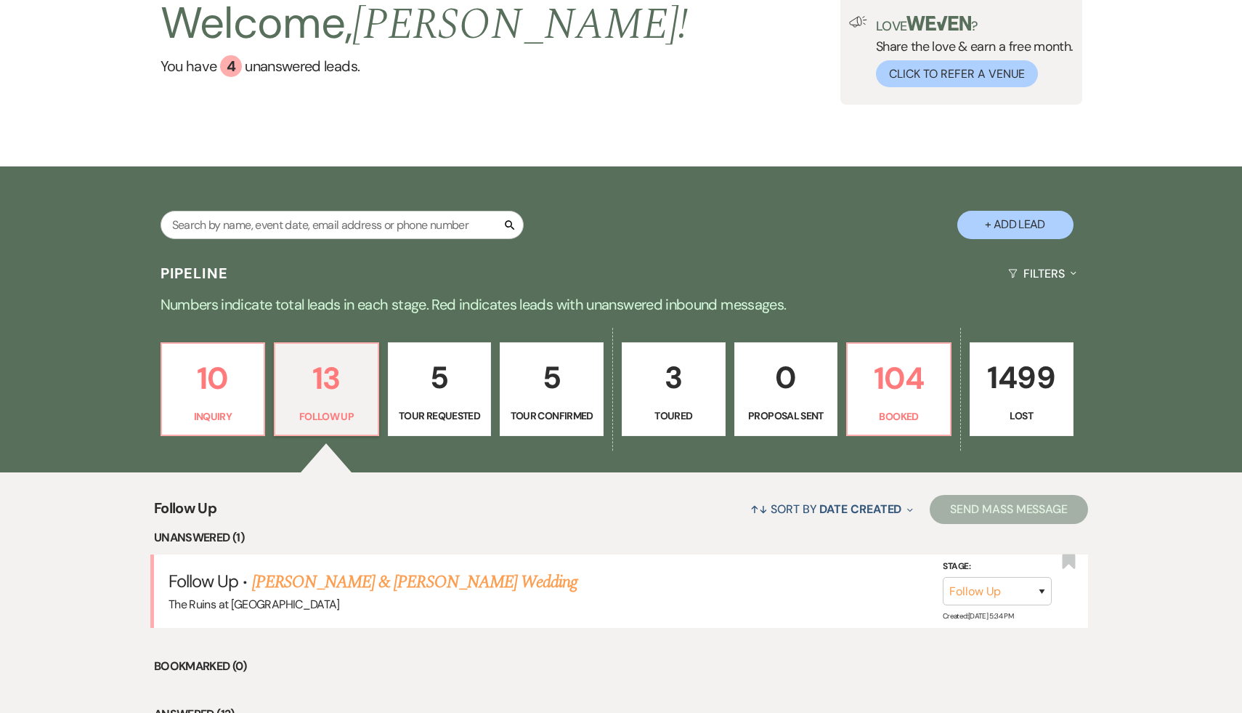
scroll to position [159, 0]
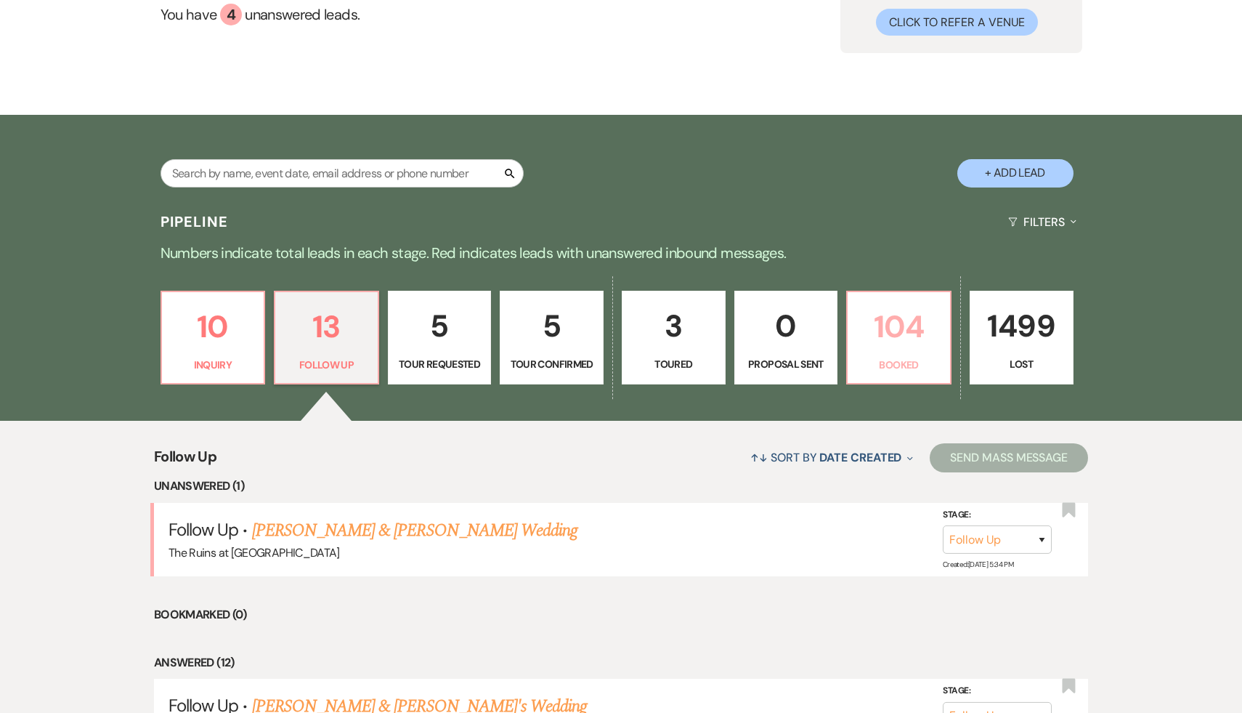
click at [886, 330] on p "104" at bounding box center [898, 326] width 85 height 49
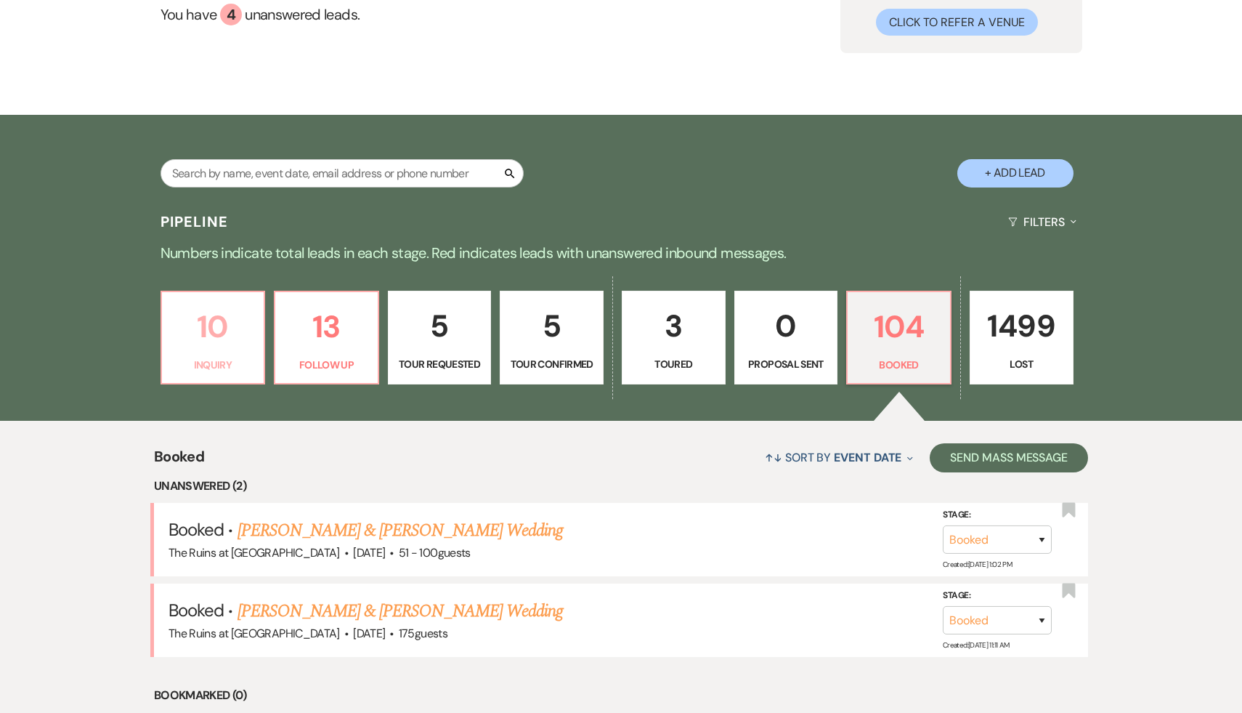
click at [202, 316] on p "10" at bounding box center [213, 326] width 85 height 49
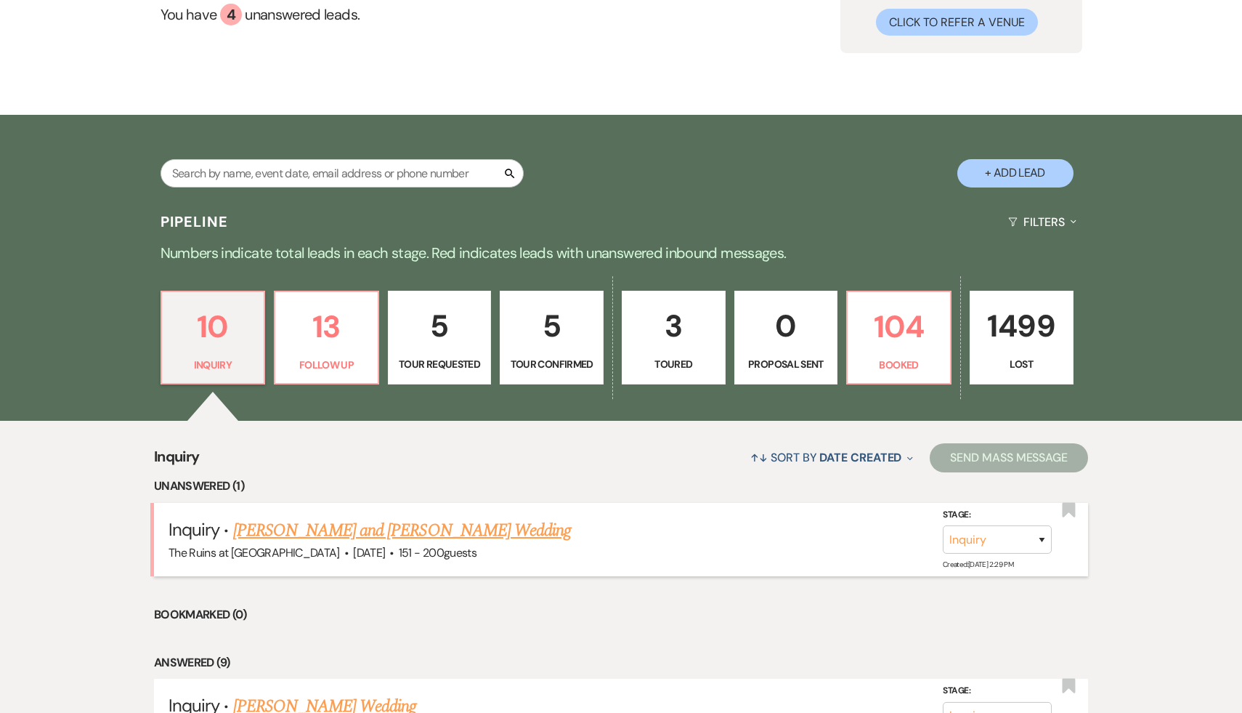
click at [395, 526] on link "Claire Fitzpatrick and Riley's Wedding" at bounding box center [402, 530] width 338 height 26
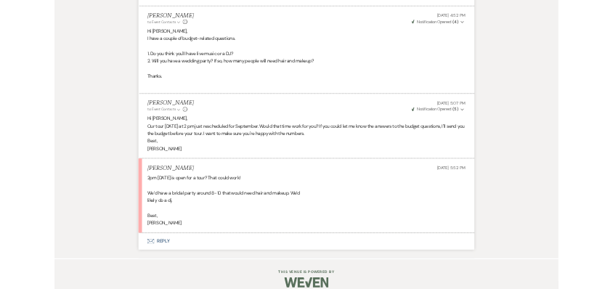
scroll to position [3859, 0]
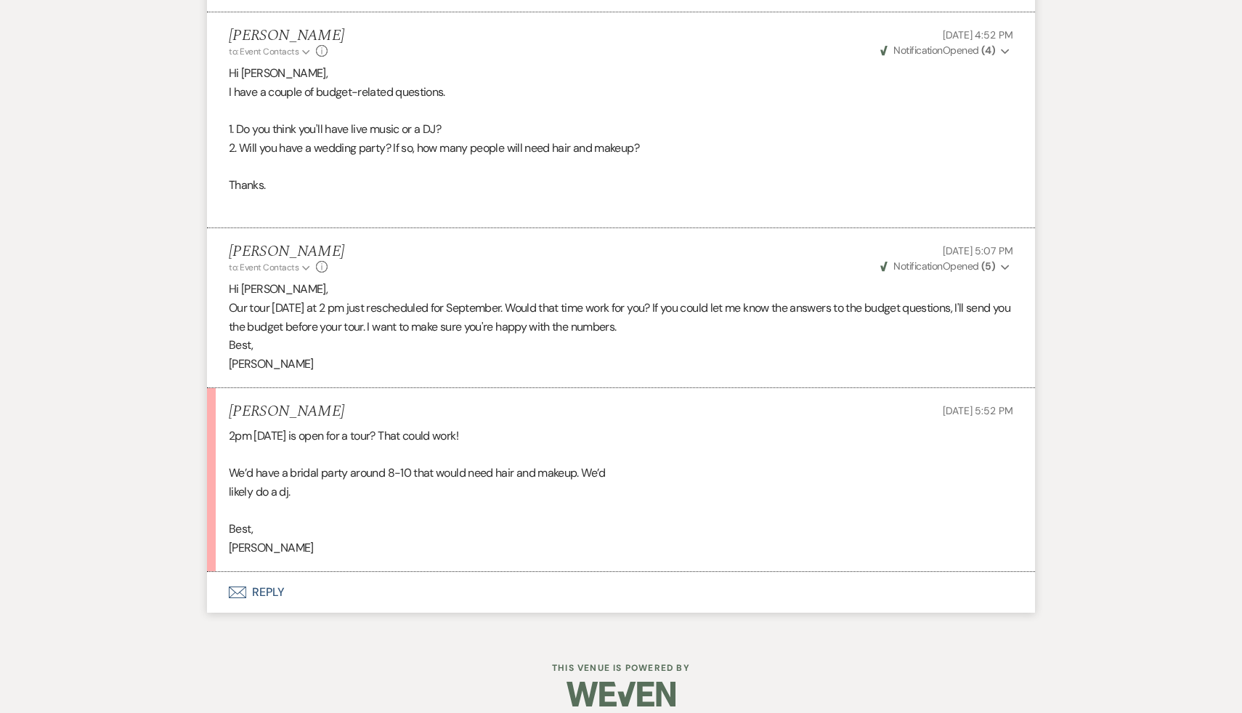
click at [531, 544] on div "2pm this Sunday is open for a tour? That could work! We’d have a bridal party a…" at bounding box center [621, 491] width 784 height 130
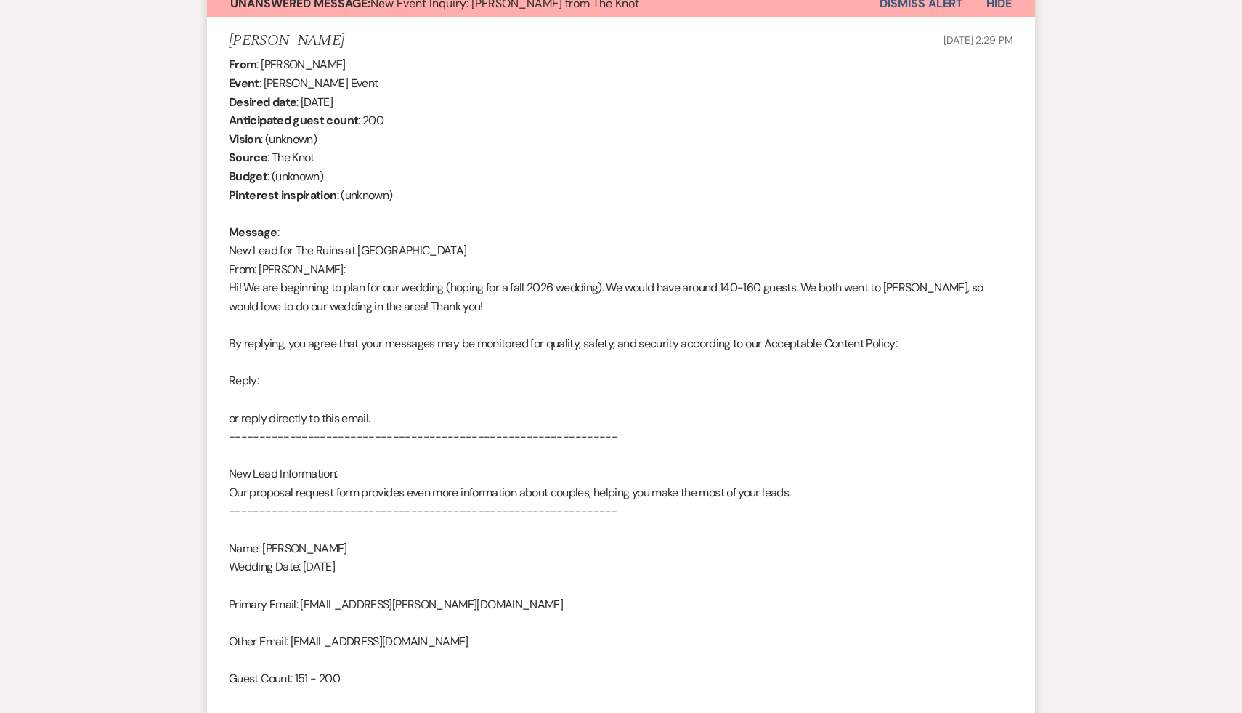
scroll to position [0, 0]
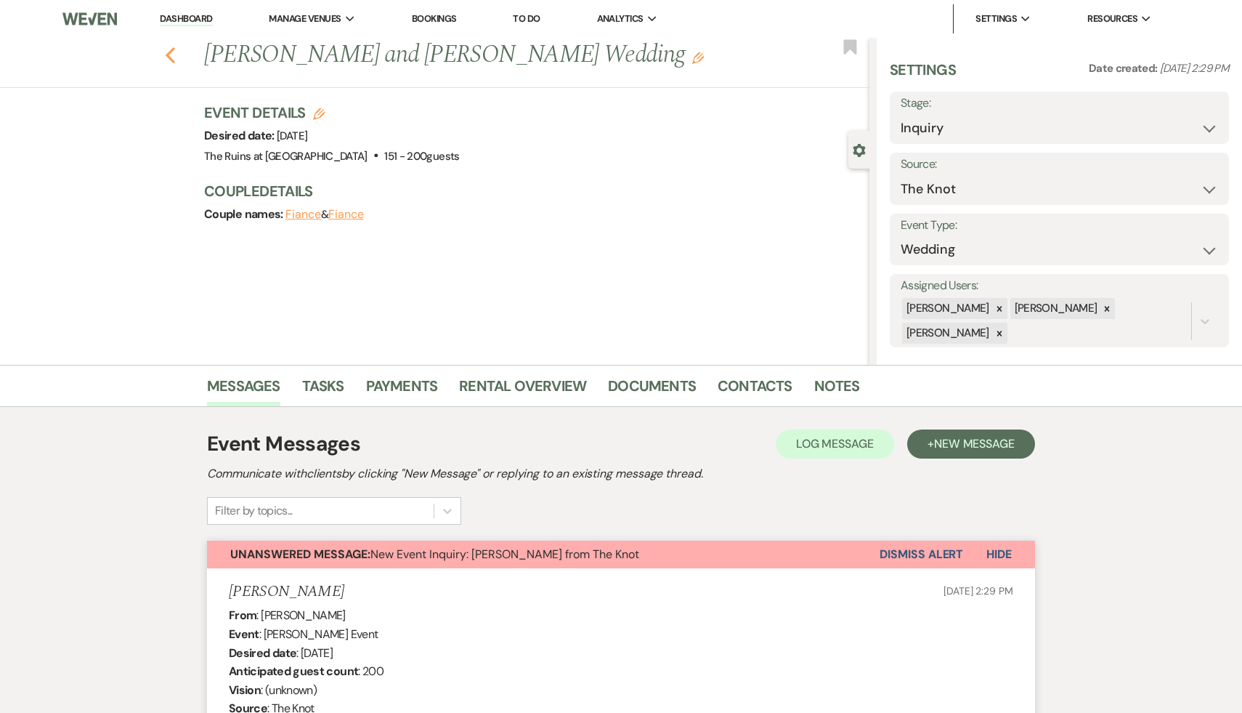
click at [166, 52] on icon "Previous" at bounding box center [170, 54] width 11 height 17
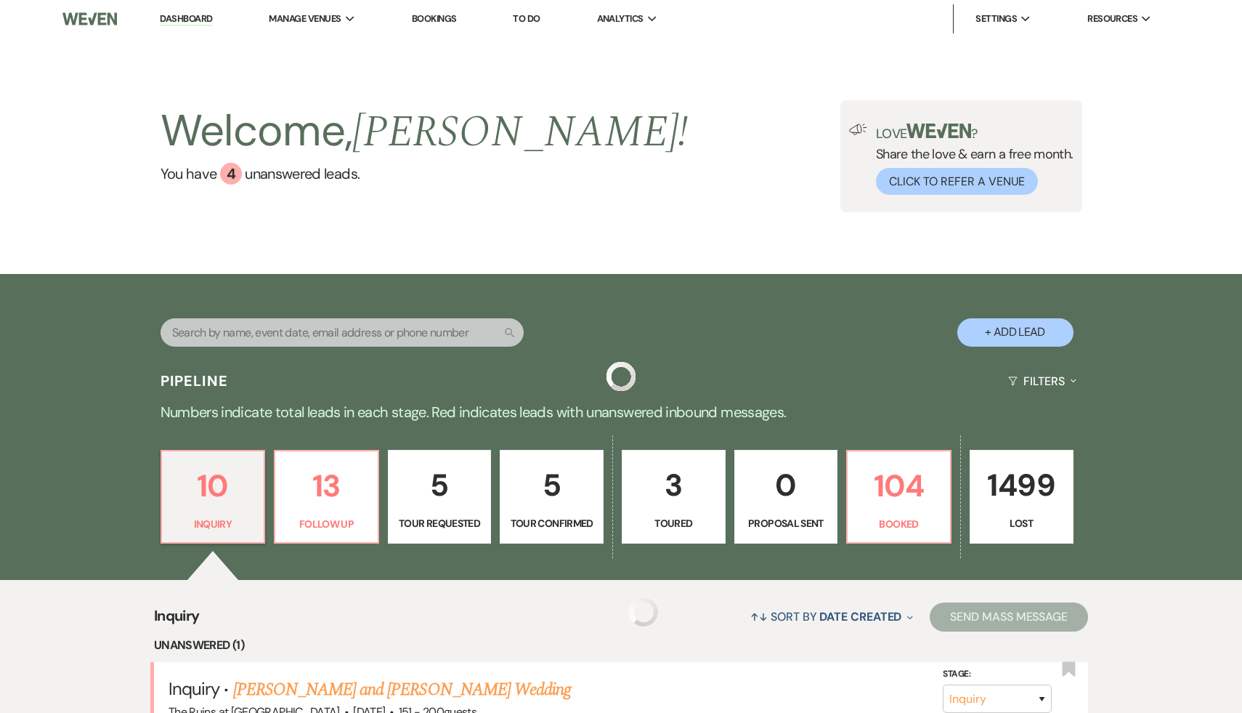
scroll to position [159, 0]
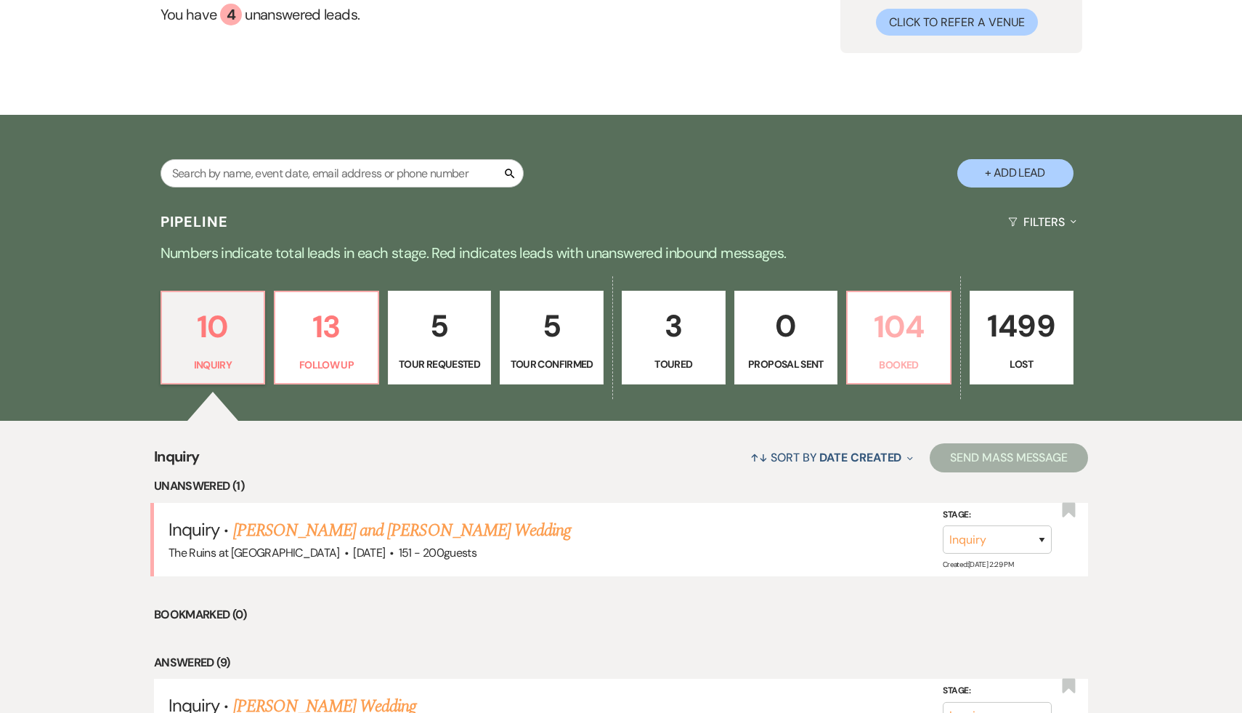
click at [899, 322] on p "104" at bounding box center [898, 326] width 85 height 49
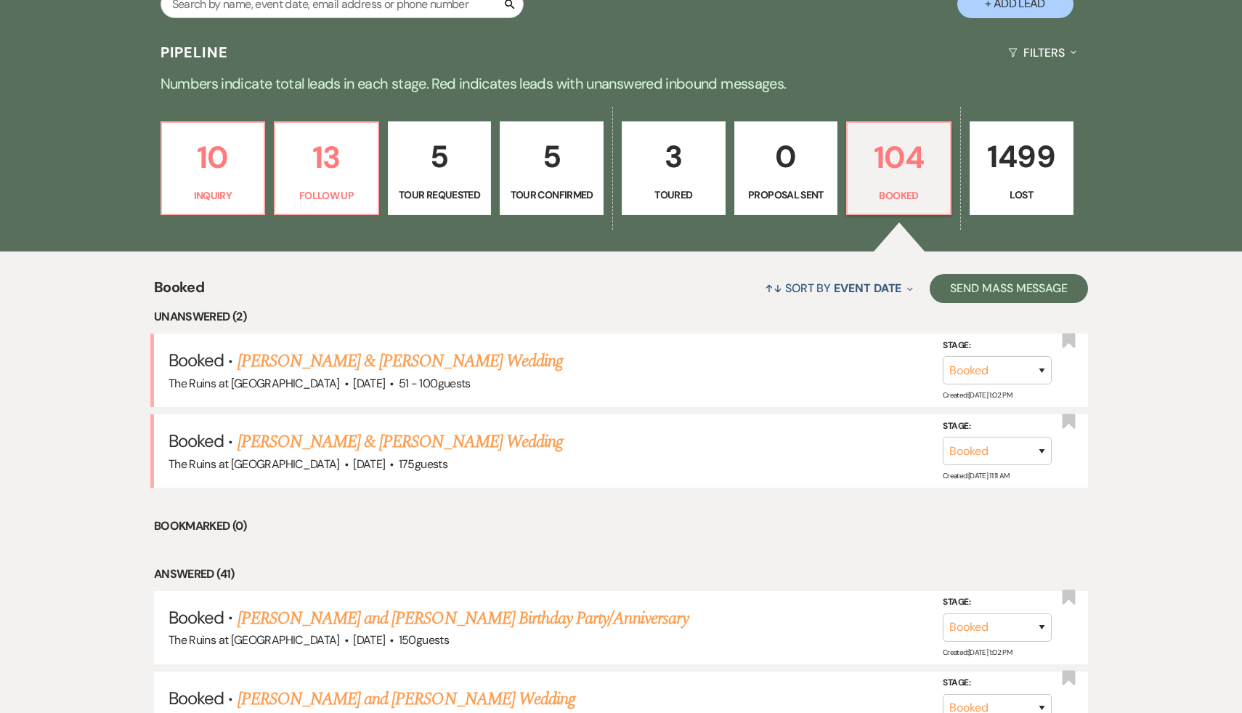
scroll to position [330, 0]
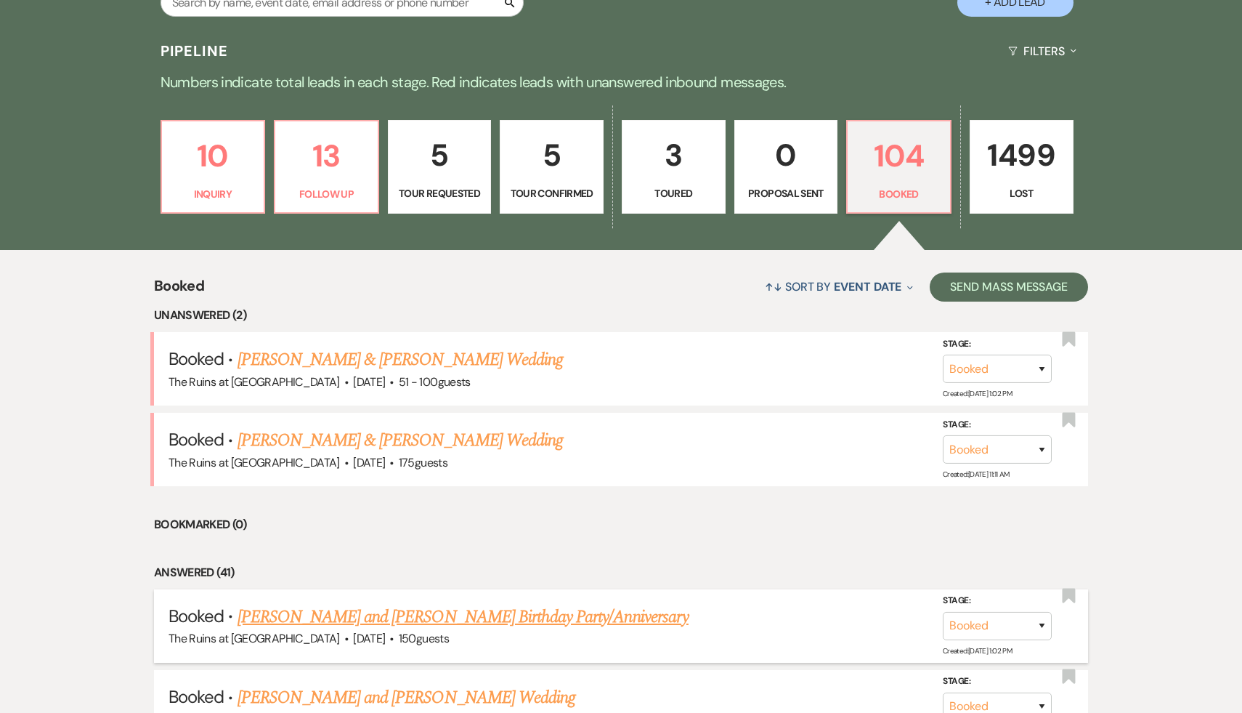
click at [530, 616] on link "Lizbeth and George Krupp's Birthday Party/Anniversary" at bounding box center [463, 617] width 451 height 26
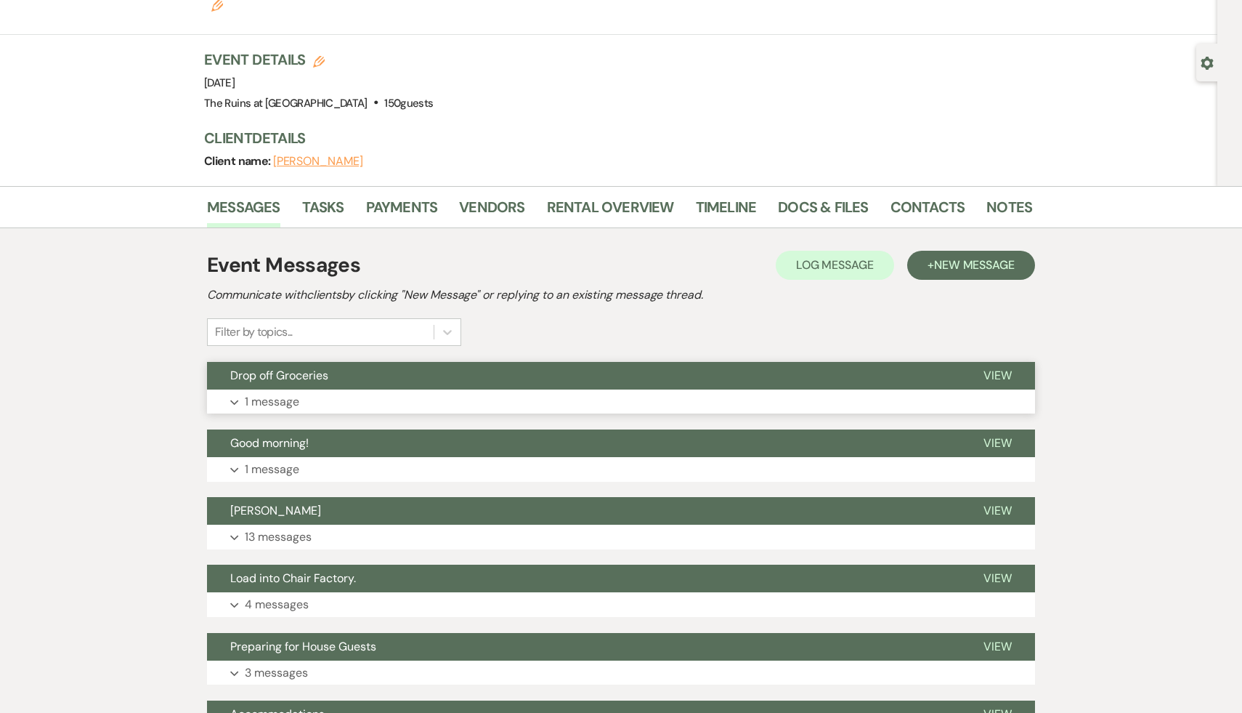
scroll to position [137, 0]
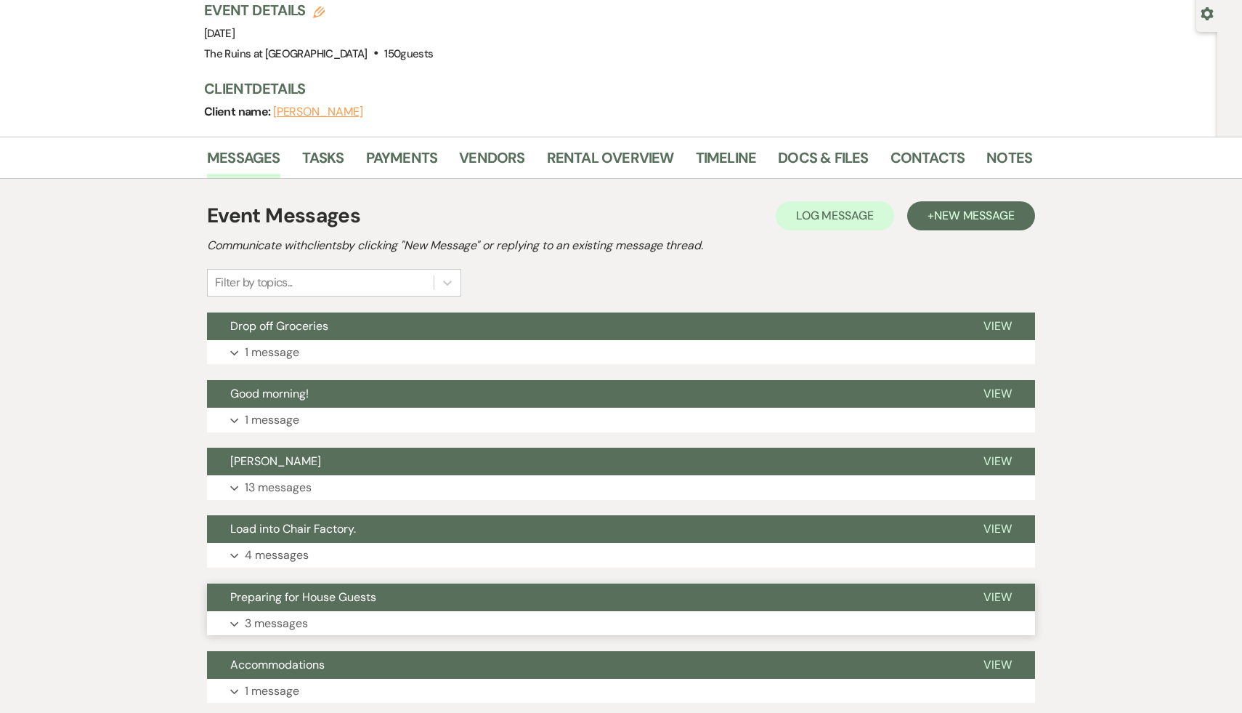
click at [346, 589] on span "Preparing for House Guests" at bounding box center [303, 596] width 146 height 15
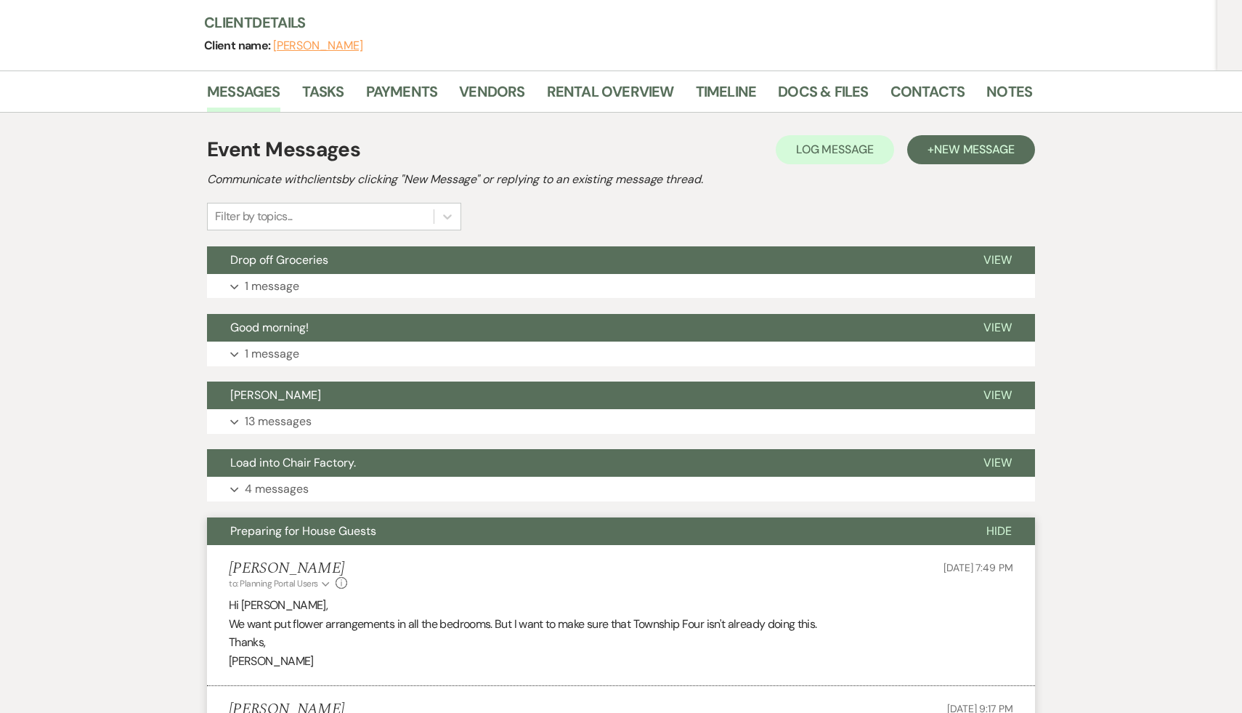
scroll to position [353, 0]
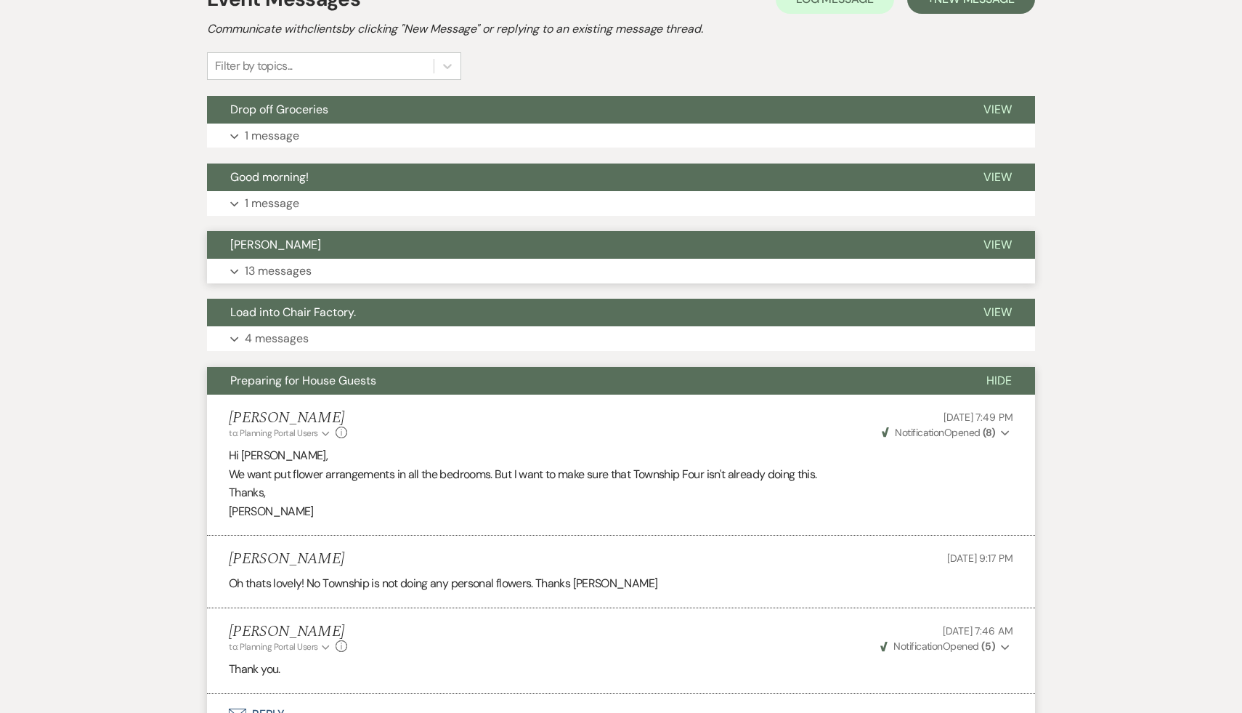
click at [276, 237] on span "Debbie ROy" at bounding box center [275, 244] width 91 height 15
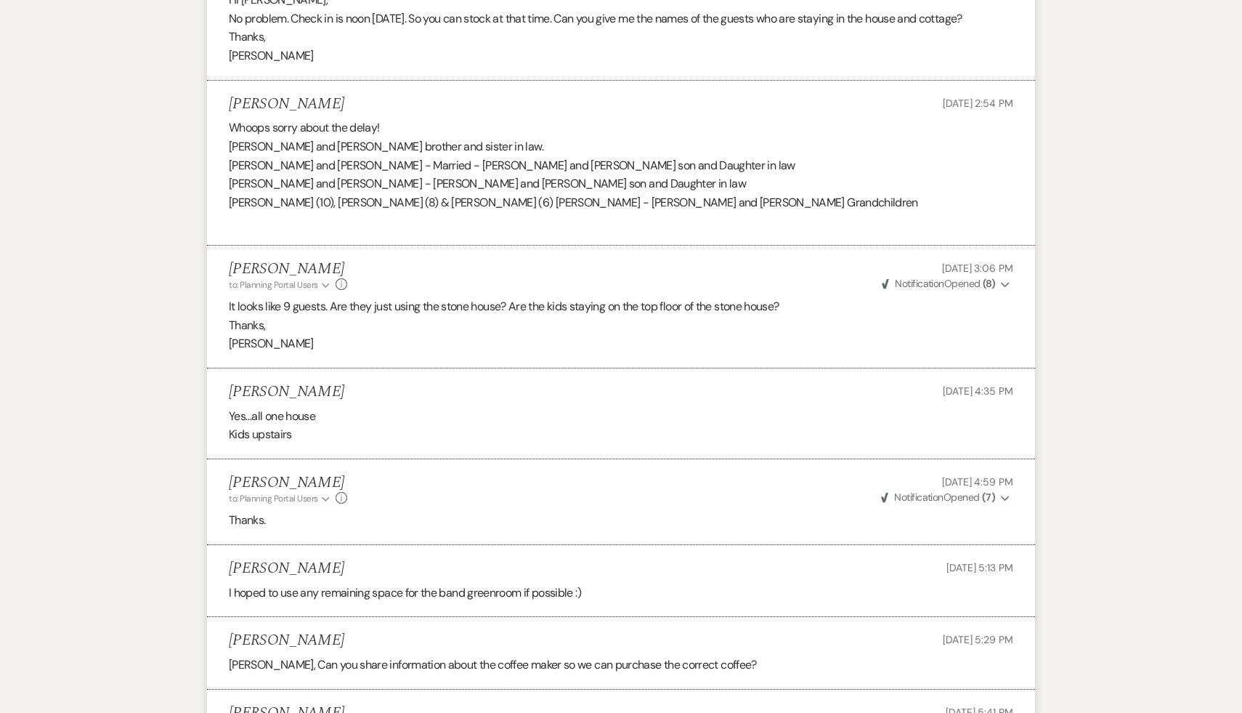
scroll to position [985, 0]
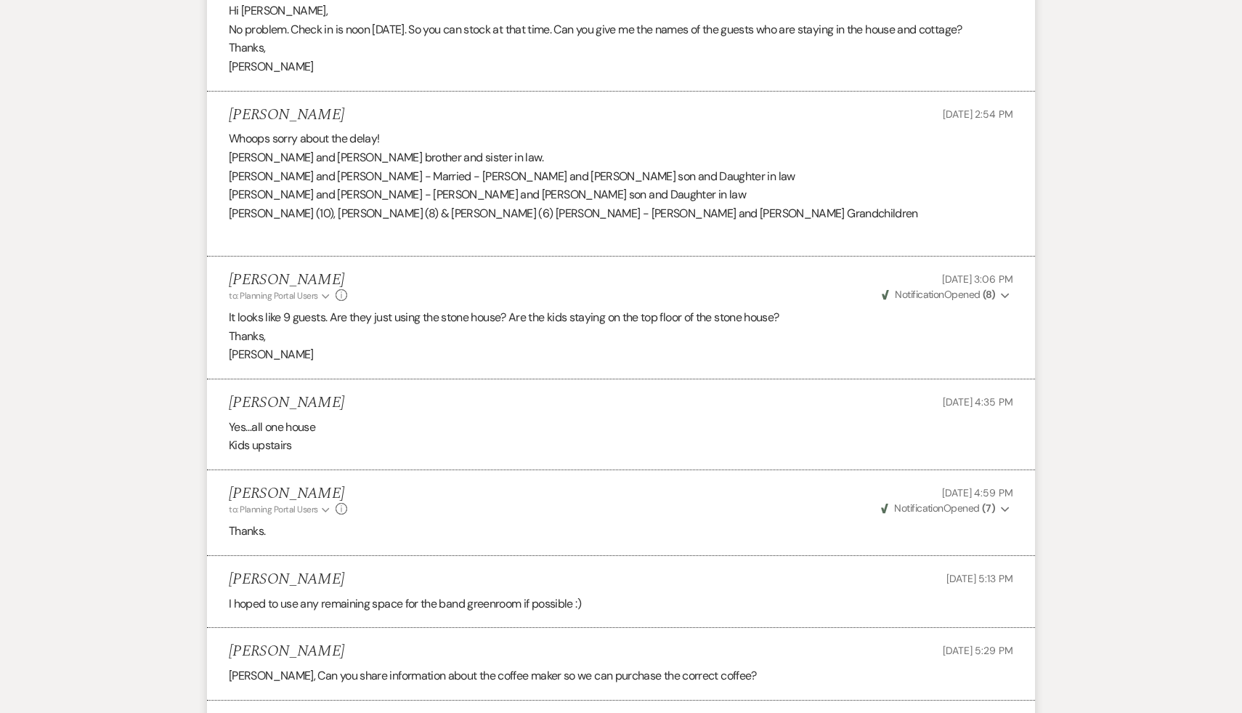
click at [437, 222] on p at bounding box center [621, 231] width 784 height 19
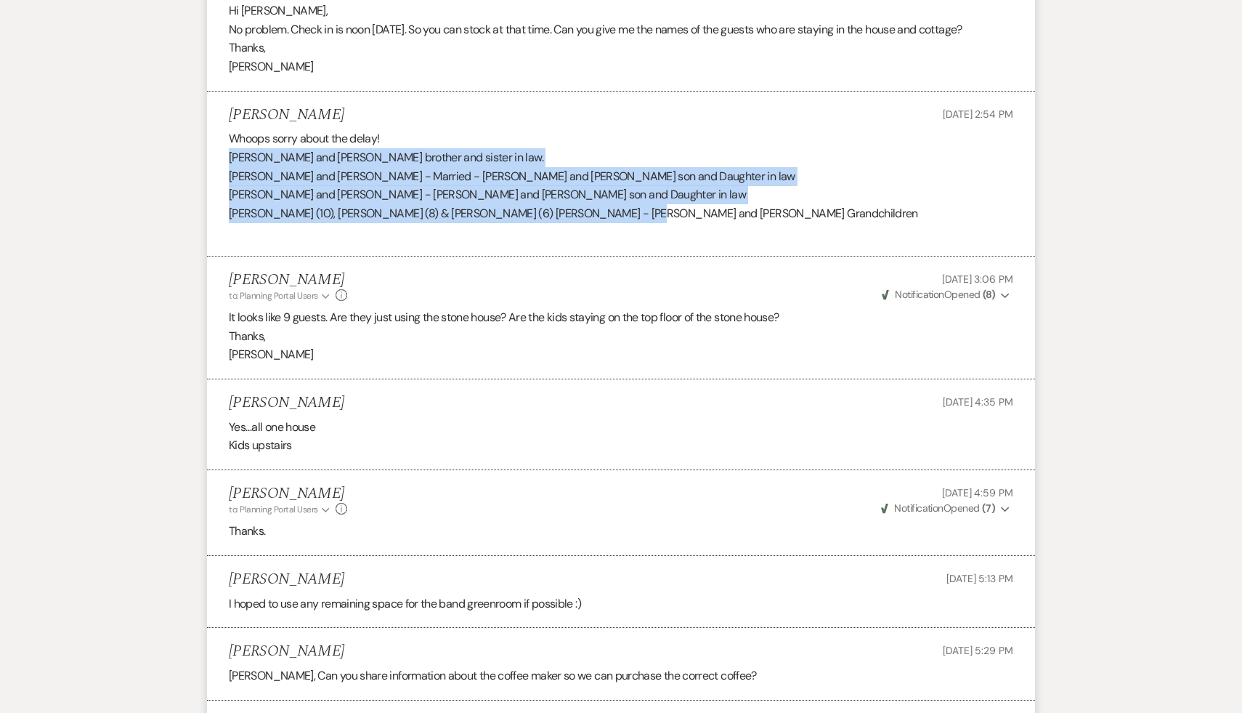
drag, startPoint x: 609, startPoint y: 182, endPoint x: 218, endPoint y: 129, distance: 395.0
click at [218, 129] on li "Holly Harrington Aug 13, 2025, 2:54 PM Whoops sorry about the delay! Judi and D…" at bounding box center [621, 174] width 828 height 165
copy div "Judi and Douglas Krupp - George's brother and sister in law. Alex Krupp and Whi…"
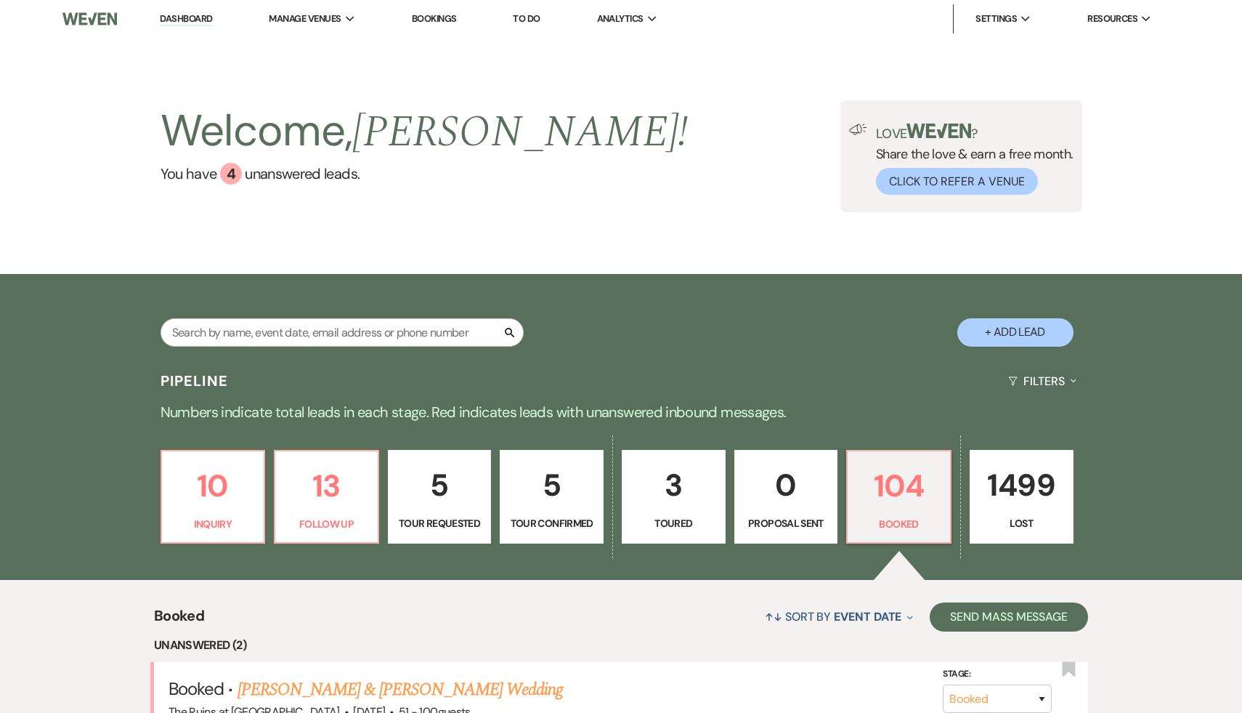
click at [1018, 331] on button "+ Add Lead" at bounding box center [1015, 332] width 116 height 28
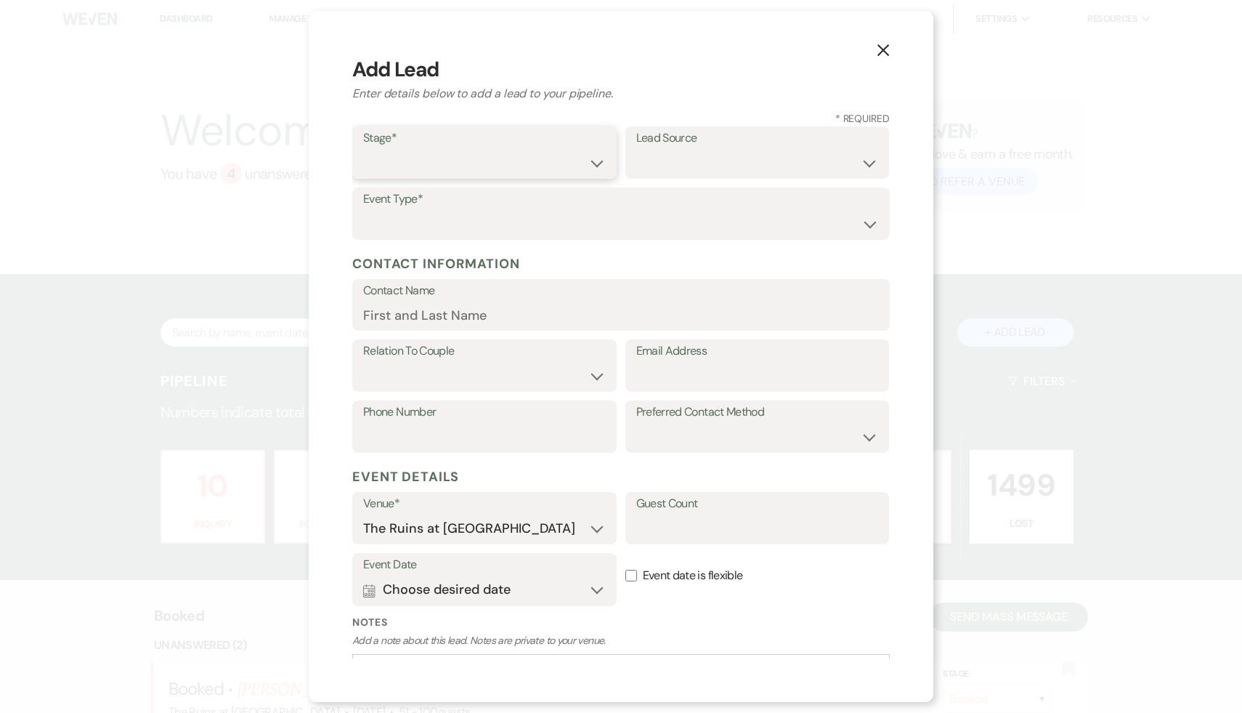
click at [596, 163] on select "Inquiry Follow Up Tour Requested Tour Confirmed Toured Proposal Sent Booked Lost" at bounding box center [484, 163] width 243 height 28
click at [868, 165] on select "Weven Venue Website Instagram Facebook Pinterest Google The Knot Wedding Wire H…" at bounding box center [757, 163] width 243 height 28
click at [872, 225] on select "Wedding Anniversary Party Baby Shower Bachelorette / Bachelor Party Birthday Pa…" at bounding box center [621, 224] width 516 height 28
click at [663, 374] on input "Email Address" at bounding box center [757, 376] width 243 height 28
paste input "Rachel.Hoppins@columbialand.org"
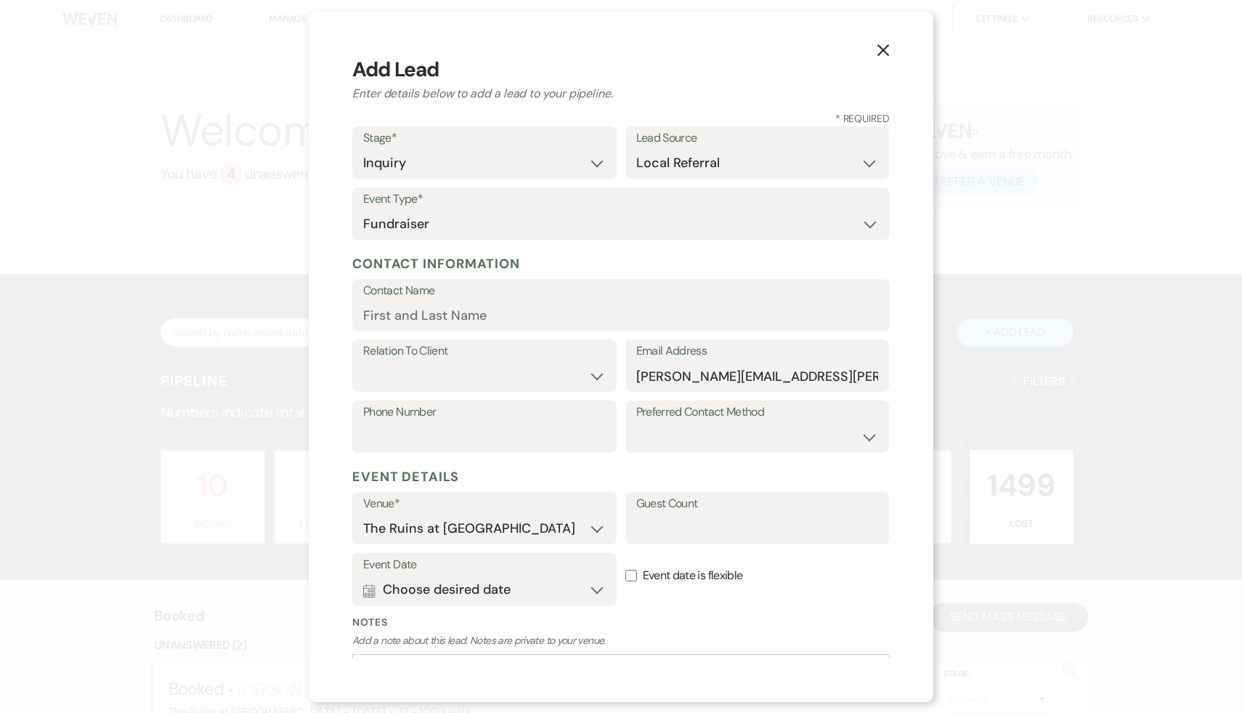
click at [532, 299] on label "Contact Name" at bounding box center [621, 290] width 516 height 21
click at [532, 301] on input "Contact Name" at bounding box center [621, 315] width 516 height 28
click at [595, 373] on select "Client Event Planner Parent of Client Family Member Friend Other" at bounding box center [484, 376] width 243 height 28
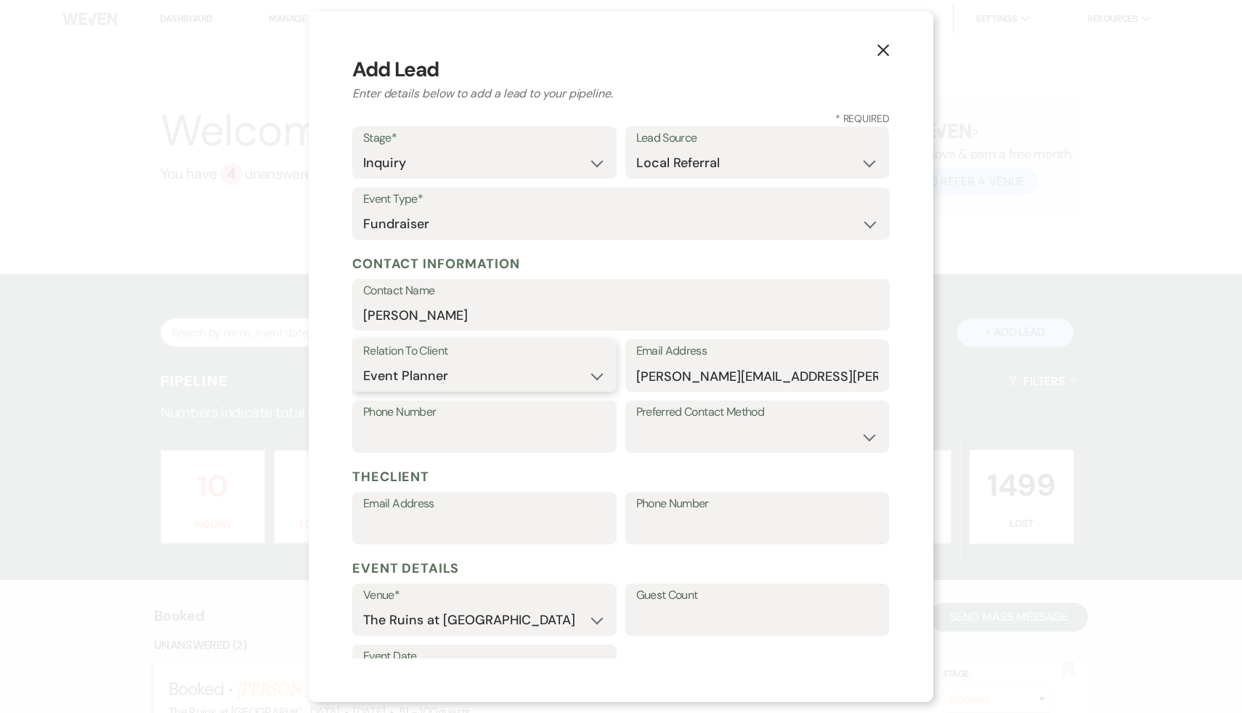
scroll to position [5, 0]
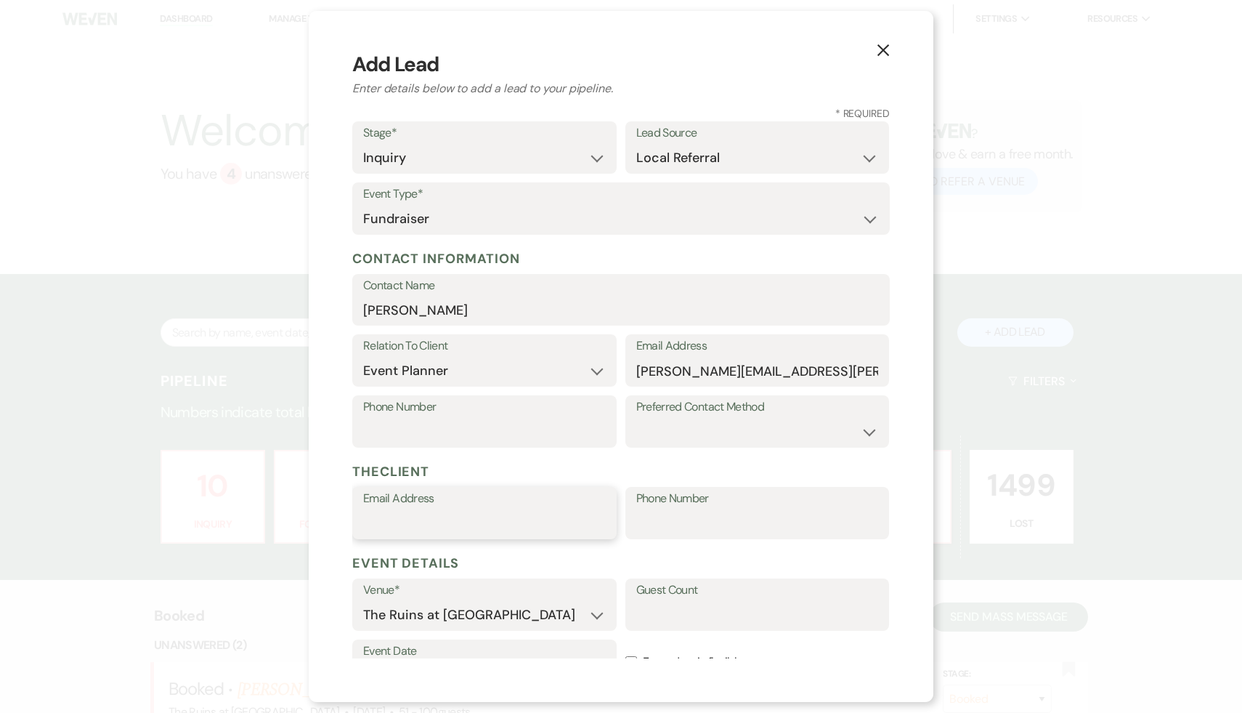
click at [476, 522] on input "Email Address" at bounding box center [484, 523] width 243 height 28
click at [467, 524] on input "Email Address" at bounding box center [484, 523] width 243 height 28
paste input "Brielle.Long@columbialand.org"
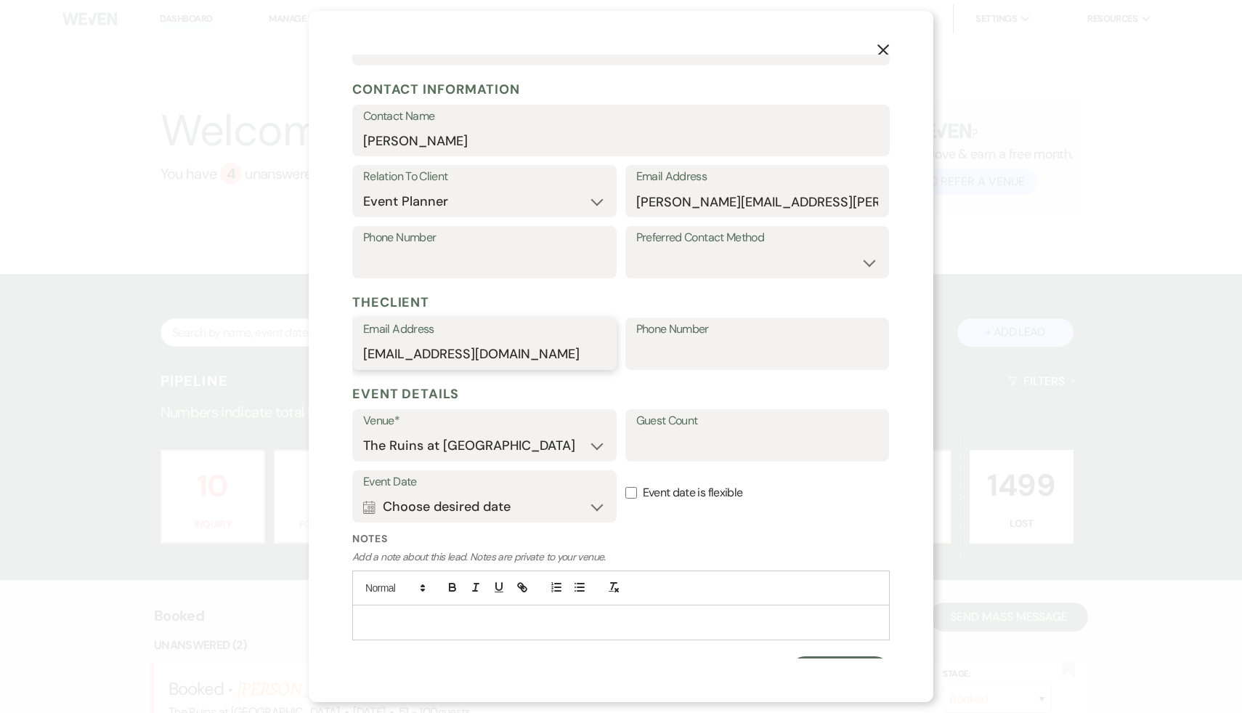
scroll to position [200, 0]
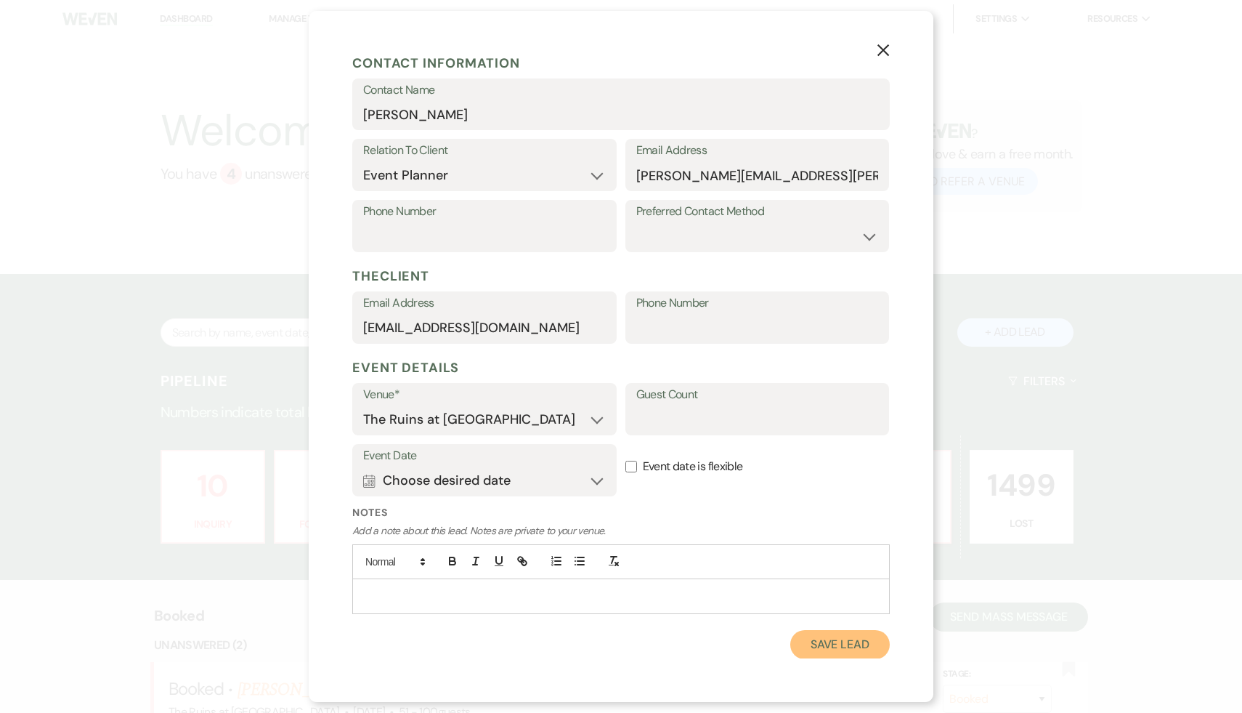
click at [825, 638] on button "Save Lead" at bounding box center [840, 644] width 100 height 29
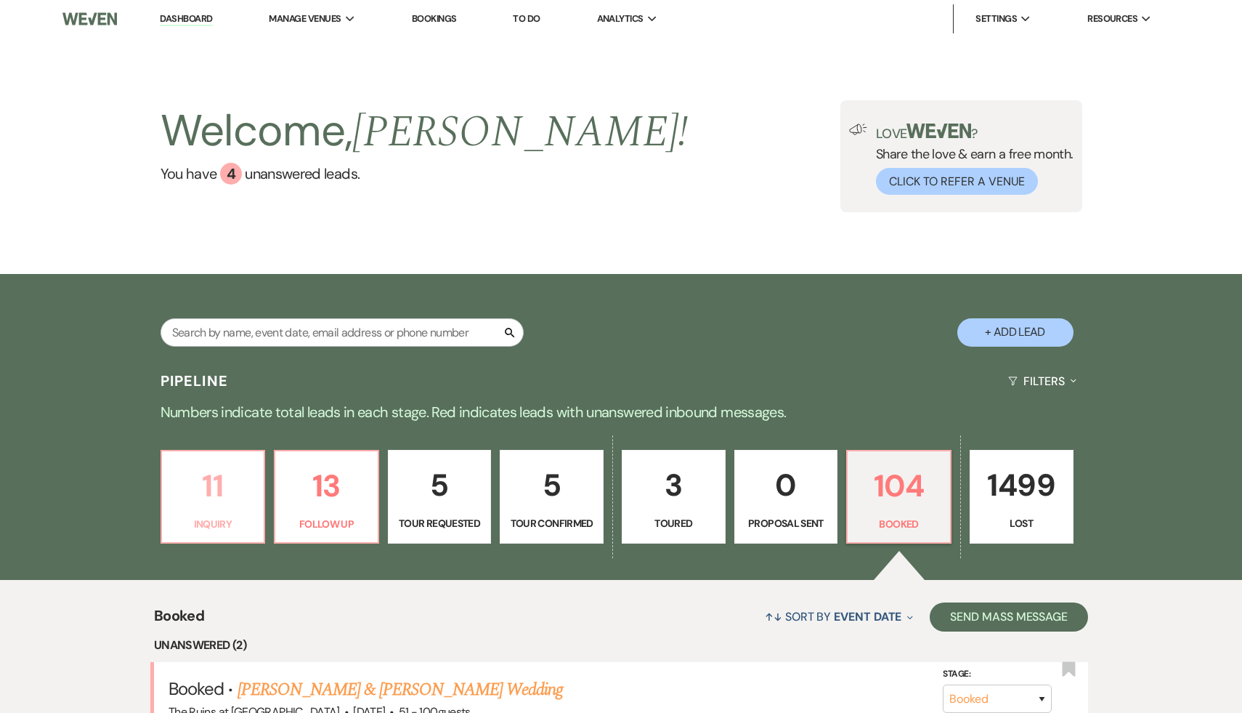
click at [195, 487] on p "11" at bounding box center [213, 485] width 85 height 49
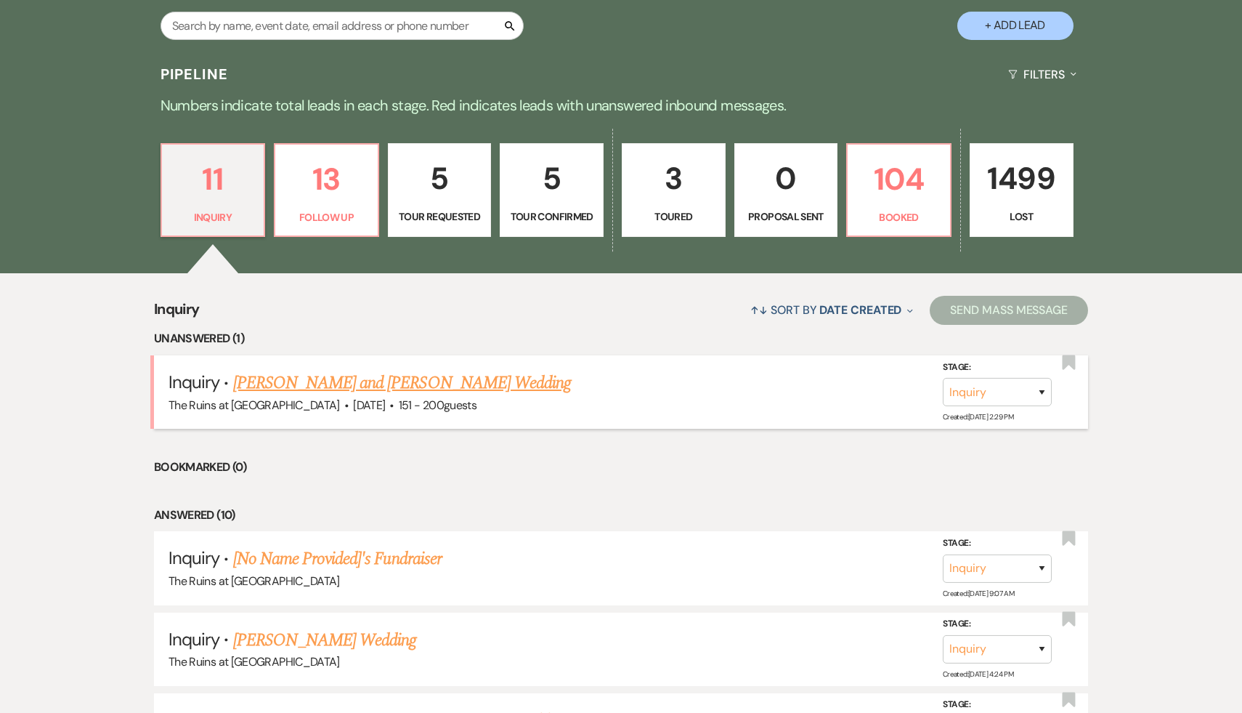
scroll to position [319, 0]
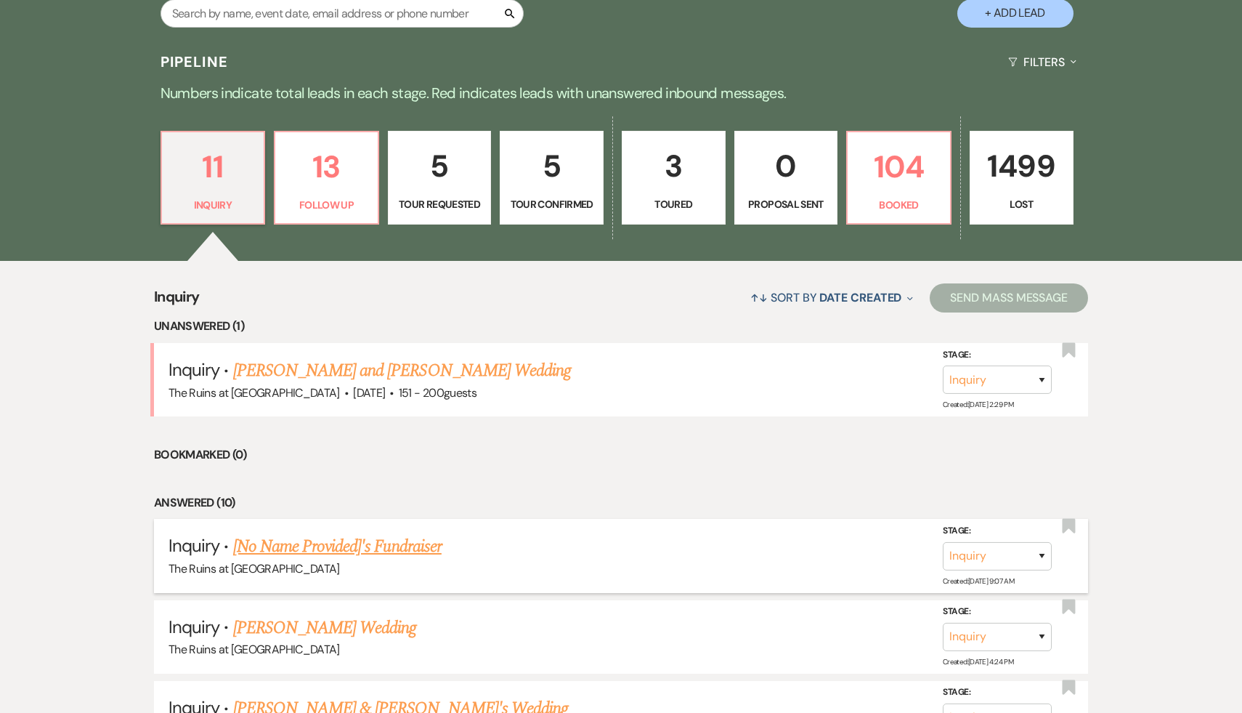
click at [297, 546] on link "[No Name Provided]'s Fundraiser" at bounding box center [337, 546] width 208 height 26
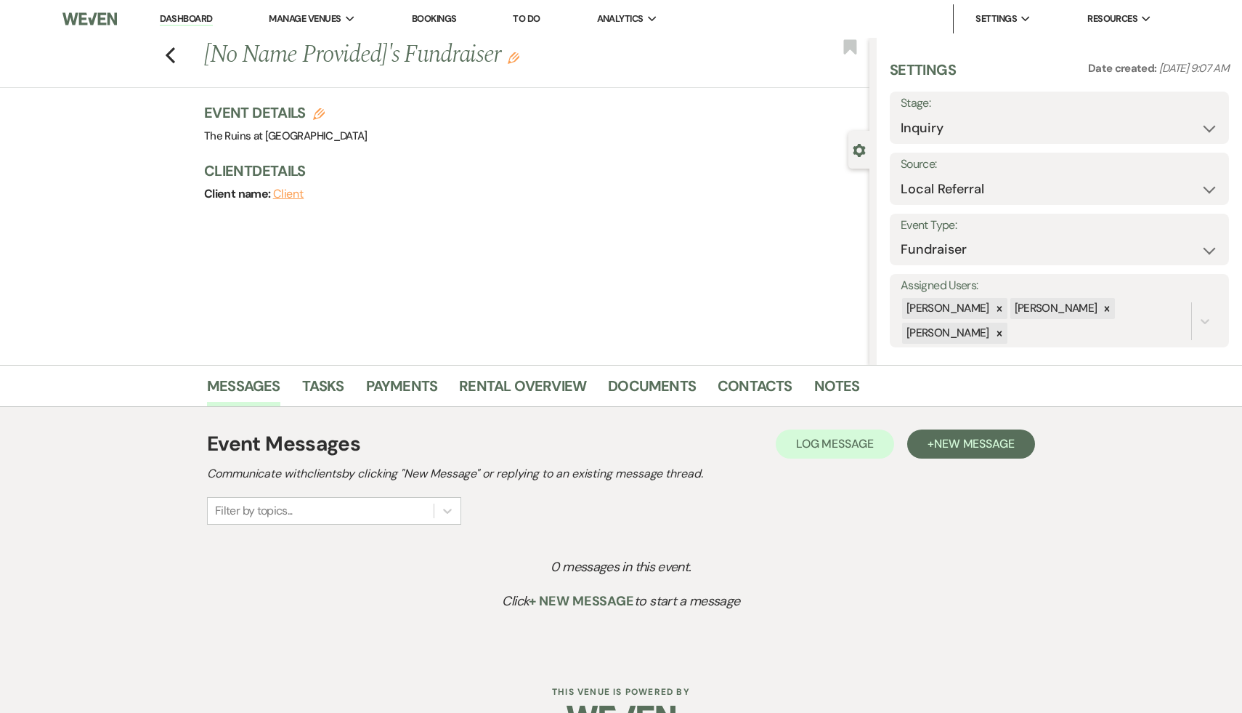
click at [514, 59] on icon "Edit" at bounding box center [514, 58] width 12 height 12
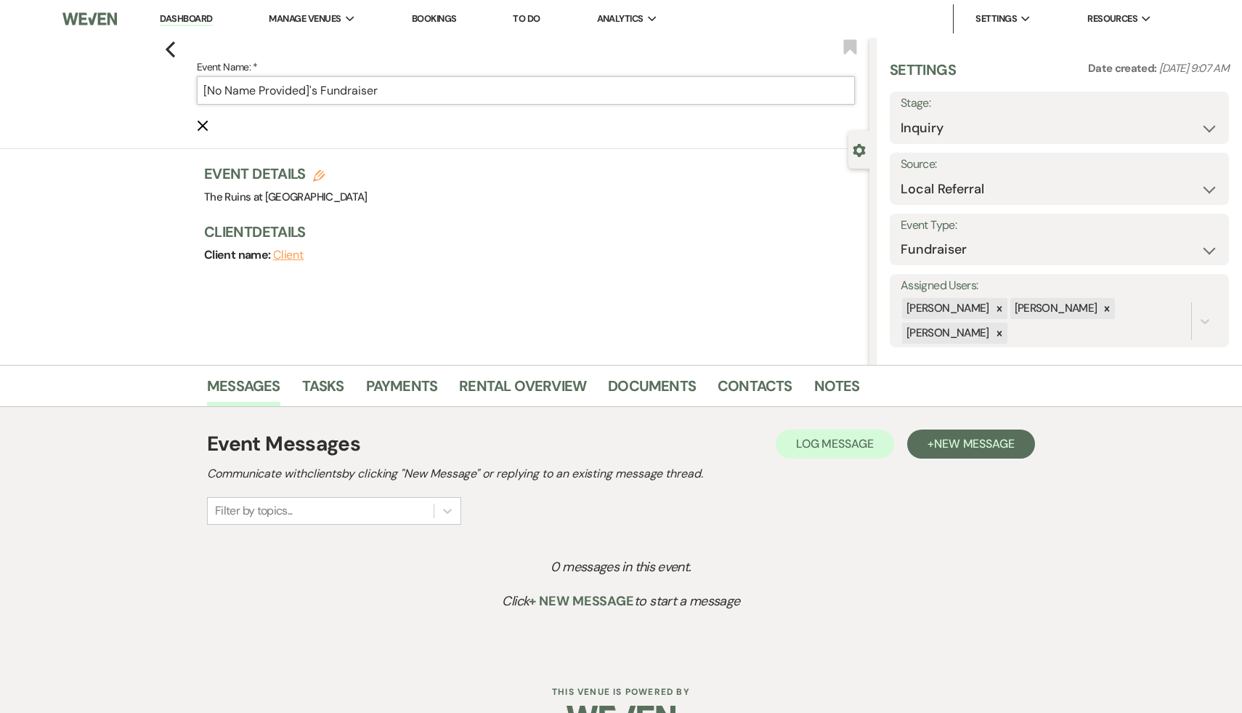
drag, startPoint x: 319, startPoint y: 89, endPoint x: 193, endPoint y: 84, distance: 125.8
click at [193, 84] on div "Previous Event Name: * [No Name Provided]'s Fundraiser Cancel Edit Bookmark" at bounding box center [431, 93] width 877 height 111
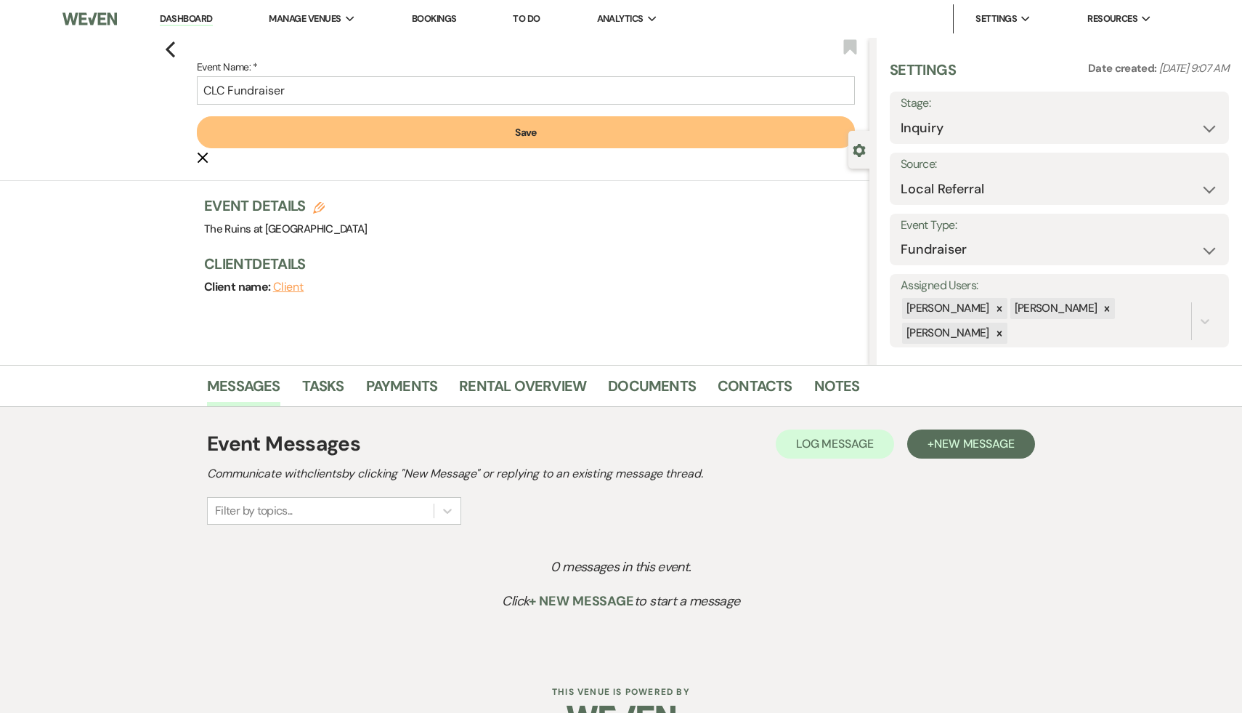
click at [535, 125] on button "Save" at bounding box center [526, 132] width 658 height 32
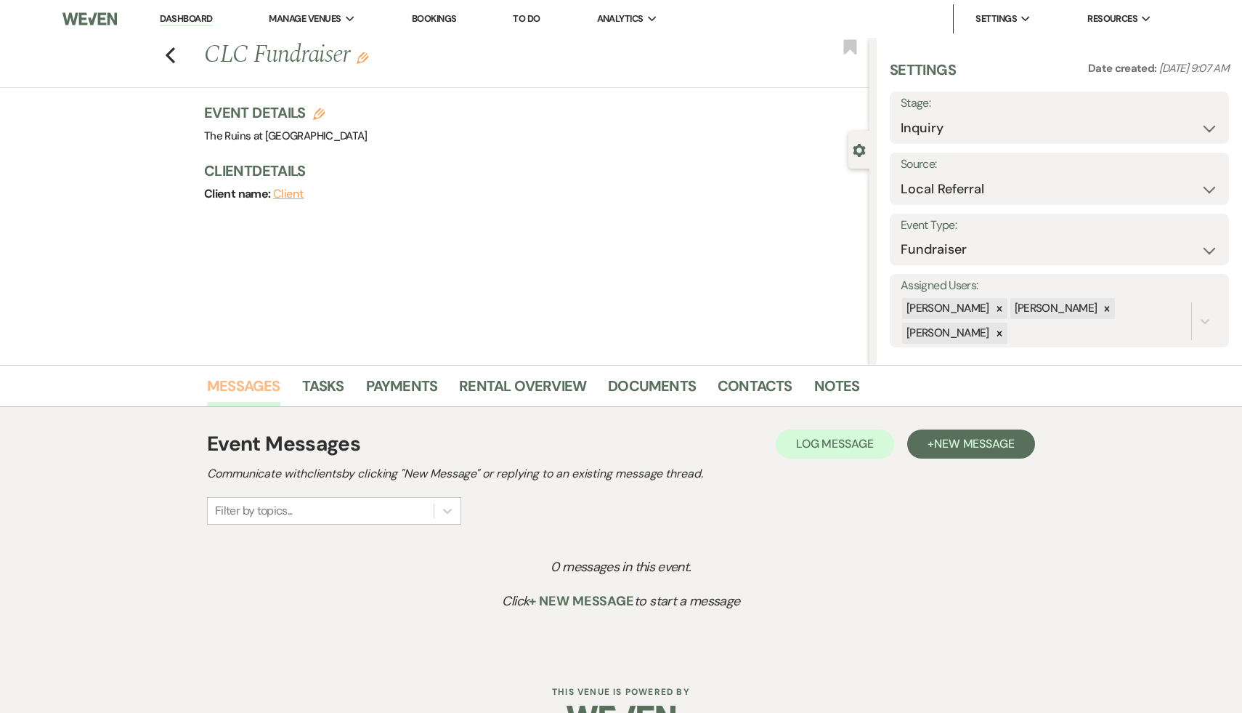
click at [222, 389] on link "Messages" at bounding box center [243, 390] width 73 height 32
click at [188, 20] on link "Dashboard" at bounding box center [186, 19] width 52 height 14
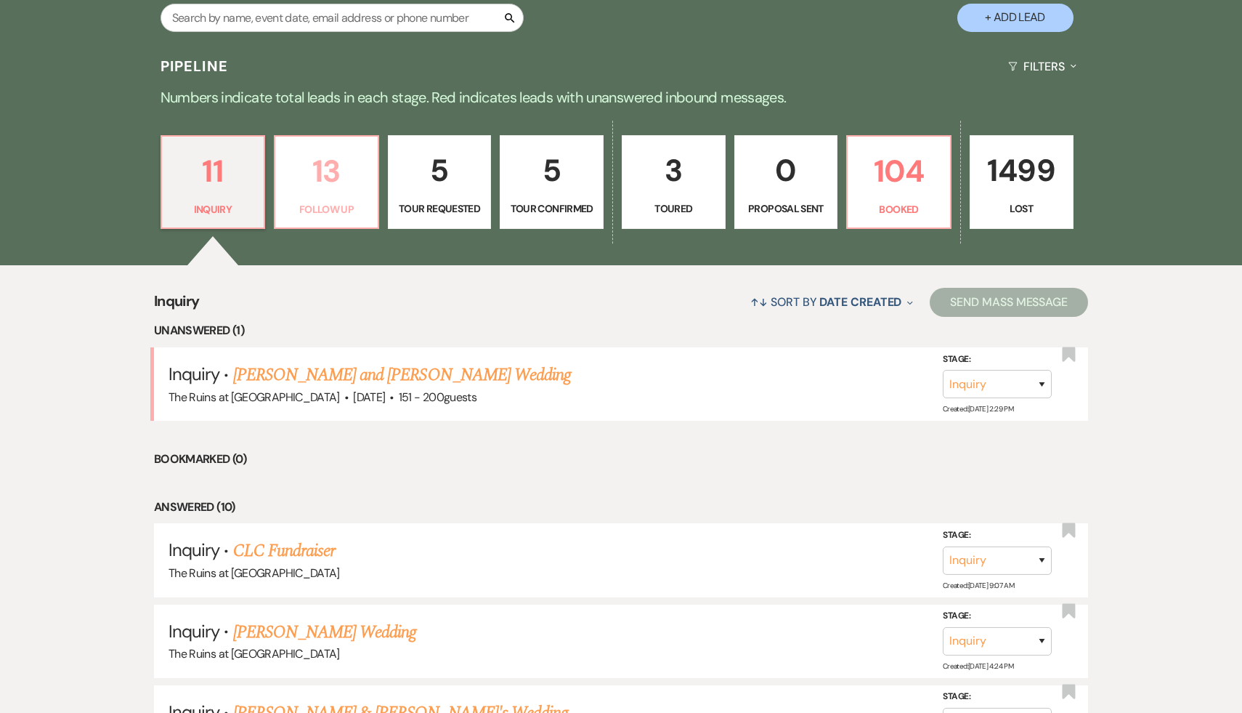
scroll to position [379, 0]
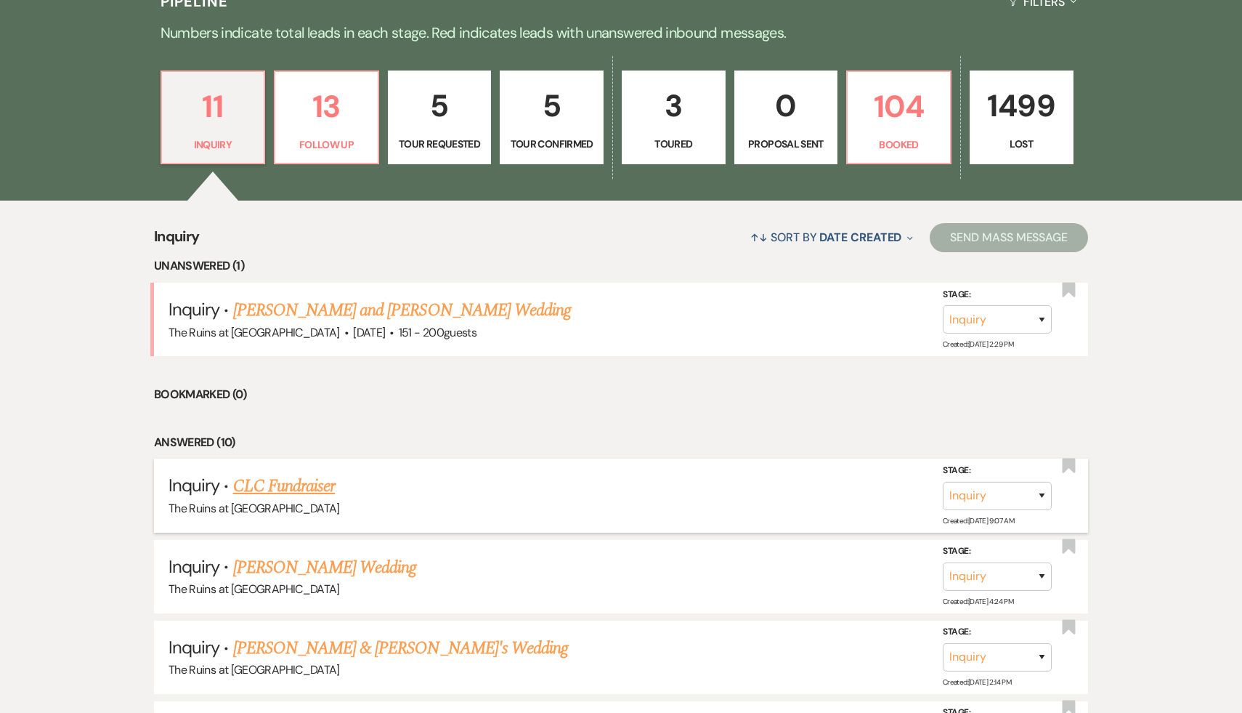
click at [307, 483] on link "CLC Fundraiser" at bounding box center [284, 486] width 102 height 26
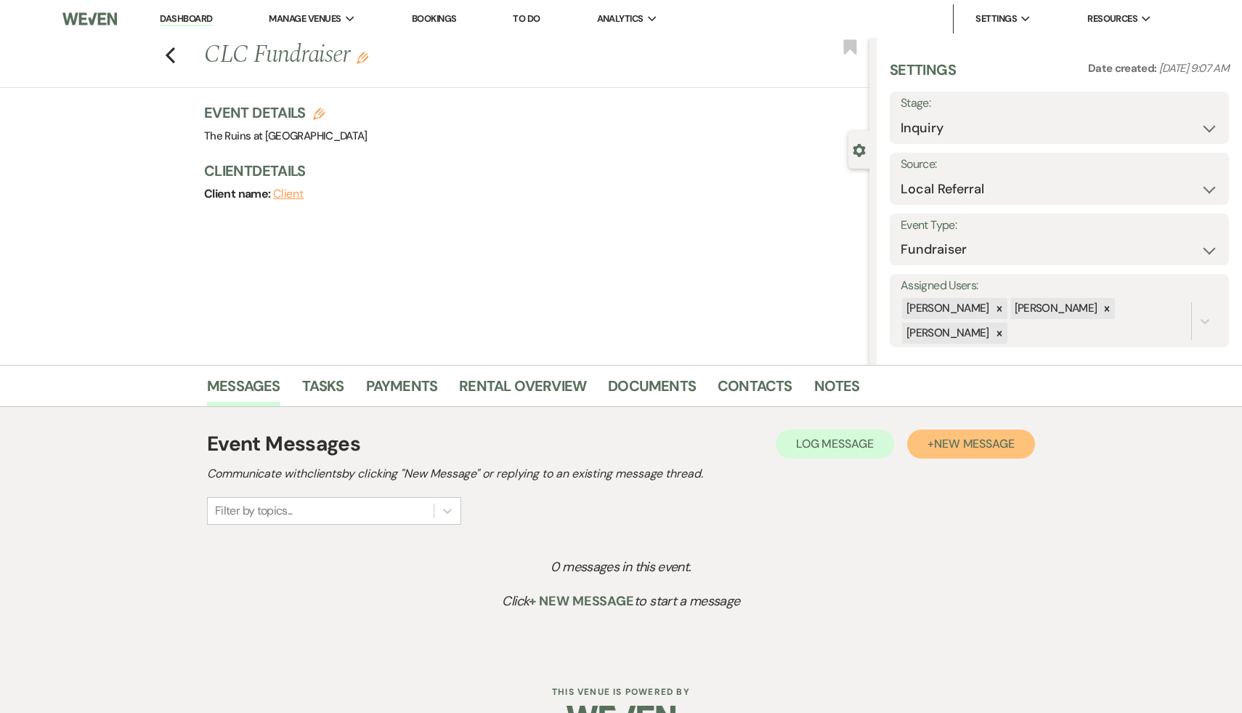
click at [991, 437] on span "New Message" at bounding box center [974, 443] width 81 height 15
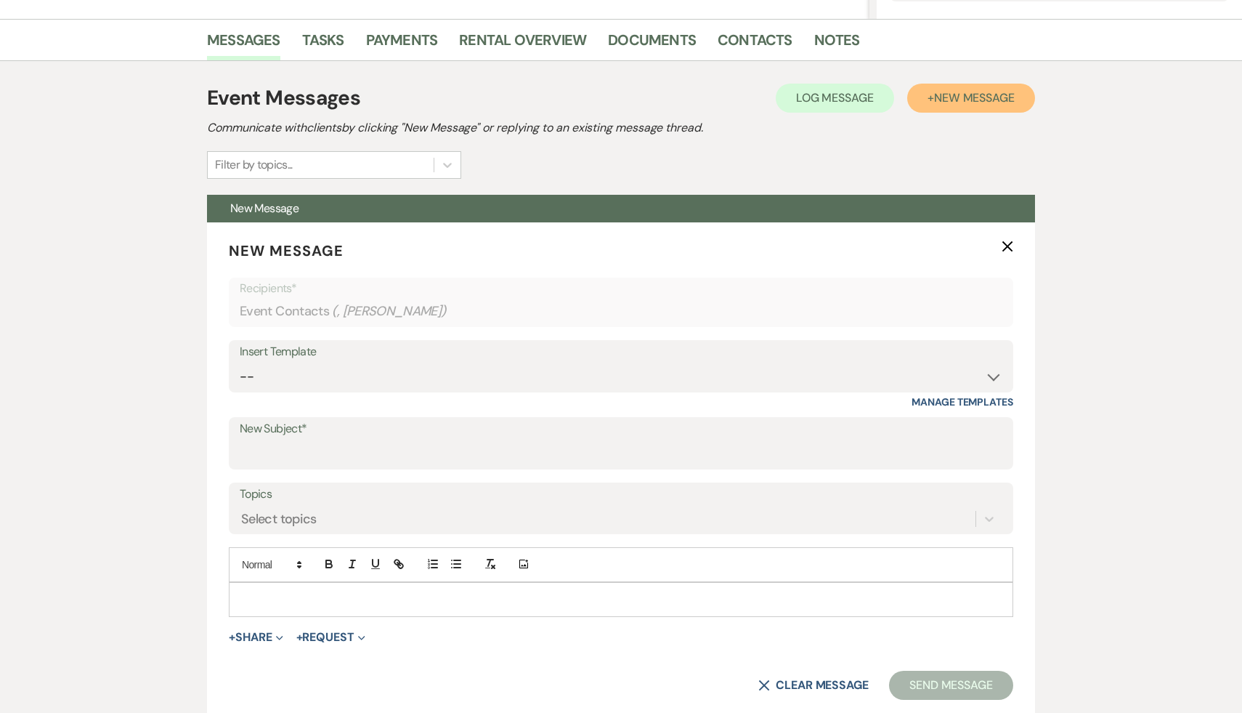
scroll to position [347, 0]
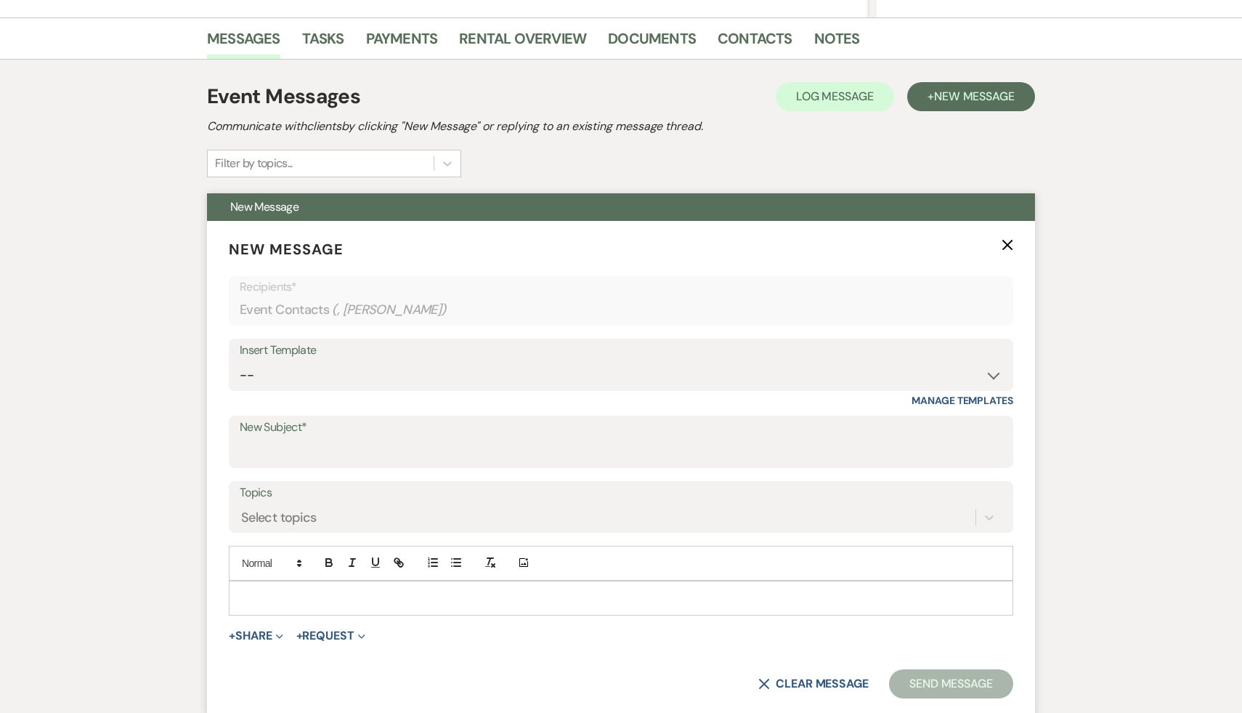
click at [532, 598] on p at bounding box center [620, 598] width 761 height 16
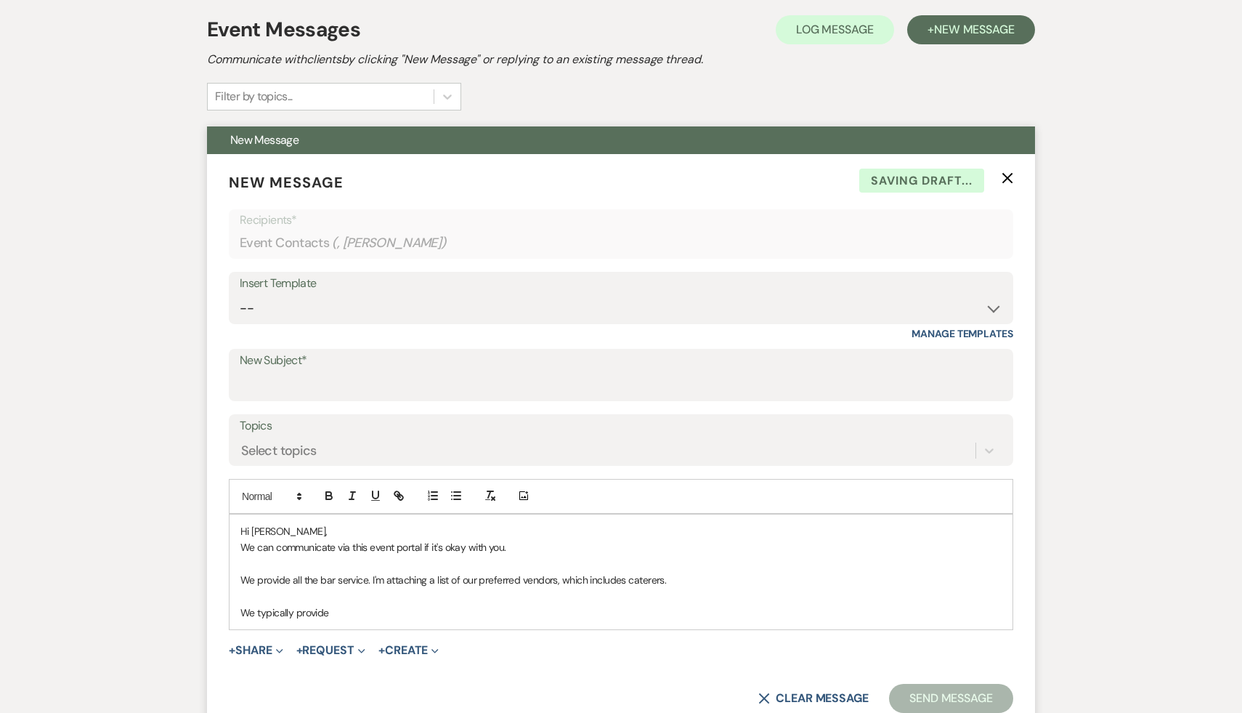
scroll to position [416, 0]
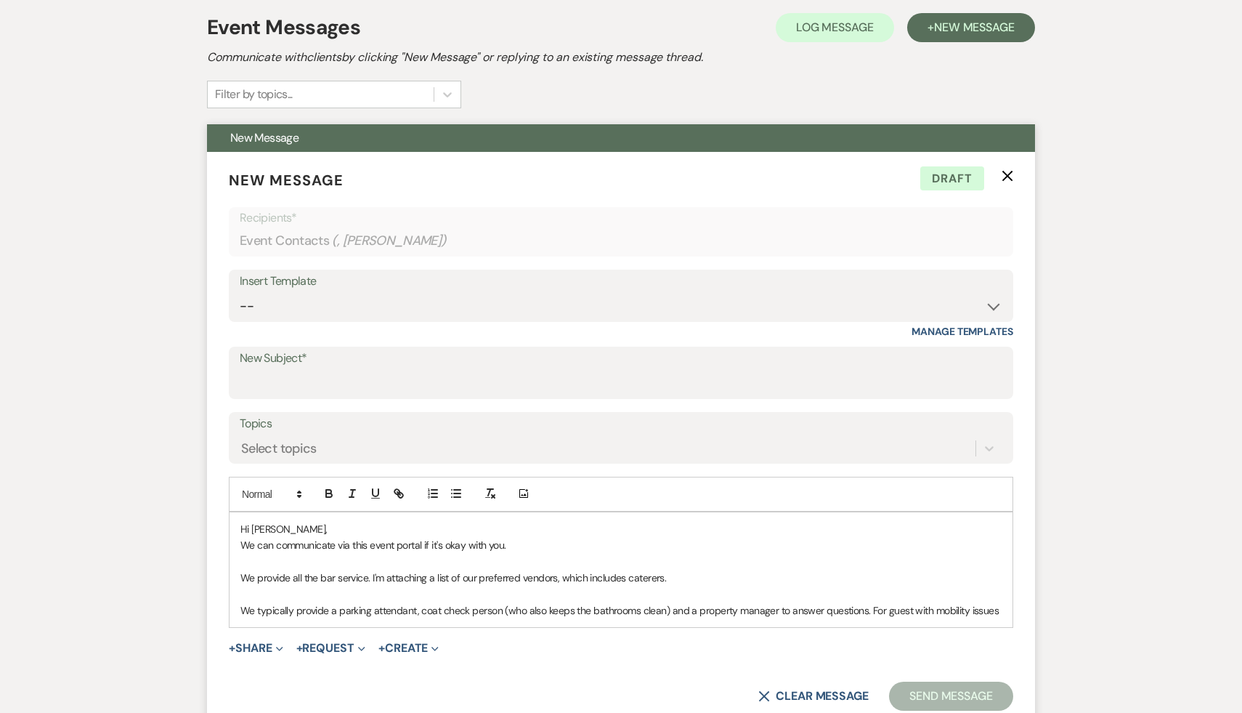
click at [909, 611] on p "We typically provide a parking attendant, coat check person (who also keeps the…" at bounding box center [620, 610] width 761 height 16
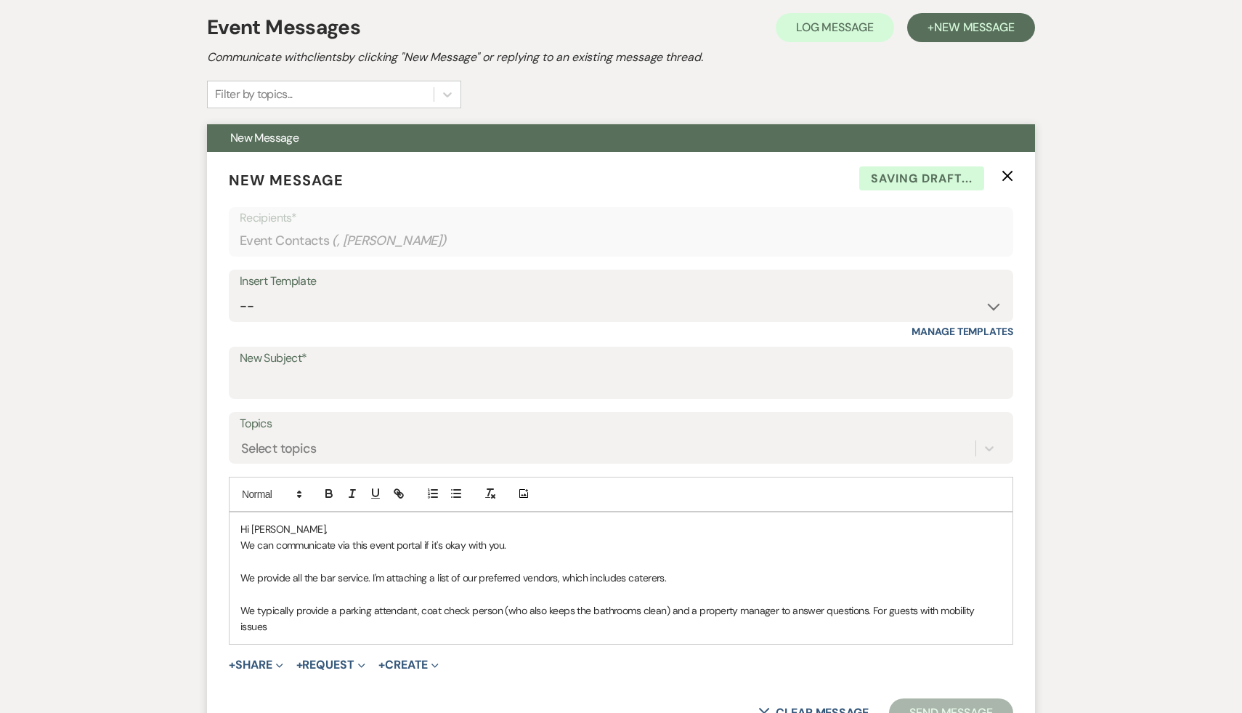
click at [1002, 609] on div "Hi Rachel, We can communicate via this event portal if it's okay with you. We p…" at bounding box center [621, 577] width 783 height 131
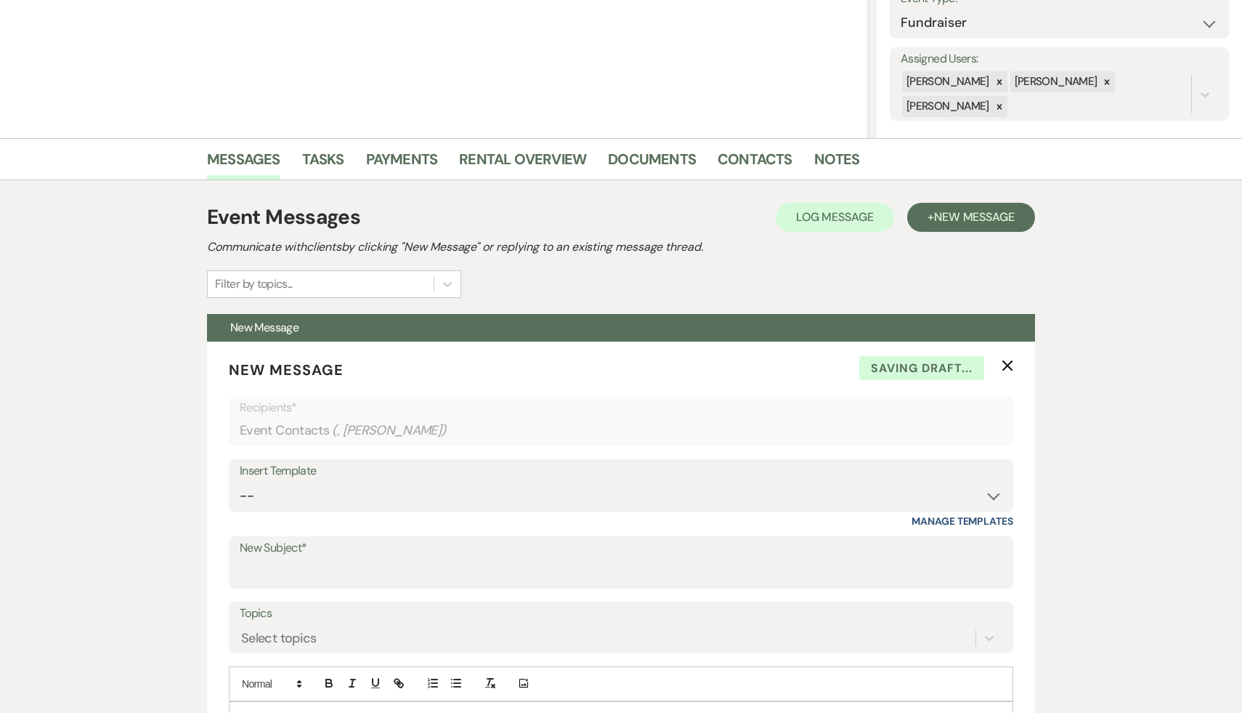
scroll to position [0, 0]
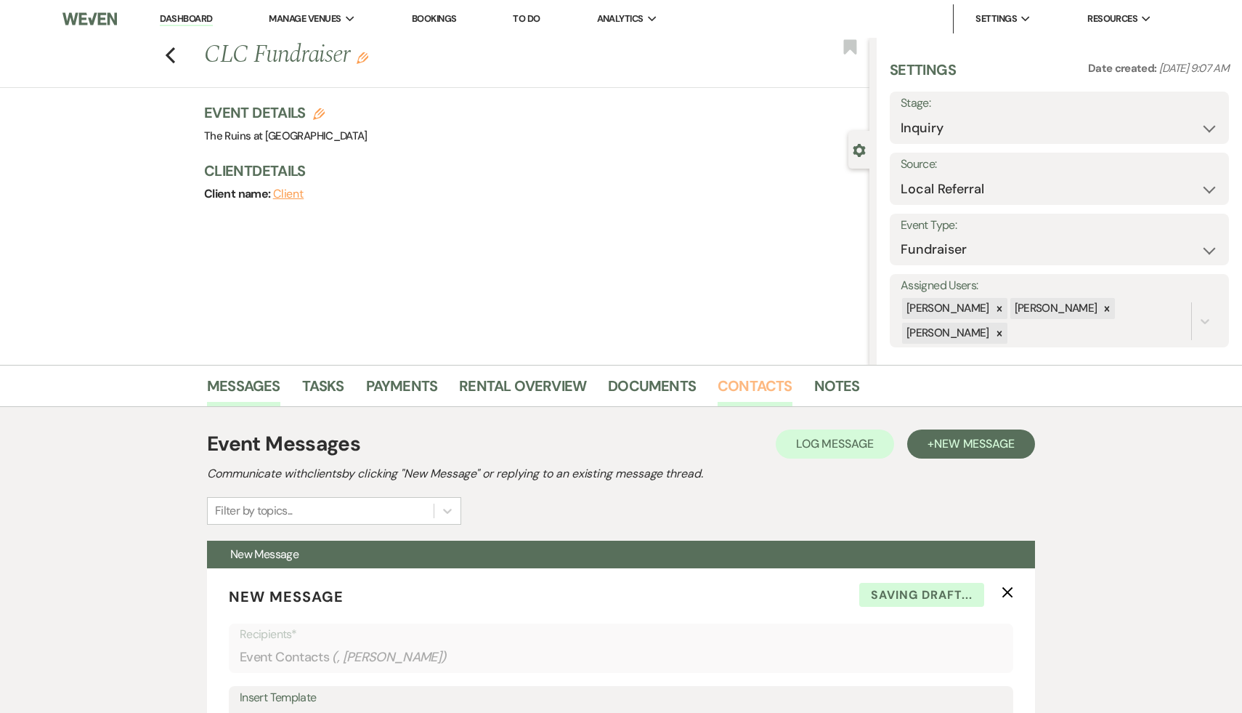
click at [744, 385] on link "Contacts" at bounding box center [755, 390] width 75 height 32
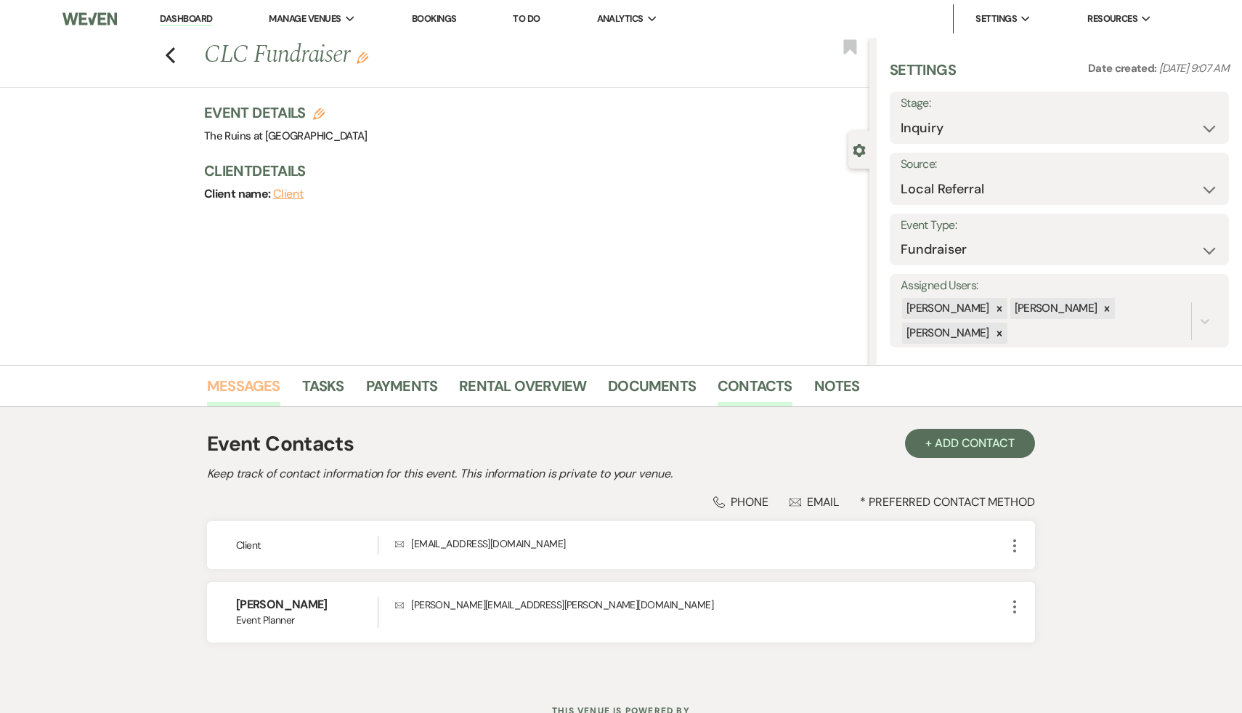
click at [247, 386] on link "Messages" at bounding box center [243, 390] width 73 height 32
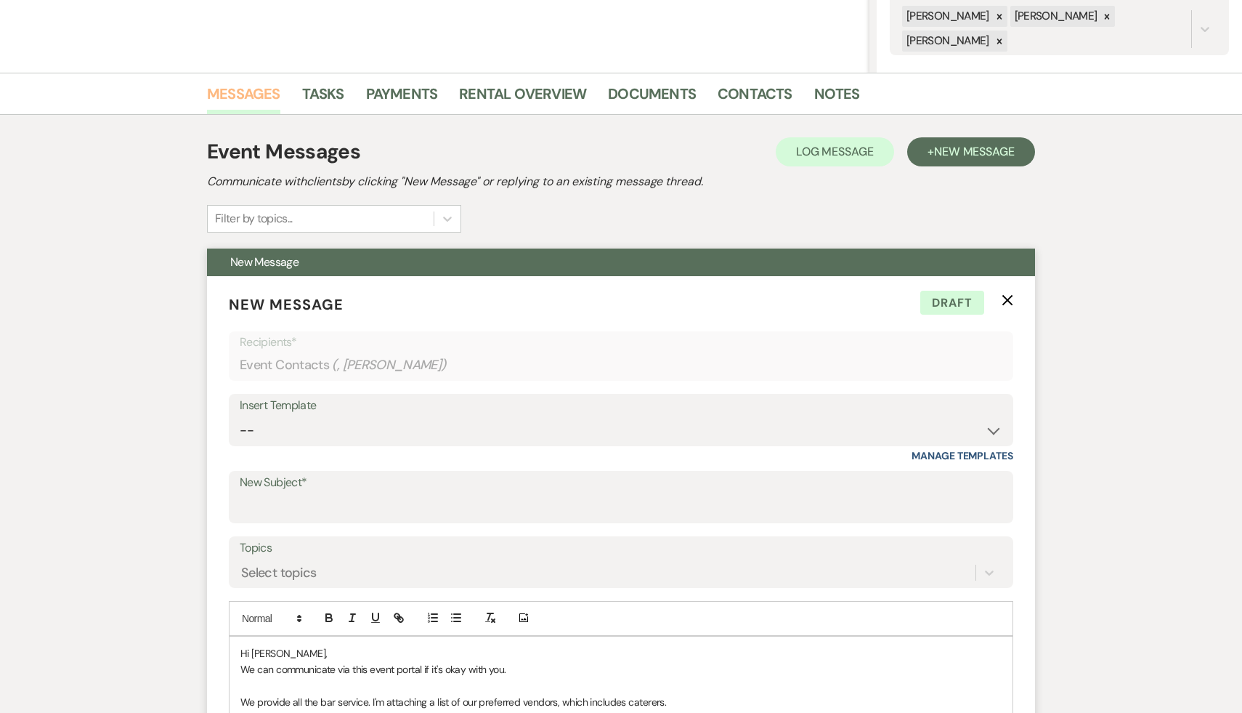
scroll to position [407, 0]
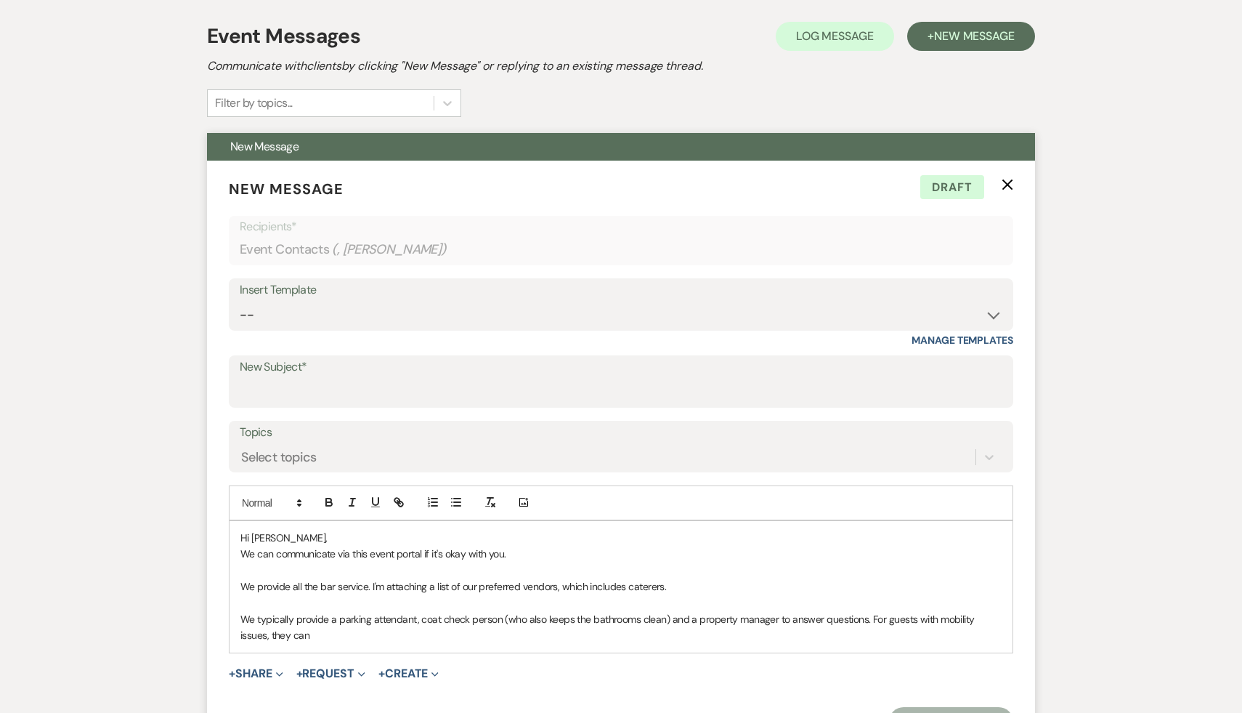
click at [364, 632] on p "We typically provide a parking attendant, coat check person (who also keeps the…" at bounding box center [620, 627] width 761 height 33
drag, startPoint x: 869, startPoint y: 617, endPoint x: 870, endPoint y: 631, distance: 14.5
click at [870, 631] on p "We typically provide a parking attendant, coat check person (who also keeps the…" at bounding box center [620, 627] width 761 height 33
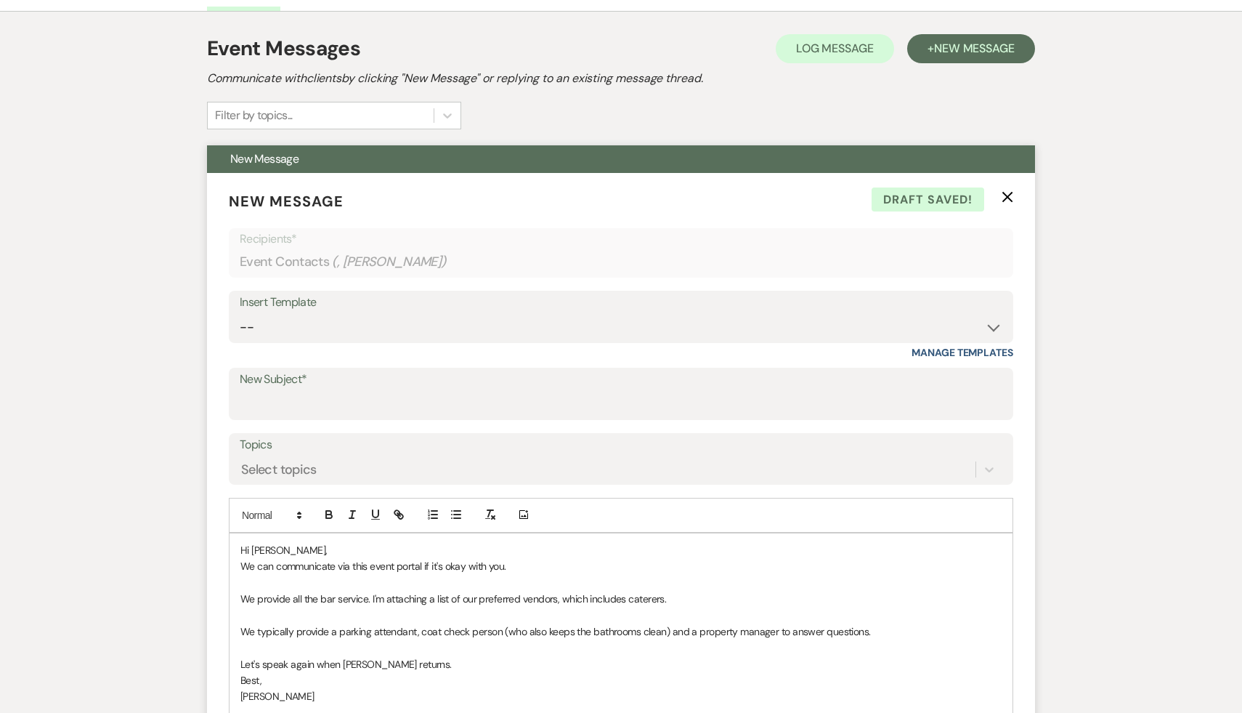
scroll to position [359, 0]
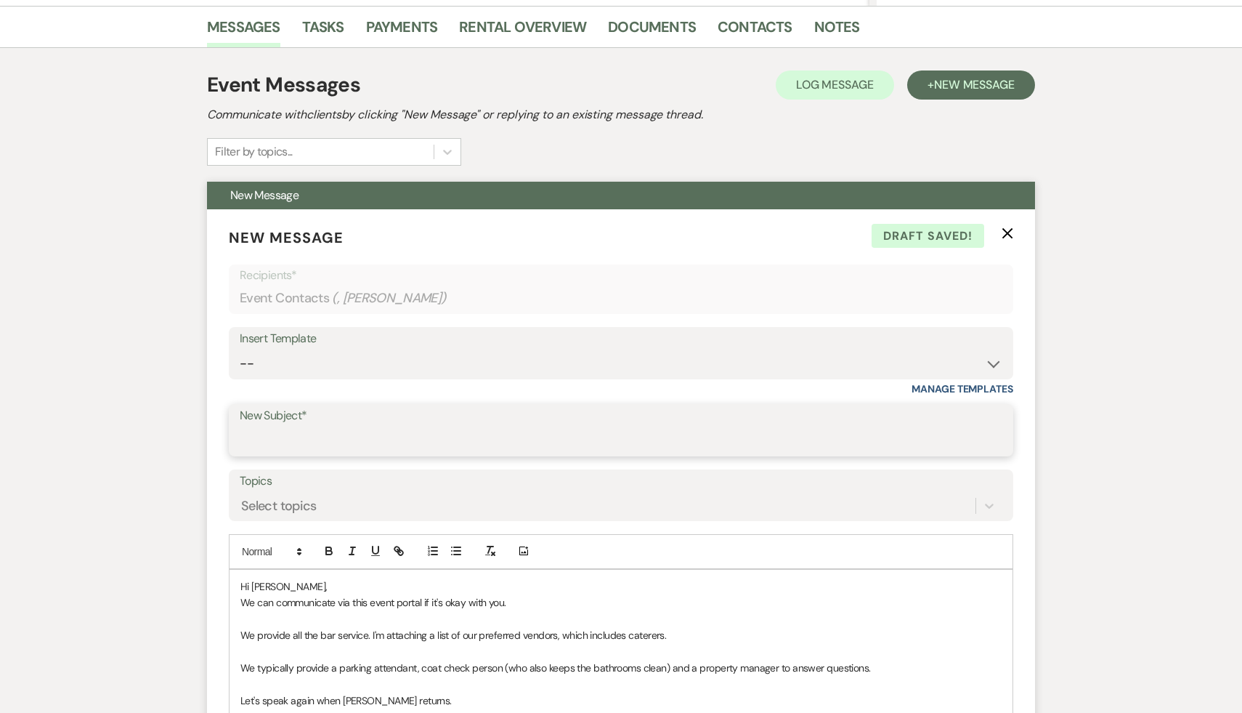
click at [552, 442] on input "New Subject*" at bounding box center [621, 440] width 763 height 28
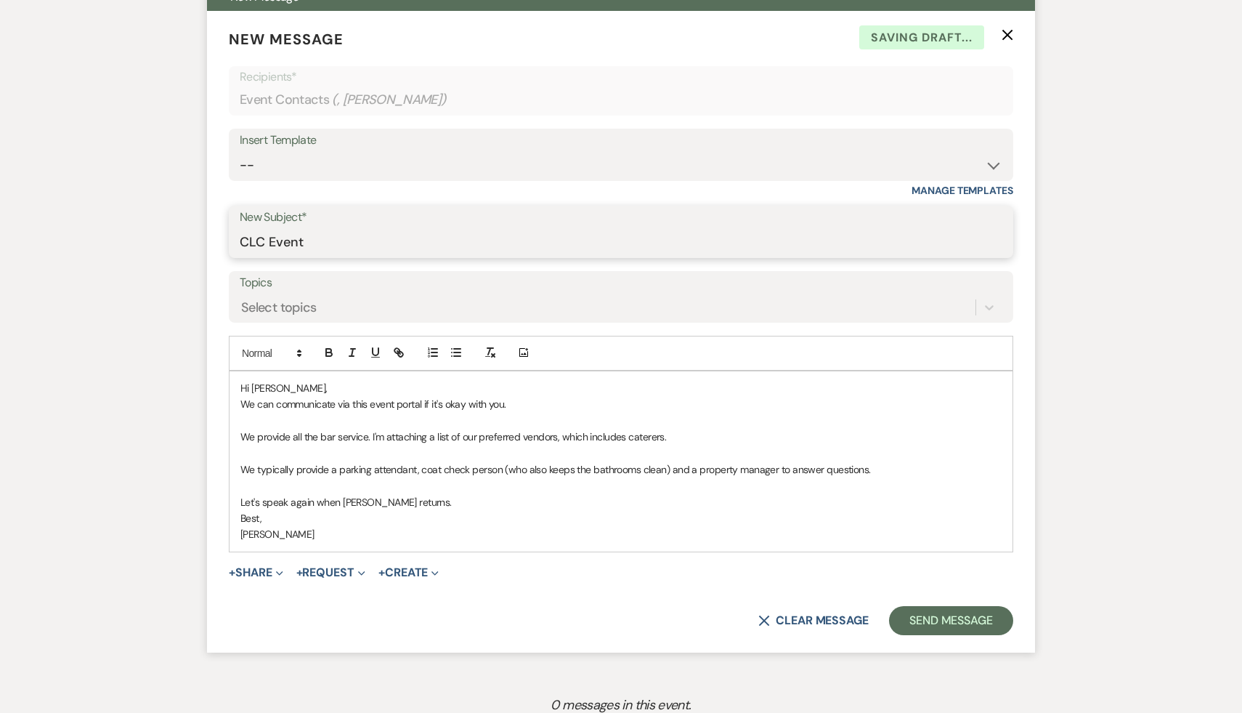
scroll to position [641, 0]
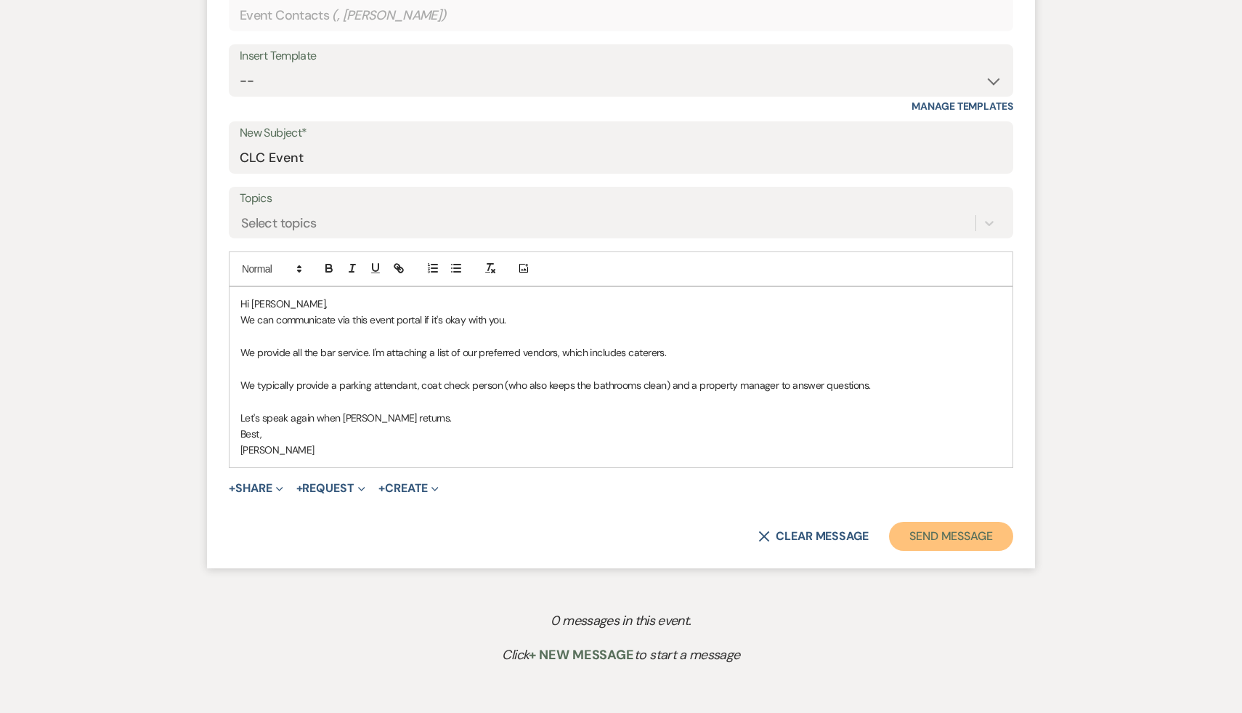
click at [941, 535] on button "Send Message" at bounding box center [951, 536] width 124 height 29
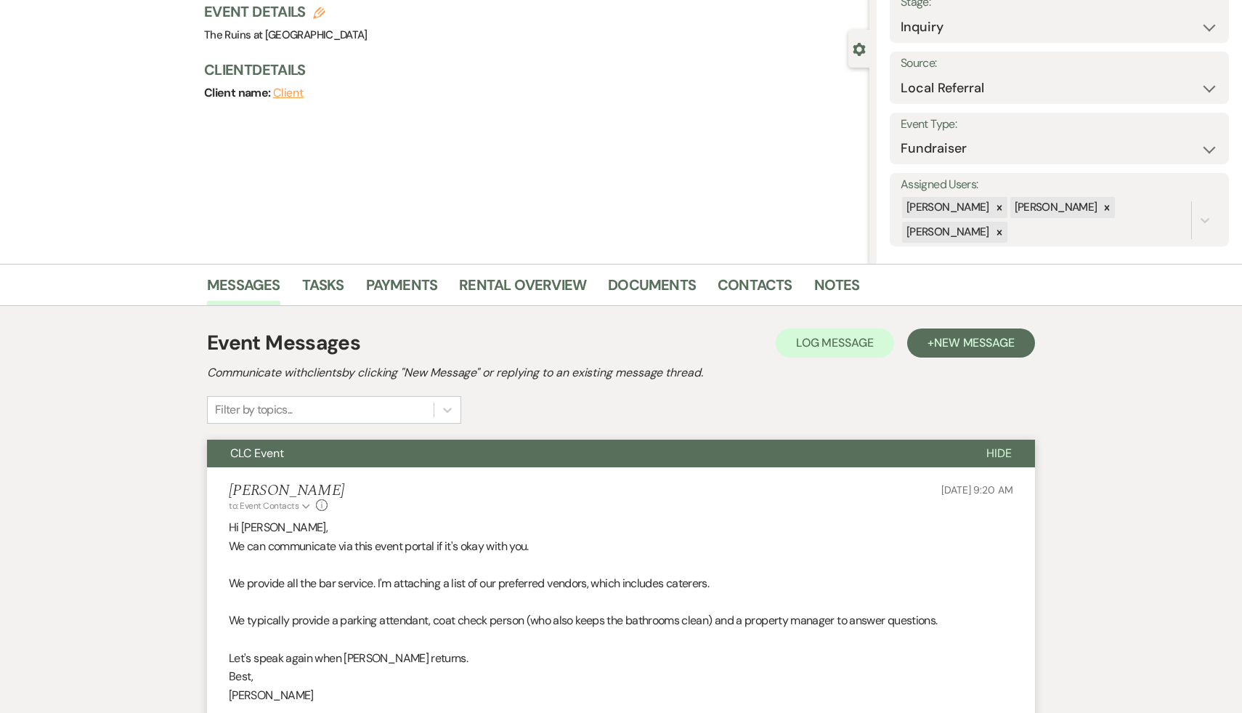
scroll to position [0, 0]
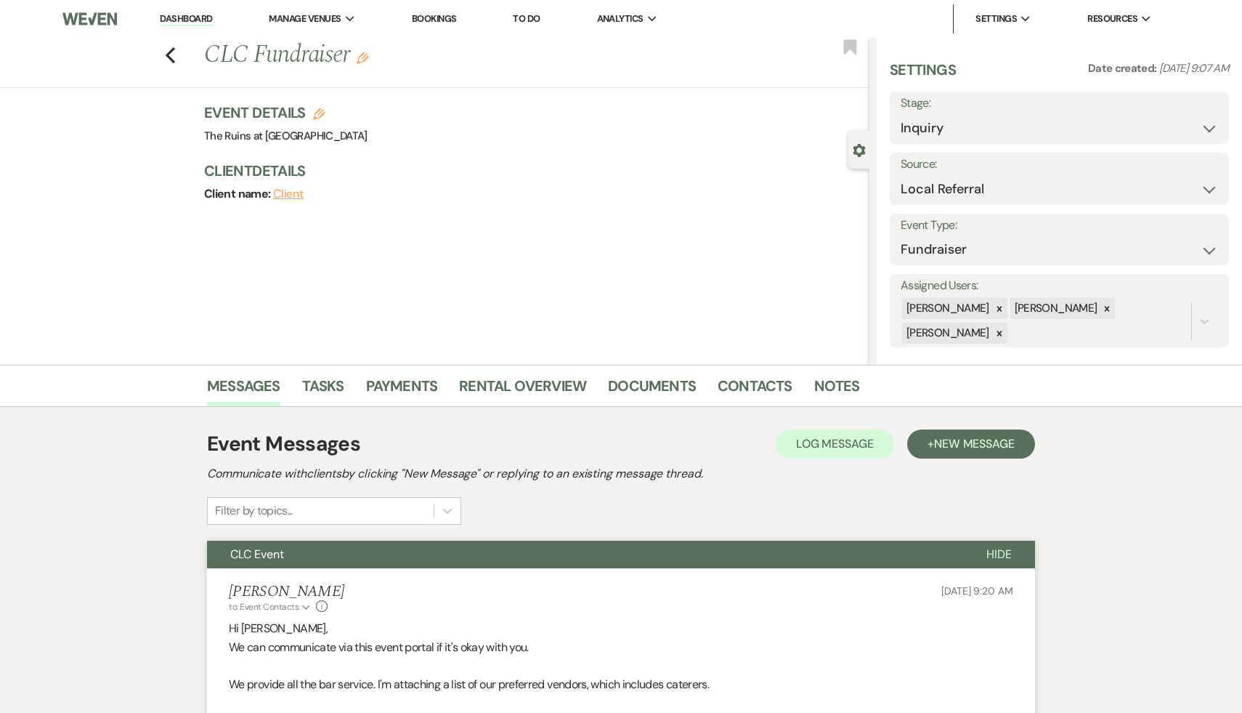
click at [321, 111] on icon "Edit" at bounding box center [319, 114] width 12 height 12
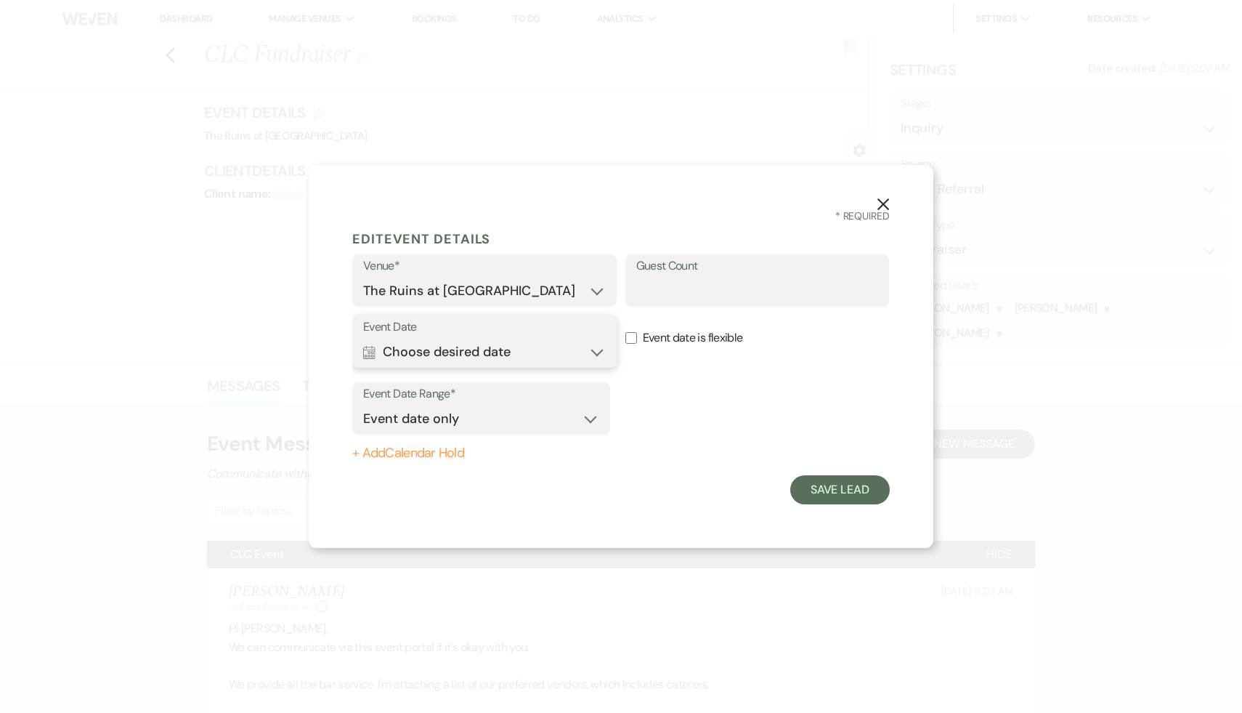
click at [598, 350] on button "Calendar Choose desired date Expand" at bounding box center [484, 351] width 243 height 29
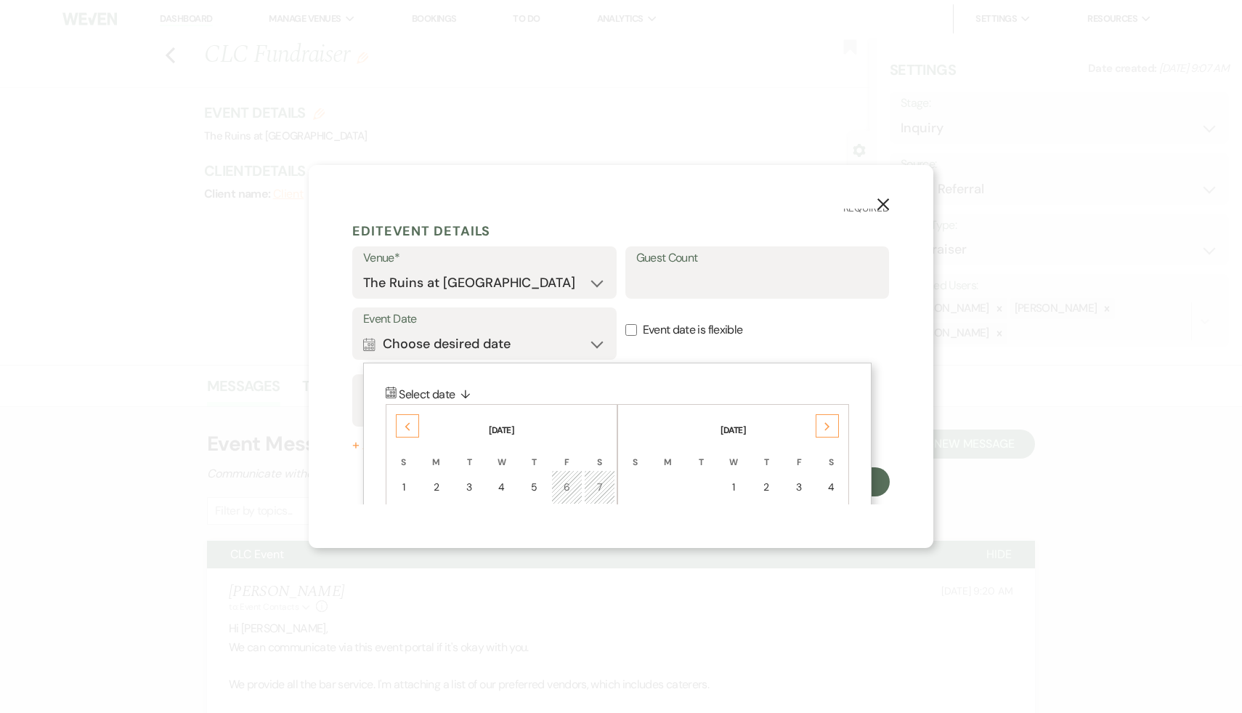
click at [407, 425] on use at bounding box center [407, 426] width 5 height 8
click at [403, 421] on div "Previous" at bounding box center [407, 425] width 23 height 23
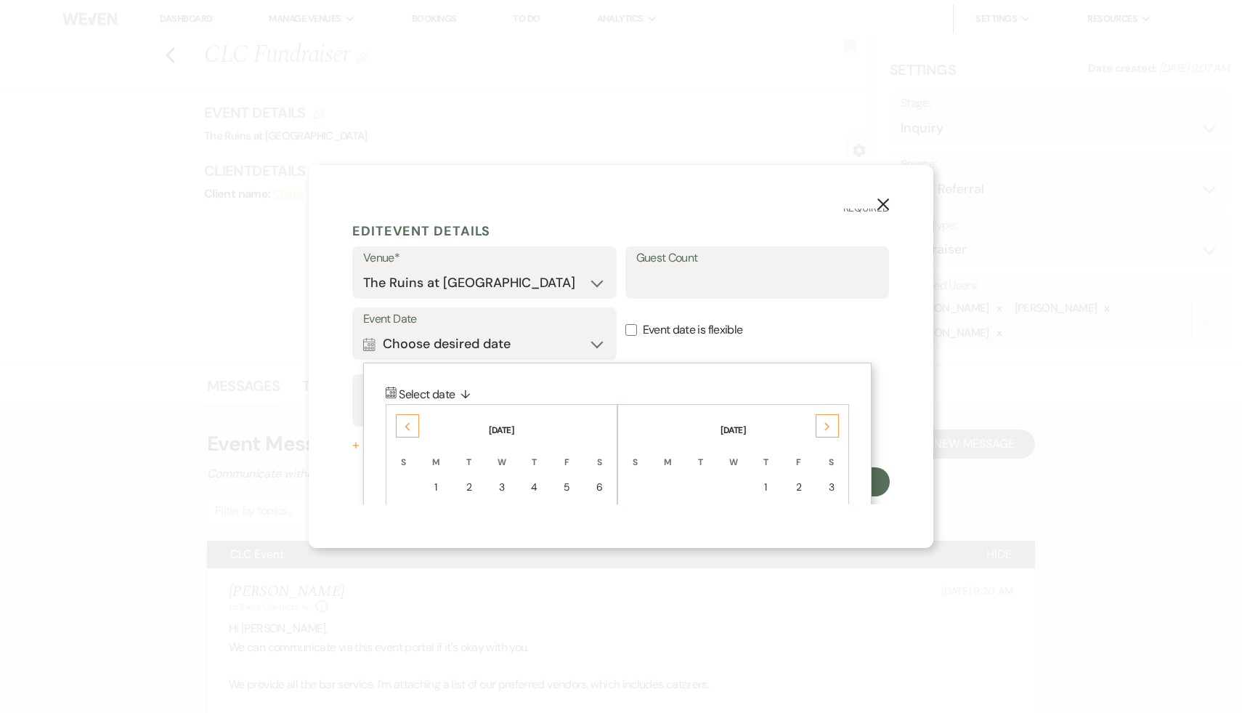
click at [403, 421] on div "Previous" at bounding box center [407, 425] width 23 height 23
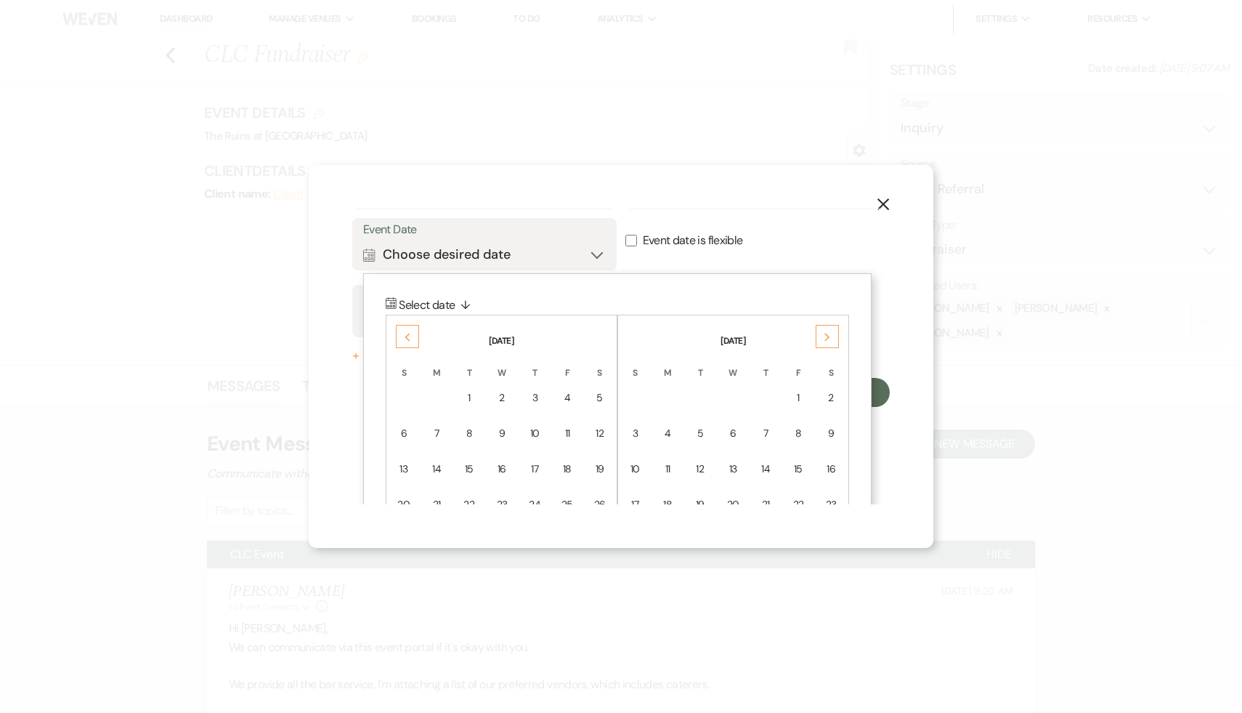
scroll to position [105, 0]
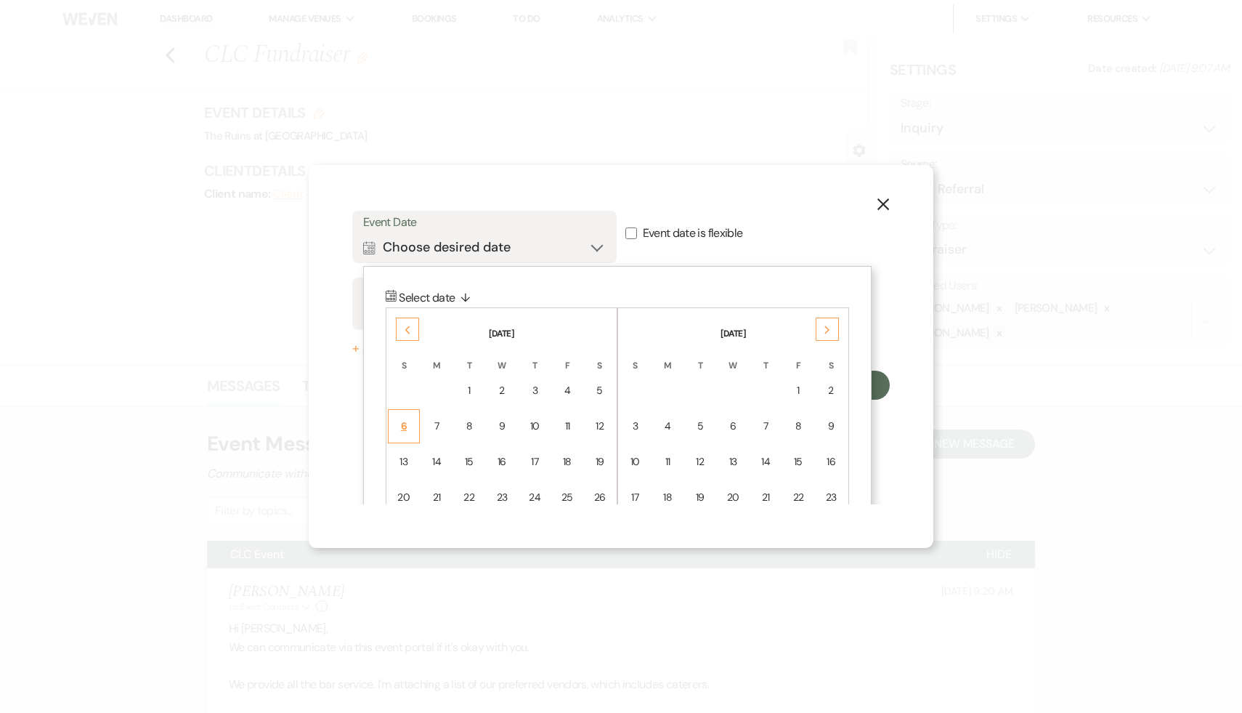
click at [404, 422] on div "6" at bounding box center [403, 425] width 13 height 15
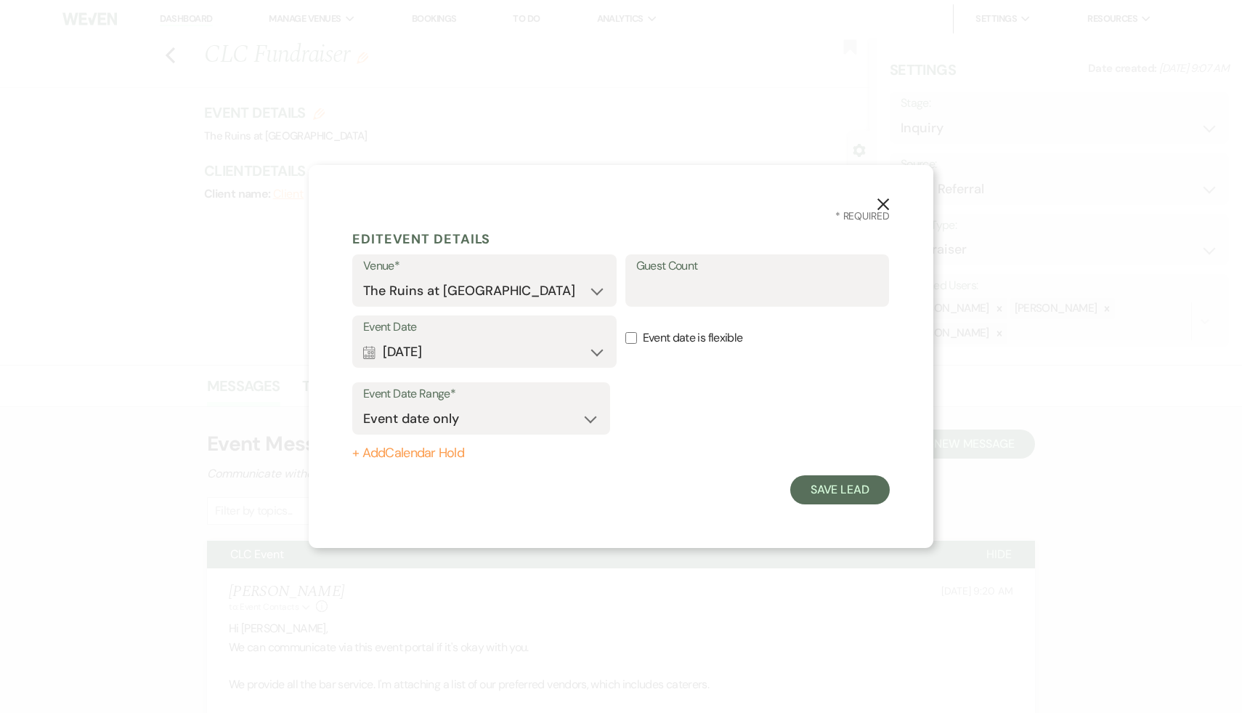
scroll to position [0, 0]
click at [864, 492] on button "Save Lead" at bounding box center [840, 489] width 100 height 29
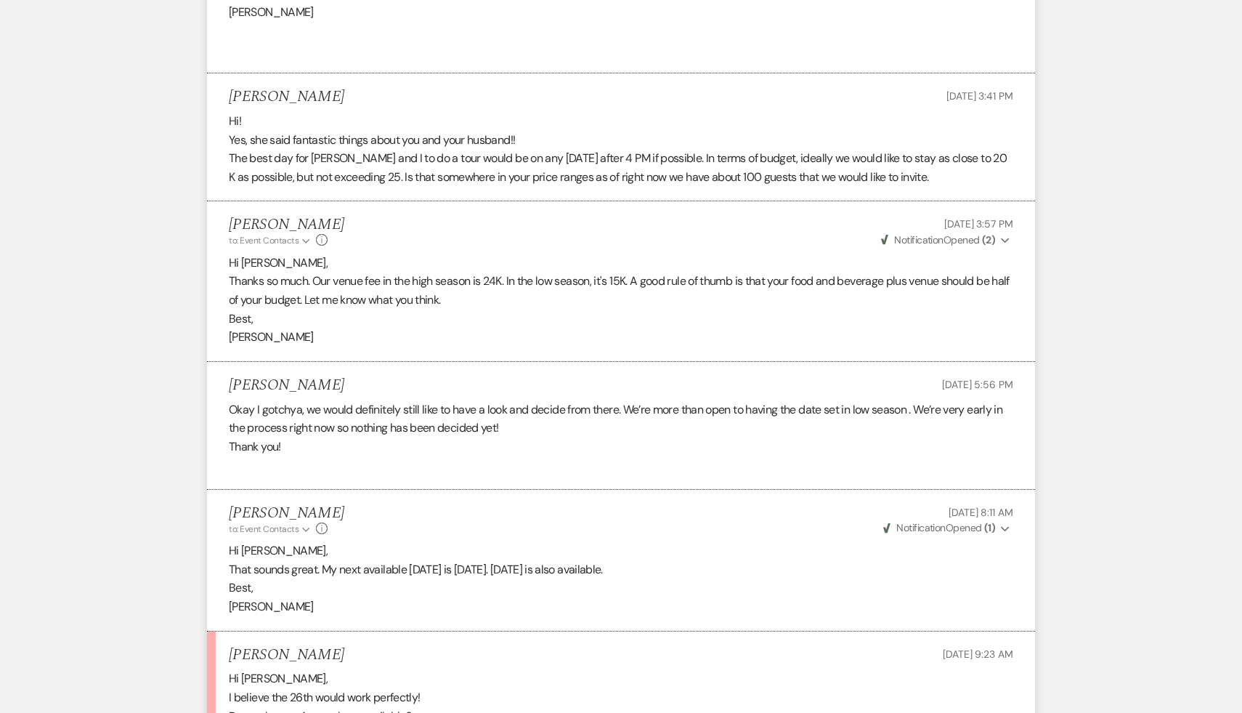
scroll to position [1713, 0]
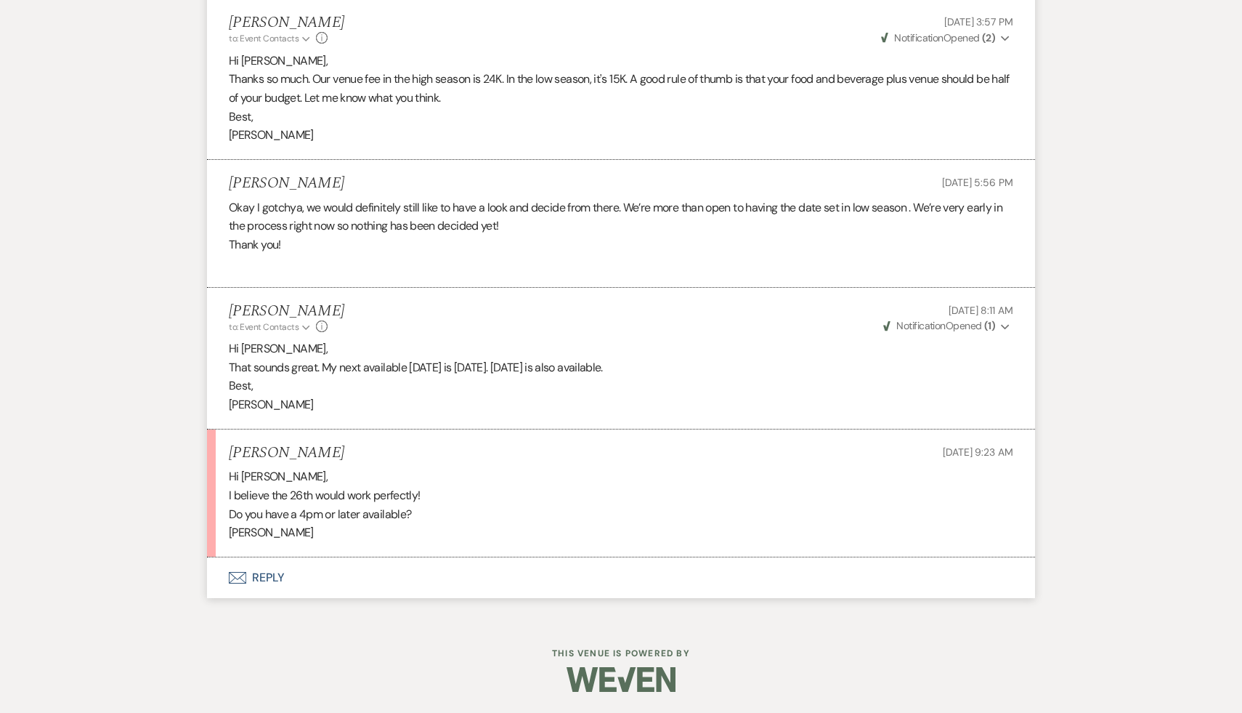
click at [277, 581] on button "Envelope Reply" at bounding box center [621, 577] width 828 height 41
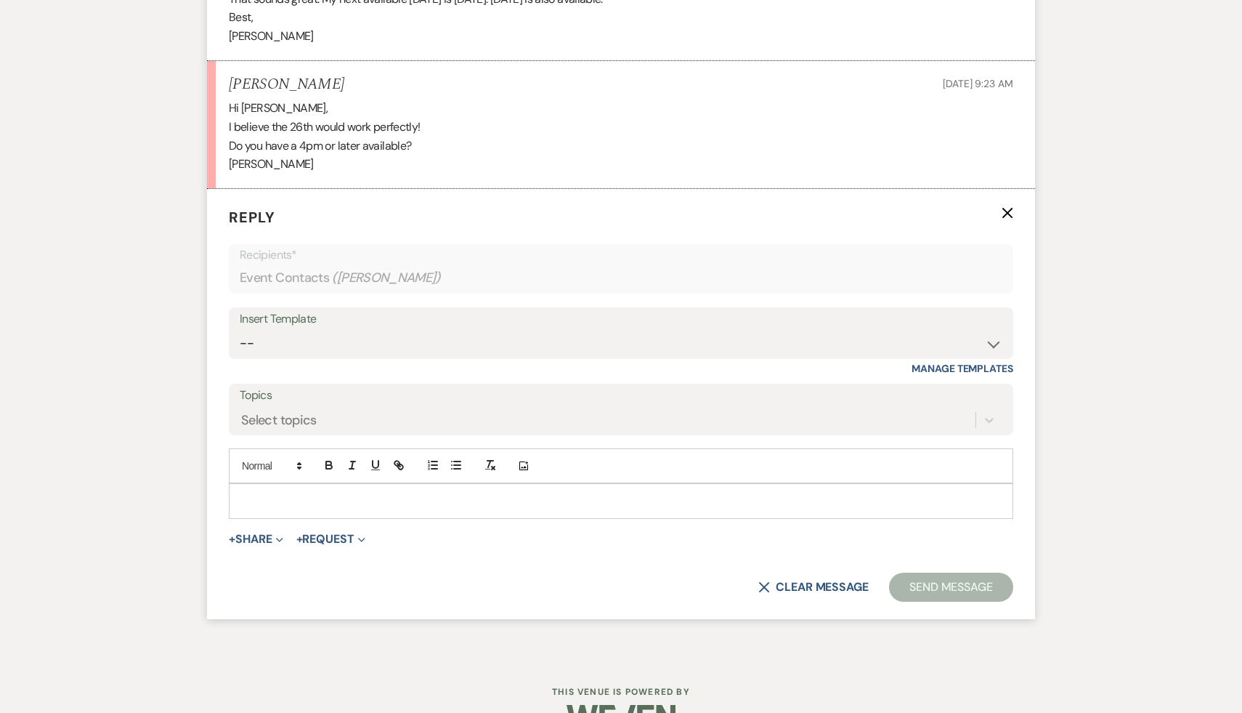
scroll to position [2120, 0]
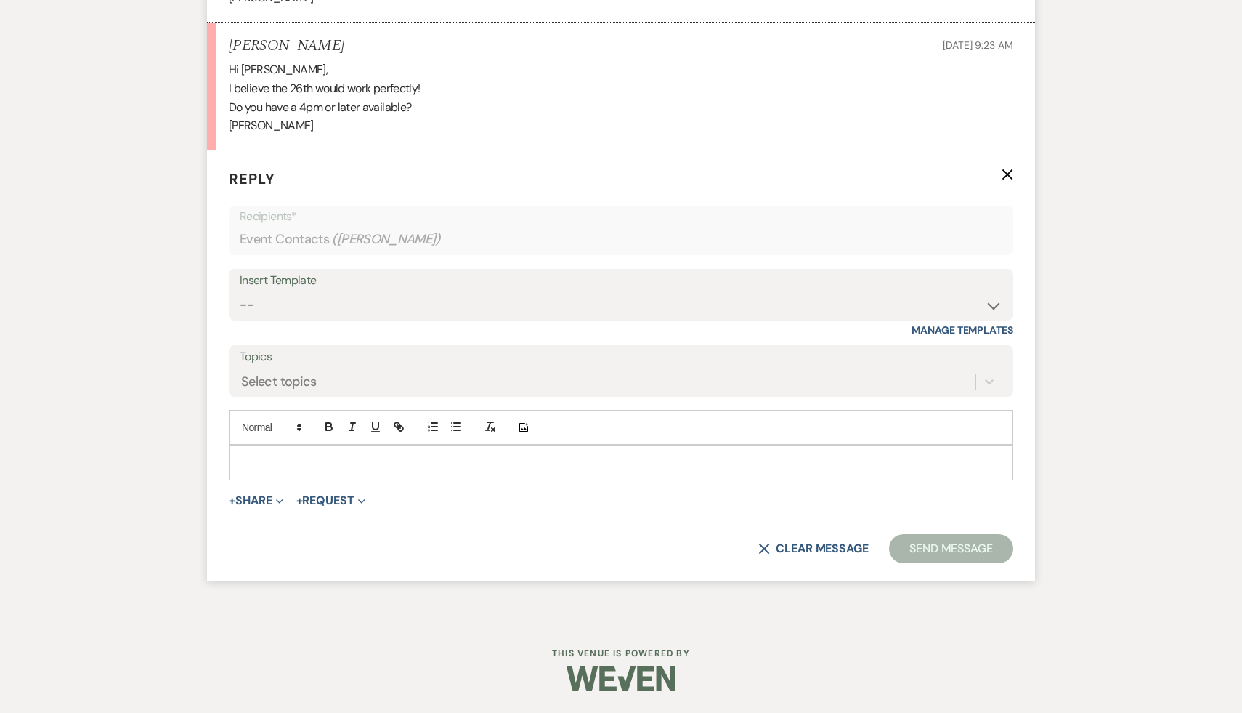
click at [328, 467] on p at bounding box center [620, 462] width 761 height 16
click at [991, 304] on select "-- Weven Planning Portal Introduction (Booked Events) Initial Inquiry Response …" at bounding box center [621, 305] width 763 height 28
select select "3900"
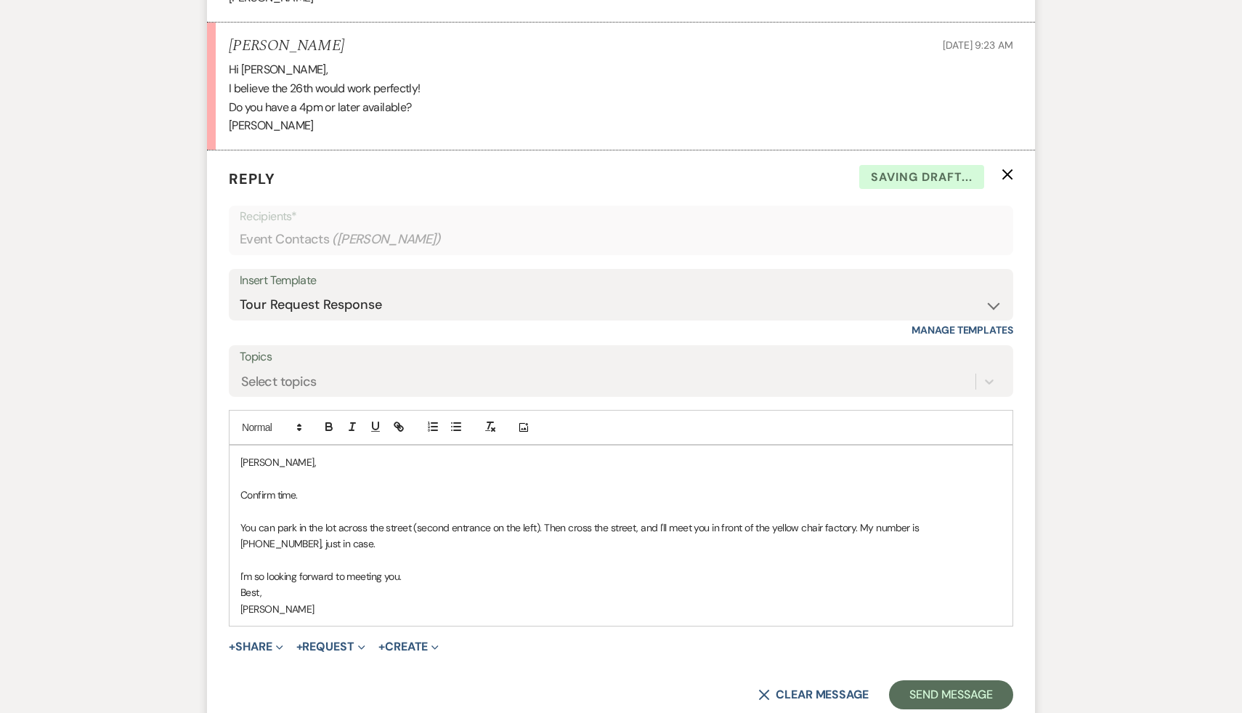
click at [240, 460] on p "[PERSON_NAME]," at bounding box center [620, 462] width 761 height 16
click at [320, 497] on p "Confirm time." at bounding box center [620, 495] width 761 height 16
click at [960, 689] on button "Send Message" at bounding box center [951, 694] width 124 height 29
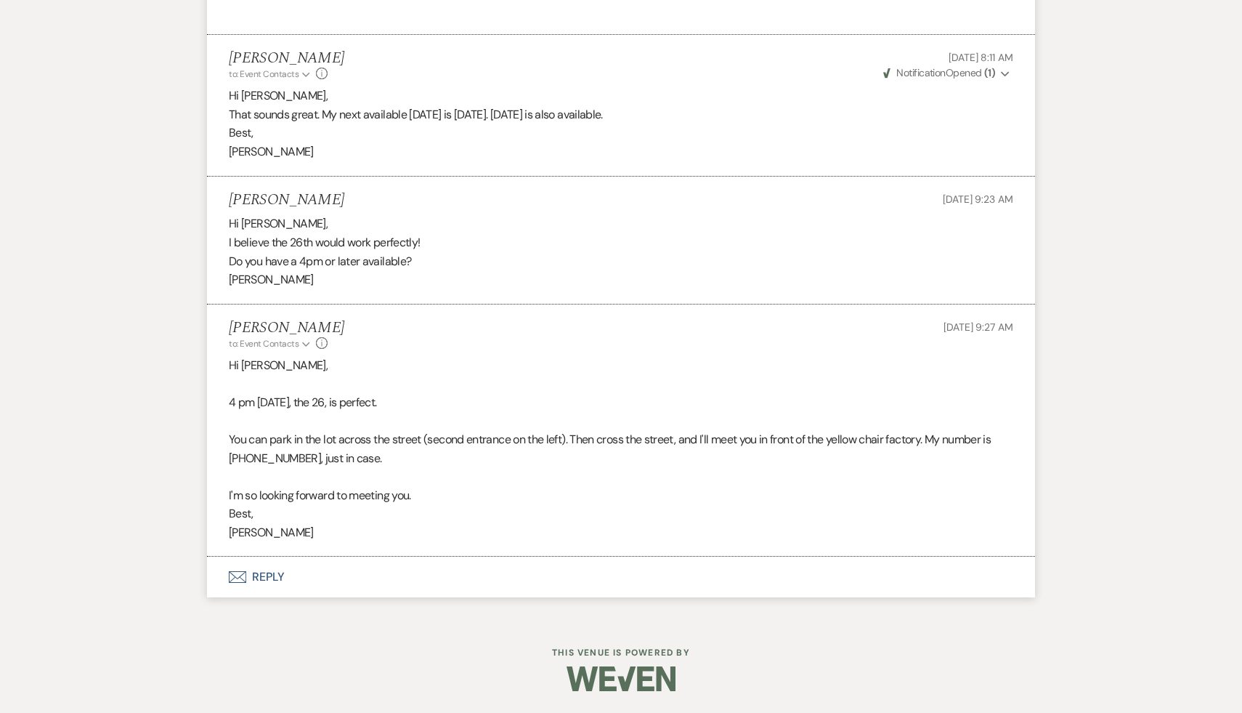
scroll to position [2057, 0]
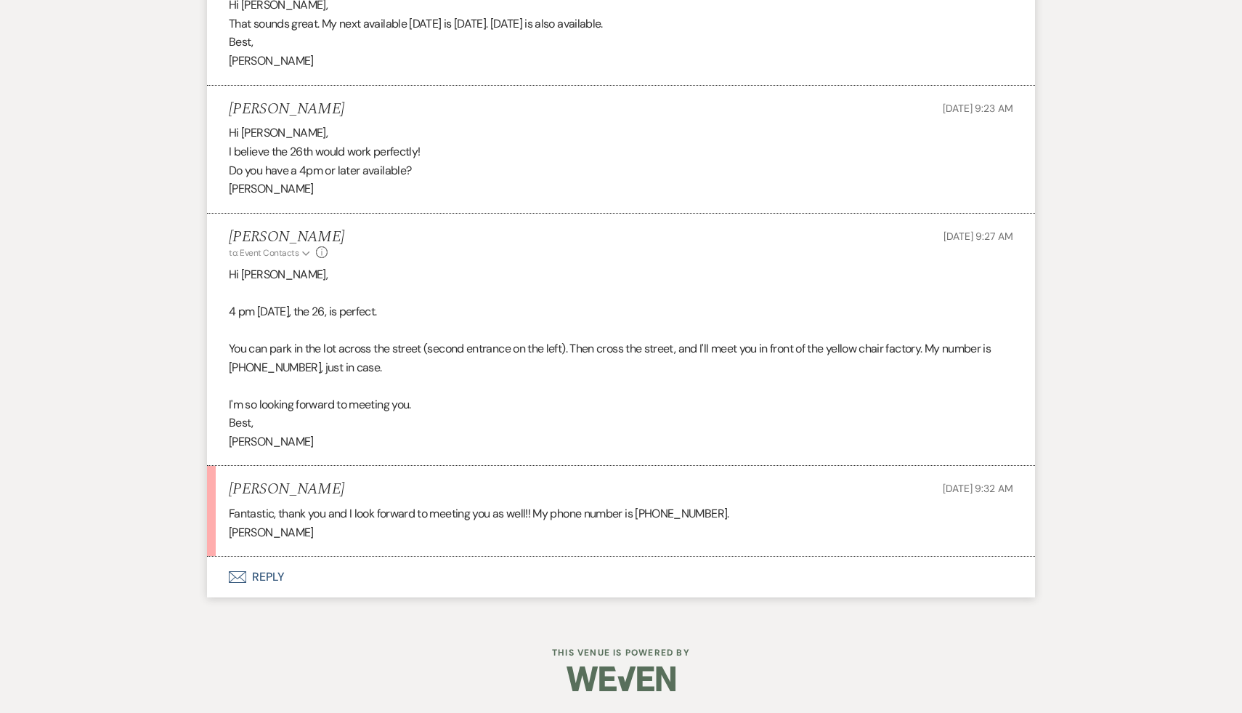
click at [272, 572] on button "Envelope Reply" at bounding box center [621, 576] width 828 height 41
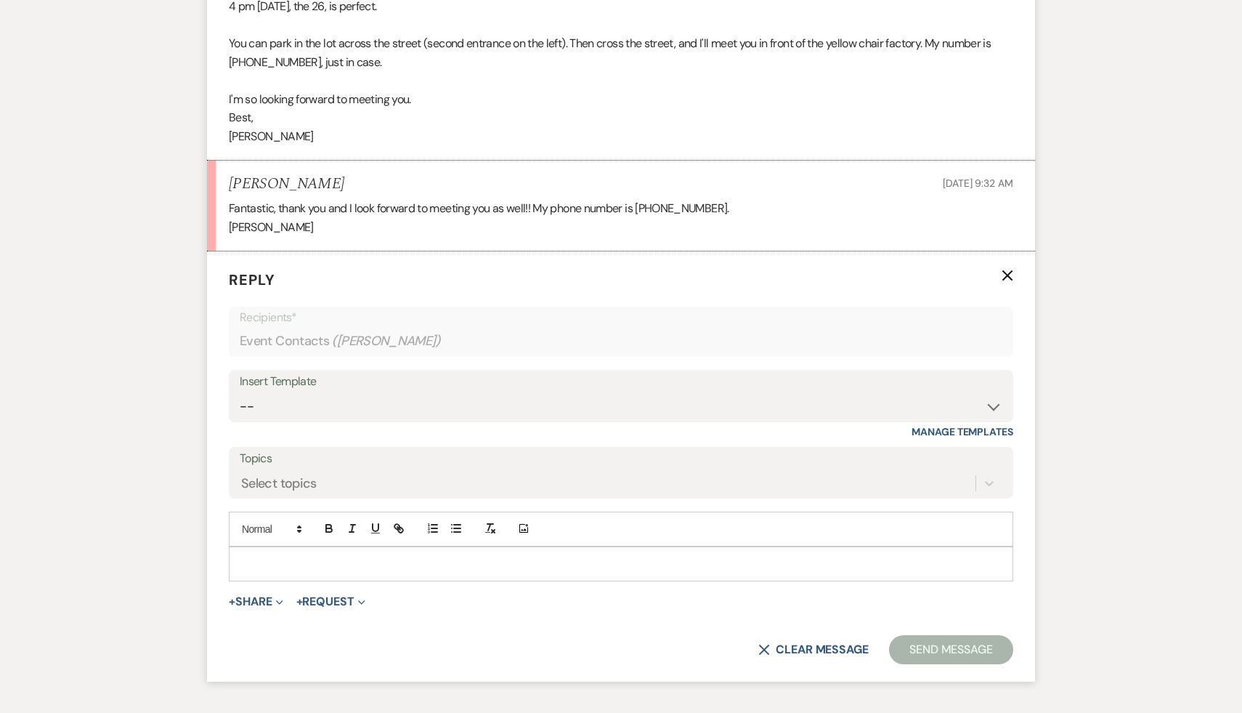
scroll to position [2367, 0]
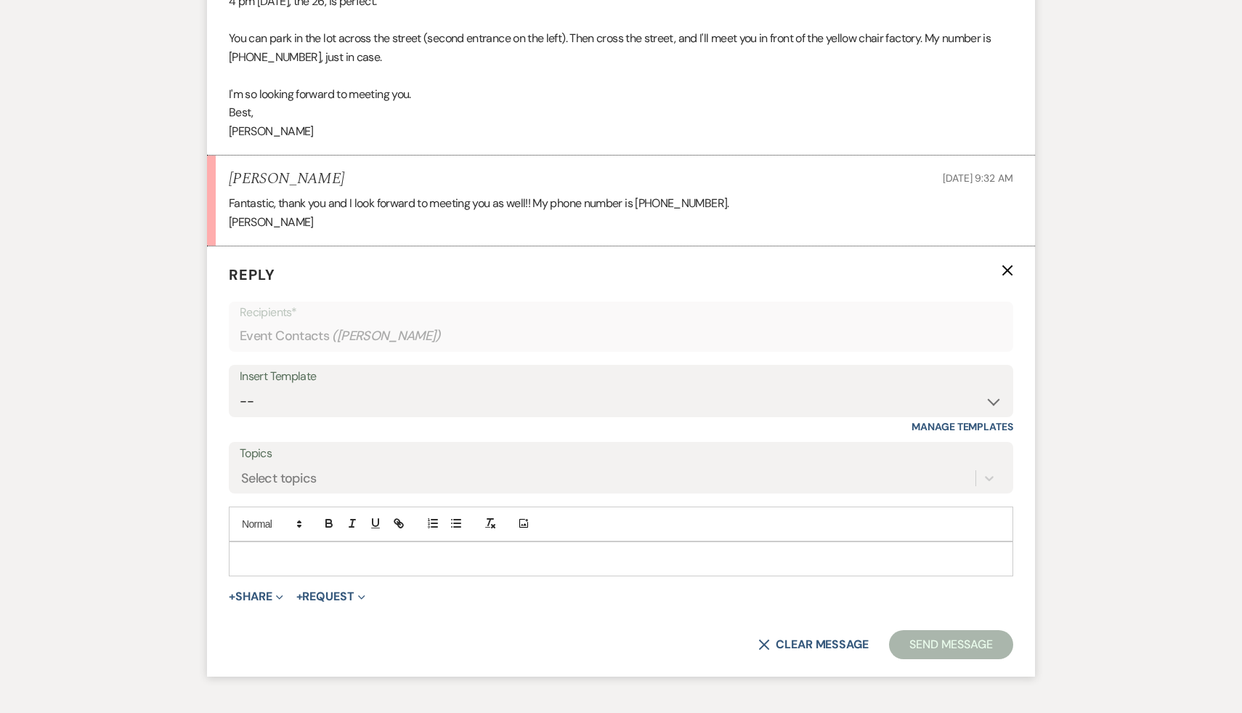
click at [315, 556] on p at bounding box center [620, 559] width 761 height 16
click at [975, 638] on button "Send Message" at bounding box center [951, 644] width 124 height 29
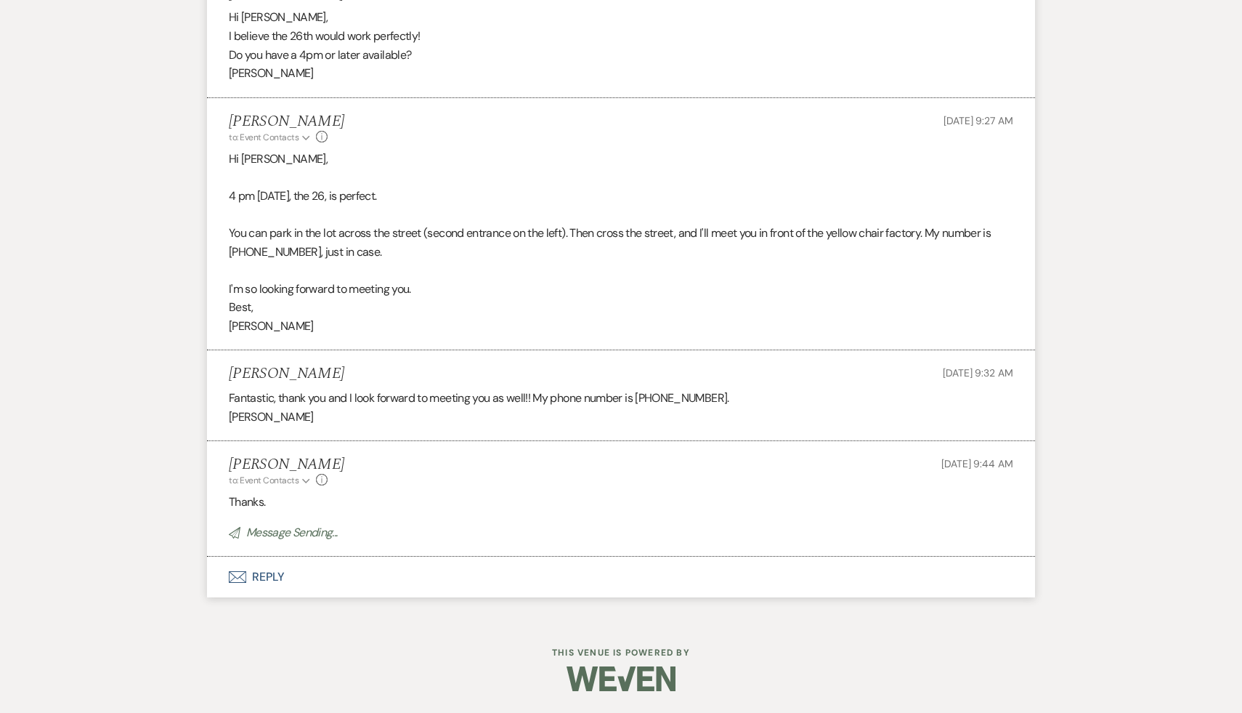
scroll to position [2173, 0]
